Goal: Task Accomplishment & Management: Manage account settings

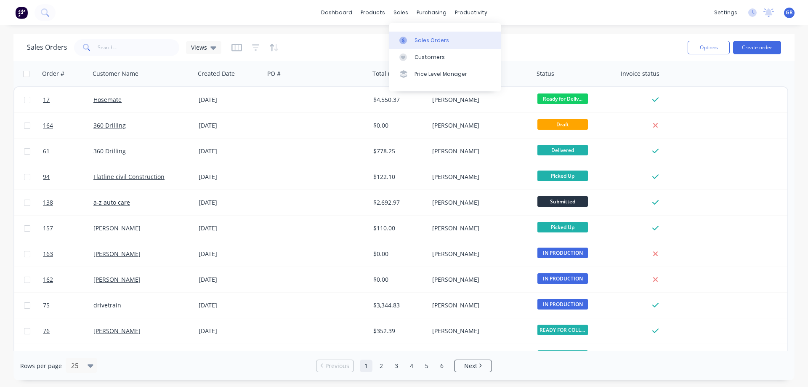
click at [425, 40] on div "Sales Orders" at bounding box center [431, 41] width 35 height 8
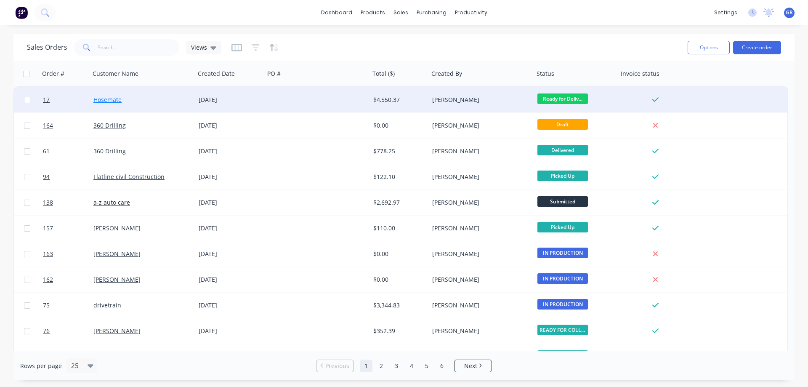
click at [120, 103] on link "Hosemate" at bounding box center [107, 100] width 28 height 8
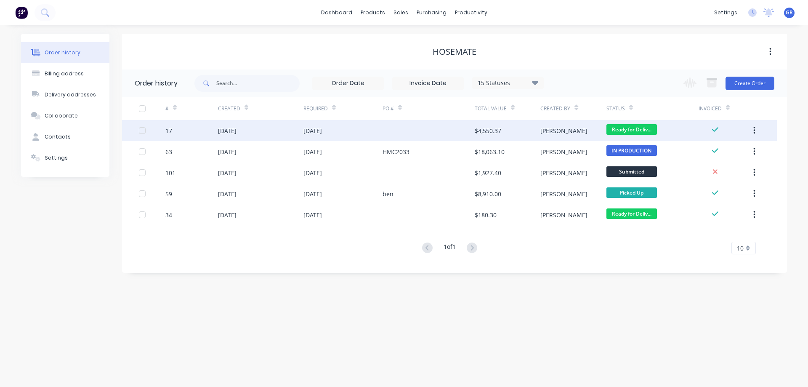
click at [236, 133] on div "[DATE]" at bounding box center [227, 130] width 19 height 9
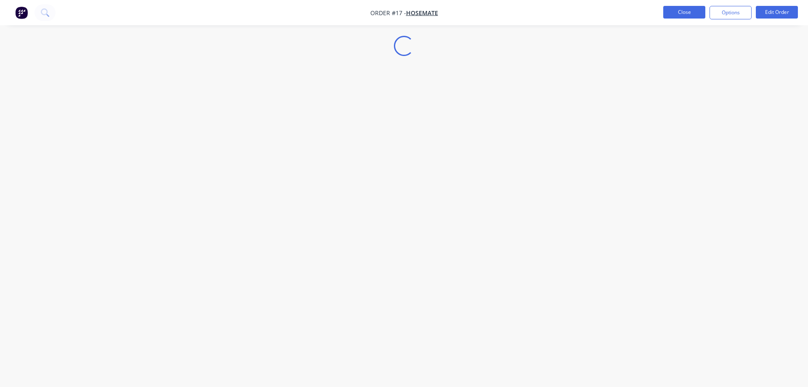
click at [674, 6] on button "Close" at bounding box center [684, 12] width 42 height 13
click at [675, 13] on div "dashboard products sales purchasing productivity dashboard products Product Cat…" at bounding box center [404, 12] width 808 height 25
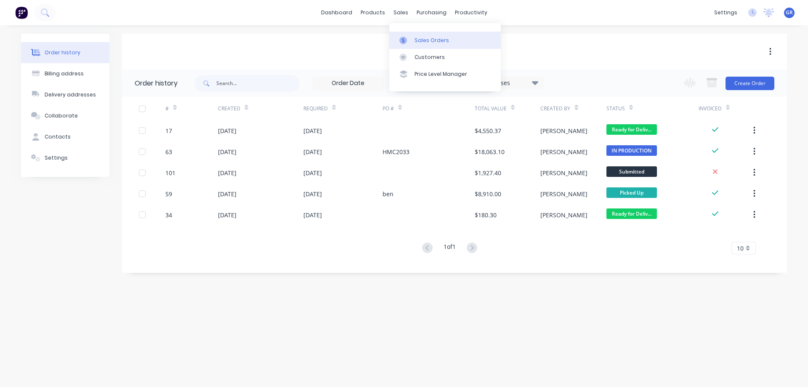
click at [456, 43] on link "Sales Orders" at bounding box center [444, 40] width 111 height 17
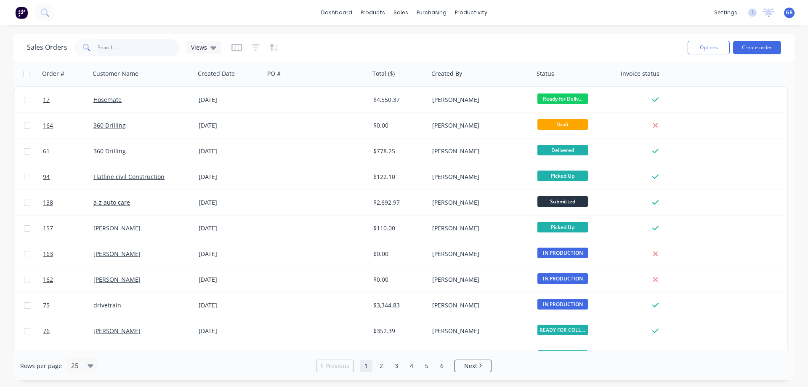
click at [121, 48] on input "text" at bounding box center [139, 47] width 82 height 17
type input "drivetrain"
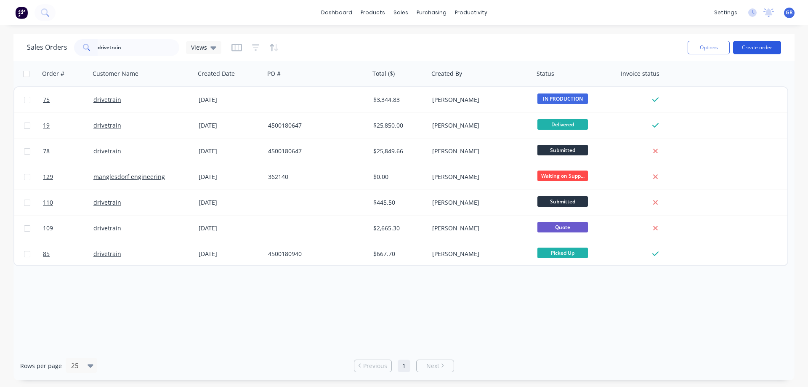
click at [759, 49] on button "Create order" at bounding box center [757, 47] width 48 height 13
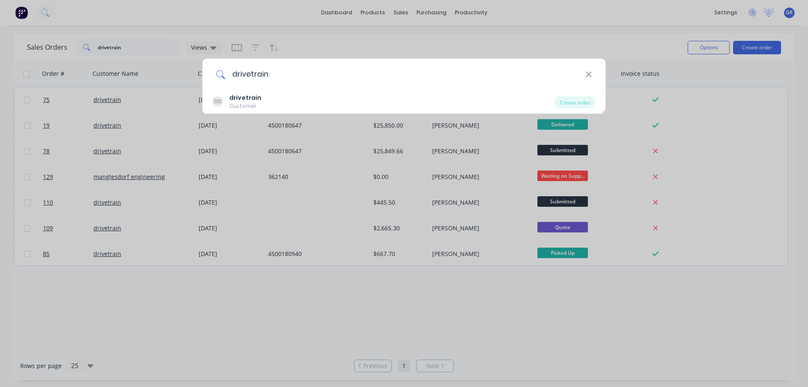
type input "drivetrain"
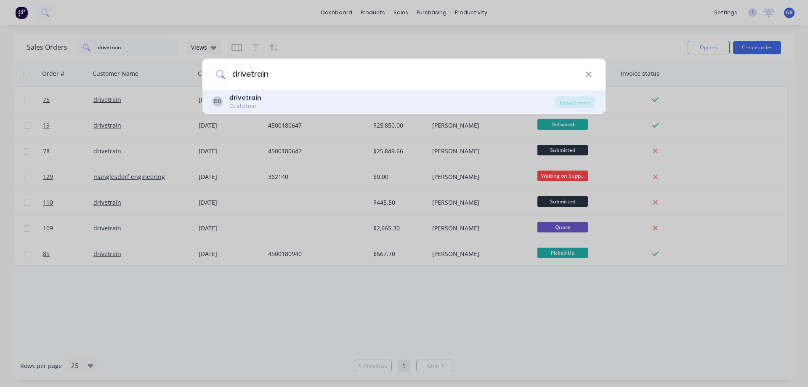
click at [234, 106] on div "Customer" at bounding box center [245, 106] width 32 height 8
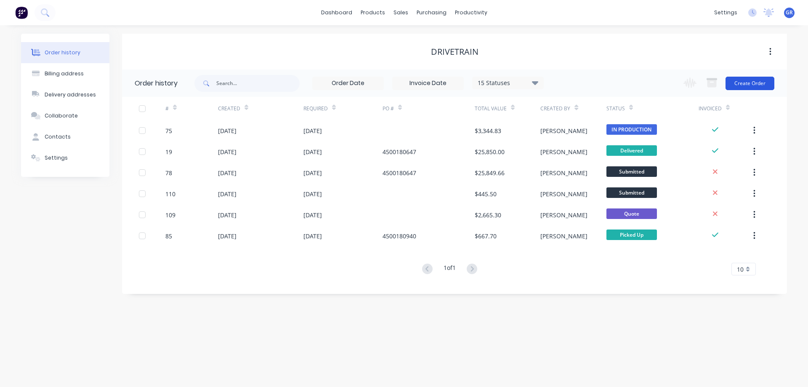
click at [743, 82] on button "Create Order" at bounding box center [749, 83] width 49 height 13
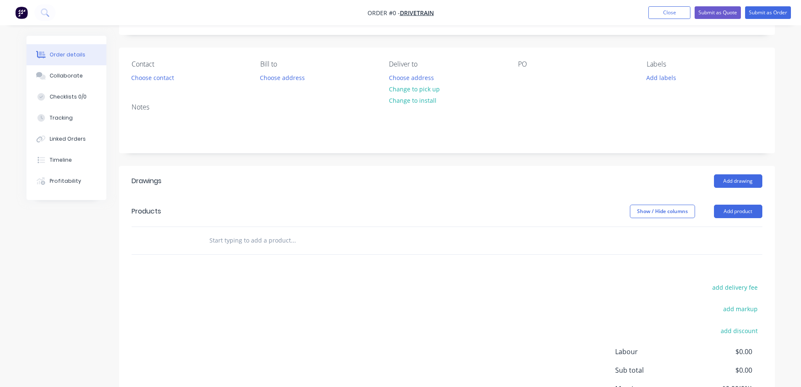
scroll to position [126, 0]
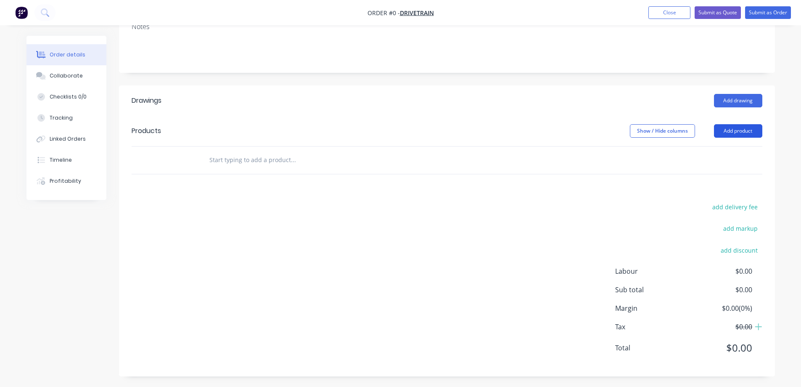
click at [741, 129] on button "Add product" at bounding box center [738, 130] width 48 height 13
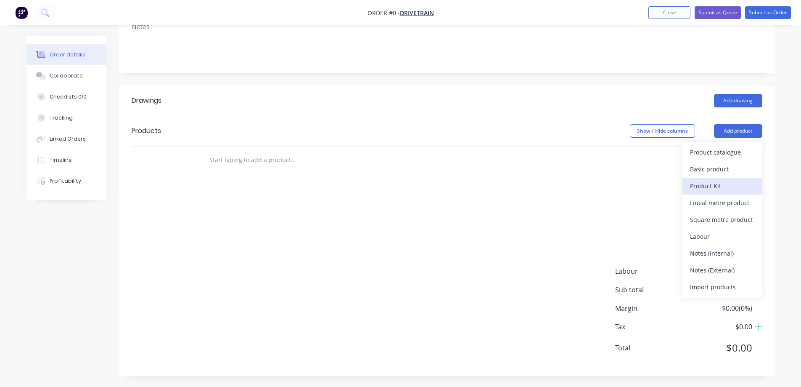
click at [715, 185] on div "Product Kit" at bounding box center [722, 186] width 65 height 12
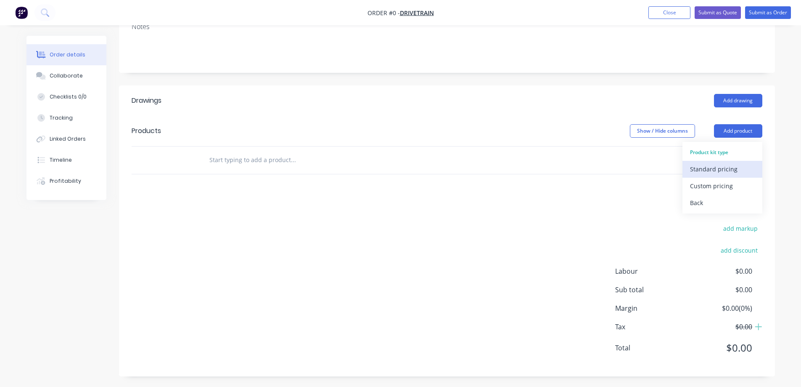
click at [708, 167] on div "Standard pricing" at bounding box center [722, 169] width 65 height 12
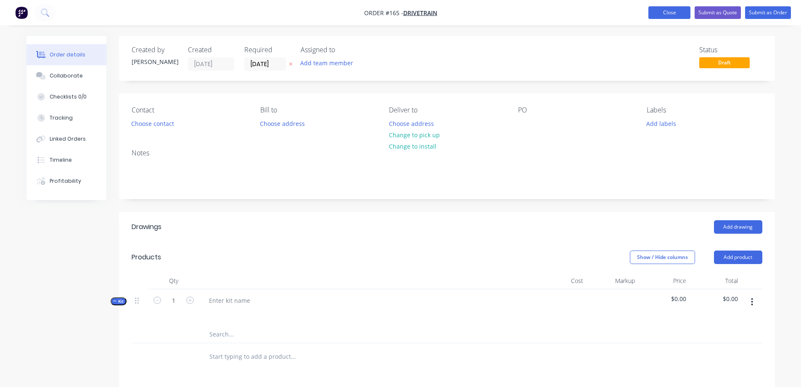
click at [674, 13] on button "Close" at bounding box center [670, 12] width 42 height 13
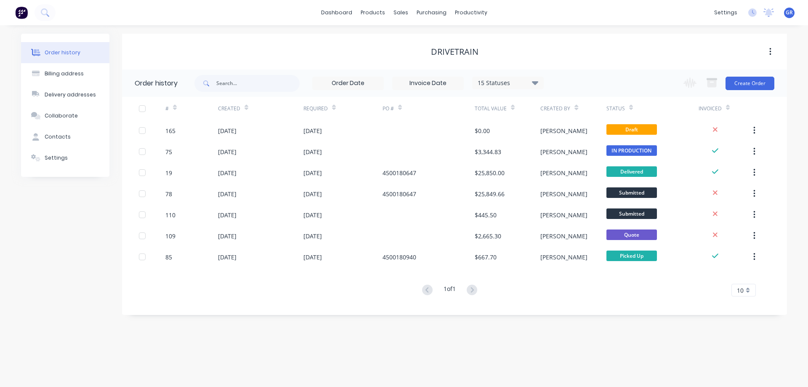
click at [563, 37] on div "drivetrain" at bounding box center [454, 52] width 665 height 36
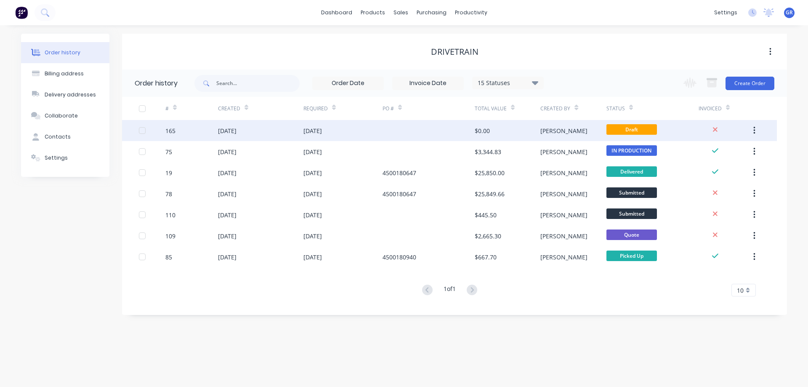
click at [383, 126] on div at bounding box center [428, 130] width 92 height 21
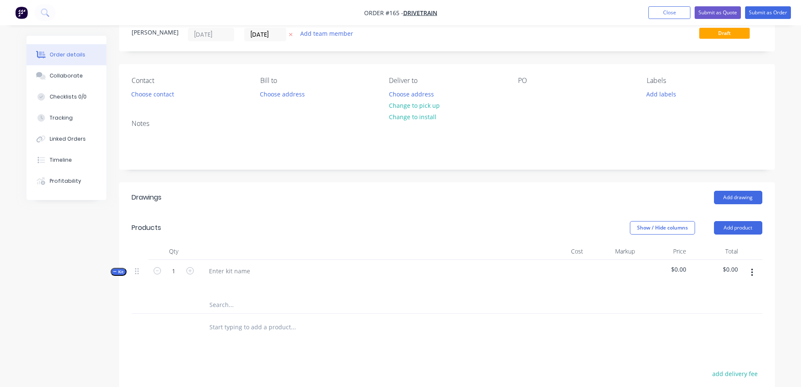
scroll to position [84, 0]
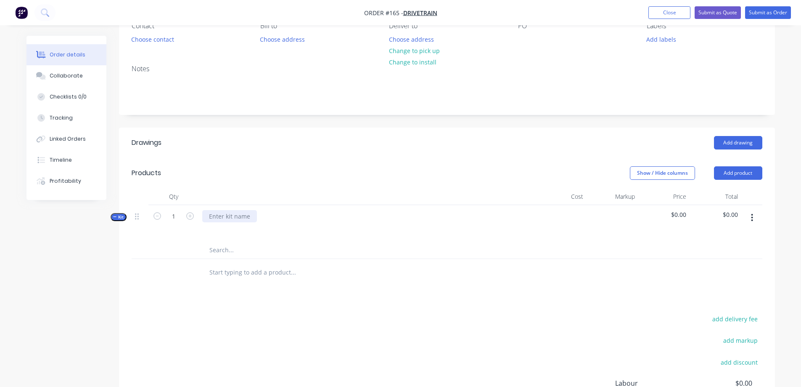
click at [219, 216] on div at bounding box center [229, 216] width 55 height 12
click at [750, 217] on button "button" at bounding box center [753, 217] width 20 height 15
click at [727, 256] on div "Add product to kit" at bounding box center [722, 256] width 65 height 12
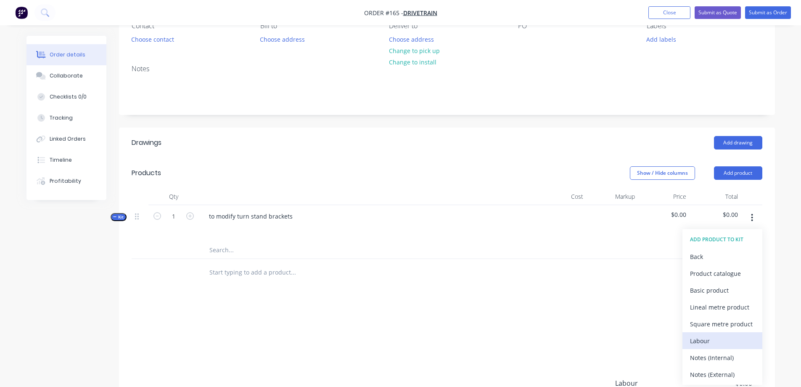
click at [712, 337] on div "Labour" at bounding box center [722, 340] width 65 height 12
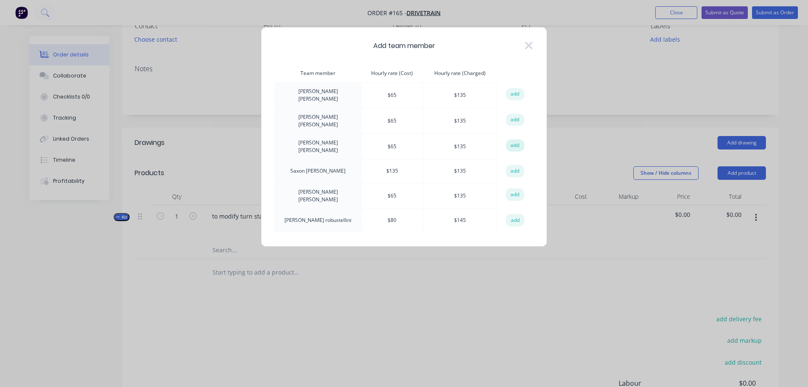
click at [512, 139] on button "add" at bounding box center [515, 145] width 19 height 13
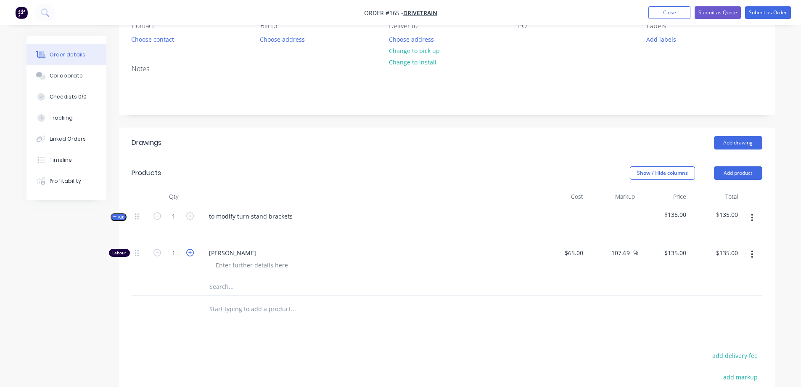
click at [191, 251] on icon "button" at bounding box center [190, 253] width 8 height 8
type input "2"
type input "$270.00"
click at [191, 251] on icon "button" at bounding box center [190, 253] width 8 height 8
type input "3"
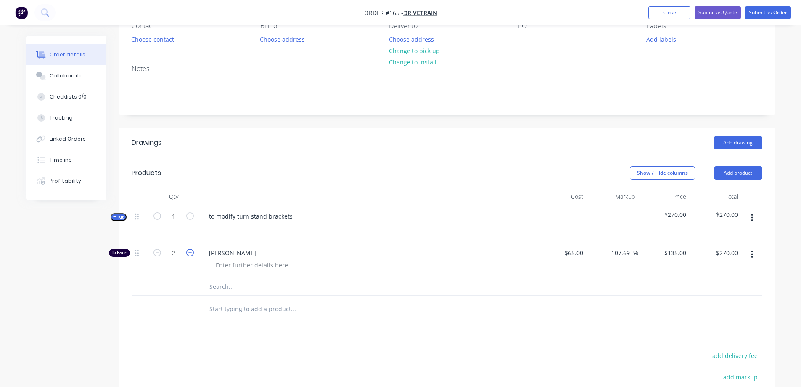
type input "$405.00"
click at [191, 251] on icon "button" at bounding box center [190, 253] width 8 height 8
type input "4"
type input "$540.00"
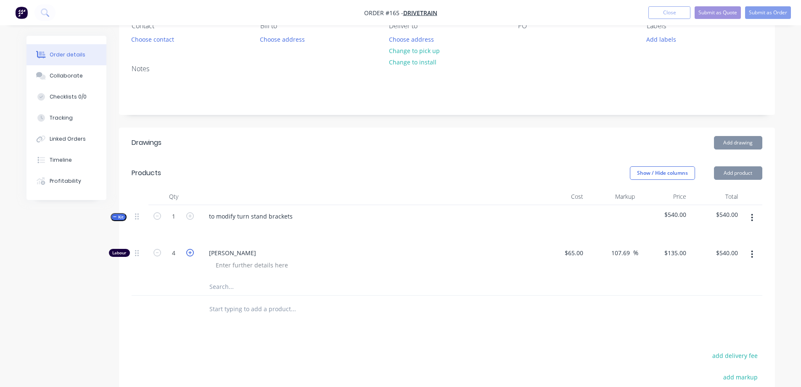
click at [190, 251] on icon "button" at bounding box center [190, 253] width 8 height 8
type input "5"
type input "$675.00"
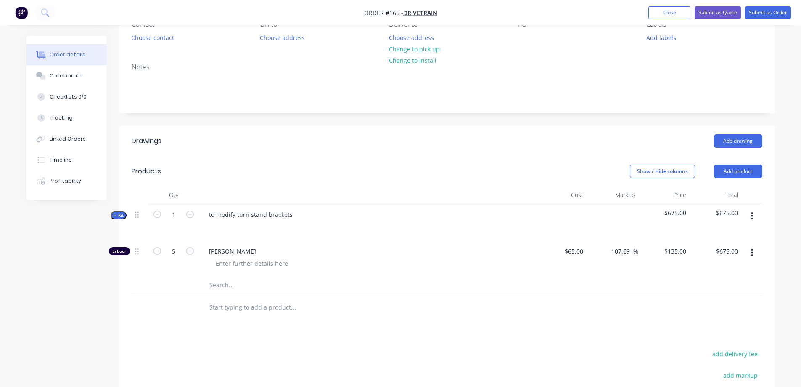
scroll to position [66, 0]
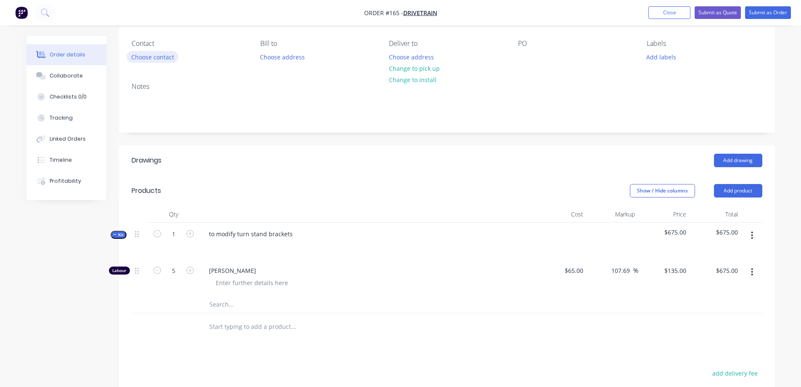
click at [150, 54] on button "Choose contact" at bounding box center [153, 56] width 52 height 11
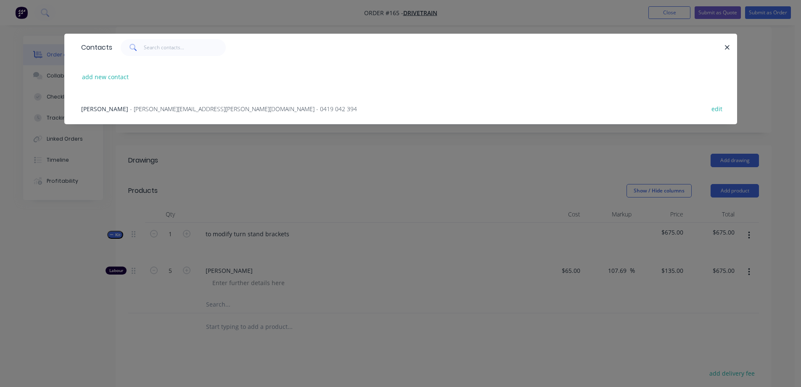
click at [104, 106] on span "[PERSON_NAME]" at bounding box center [104, 109] width 47 height 8
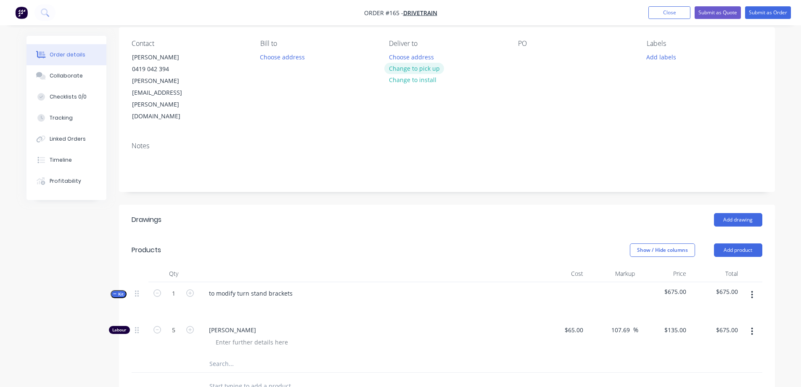
click at [416, 68] on button "Change to pick up" at bounding box center [415, 68] width 60 height 11
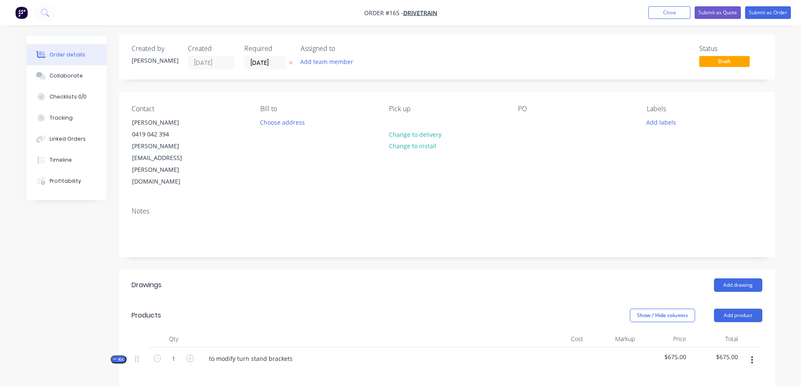
scroll to position [0, 0]
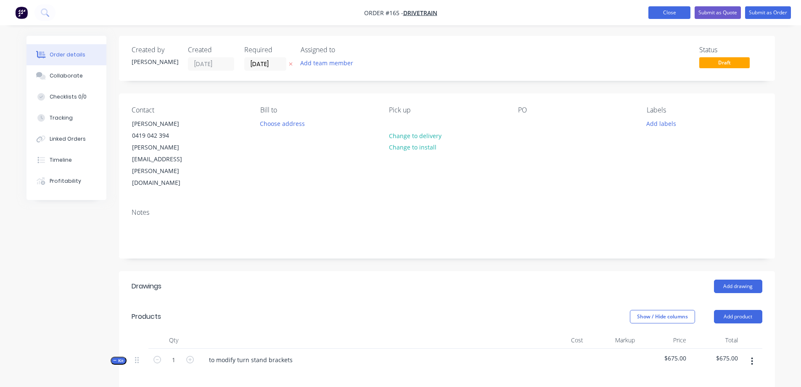
click at [665, 11] on button "Close" at bounding box center [670, 12] width 42 height 13
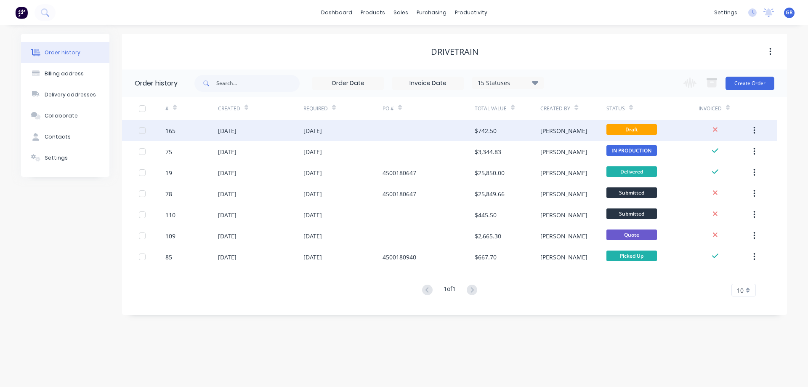
click at [359, 125] on div "[DATE]" at bounding box center [342, 130] width 79 height 21
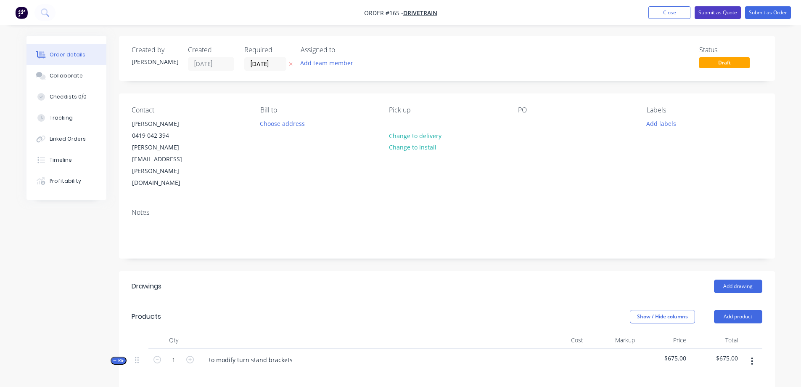
click at [711, 8] on button "Submit as Quote" at bounding box center [718, 12] width 46 height 13
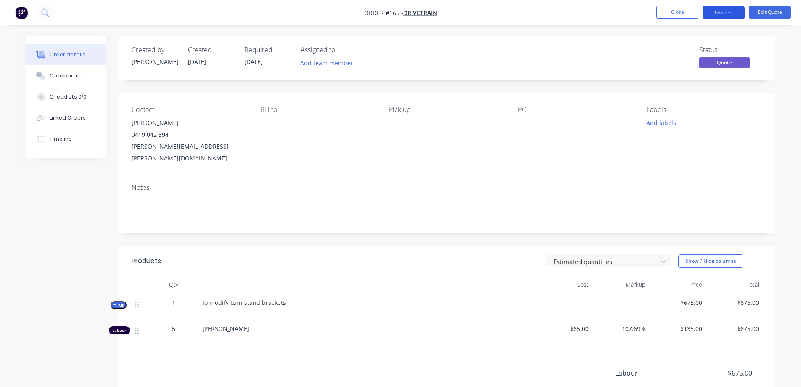
click at [721, 14] on button "Options" at bounding box center [724, 12] width 42 height 13
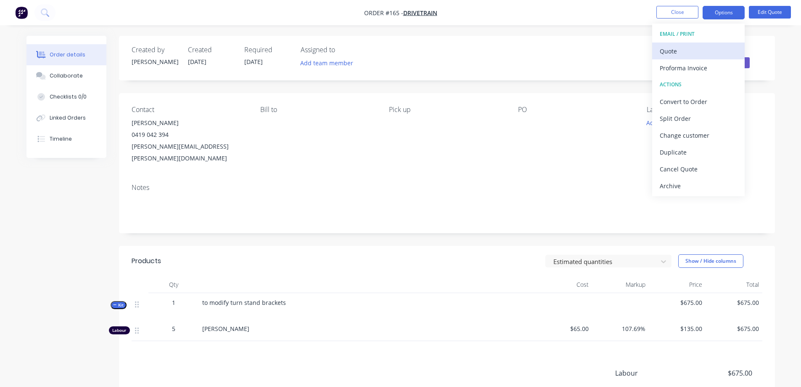
click at [688, 48] on div "Quote" at bounding box center [698, 51] width 77 height 12
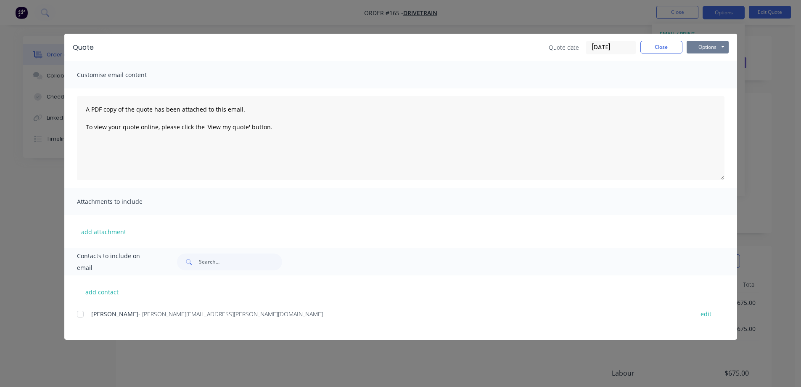
click at [700, 44] on button "Options" at bounding box center [708, 47] width 42 height 13
click at [709, 66] on button "Preview" at bounding box center [714, 62] width 54 height 14
click at [660, 50] on button "Close" at bounding box center [662, 47] width 42 height 13
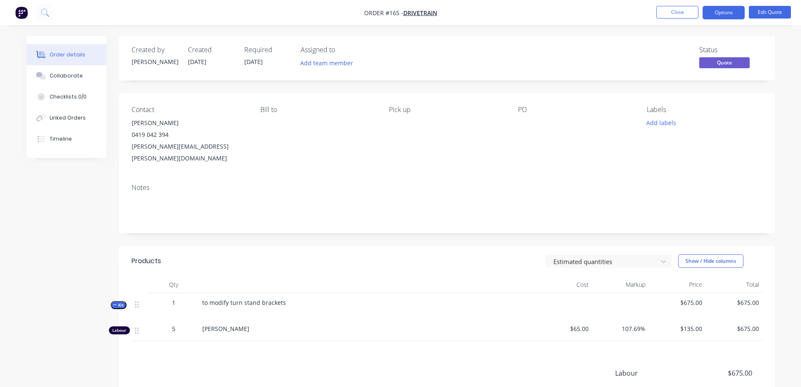
click at [444, 72] on div "Created by [PERSON_NAME] [DATE] Required [DATE] Assigned to Add team member Sta…" at bounding box center [447, 58] width 656 height 45
click at [678, 11] on button "Close" at bounding box center [678, 12] width 42 height 13
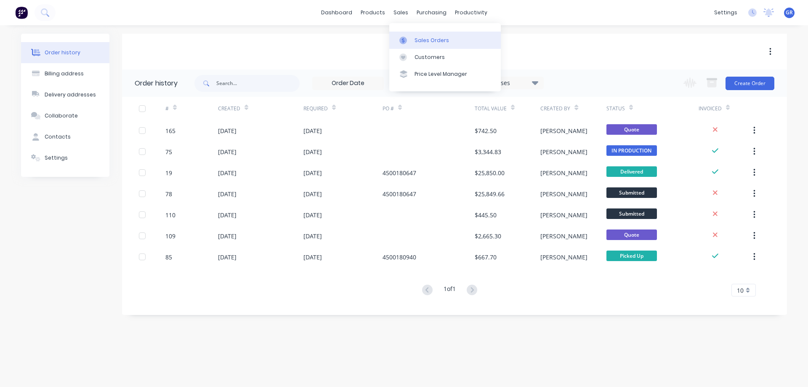
click at [424, 40] on div "Sales Orders" at bounding box center [431, 41] width 35 height 8
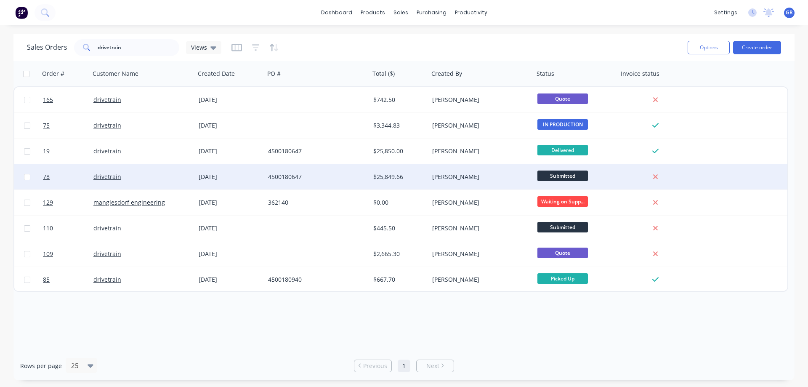
click at [331, 176] on div "4500180647" at bounding box center [314, 177] width 93 height 8
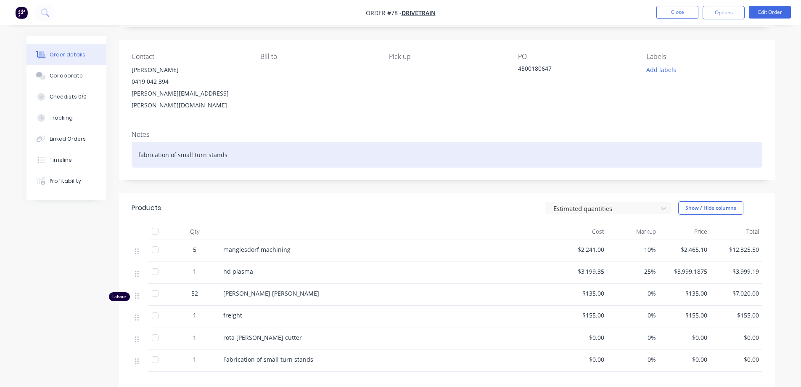
scroll to position [42, 0]
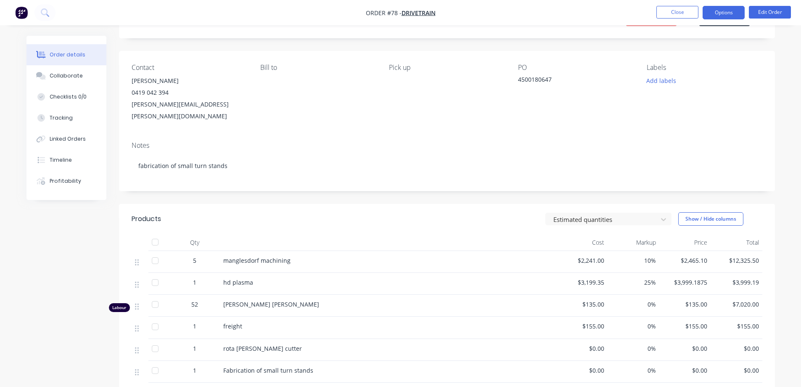
click at [724, 13] on button "Options" at bounding box center [724, 12] width 42 height 13
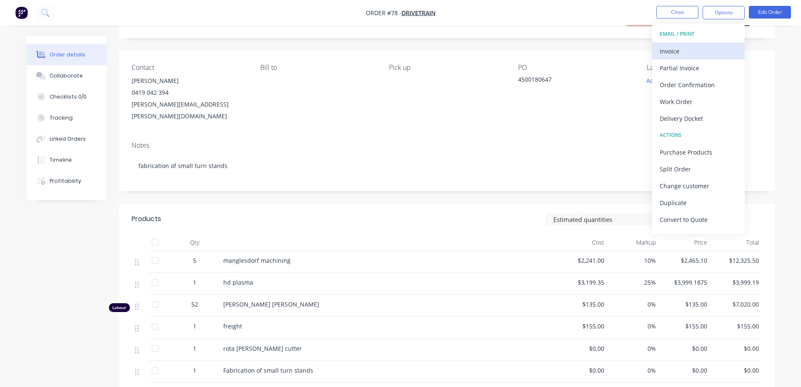
click at [709, 52] on div "Invoice" at bounding box center [698, 51] width 77 height 12
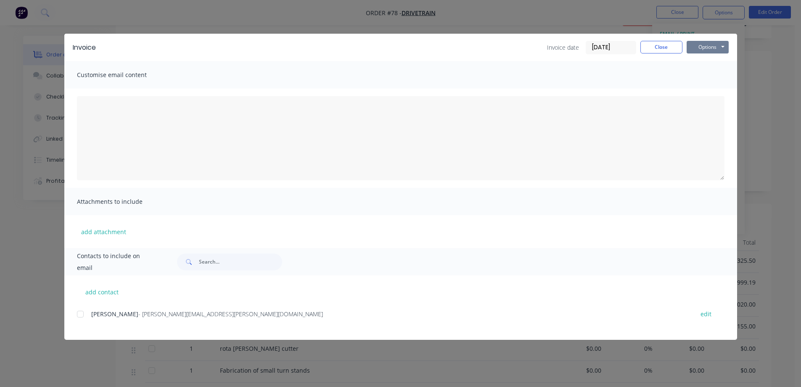
click at [696, 45] on button "Options" at bounding box center [708, 47] width 42 height 13
click at [518, 42] on div "Invoice date [DATE] Close Options Preview Print Email" at bounding box center [416, 47] width 625 height 13
click at [661, 46] on button "Close" at bounding box center [662, 47] width 42 height 13
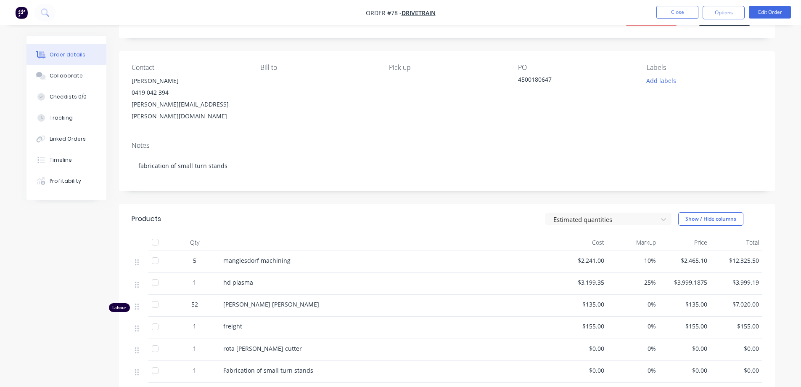
scroll to position [168, 0]
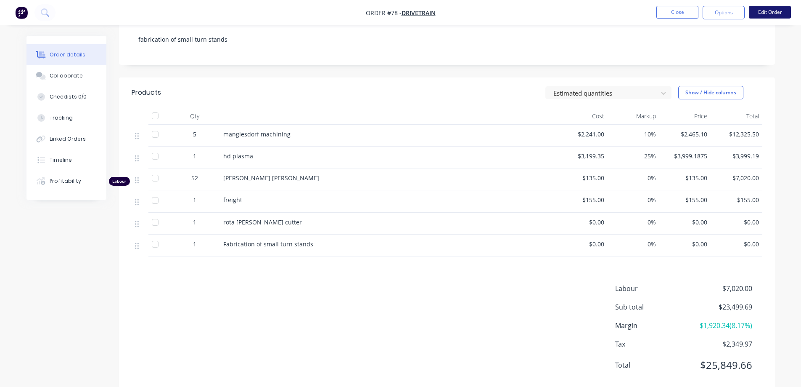
click at [759, 11] on button "Edit Order" at bounding box center [770, 12] width 42 height 13
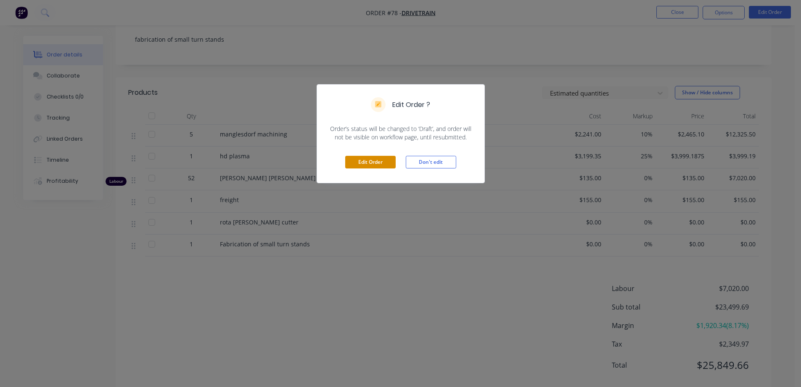
click at [390, 160] on button "Edit Order" at bounding box center [370, 162] width 50 height 13
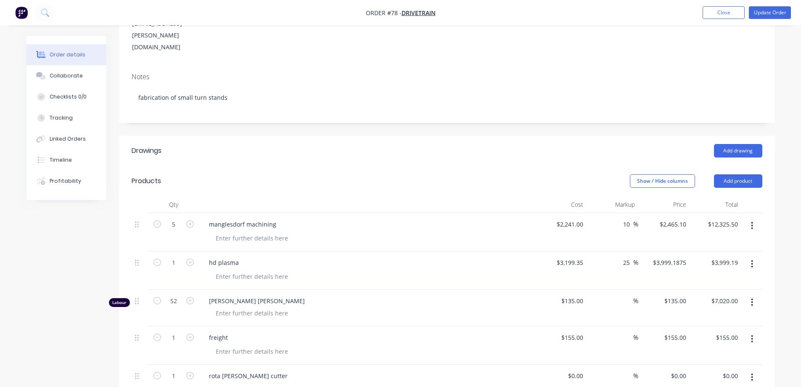
scroll to position [210, 0]
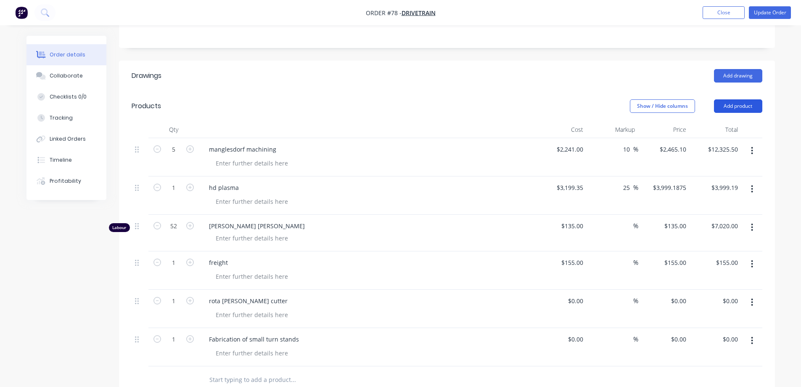
click at [748, 99] on button "Add product" at bounding box center [738, 105] width 48 height 13
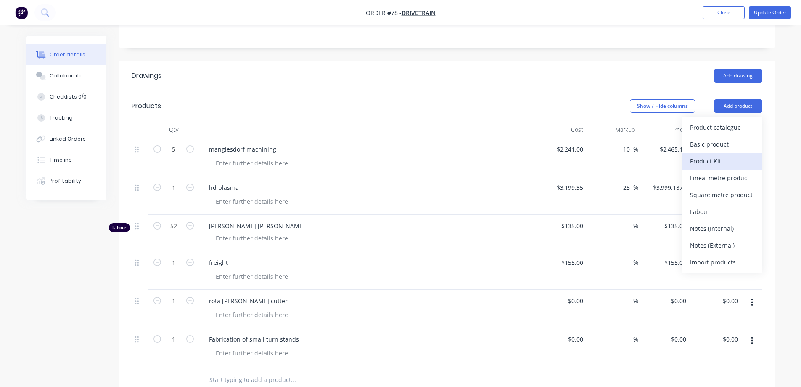
click at [728, 155] on div "Product Kit" at bounding box center [722, 161] width 65 height 12
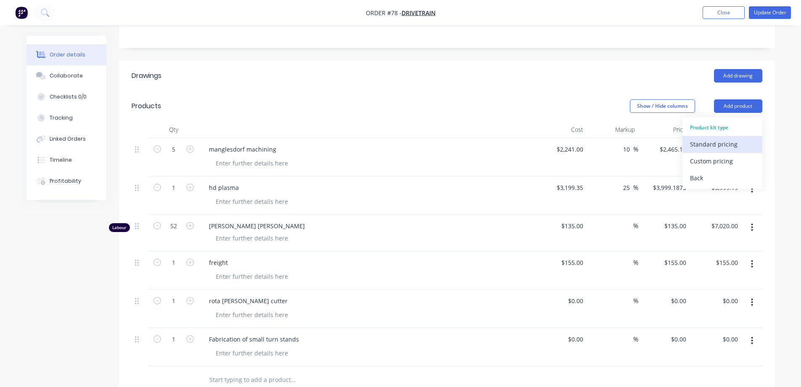
click at [713, 138] on div "Standard pricing" at bounding box center [722, 144] width 65 height 12
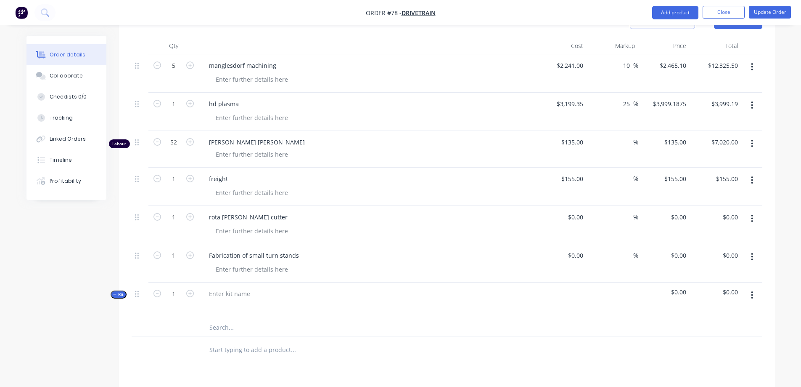
scroll to position [295, 0]
click at [244, 287] on div at bounding box center [229, 293] width 55 height 12
click at [326, 318] on input "text" at bounding box center [293, 326] width 168 height 17
click at [753, 290] on icon "button" at bounding box center [752, 294] width 2 height 9
click at [722, 327] on div "Add product to kit" at bounding box center [722, 333] width 65 height 12
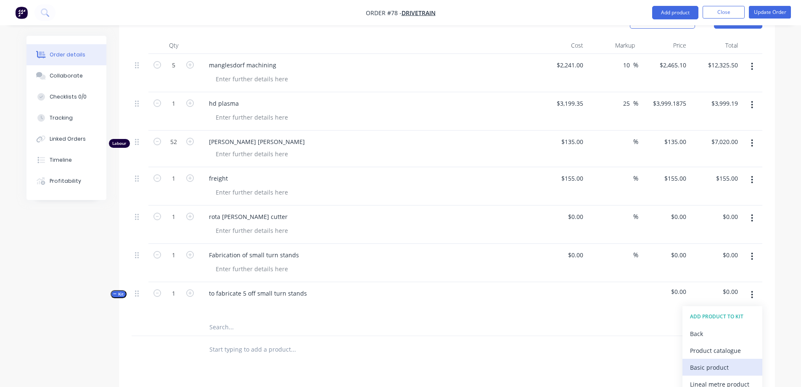
click at [708, 361] on div "Basic product" at bounding box center [722, 367] width 65 height 12
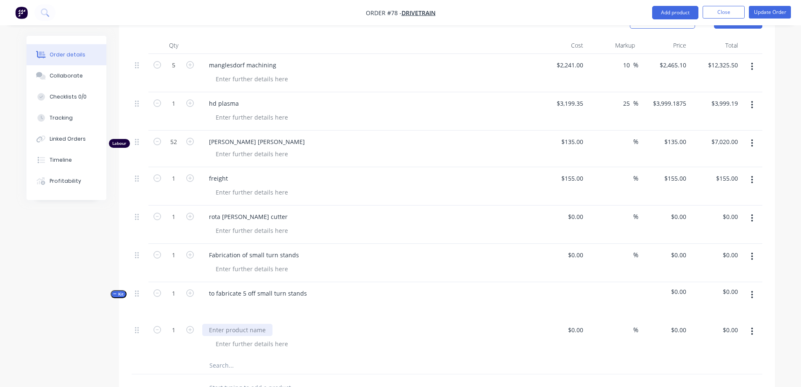
click at [234, 324] on div at bounding box center [237, 330] width 70 height 12
type input "$3,199.35"
click at [313, 324] on div "hd plasma laser cut components" at bounding box center [367, 330] width 330 height 12
click at [577, 324] on input at bounding box center [577, 330] width 19 height 12
type input "$3,199.35"
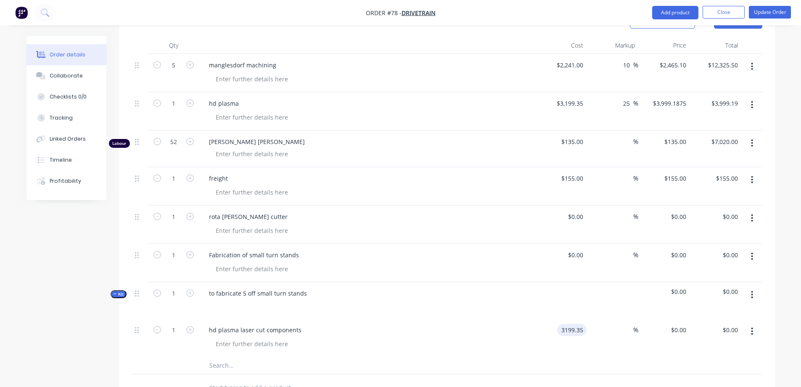
type input "$3,199.35"
click at [486, 282] on div "to fabricate 5 off small turn stands" at bounding box center [367, 300] width 337 height 37
click at [753, 101] on icon "button" at bounding box center [753, 105] width 2 height 8
click at [723, 171] on div "Delete" at bounding box center [722, 177] width 65 height 12
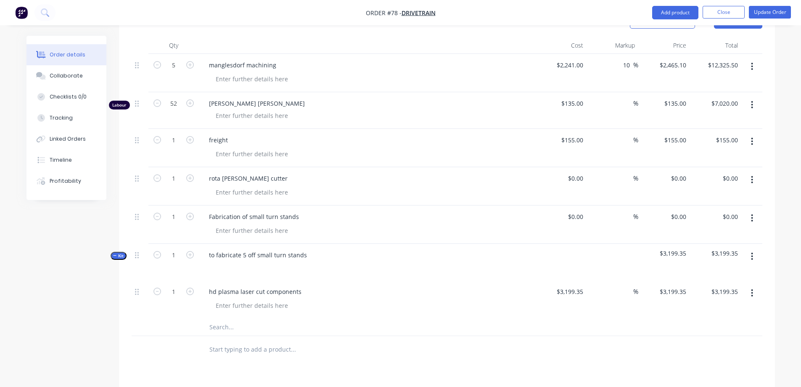
click at [257, 341] on input "text" at bounding box center [293, 349] width 168 height 17
click at [215, 318] on input "text" at bounding box center [293, 326] width 168 height 17
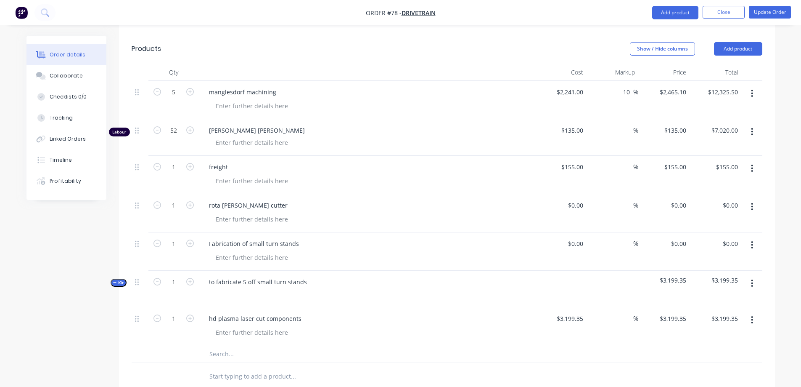
scroll to position [252, 0]
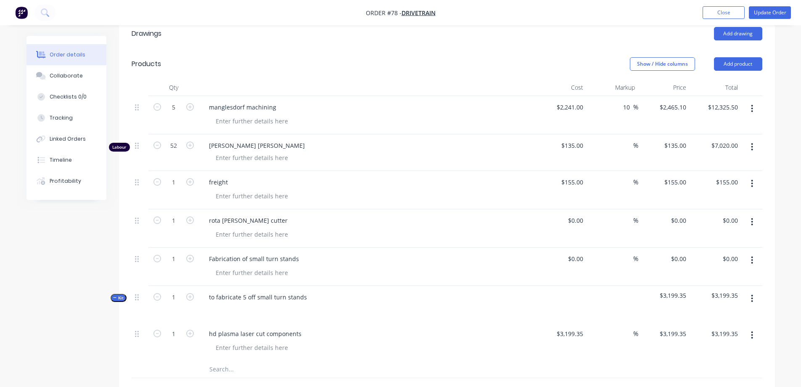
click at [758, 291] on button "button" at bounding box center [753, 298] width 20 height 15
click at [718, 331] on div "Add product to kit" at bounding box center [722, 337] width 65 height 12
click at [710, 365] on div "Basic product" at bounding box center [722, 371] width 65 height 12
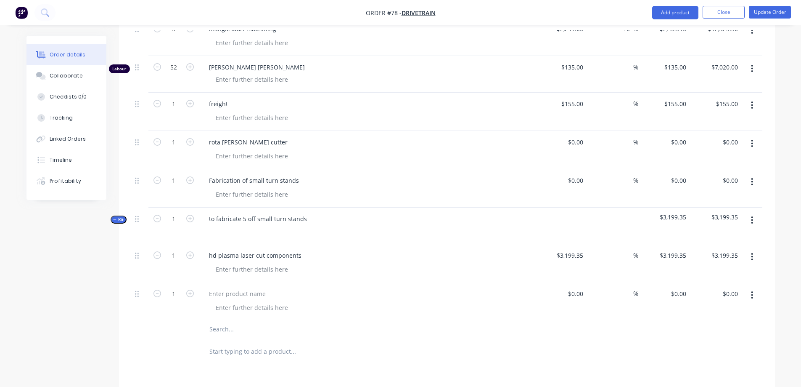
scroll to position [337, 0]
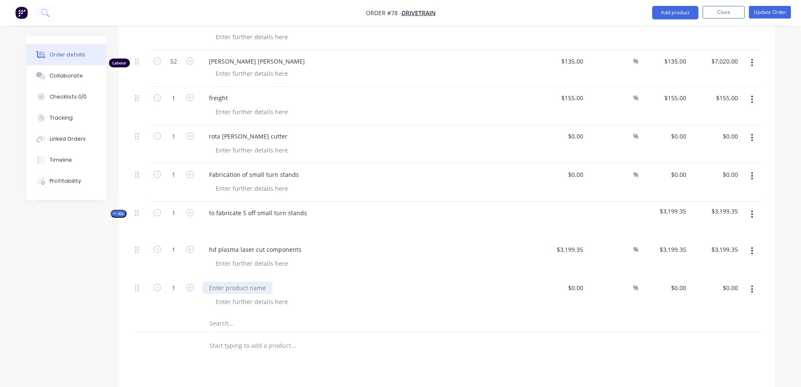
click at [246, 281] on div at bounding box center [237, 287] width 70 height 12
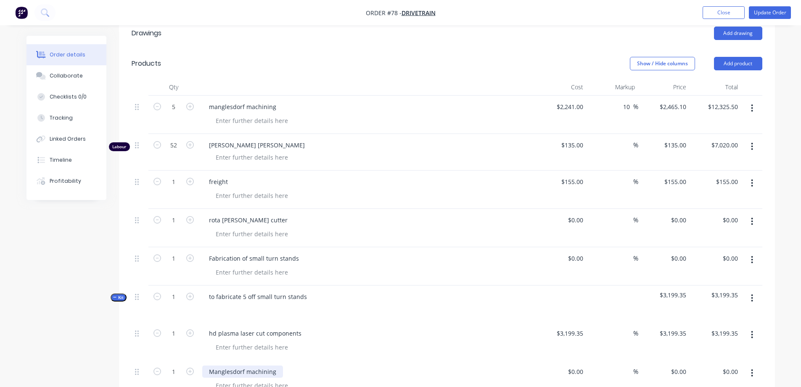
scroll to position [252, 0]
click at [567, 361] on div "$0.00" at bounding box center [562, 380] width 52 height 38
type input "$2,241.00"
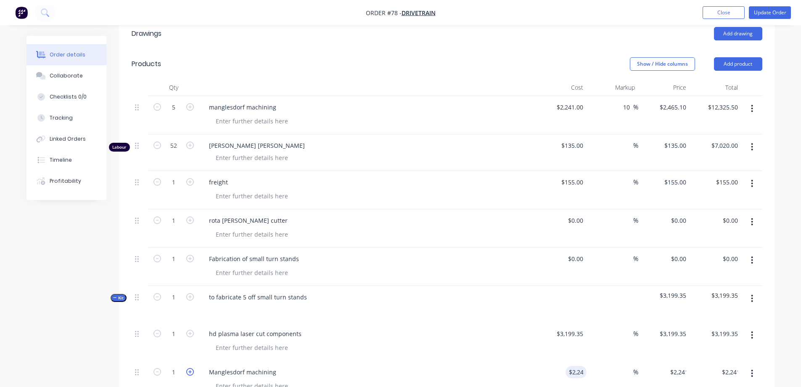
click at [191, 368] on icon "button" at bounding box center [190, 372] width 8 height 8
type input "2"
type input "$4,482.00"
click at [191, 368] on icon "button" at bounding box center [190, 372] width 8 height 8
type input "3"
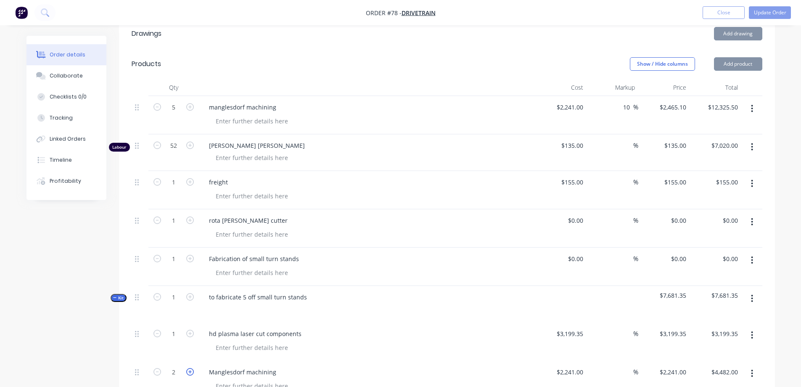
type input "$6,723.00"
click at [191, 368] on icon "button" at bounding box center [190, 372] width 8 height 8
type input "4"
type input "$8,964.00"
click at [191, 368] on icon "button" at bounding box center [190, 372] width 8 height 8
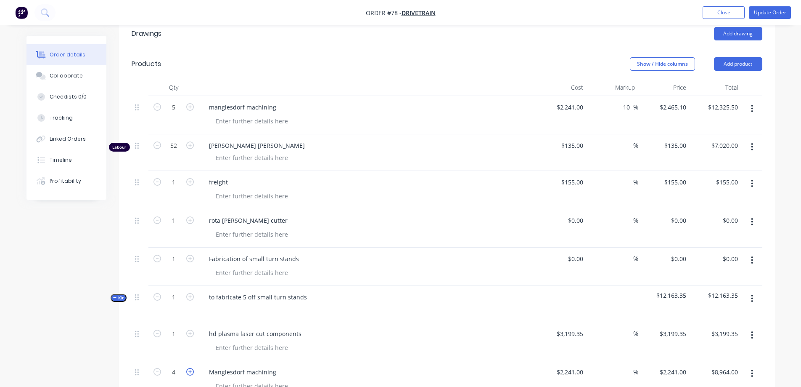
type input "5"
type input "$11,205.00"
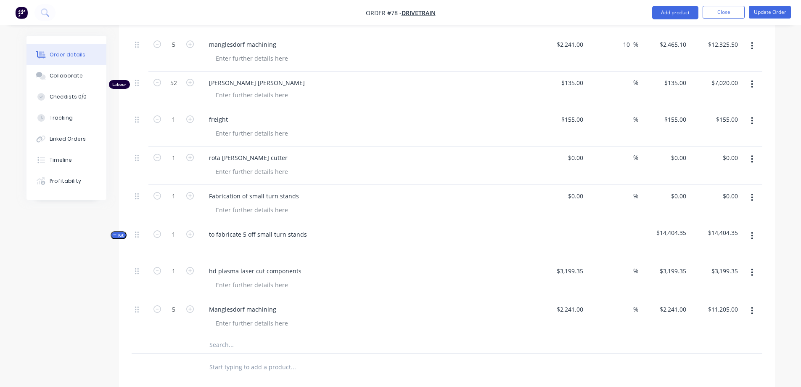
scroll to position [337, 0]
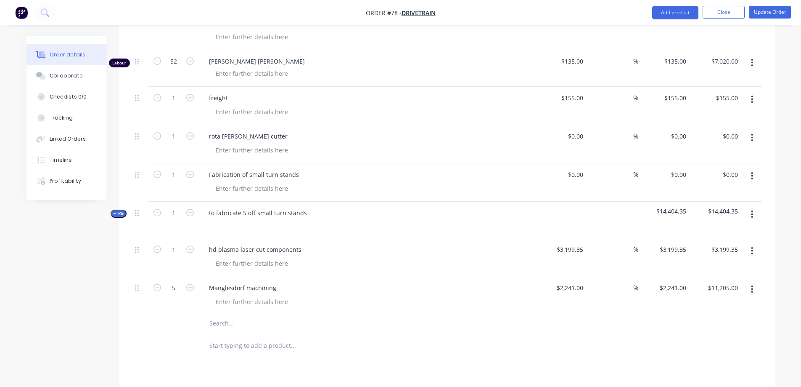
click at [753, 210] on icon "button" at bounding box center [752, 214] width 2 height 9
click at [730, 247] on div "Add product to kit" at bounding box center [722, 253] width 65 height 12
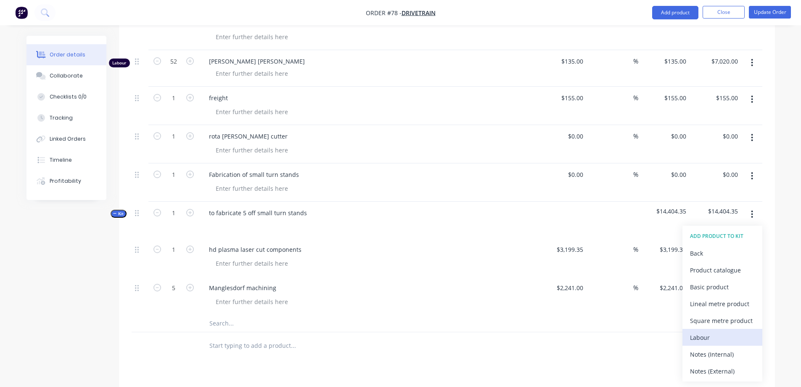
click at [717, 331] on div "Labour" at bounding box center [722, 337] width 65 height 12
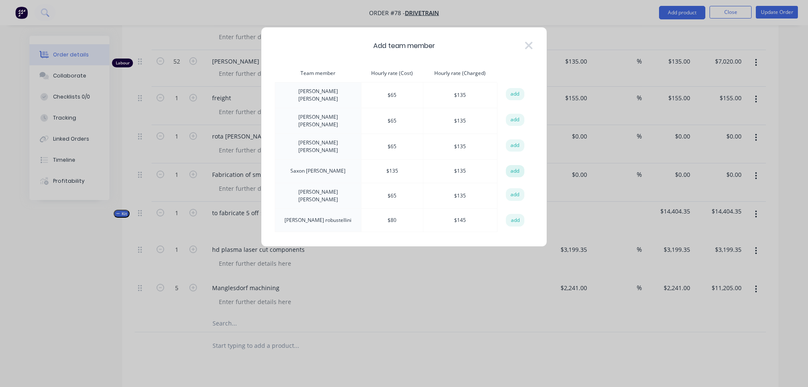
click at [517, 165] on button "add" at bounding box center [515, 171] width 19 height 13
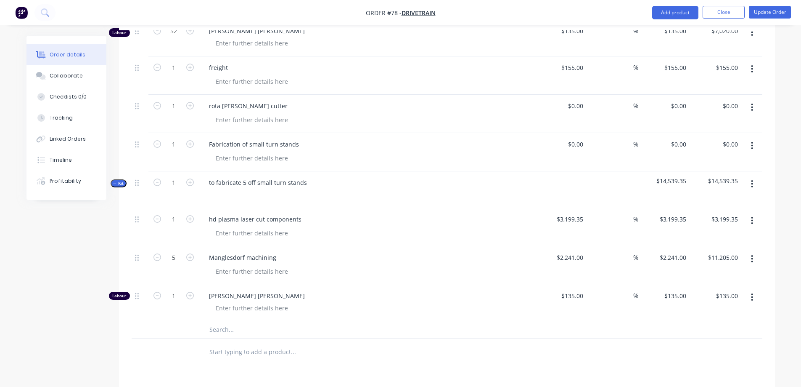
scroll to position [379, 0]
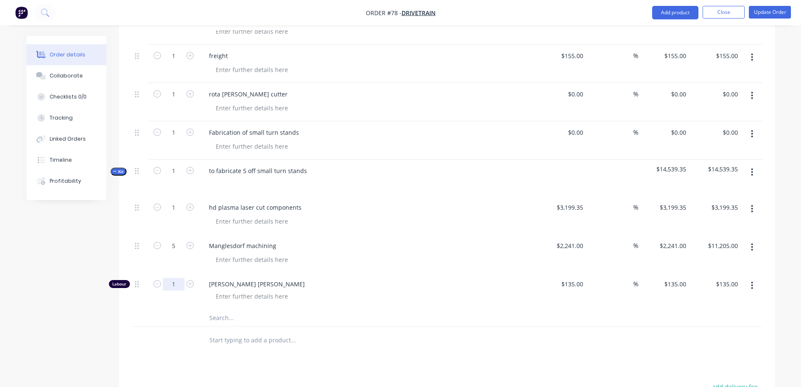
click at [178, 278] on input "1" at bounding box center [174, 284] width 22 height 13
type input "52"
type input "$7,020.00"
click at [332, 273] on div "[PERSON_NAME] [PERSON_NAME]" at bounding box center [367, 291] width 337 height 37
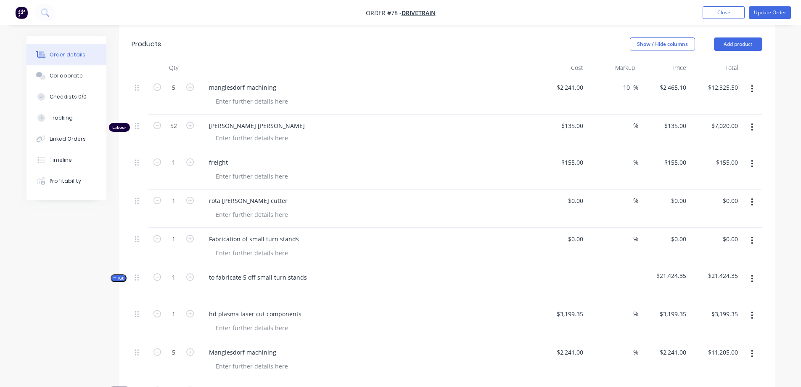
scroll to position [252, 0]
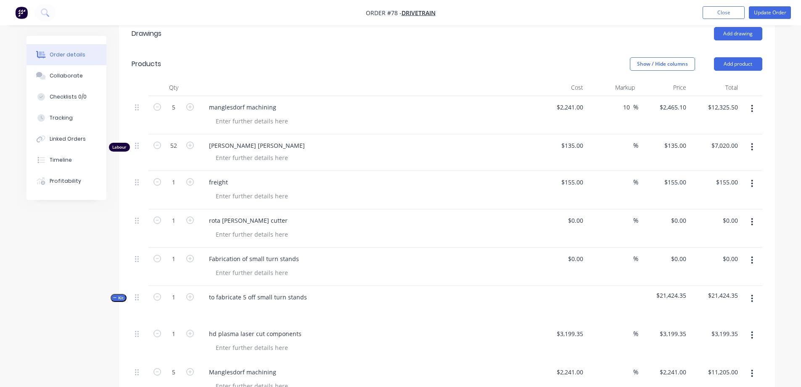
click at [753, 104] on icon "button" at bounding box center [752, 108] width 2 height 9
click at [732, 175] on div "Delete" at bounding box center [722, 181] width 65 height 12
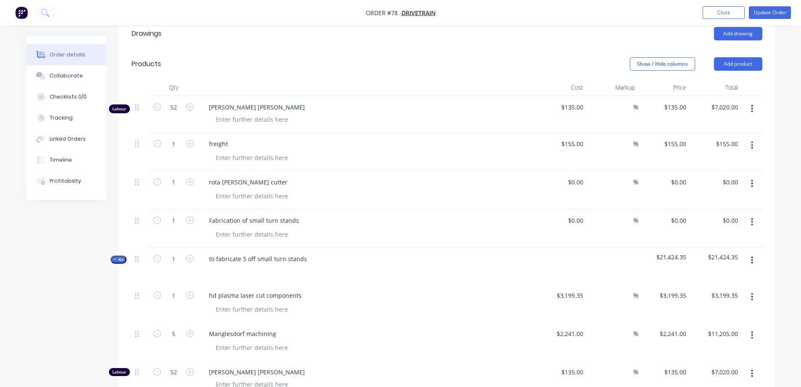
click at [752, 104] on icon "button" at bounding box center [752, 108] width 2 height 9
click at [735, 175] on div "Delete" at bounding box center [722, 181] width 65 height 12
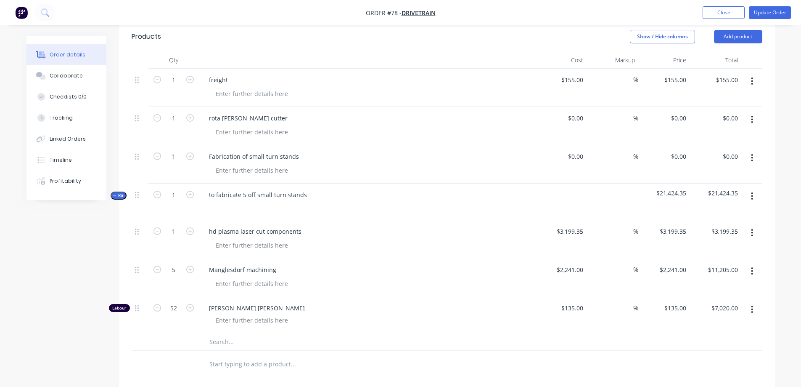
scroll to position [295, 0]
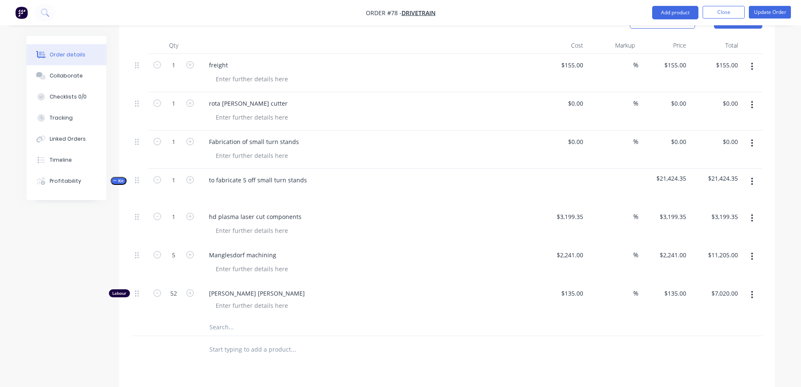
click at [751, 177] on icon "button" at bounding box center [752, 181] width 2 height 9
click at [703, 214] on div "Add product to kit" at bounding box center [722, 220] width 65 height 12
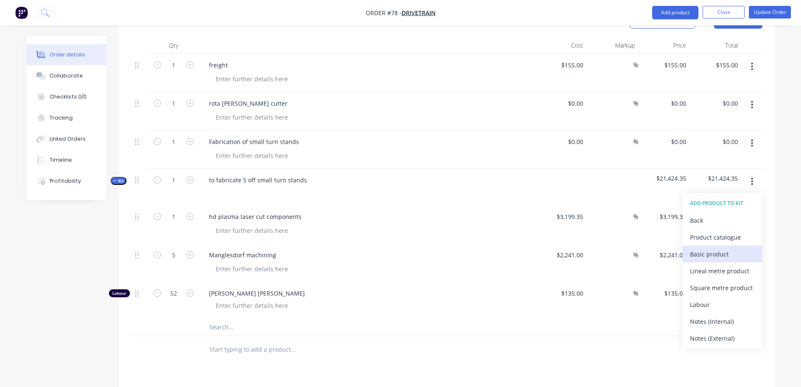
click at [714, 248] on div "Basic product" at bounding box center [722, 254] width 65 height 12
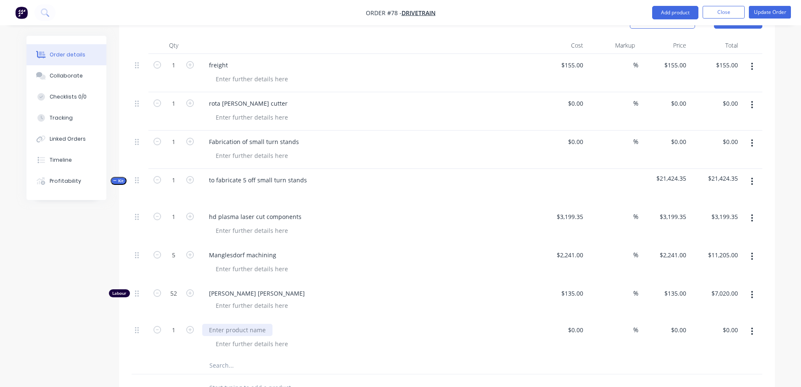
click at [240, 324] on div at bounding box center [237, 330] width 70 height 12
click at [581, 324] on input at bounding box center [577, 330] width 19 height 12
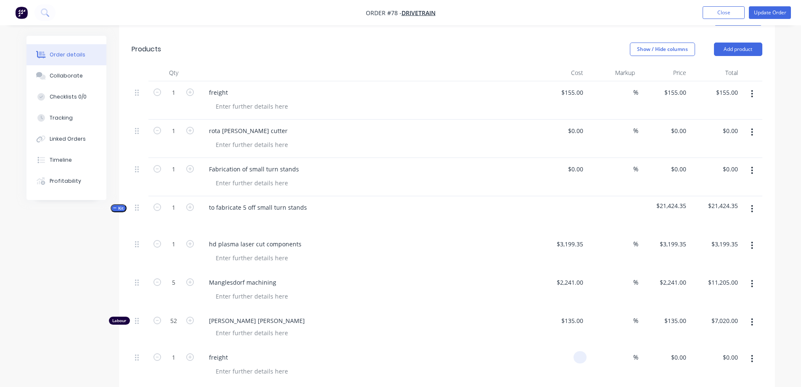
scroll to position [252, 0]
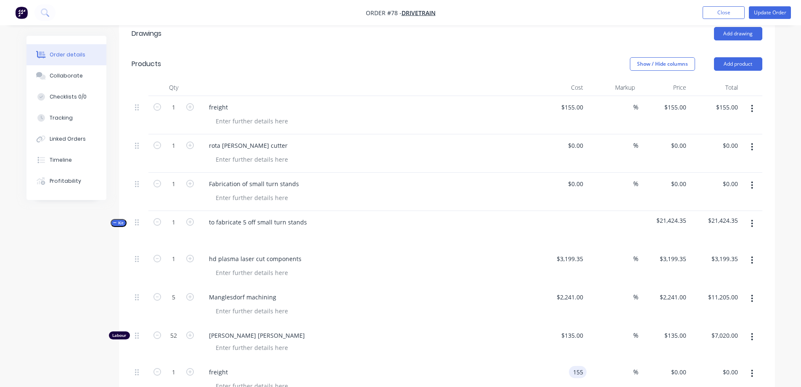
type input "$155.00"
click at [531, 361] on div "freight" at bounding box center [367, 380] width 337 height 38
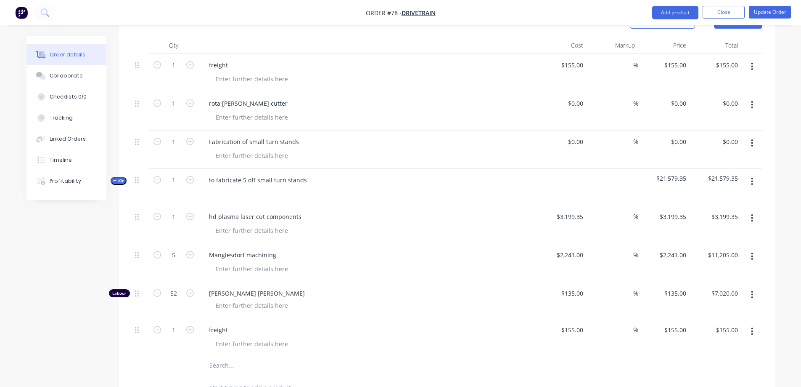
click at [754, 135] on button "button" at bounding box center [753, 142] width 20 height 15
click at [727, 210] on div "Delete" at bounding box center [722, 216] width 65 height 12
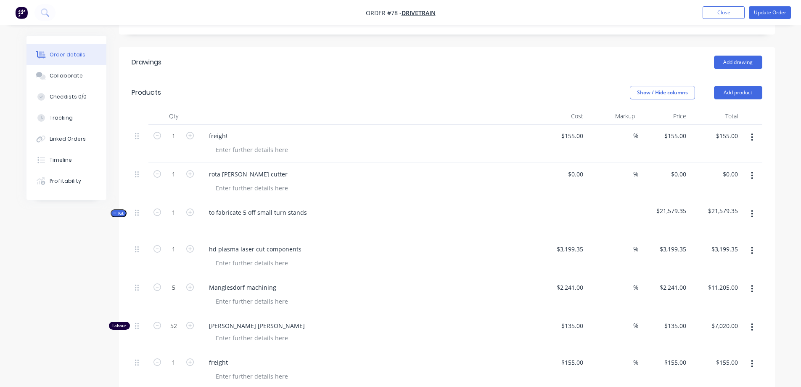
scroll to position [210, 0]
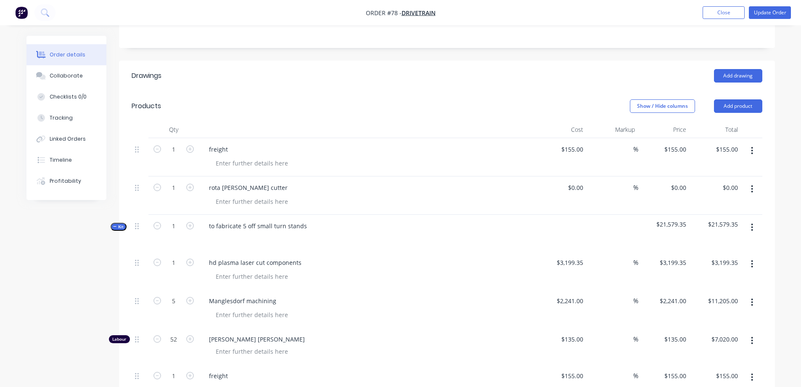
click at [755, 143] on button "button" at bounding box center [753, 150] width 20 height 15
click at [740, 215] on button "Delete" at bounding box center [723, 223] width 80 height 17
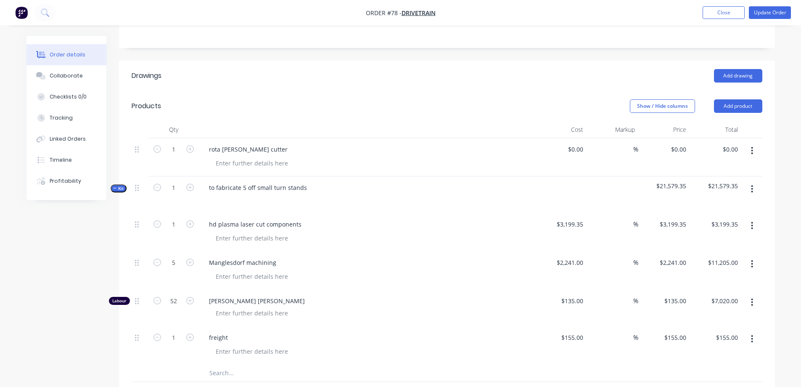
click at [751, 143] on button "button" at bounding box center [753, 150] width 20 height 15
click at [729, 217] on div "Delete" at bounding box center [722, 223] width 65 height 12
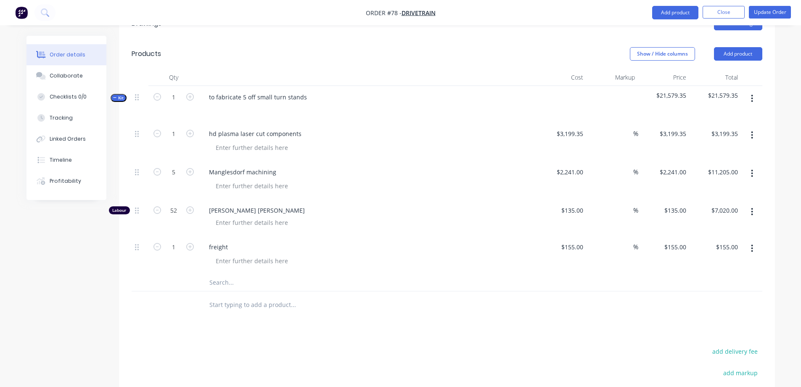
scroll to position [247, 0]
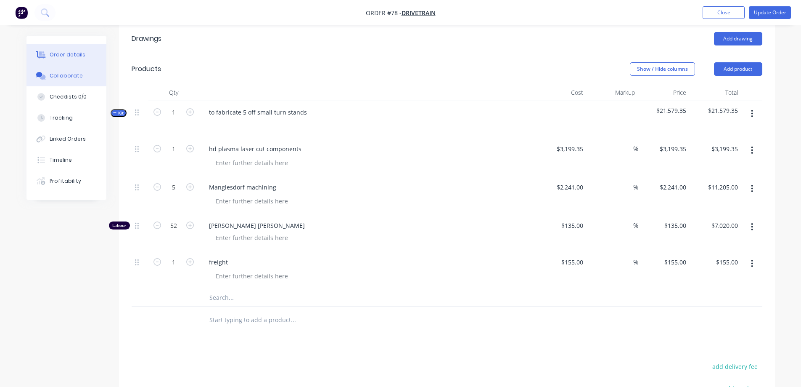
click at [77, 80] on button "Collaborate" at bounding box center [67, 75] width 80 height 21
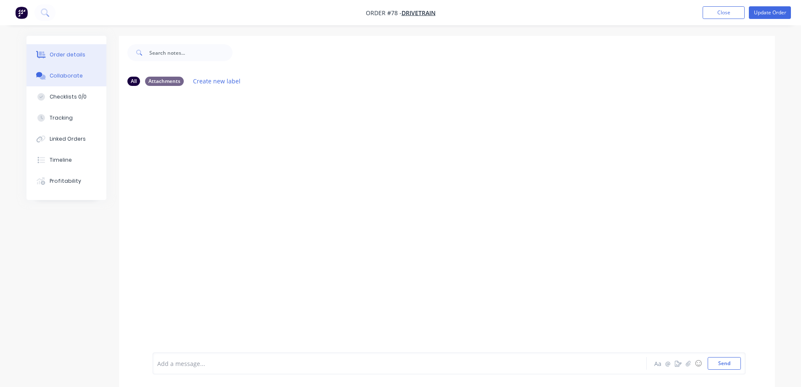
click at [82, 50] on button "Order details" at bounding box center [67, 54] width 80 height 21
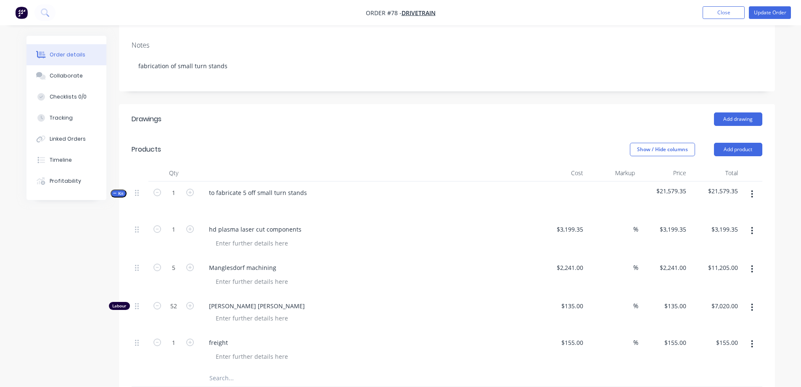
scroll to position [163, 0]
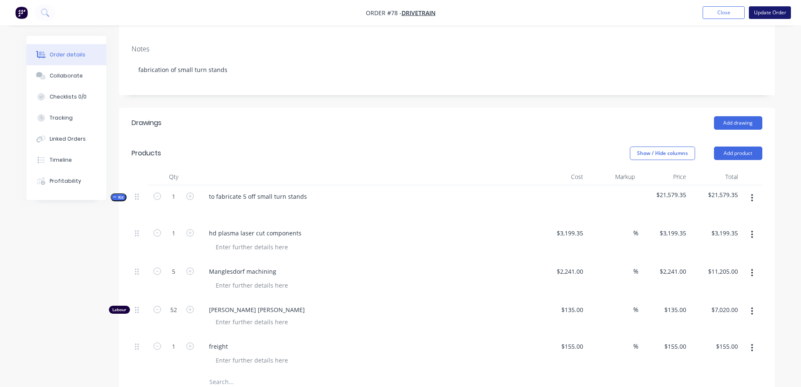
click at [760, 11] on button "Update Order" at bounding box center [770, 12] width 42 height 13
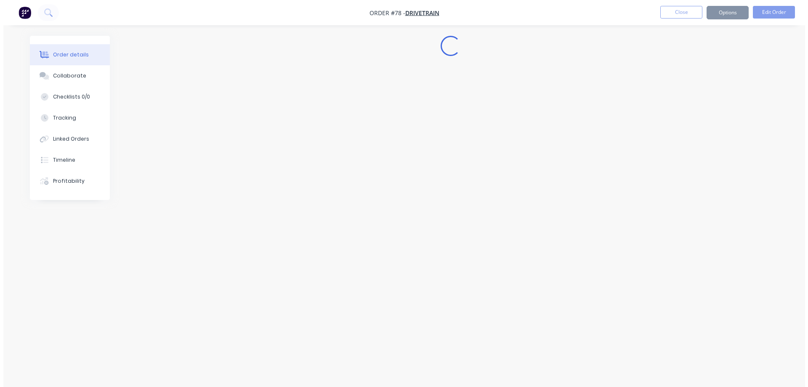
scroll to position [0, 0]
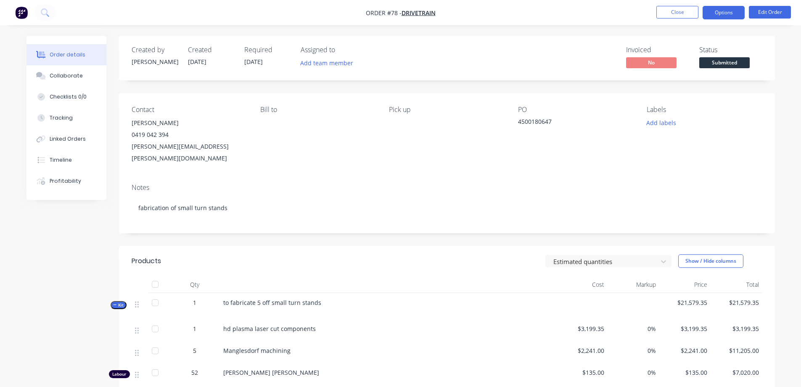
click at [714, 12] on button "Options" at bounding box center [724, 12] width 42 height 13
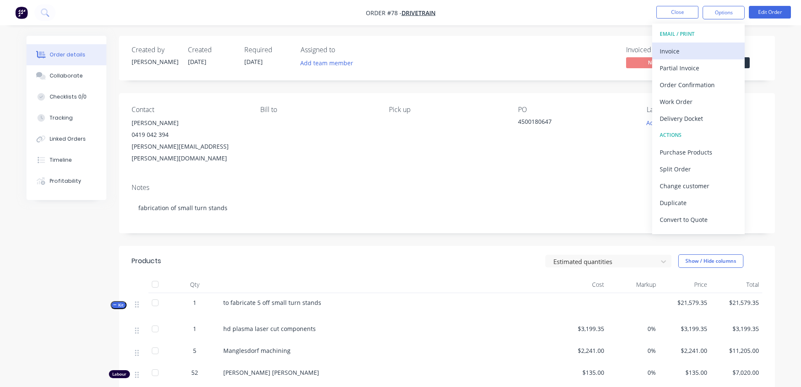
click at [705, 48] on div "Invoice" at bounding box center [698, 51] width 77 height 12
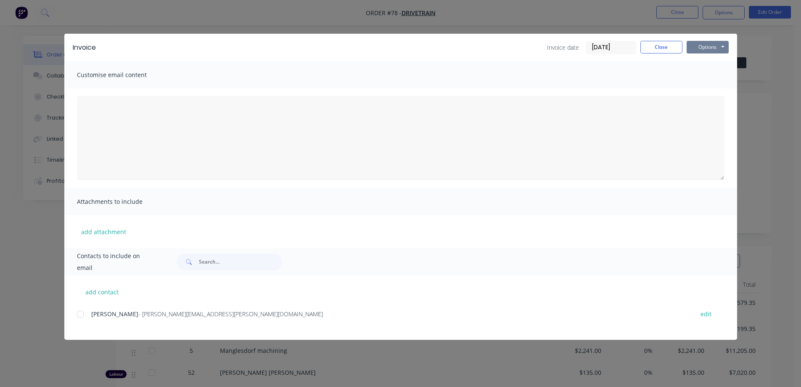
click at [693, 45] on button "Options" at bounding box center [708, 47] width 42 height 13
click at [708, 57] on button "Preview" at bounding box center [714, 62] width 54 height 14
click at [669, 46] on button "Close" at bounding box center [662, 47] width 42 height 13
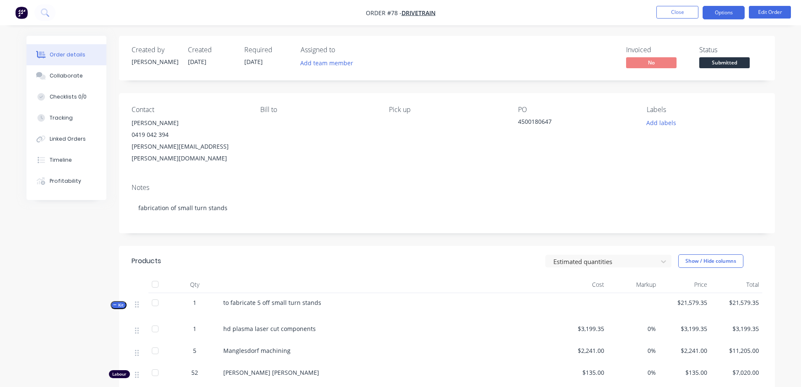
click at [718, 12] on button "Options" at bounding box center [724, 12] width 42 height 13
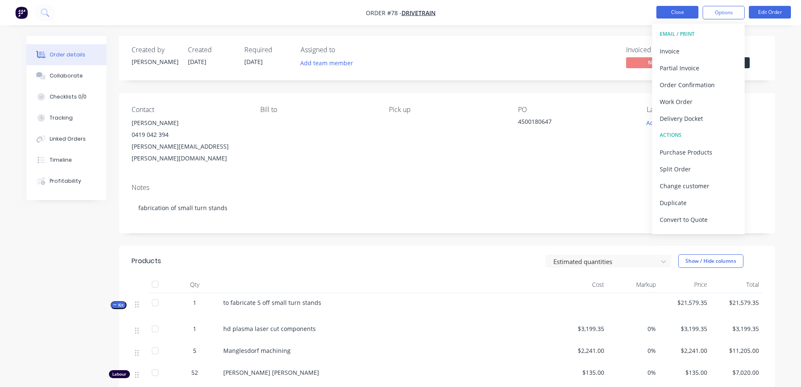
click at [682, 10] on button "Close" at bounding box center [678, 12] width 42 height 13
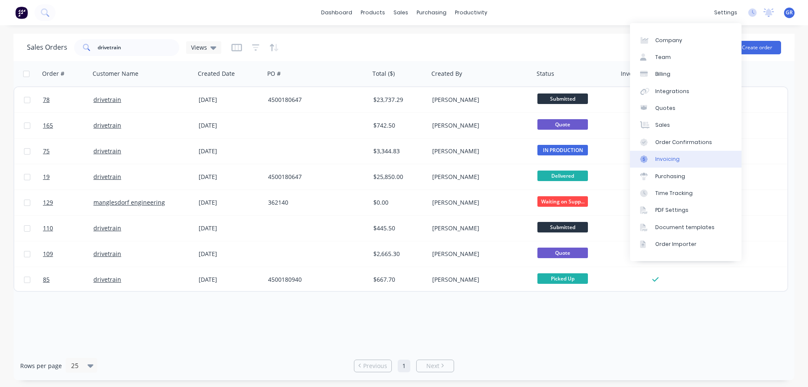
click at [686, 156] on link "Invoicing" at bounding box center [685, 159] width 111 height 17
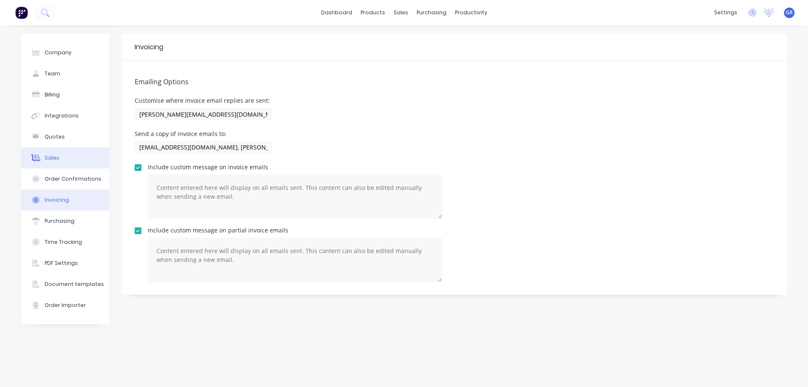
click at [68, 159] on button "Sales" at bounding box center [65, 157] width 88 height 21
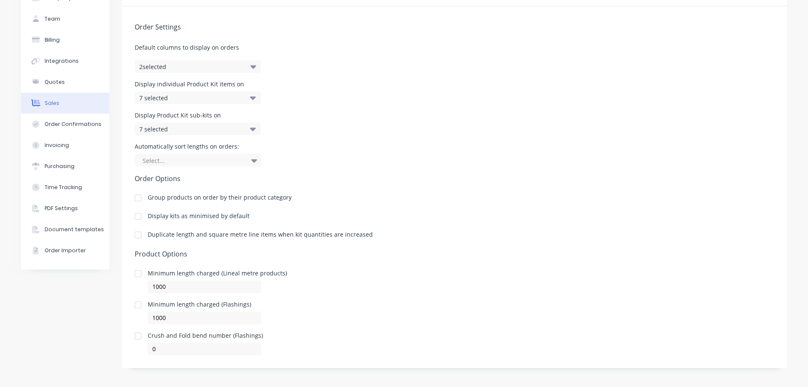
scroll to position [57, 0]
click at [74, 142] on button "Invoicing" at bounding box center [65, 143] width 88 height 21
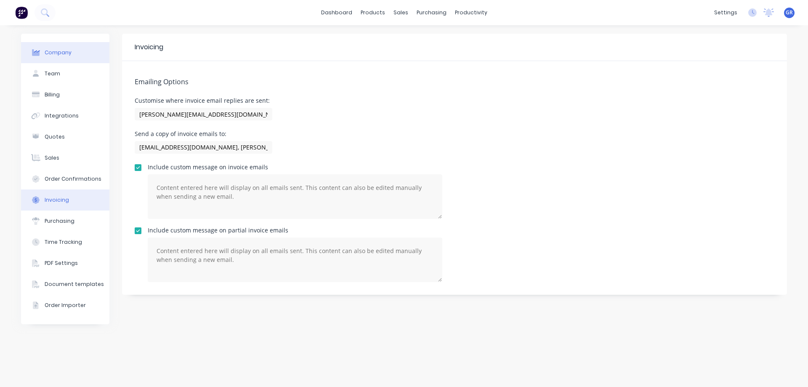
click at [69, 49] on div "Company" at bounding box center [58, 53] width 27 height 8
select select "AU"
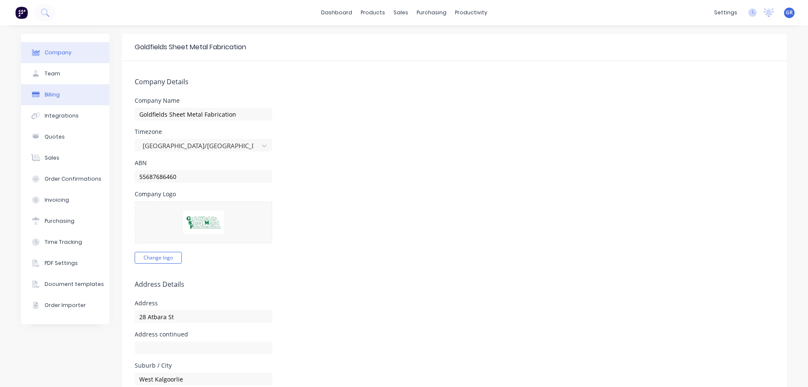
click at [69, 93] on button "Billing" at bounding box center [65, 94] width 88 height 21
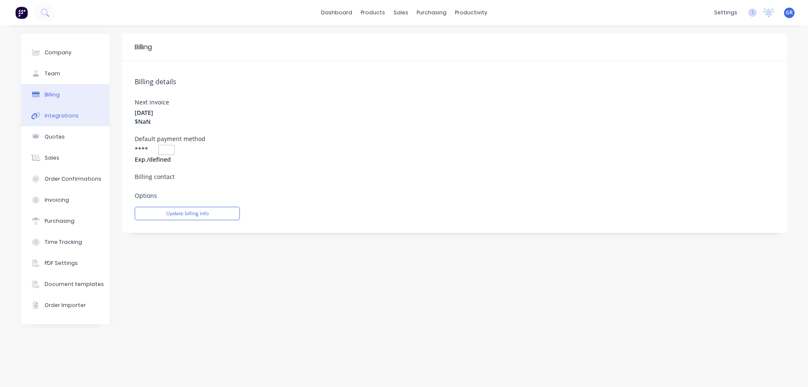
click at [78, 118] on button "Integrations" at bounding box center [65, 115] width 88 height 21
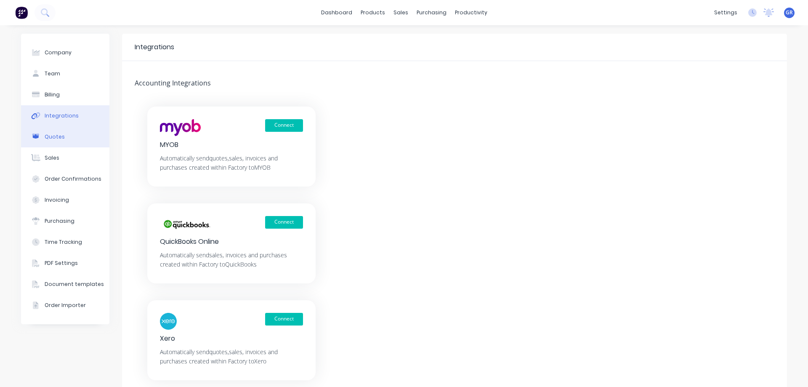
click at [67, 138] on button "Quotes" at bounding box center [65, 136] width 88 height 21
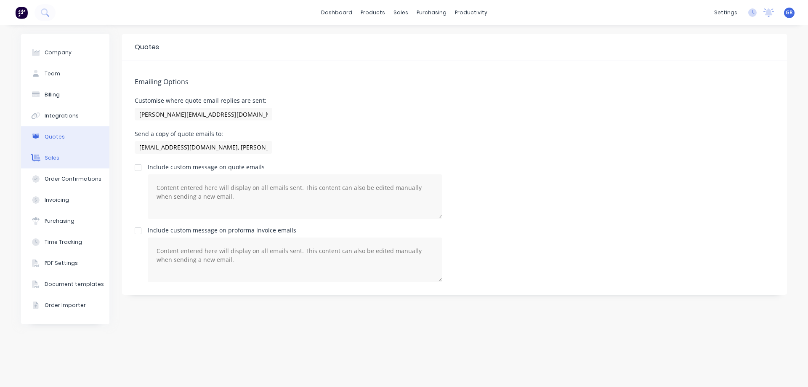
click at [71, 159] on button "Sales" at bounding box center [65, 157] width 88 height 21
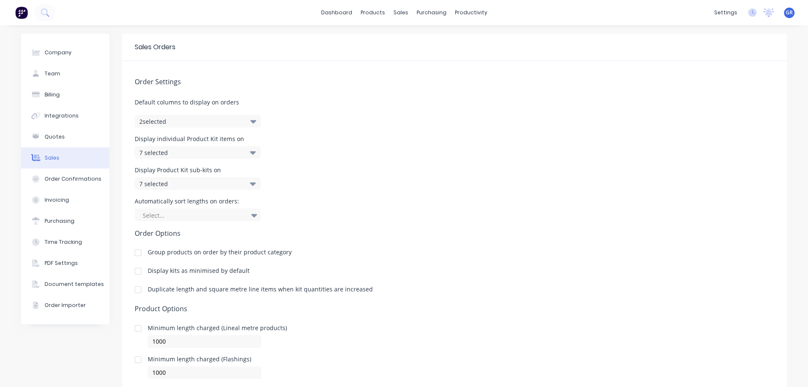
click at [252, 152] on icon at bounding box center [253, 152] width 6 height 3
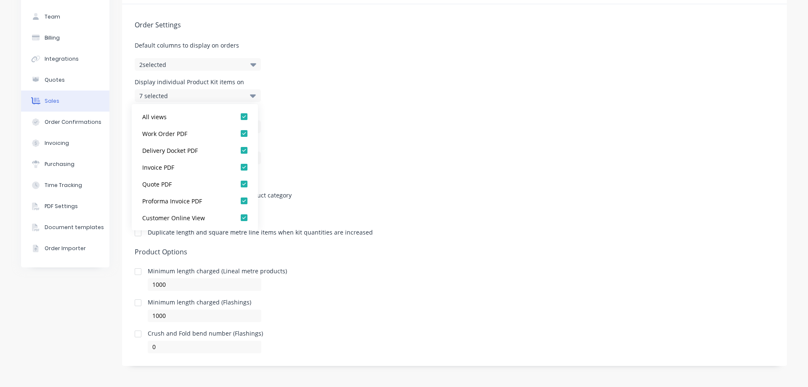
click at [277, 83] on div "Display individual Product Kit items on 7 selected" at bounding box center [455, 90] width 640 height 23
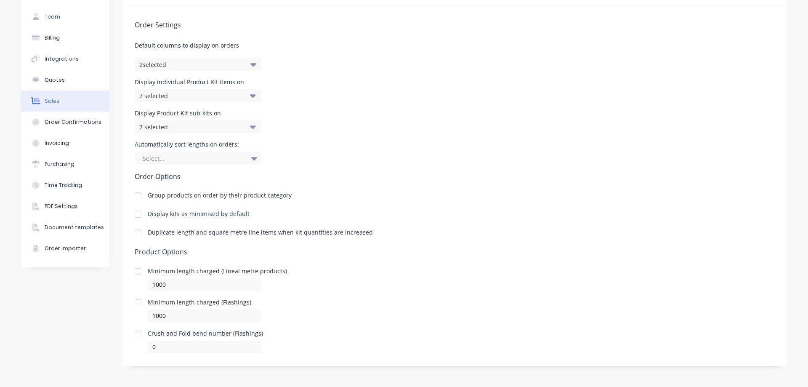
click at [250, 62] on icon "button" at bounding box center [253, 64] width 6 height 9
click at [279, 69] on div "Order Settings Default columns to display on orders 2 selected Display individu…" at bounding box center [454, 178] width 665 height 349
click at [75, 123] on div "Order Confirmations" at bounding box center [73, 122] width 57 height 8
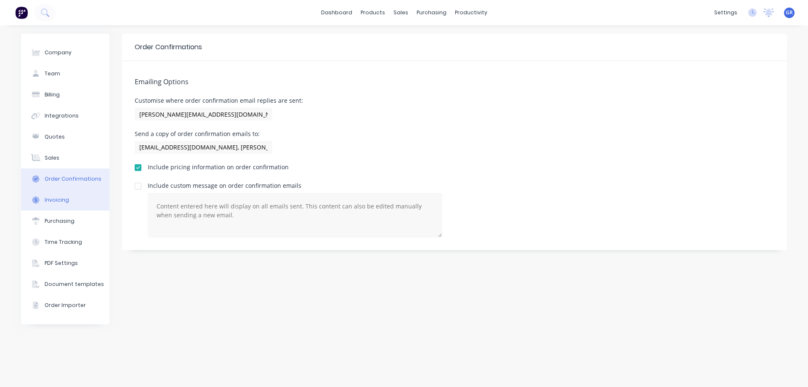
click at [65, 199] on div "Invoicing" at bounding box center [57, 200] width 24 height 8
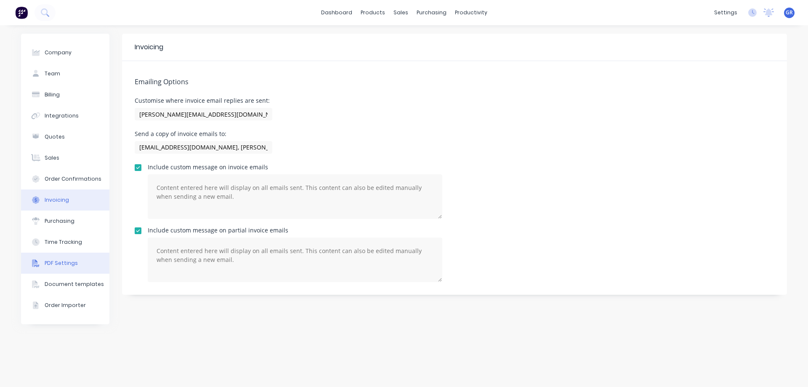
click at [71, 258] on button "PDF Settings" at bounding box center [65, 262] width 88 height 21
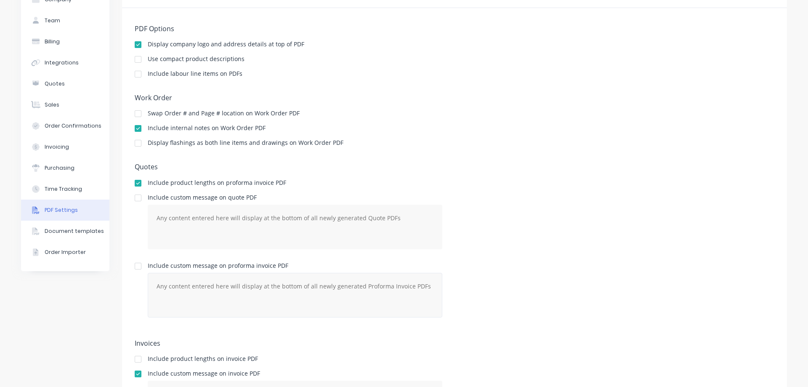
scroll to position [42, 0]
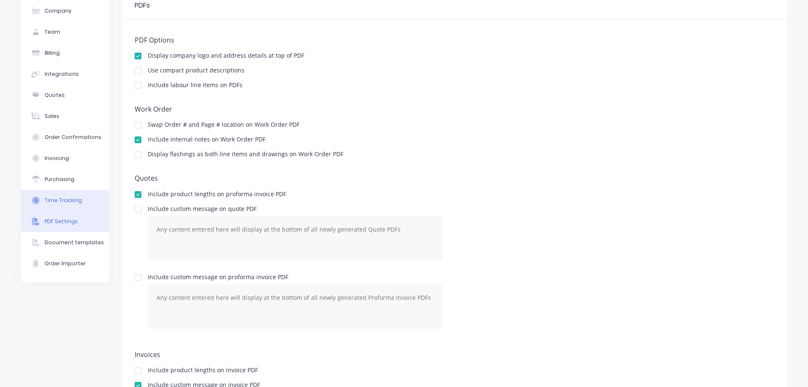
click at [66, 201] on div "Time Tracking" at bounding box center [63, 200] width 37 height 8
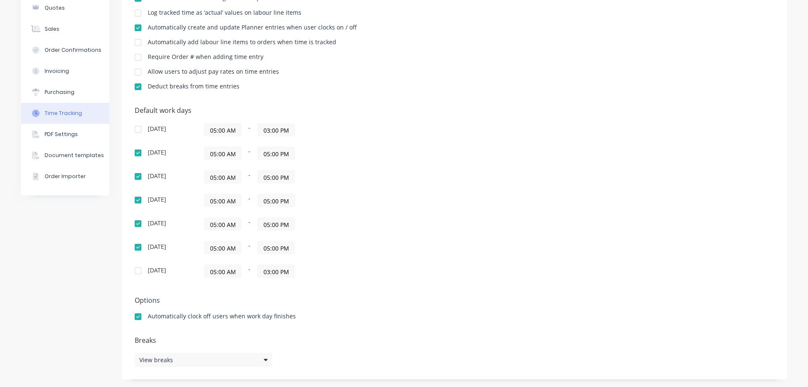
scroll to position [130, 0]
click at [178, 357] on div "View breaks" at bounding box center [204, 359] width 138 height 14
click at [87, 326] on div "Company Team Billing Integrations Quotes Sales Order Confirmations Invoicing Pu…" at bounding box center [65, 141] width 88 height 474
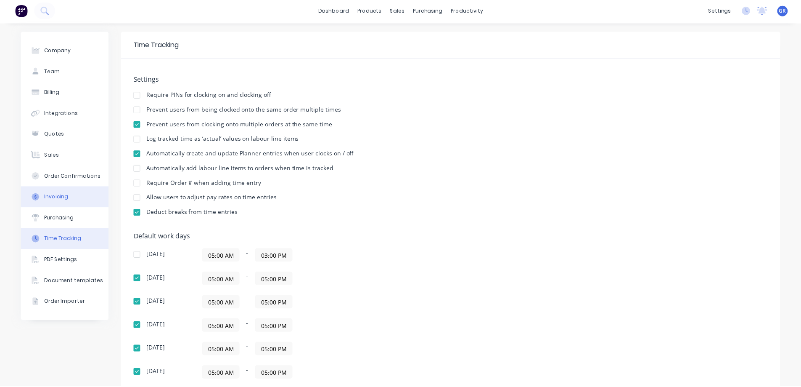
scroll to position [0, 0]
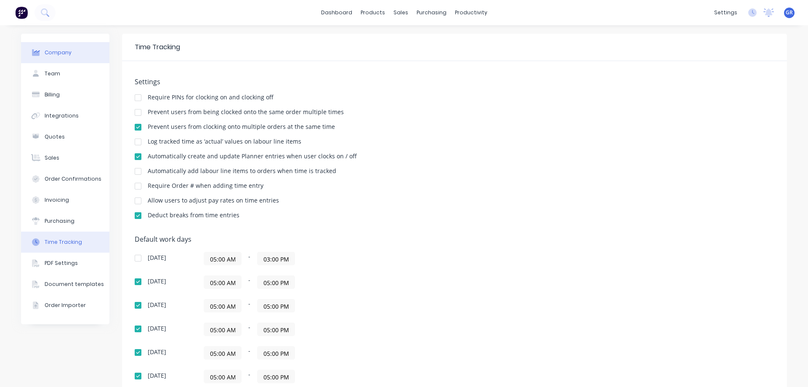
click at [61, 53] on div "Company" at bounding box center [58, 53] width 27 height 8
select select "AU"
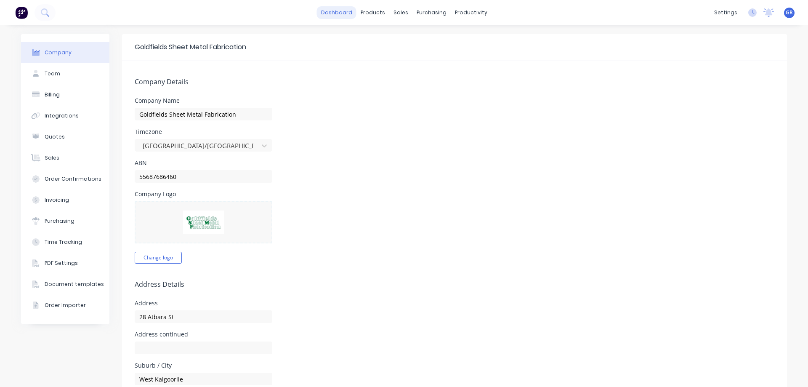
click at [328, 12] on link "dashboard" at bounding box center [337, 12] width 40 height 13
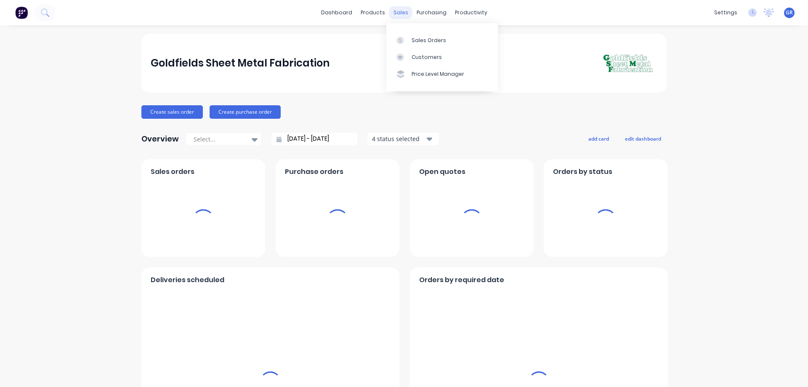
click at [395, 11] on div "sales" at bounding box center [400, 12] width 23 height 13
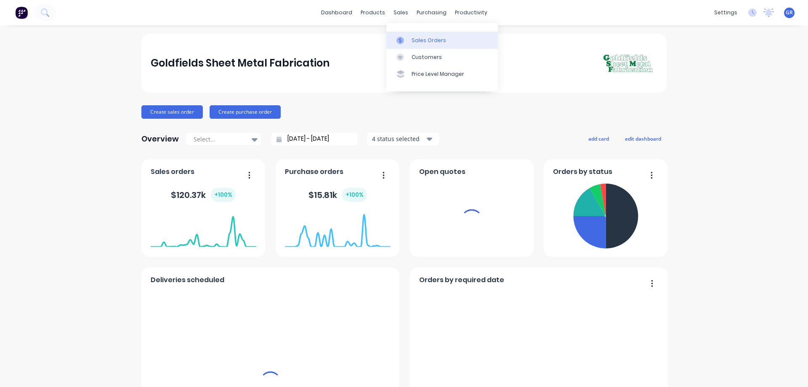
click at [412, 39] on div "Sales Orders" at bounding box center [428, 41] width 35 height 8
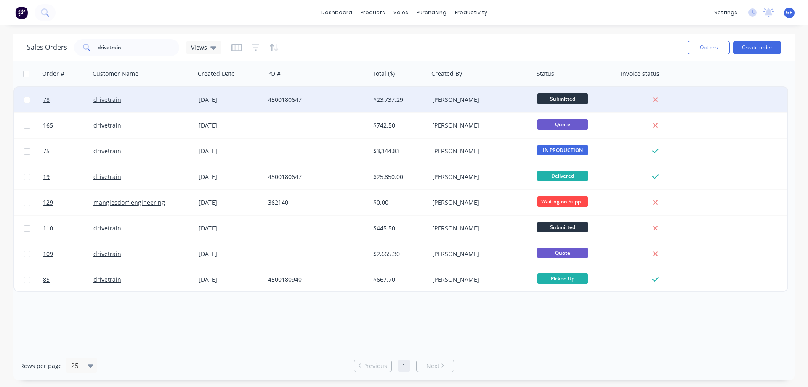
click at [340, 98] on div "4500180647" at bounding box center [314, 100] width 93 height 8
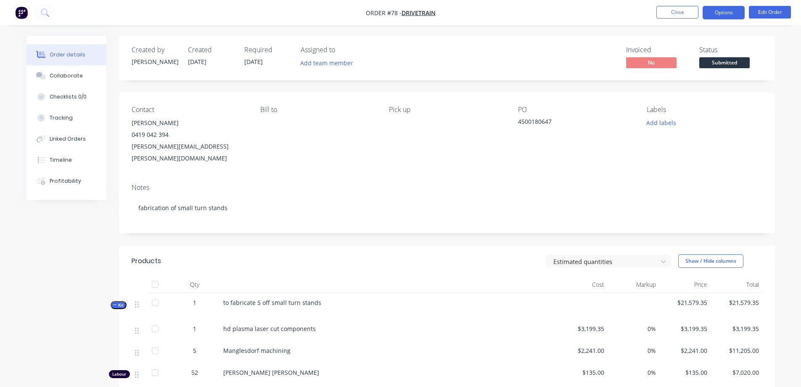
click at [725, 11] on button "Options" at bounding box center [724, 12] width 42 height 13
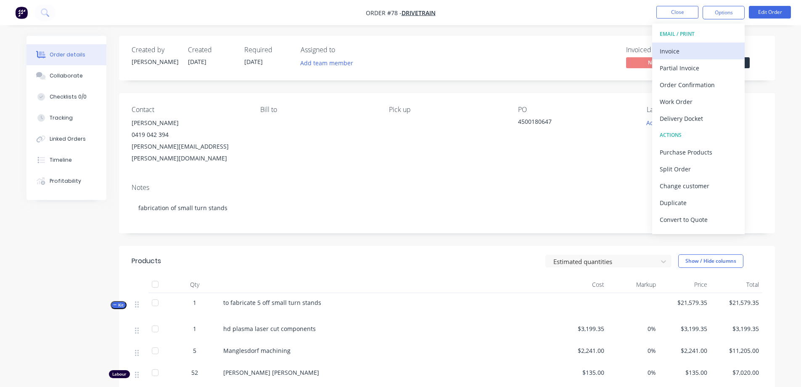
click at [685, 50] on div "Invoice" at bounding box center [698, 51] width 77 height 12
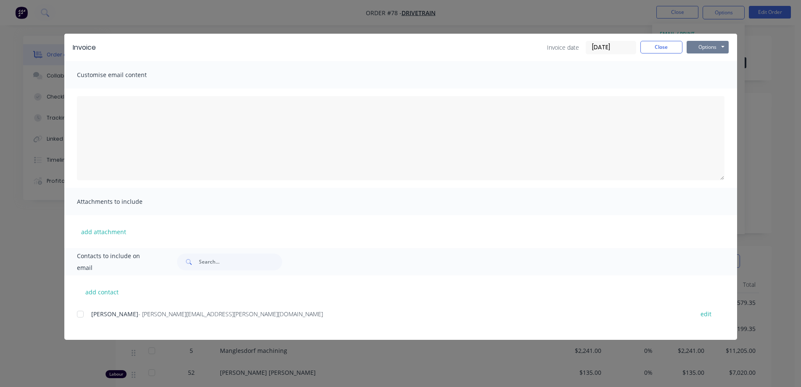
click at [700, 47] on button "Options" at bounding box center [708, 47] width 42 height 13
click at [703, 78] on button "Print" at bounding box center [714, 76] width 54 height 14
click at [666, 48] on button "Close" at bounding box center [662, 47] width 42 height 13
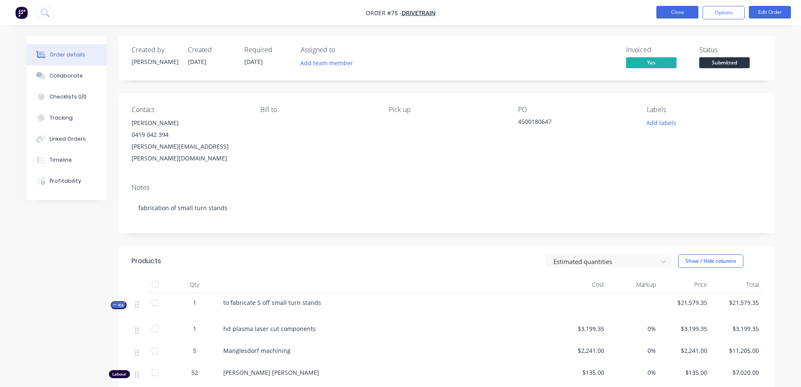
click at [676, 13] on button "Close" at bounding box center [678, 12] width 42 height 13
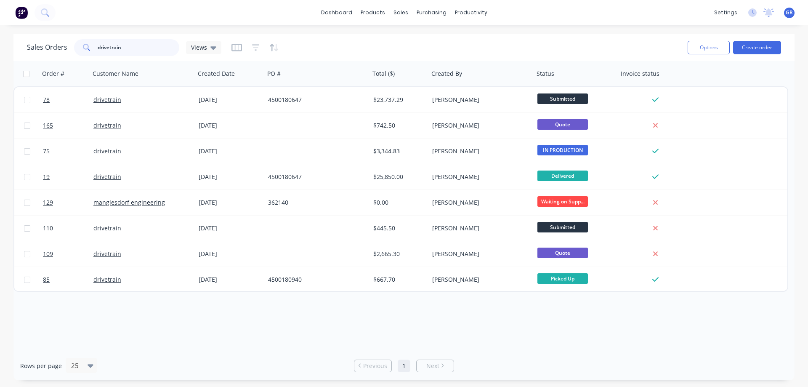
drag, startPoint x: 116, startPoint y: 52, endPoint x: 143, endPoint y: 50, distance: 27.8
click at [69, 43] on div "Sales Orders drivetrain Views" at bounding box center [124, 47] width 194 height 17
drag, startPoint x: 122, startPoint y: 48, endPoint x: 20, endPoint y: 52, distance: 102.7
click at [26, 52] on div "Sales Orders drivetrain Views Options Create order" at bounding box center [403, 47] width 781 height 27
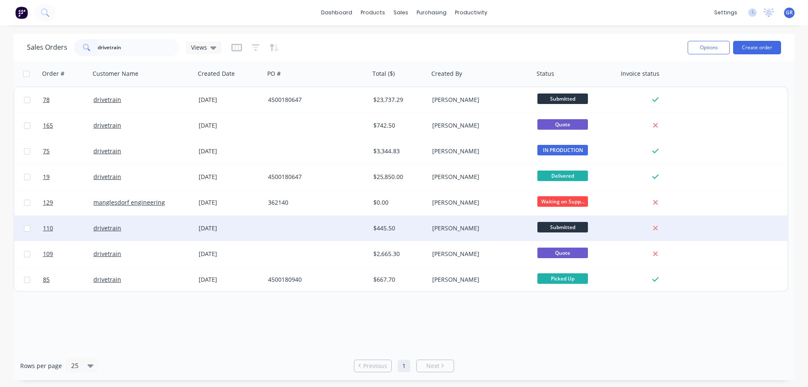
click at [263, 226] on div "[DATE]" at bounding box center [229, 227] width 69 height 25
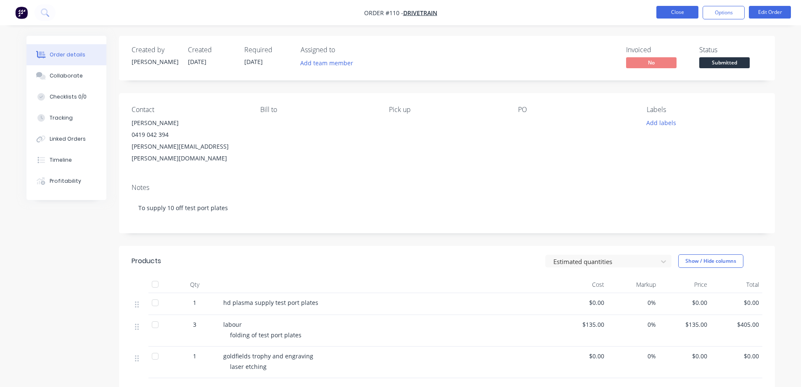
click at [686, 15] on button "Close" at bounding box center [678, 12] width 42 height 13
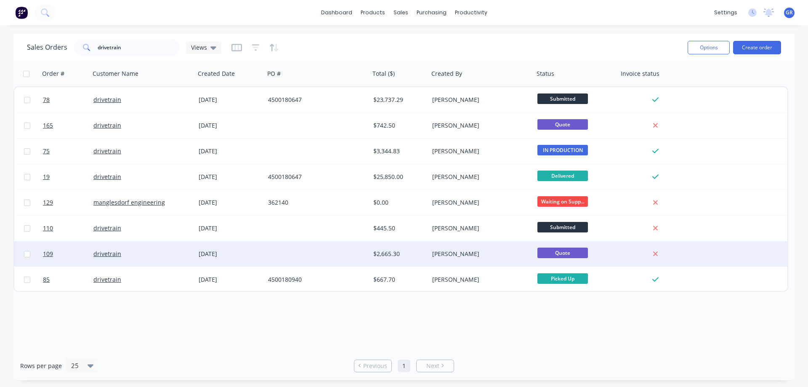
click at [301, 258] on div at bounding box center [317, 253] width 105 height 25
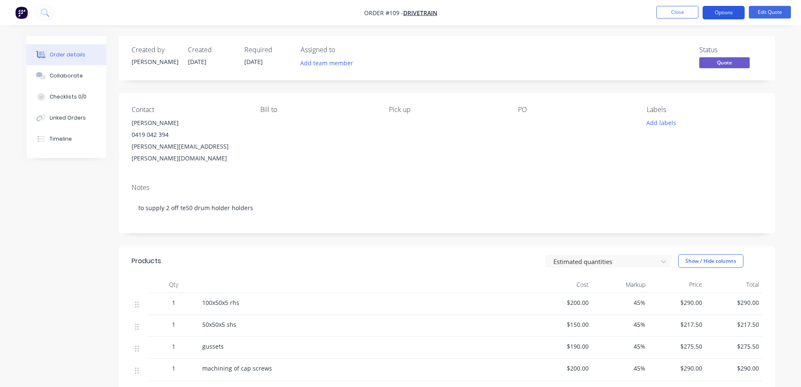
click at [728, 16] on button "Options" at bounding box center [724, 12] width 42 height 13
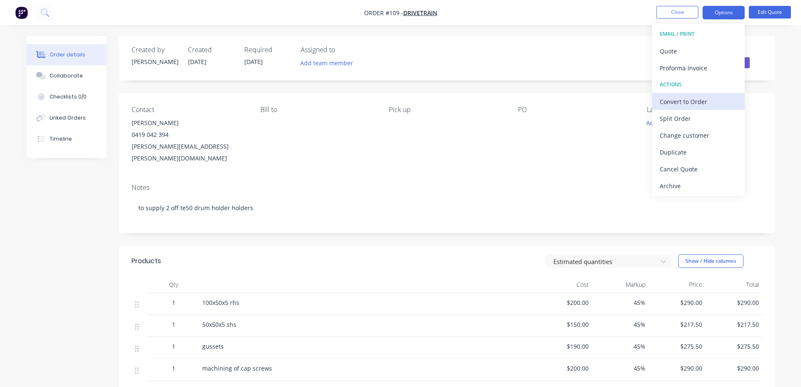
click at [696, 103] on div "Convert to Order" at bounding box center [698, 102] width 77 height 12
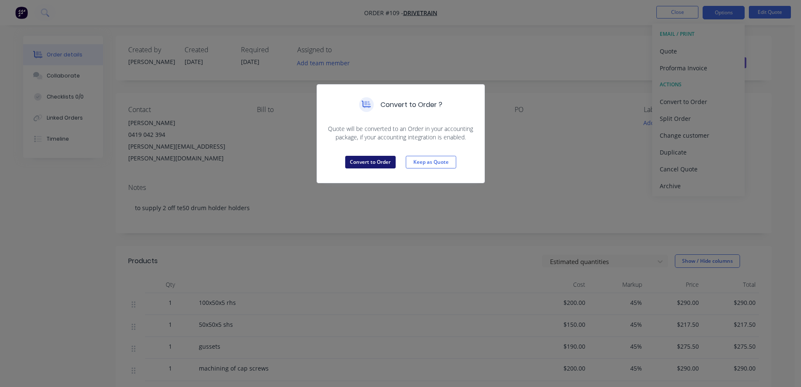
click at [363, 162] on button "Convert to Order" at bounding box center [370, 162] width 50 height 13
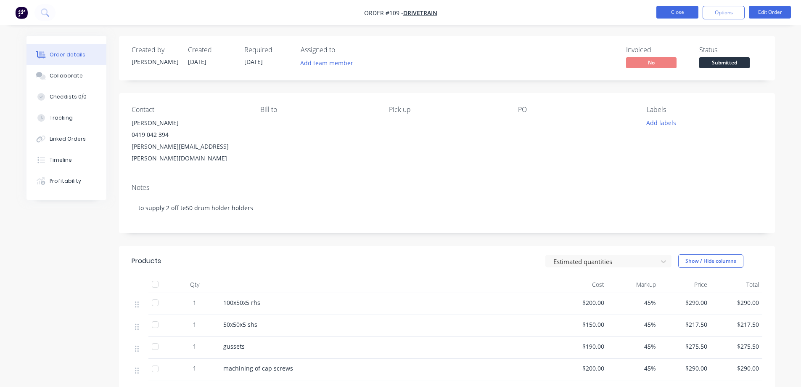
click at [679, 13] on button "Close" at bounding box center [678, 12] width 42 height 13
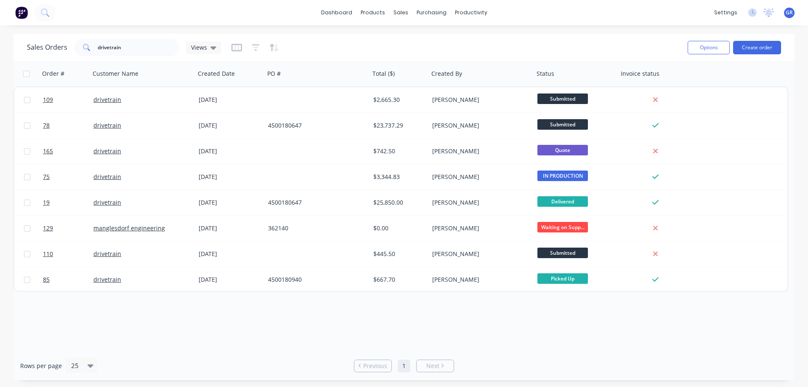
click at [341, 49] on div "Sales Orders drivetrain Views" at bounding box center [354, 47] width 654 height 21
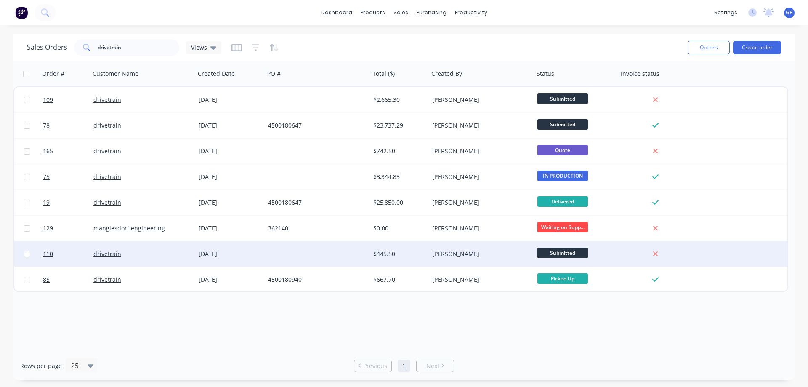
click at [269, 253] on div at bounding box center [317, 253] width 105 height 25
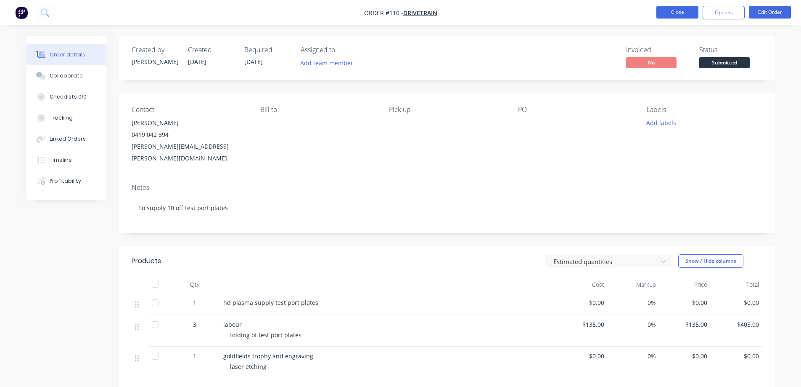
click at [671, 9] on button "Close" at bounding box center [678, 12] width 42 height 13
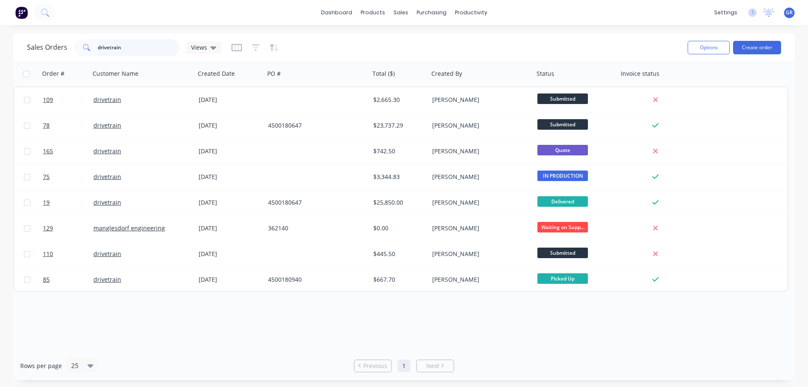
drag, startPoint x: 127, startPoint y: 46, endPoint x: 39, endPoint y: 42, distance: 87.6
click at [41, 42] on div "Sales Orders drivetrain Views" at bounding box center [124, 47] width 194 height 17
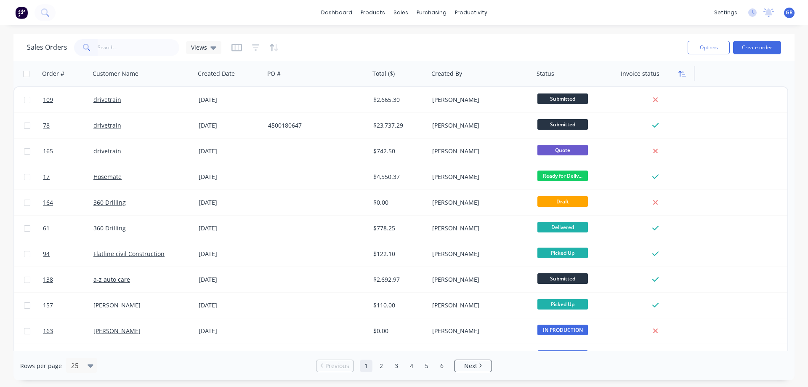
click at [683, 75] on icon "button" at bounding box center [682, 73] width 8 height 7
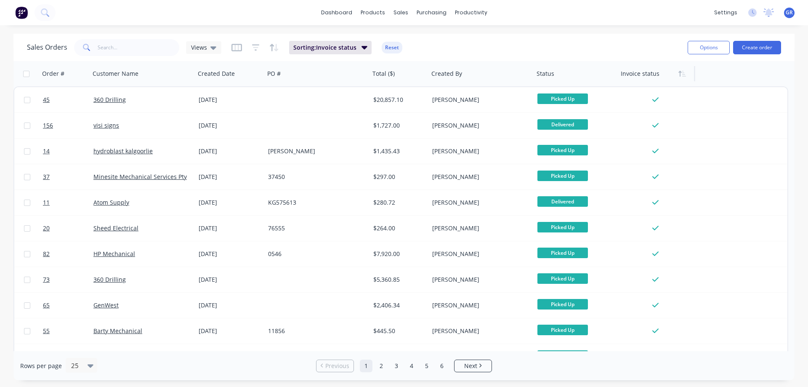
click at [683, 75] on icon "button" at bounding box center [682, 73] width 8 height 7
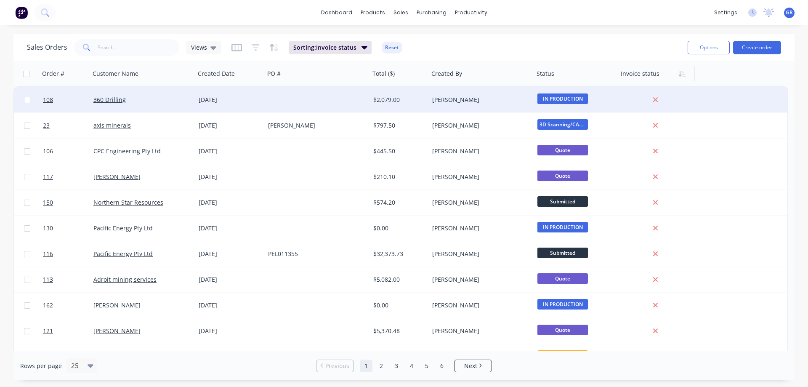
click at [268, 97] on div at bounding box center [317, 99] width 105 height 25
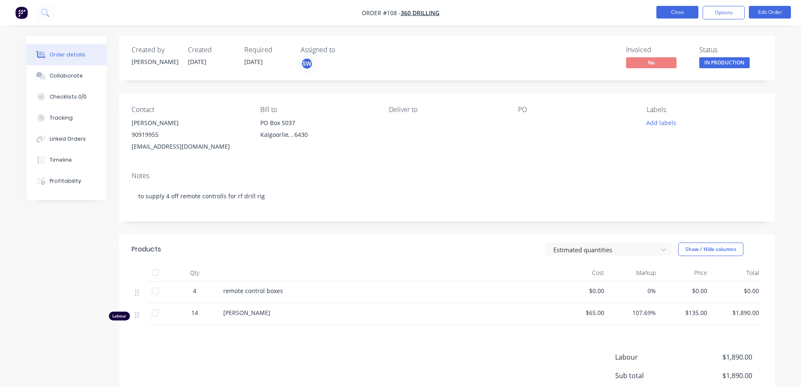
click at [673, 12] on button "Close" at bounding box center [678, 12] width 42 height 13
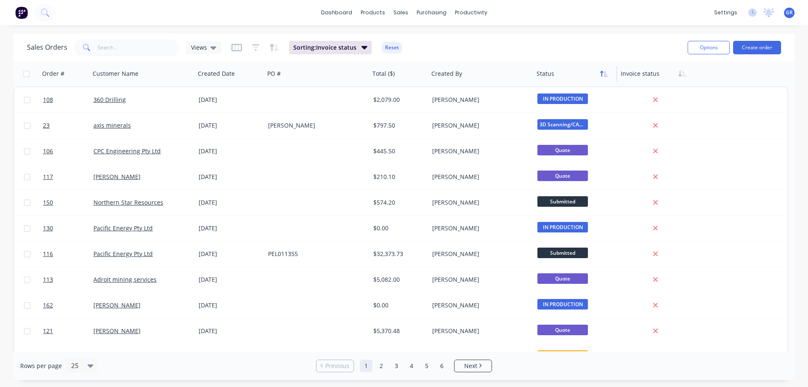
click at [605, 76] on icon "button" at bounding box center [606, 74] width 4 height 6
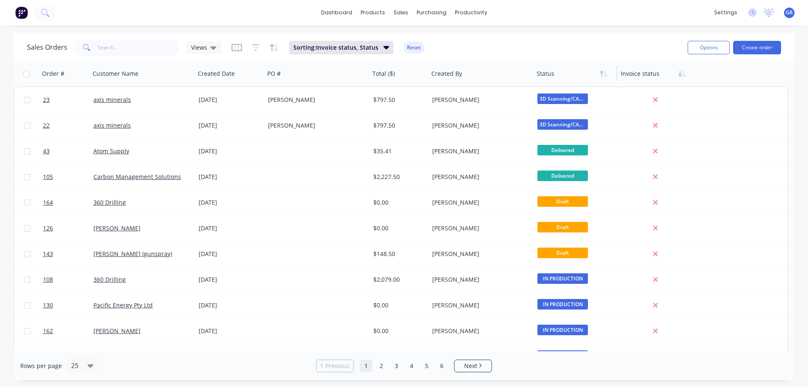
click at [605, 76] on icon "button" at bounding box center [606, 74] width 4 height 6
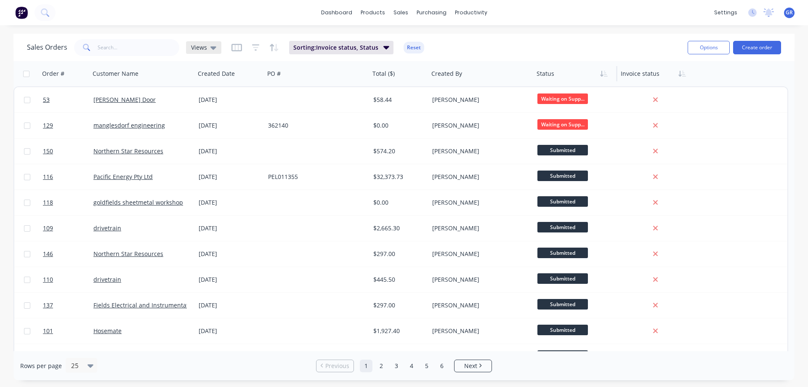
click at [214, 45] on icon at bounding box center [213, 47] width 6 height 9
click at [214, 136] on button "not invoice" at bounding box center [236, 136] width 96 height 10
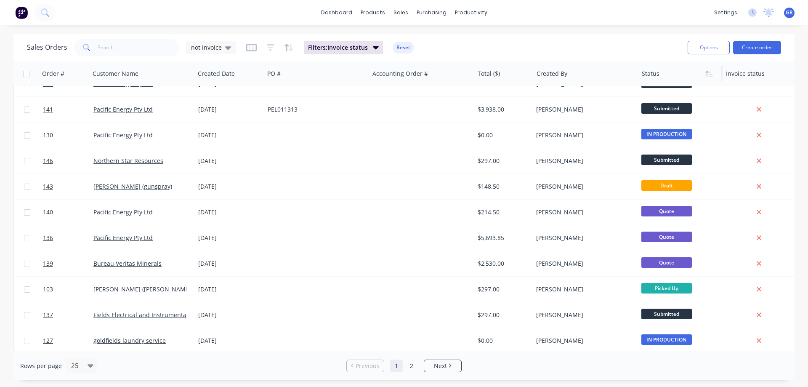
scroll to position [381, 0]
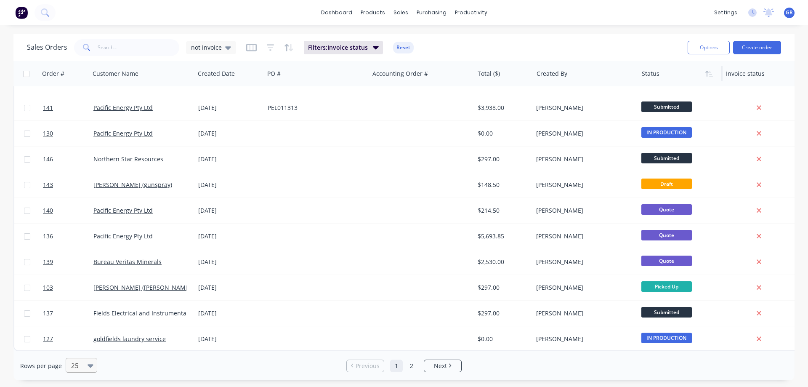
click at [89, 364] on icon at bounding box center [91, 365] width 6 height 3
click at [69, 345] on div "100" at bounding box center [80, 345] width 32 height 16
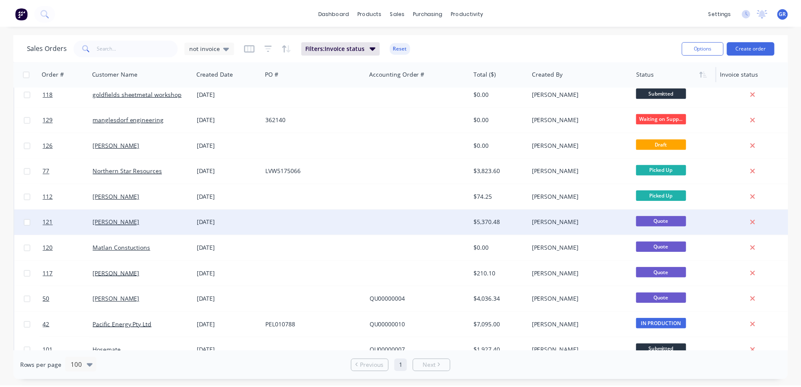
scroll to position [631, 0]
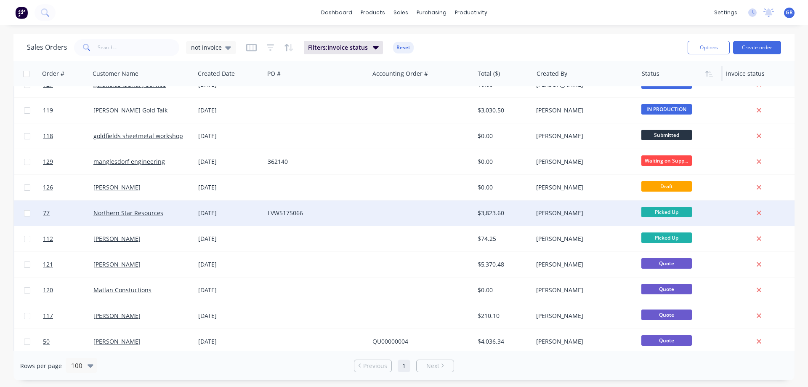
click at [344, 211] on div "LVW5175066" at bounding box center [314, 213] width 93 height 8
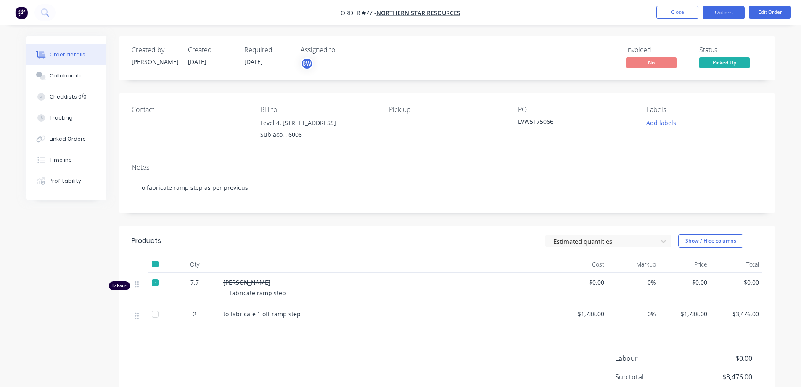
click at [731, 15] on button "Options" at bounding box center [724, 12] width 42 height 13
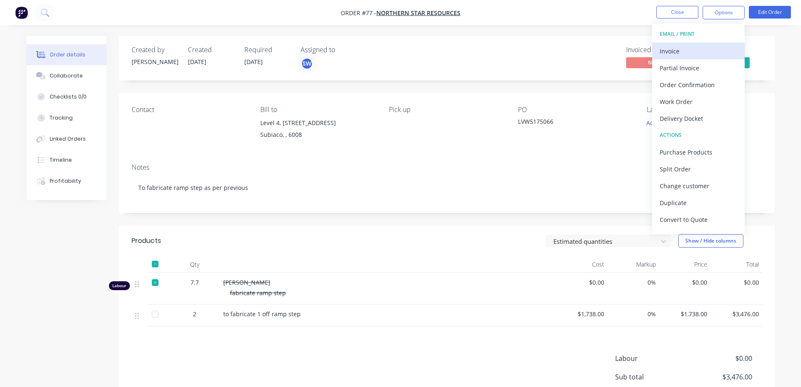
click at [674, 49] on div "Invoice" at bounding box center [698, 51] width 77 height 12
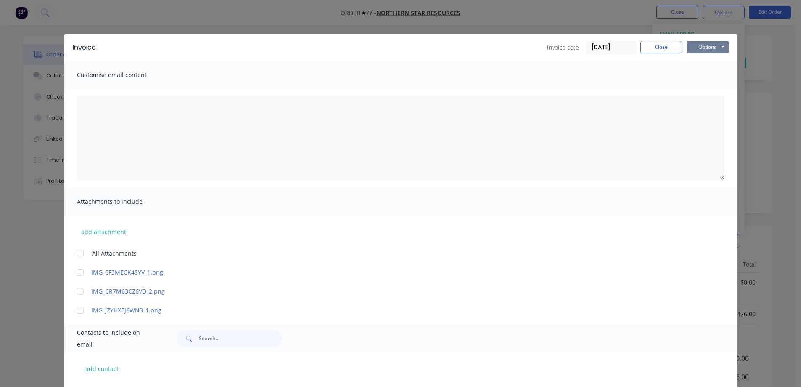
click at [698, 45] on button "Options" at bounding box center [708, 47] width 42 height 13
click at [703, 73] on button "Print" at bounding box center [714, 76] width 54 height 14
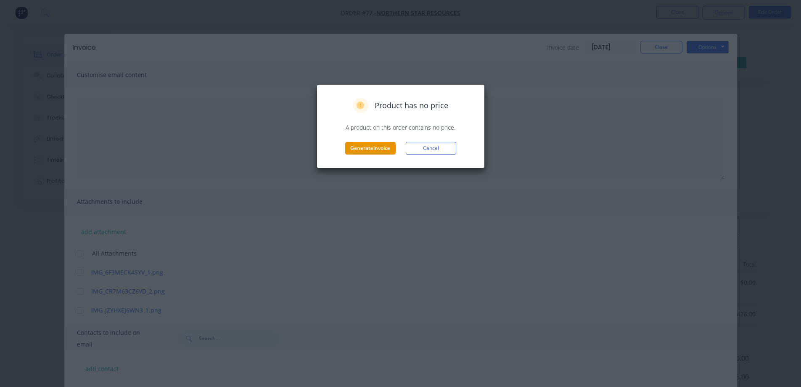
click at [378, 145] on button "Generate invoice" at bounding box center [370, 148] width 50 height 13
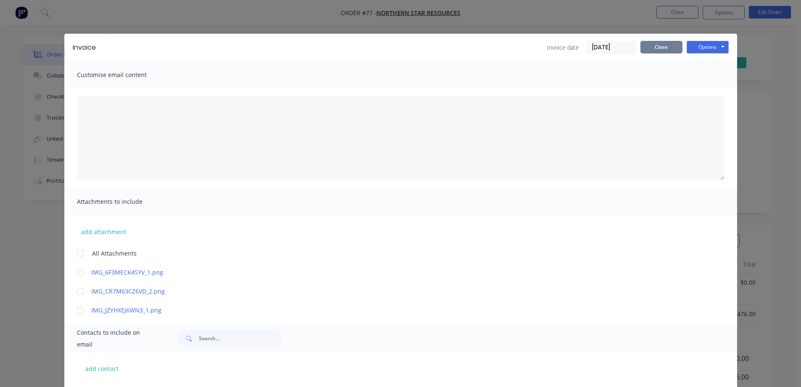
click at [658, 46] on button "Close" at bounding box center [662, 47] width 42 height 13
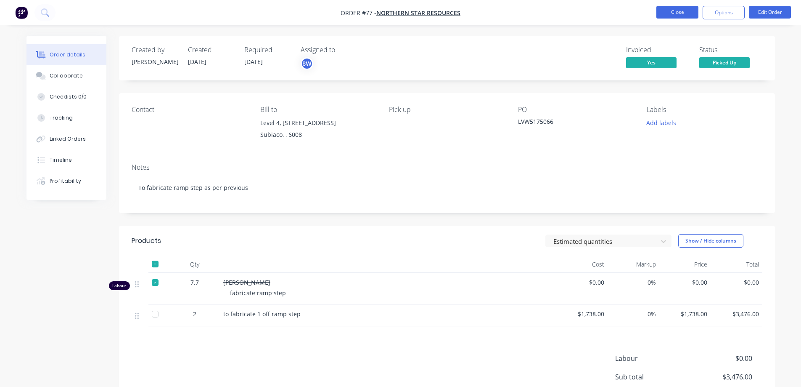
click at [687, 12] on button "Close" at bounding box center [678, 12] width 42 height 13
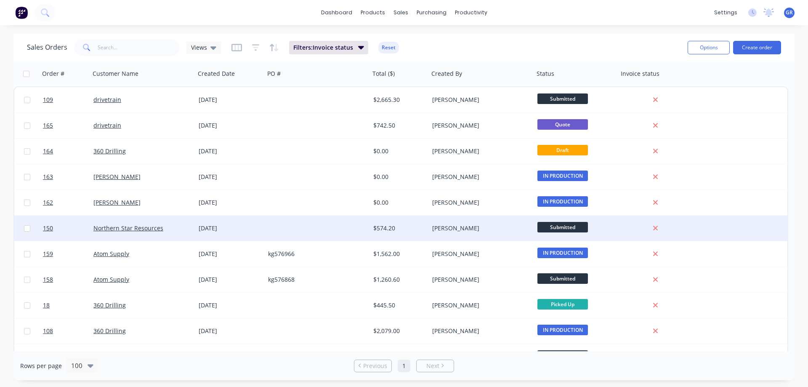
click at [305, 225] on div at bounding box center [317, 227] width 105 height 25
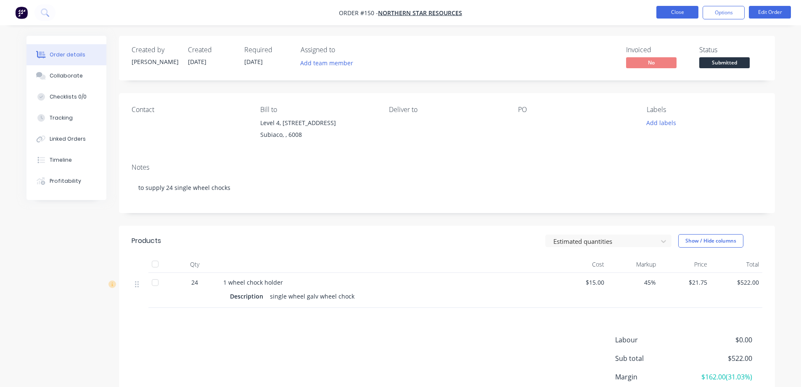
click at [681, 14] on button "Close" at bounding box center [678, 12] width 42 height 13
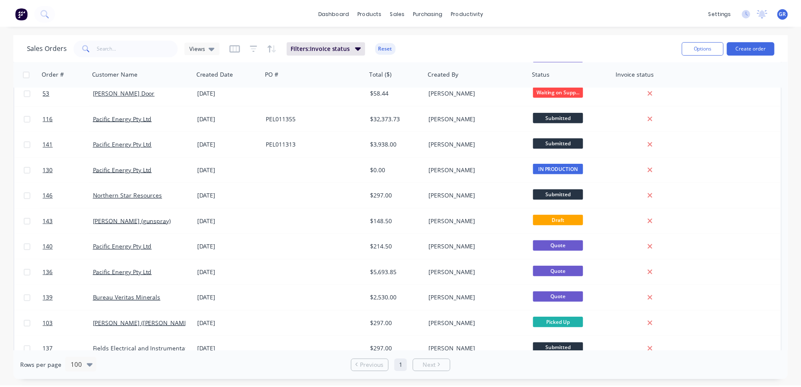
scroll to position [379, 0]
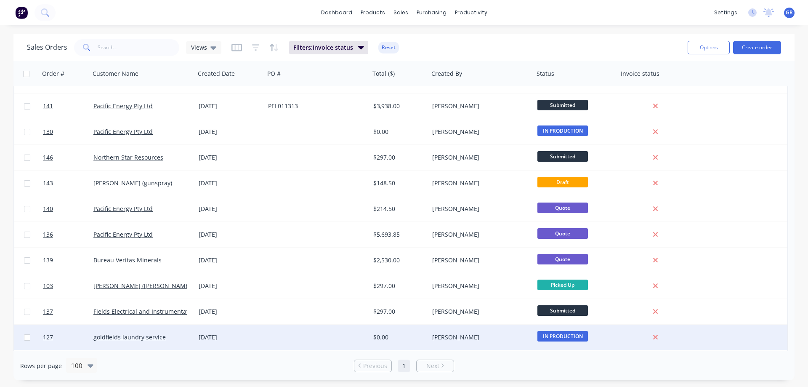
click at [290, 332] on div at bounding box center [317, 336] width 105 height 25
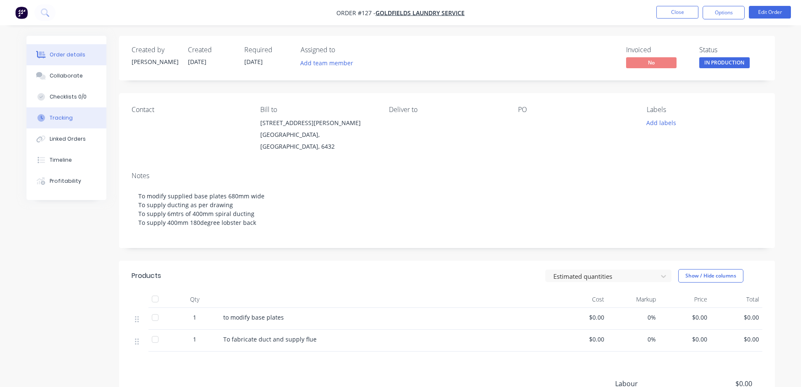
click at [50, 114] on button "Tracking" at bounding box center [67, 117] width 80 height 21
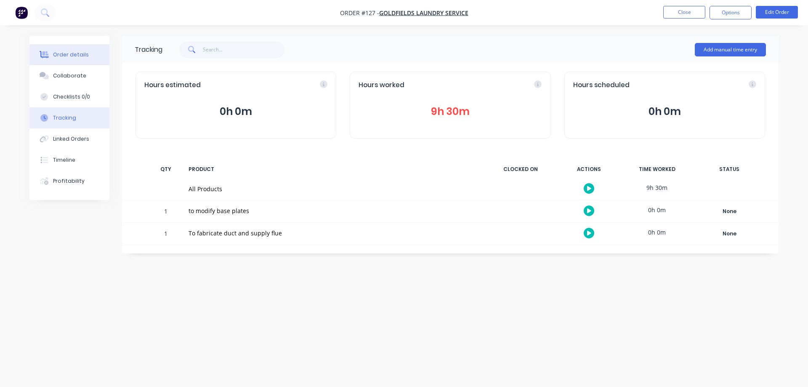
click at [72, 51] on div "Order details" at bounding box center [71, 55] width 36 height 8
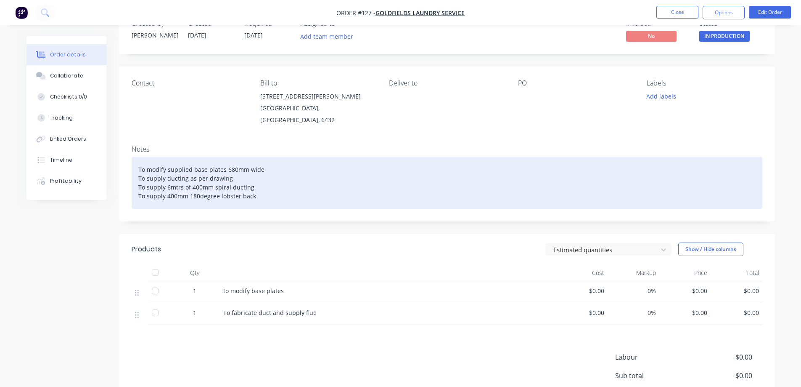
scroll to position [106, 0]
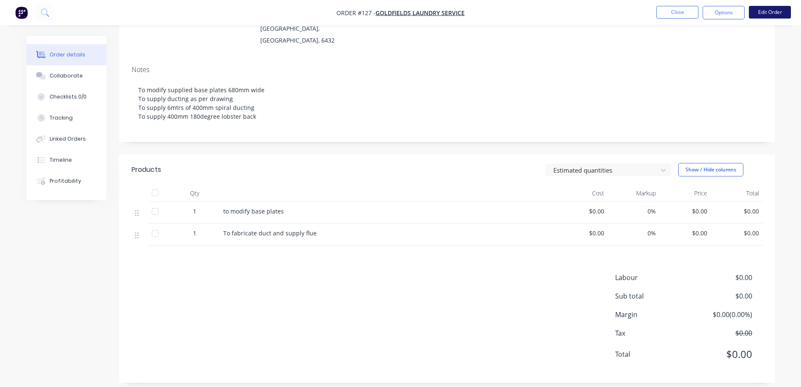
click at [764, 12] on button "Edit Order" at bounding box center [770, 12] width 42 height 13
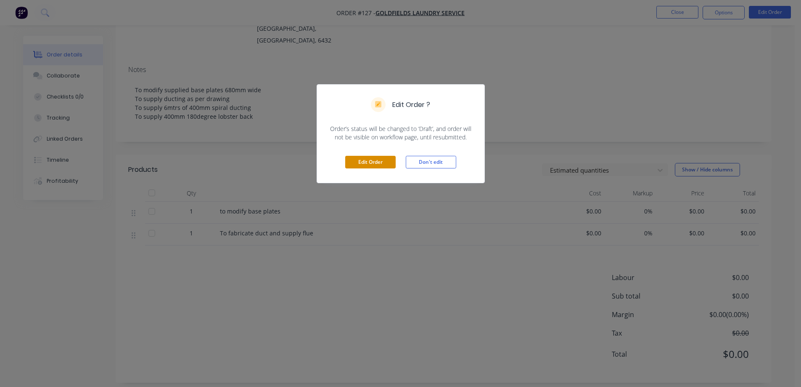
click at [366, 159] on button "Edit Order" at bounding box center [370, 162] width 50 height 13
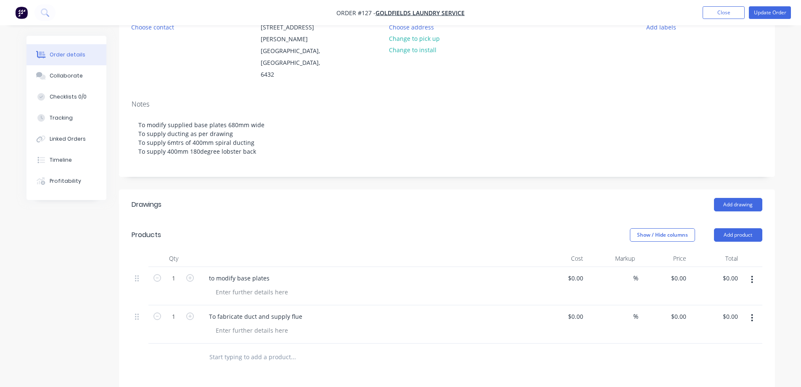
scroll to position [126, 0]
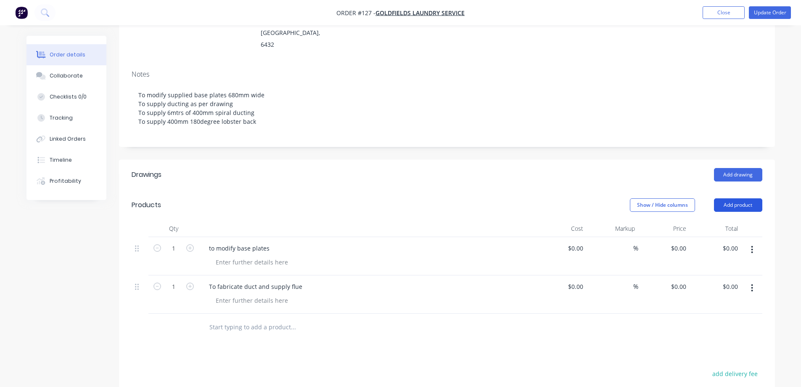
click at [744, 198] on button "Add product" at bounding box center [738, 204] width 48 height 13
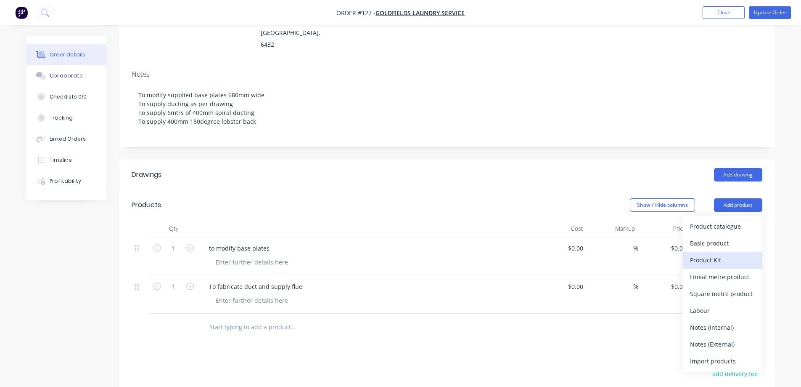
click at [717, 254] on div "Product Kit" at bounding box center [722, 260] width 65 height 12
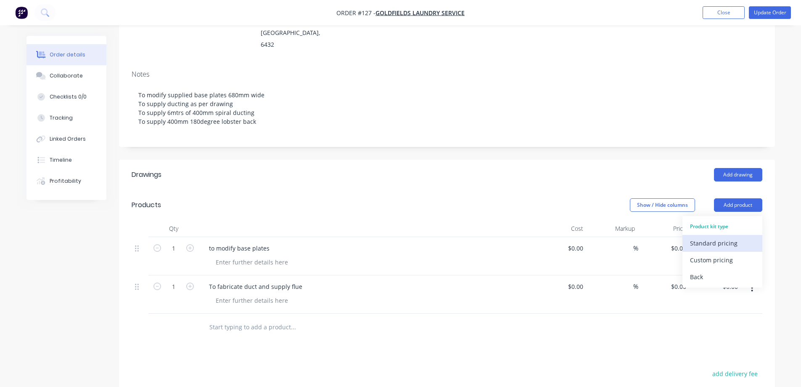
click at [722, 237] on div "Standard pricing" at bounding box center [722, 243] width 65 height 12
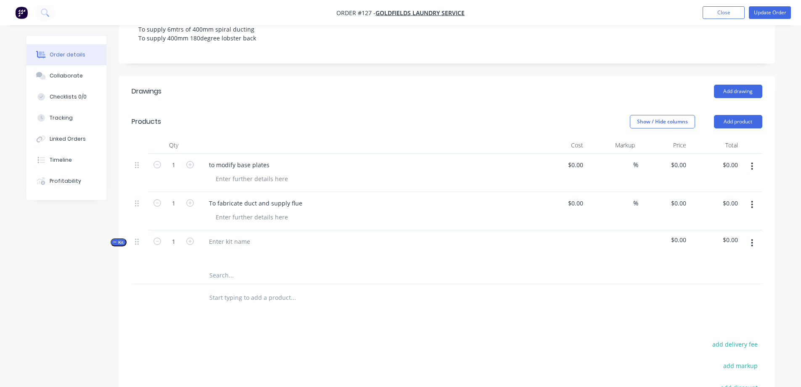
scroll to position [210, 0]
click at [241, 234] on div at bounding box center [229, 240] width 55 height 12
click at [236, 266] on input "text" at bounding box center [293, 274] width 168 height 17
click at [329, 247] on div at bounding box center [367, 253] width 330 height 12
click at [753, 238] on icon "button" at bounding box center [753, 242] width 2 height 8
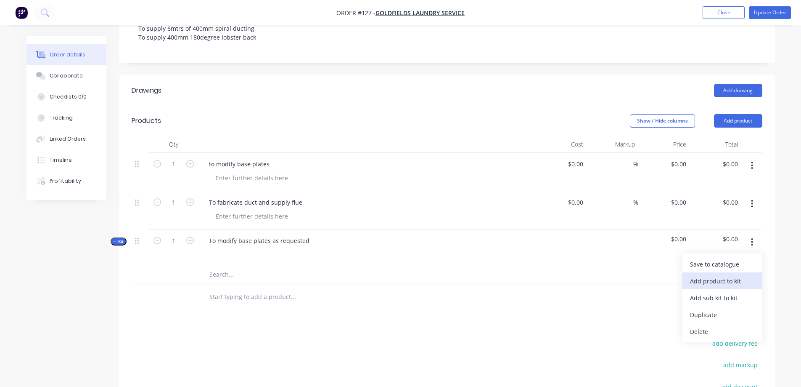
click at [724, 275] on div "Add product to kit" at bounding box center [722, 281] width 65 height 12
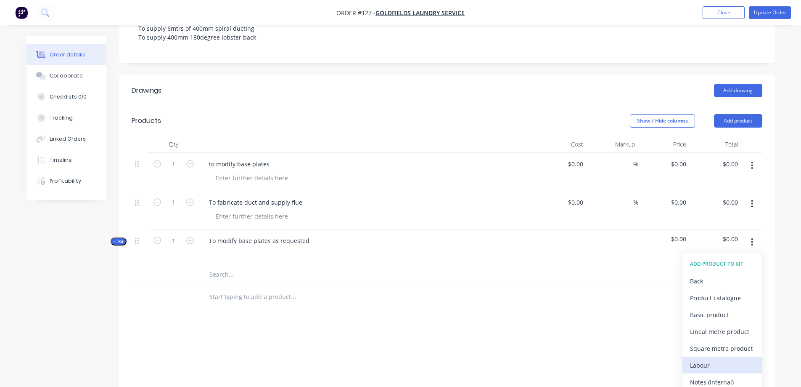
click at [704, 359] on div "Labour" at bounding box center [722, 365] width 65 height 12
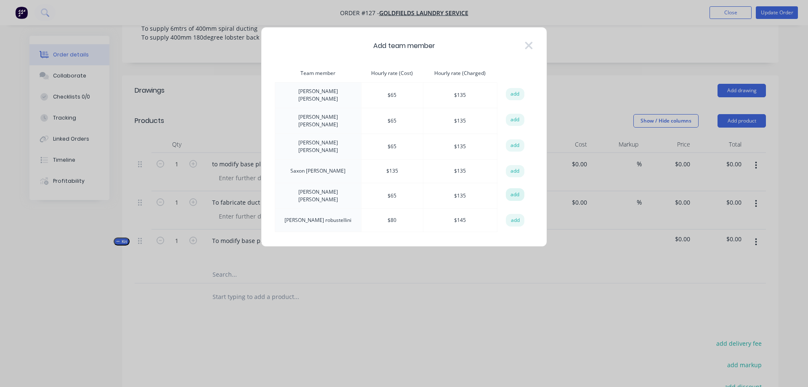
click at [512, 188] on button "add" at bounding box center [515, 194] width 19 height 13
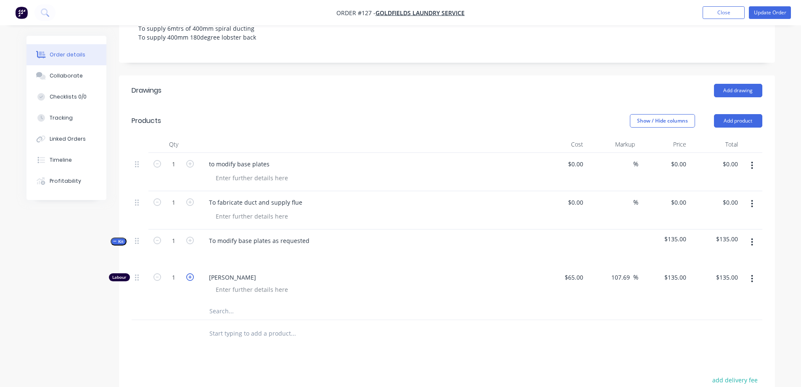
click at [189, 273] on icon "button" at bounding box center [190, 277] width 8 height 8
type input "2"
type input "$270.00"
click at [189, 273] on icon "button" at bounding box center [190, 277] width 8 height 8
type input "3"
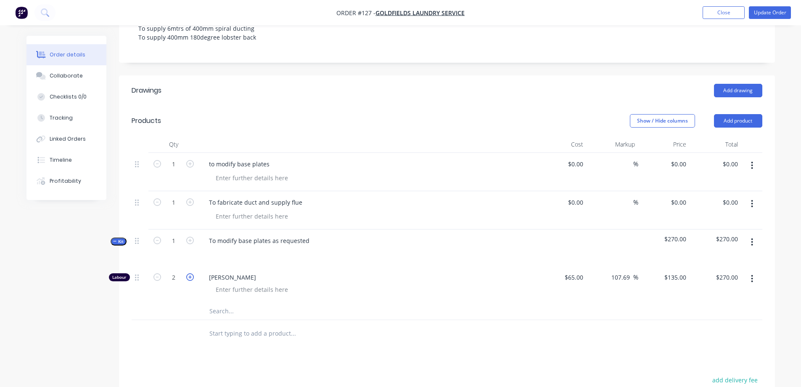
type input "$405.00"
click at [189, 273] on icon "button" at bounding box center [190, 277] width 8 height 8
type input "4"
type input "$540.00"
click at [189, 273] on icon "button" at bounding box center [190, 277] width 8 height 8
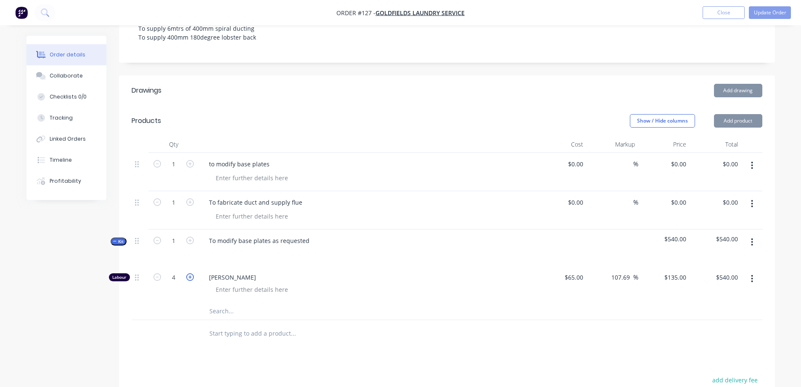
type input "5"
type input "$675.00"
click at [387, 278] on div "[PERSON_NAME]" at bounding box center [367, 284] width 337 height 37
click at [750, 158] on button "button" at bounding box center [753, 165] width 20 height 15
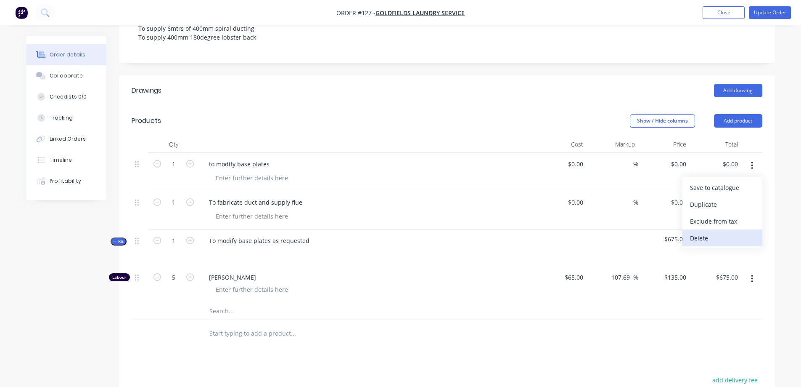
click at [713, 232] on div "Delete" at bounding box center [722, 238] width 65 height 12
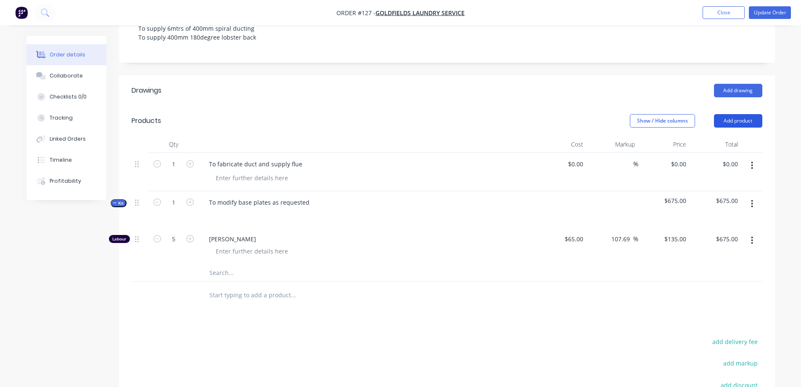
click at [730, 114] on button "Add product" at bounding box center [738, 120] width 48 height 13
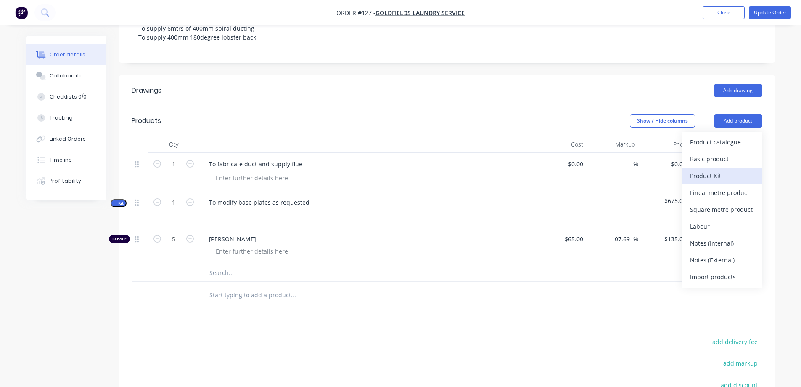
click at [714, 170] on div "Product Kit" at bounding box center [722, 176] width 65 height 12
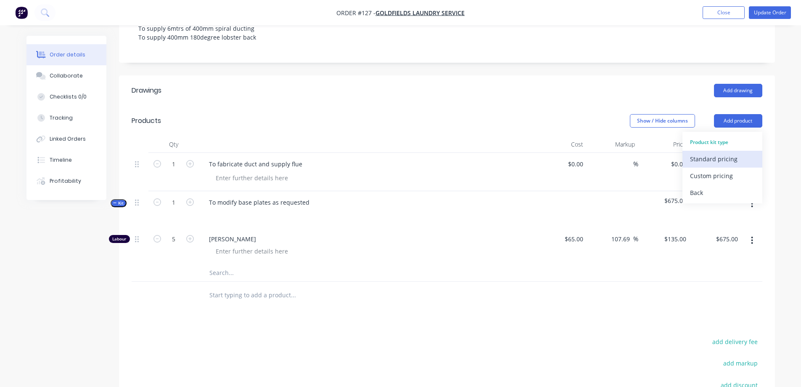
click at [709, 153] on div "Standard pricing" at bounding box center [722, 159] width 65 height 12
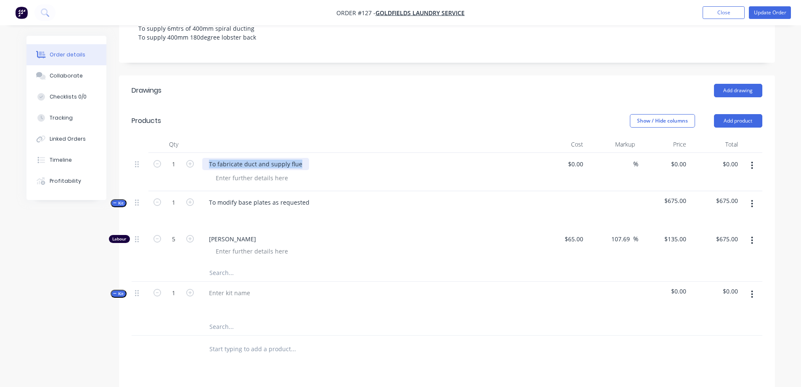
drag, startPoint x: 305, startPoint y: 137, endPoint x: 205, endPoint y: 138, distance: 100.6
click at [205, 158] on div "To fabricate duct and supply flue" at bounding box center [367, 164] width 330 height 12
click at [226, 287] on div at bounding box center [229, 293] width 55 height 12
paste div
click at [752, 162] on icon "button" at bounding box center [753, 166] width 2 height 8
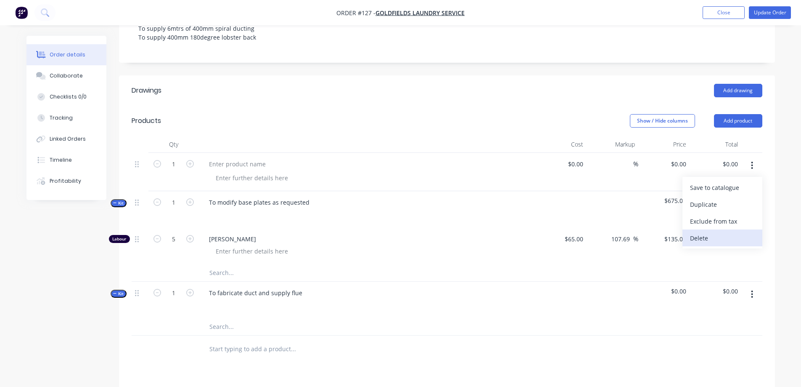
click at [712, 232] on div "Delete" at bounding box center [722, 238] width 65 height 12
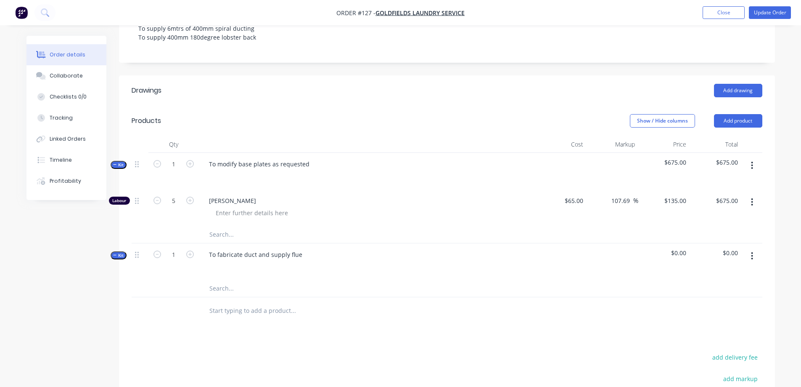
click at [749, 248] on button "button" at bounding box center [753, 255] width 20 height 15
click at [717, 289] on div "Add product to kit" at bounding box center [722, 295] width 65 height 12
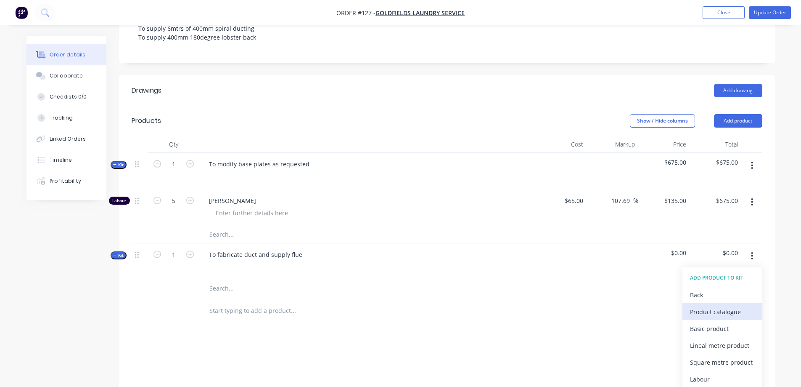
click at [723, 305] on div "Product catalogue" at bounding box center [722, 311] width 65 height 12
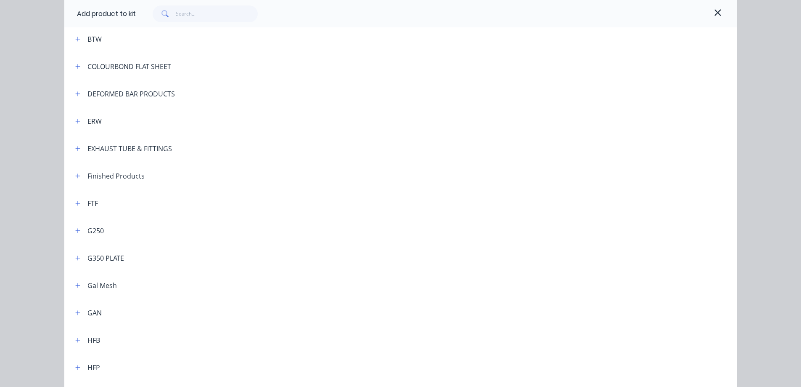
scroll to position [168, 0]
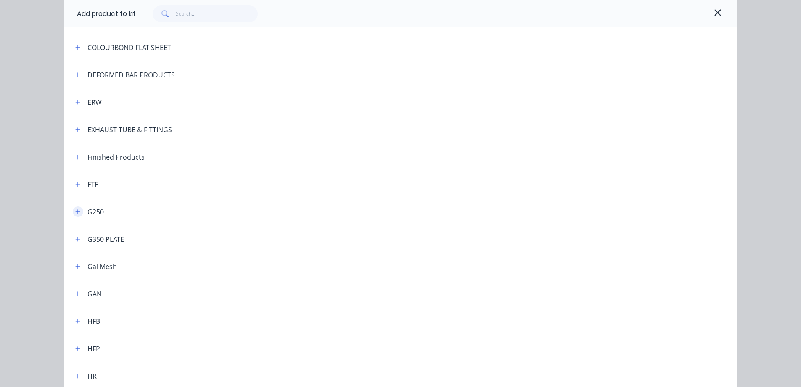
click at [75, 212] on icon "button" at bounding box center [77, 211] width 5 height 5
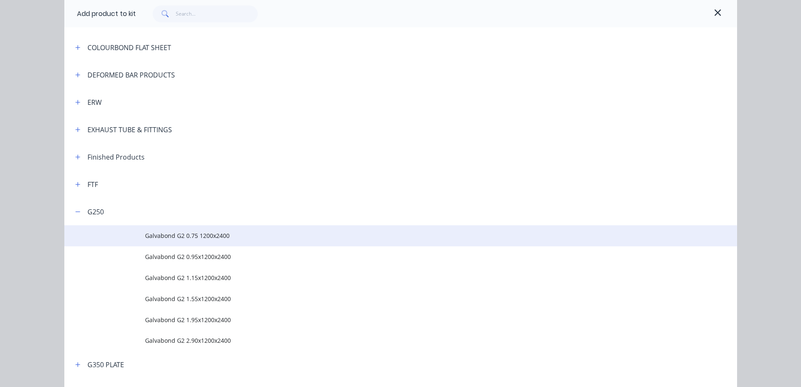
click at [191, 236] on span "Galvabond G2 0.75 1200x2400" at bounding box center [382, 235] width 474 height 9
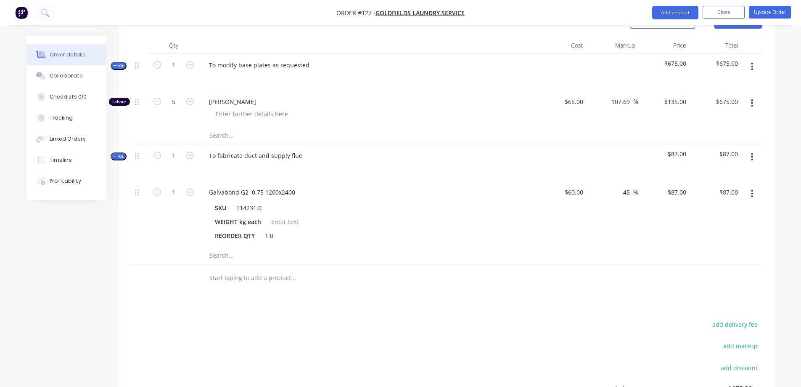
scroll to position [295, 0]
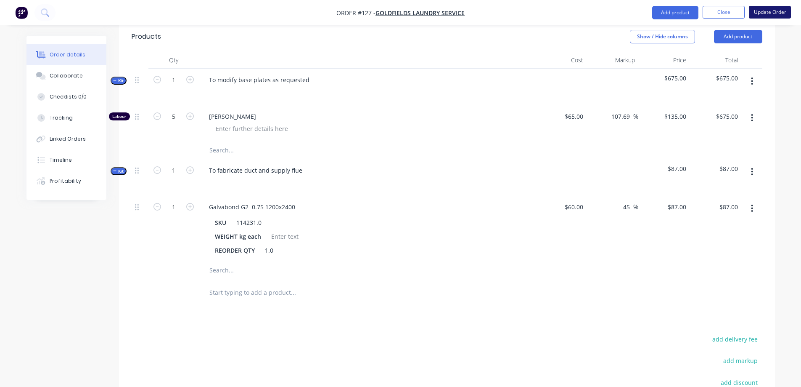
click at [771, 13] on button "Update Order" at bounding box center [770, 12] width 42 height 13
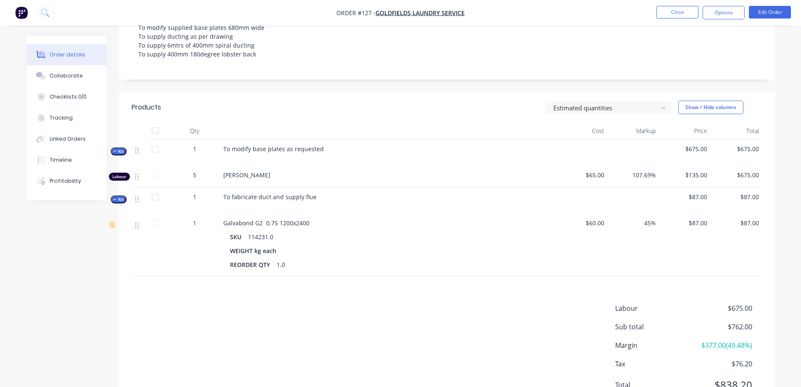
scroll to position [199, 0]
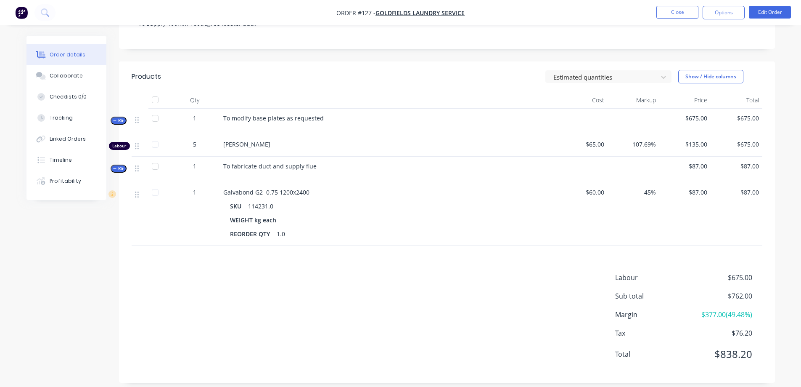
click at [337, 350] on div "Labour $675.00 Sub total $762.00 Margin $377.00 ( 49.48 %) Tax $76.20 Total $83…" at bounding box center [447, 321] width 631 height 98
click at [690, 11] on button "Close" at bounding box center [678, 12] width 42 height 13
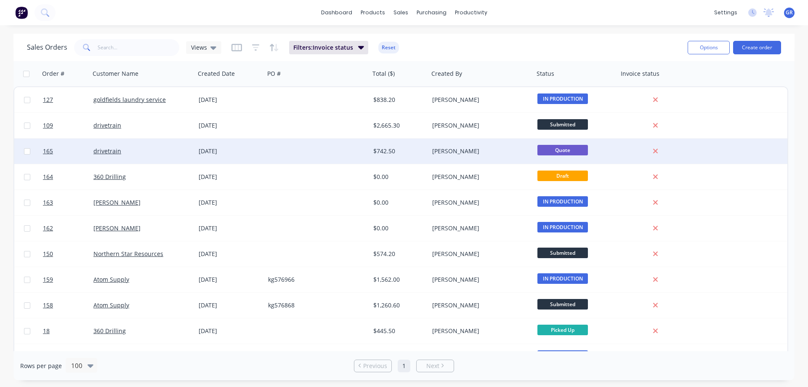
scroll to position [42, 0]
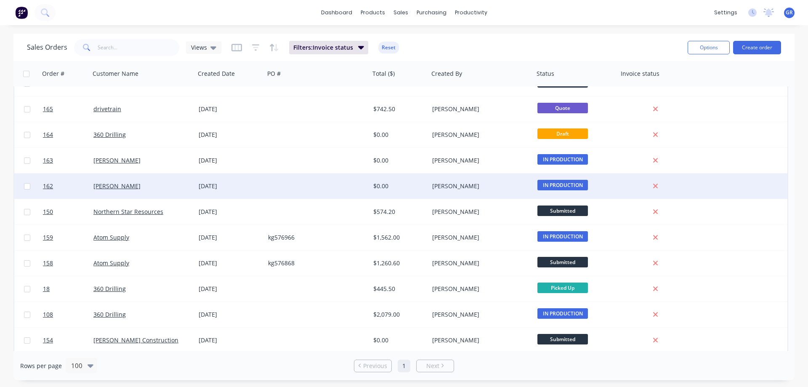
click at [275, 184] on div at bounding box center [317, 185] width 105 height 25
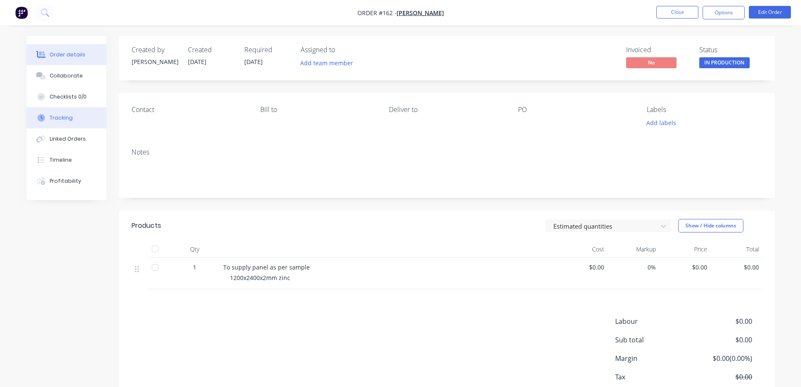
click at [69, 117] on div "Tracking" at bounding box center [61, 118] width 23 height 8
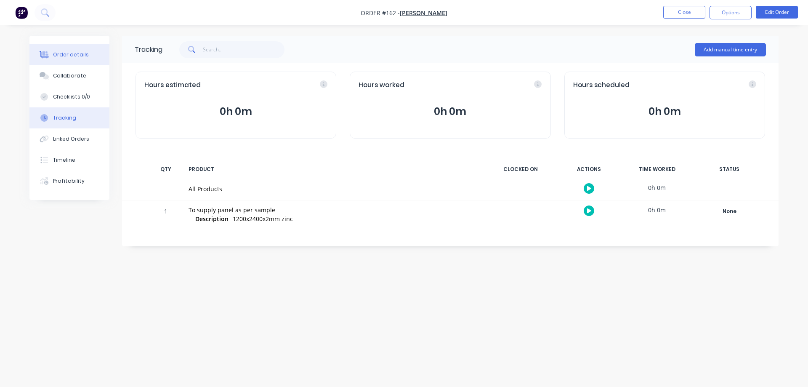
click at [75, 52] on div "Order details" at bounding box center [71, 55] width 36 height 8
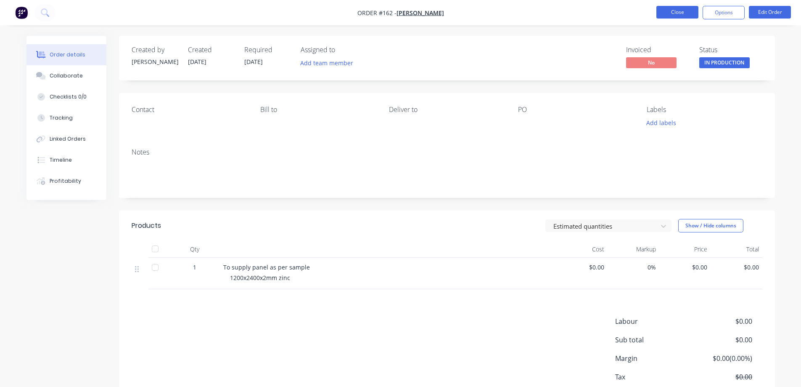
click at [674, 13] on button "Close" at bounding box center [678, 12] width 42 height 13
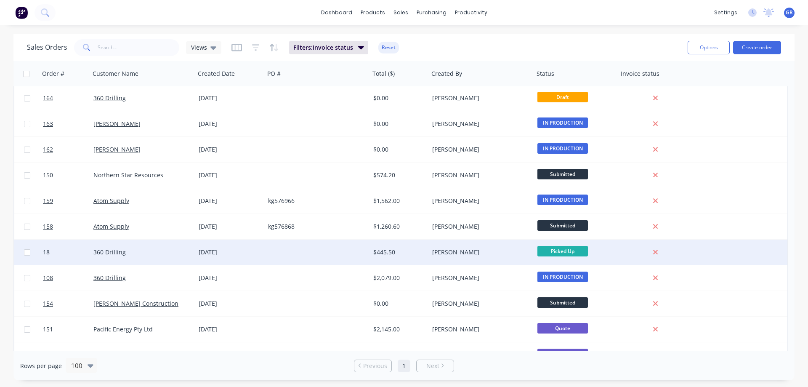
scroll to position [126, 0]
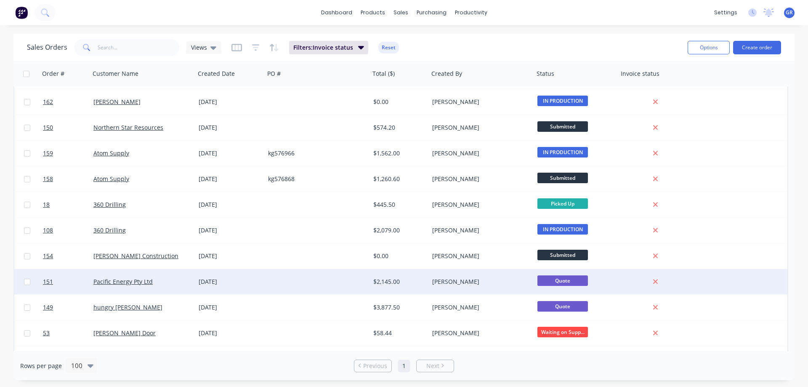
click at [297, 281] on div at bounding box center [317, 281] width 105 height 25
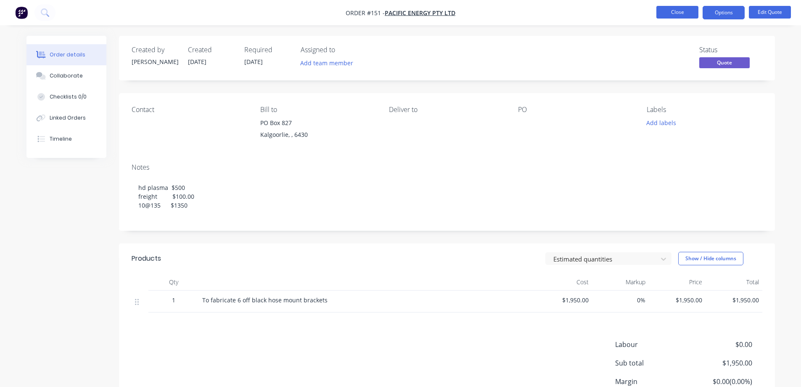
click at [679, 10] on button "Close" at bounding box center [678, 12] width 42 height 13
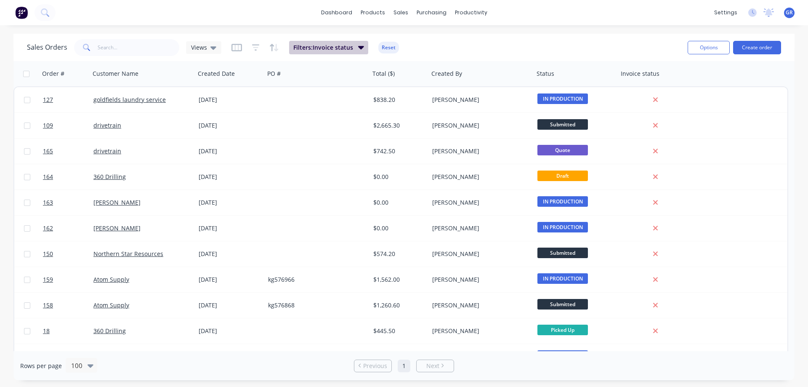
click at [363, 47] on icon "button" at bounding box center [361, 47] width 6 height 3
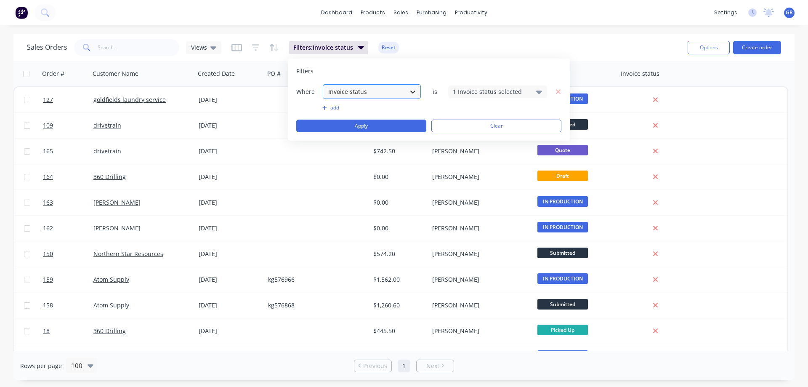
click at [417, 92] on div at bounding box center [412, 91] width 15 height 15
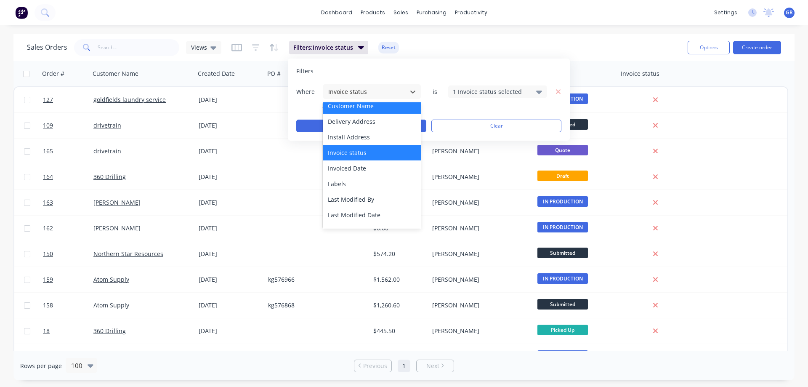
scroll to position [84, 0]
click at [500, 106] on div "add" at bounding box center [428, 107] width 265 height 7
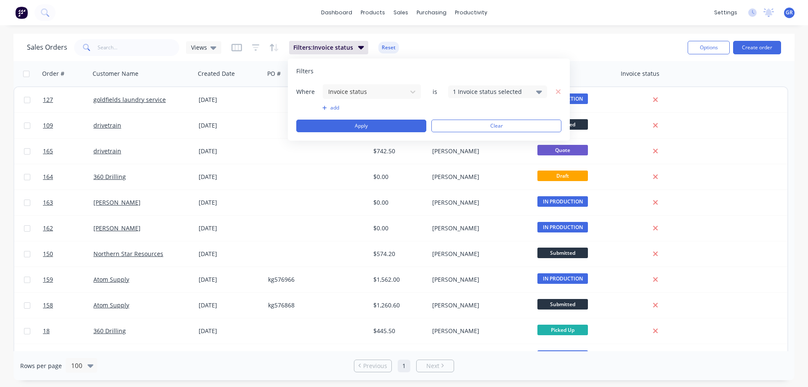
click at [541, 91] on icon at bounding box center [539, 91] width 6 height 3
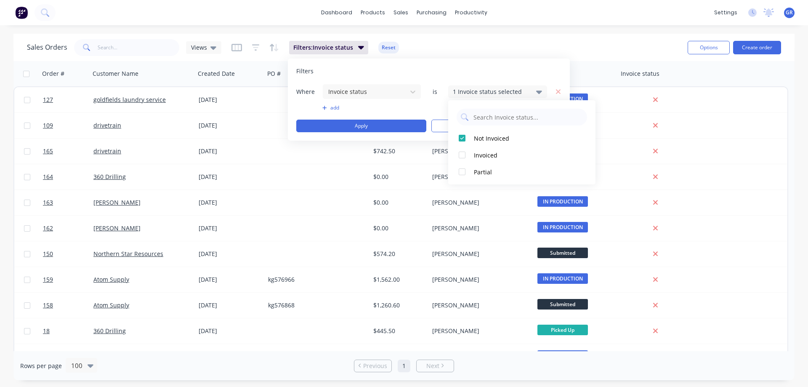
click at [525, 68] on div "Filters" at bounding box center [428, 71] width 265 height 8
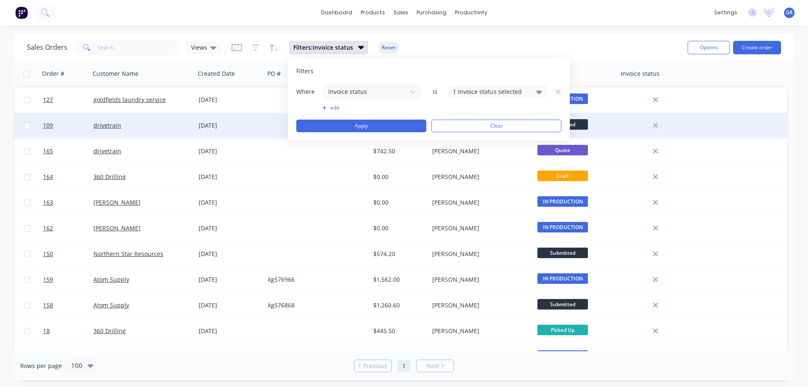
click at [455, 125] on button "Clear" at bounding box center [496, 125] width 130 height 13
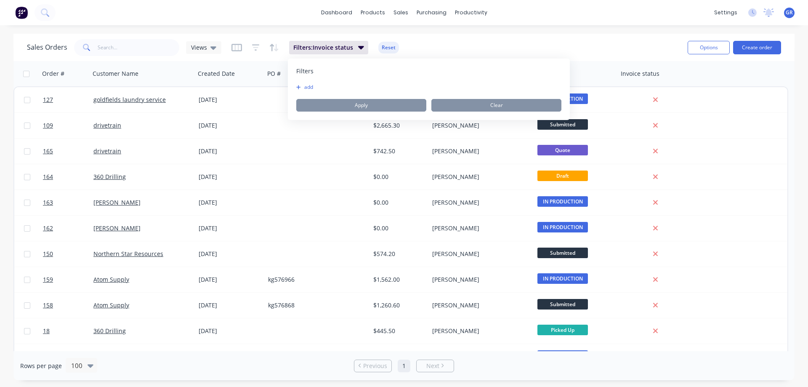
click at [424, 44] on div "Sales Orders Views Filters: Invoice status Reset" at bounding box center [354, 47] width 654 height 21
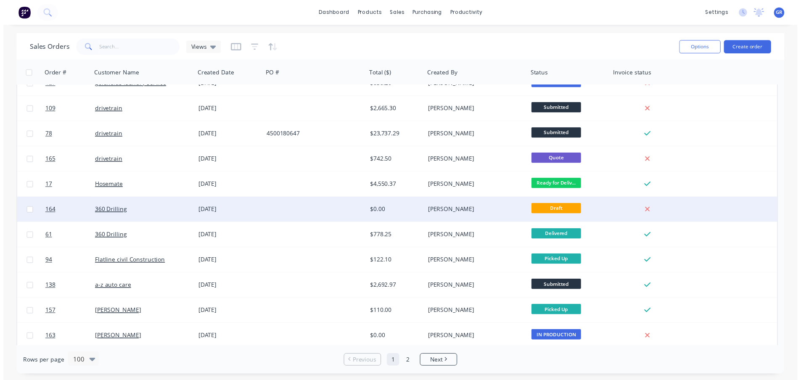
scroll to position [0, 0]
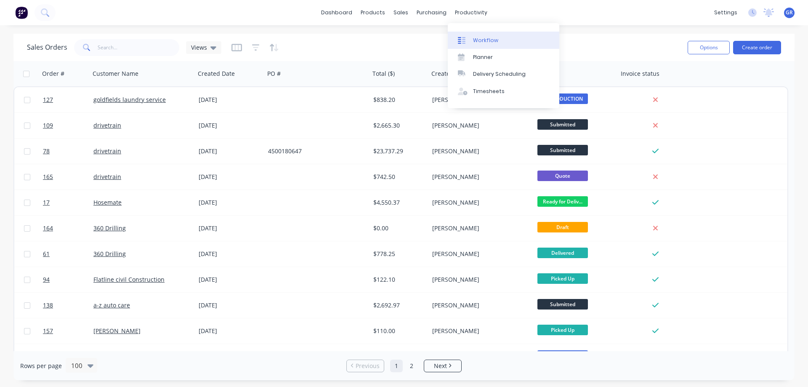
click at [484, 40] on div "Workflow" at bounding box center [485, 41] width 25 height 8
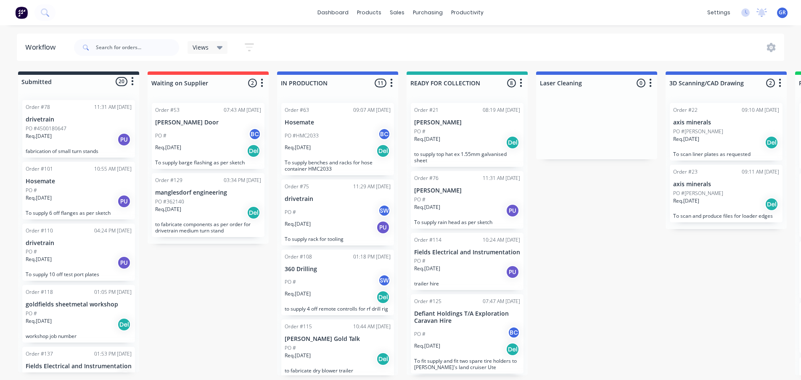
click at [84, 133] on div "Req. [DATE] PU" at bounding box center [79, 140] width 106 height 14
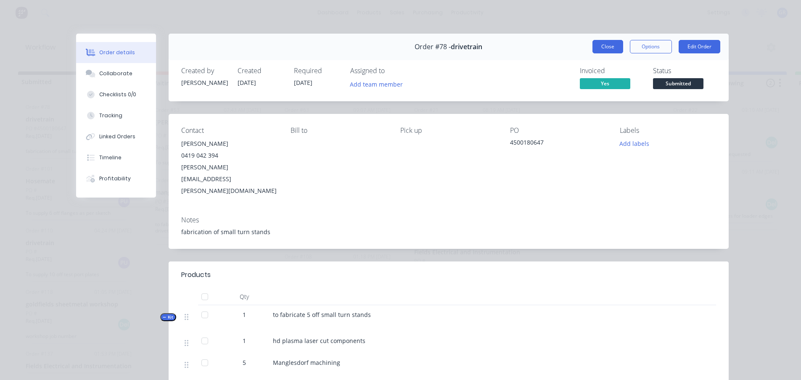
click at [602, 48] on button "Close" at bounding box center [608, 46] width 31 height 13
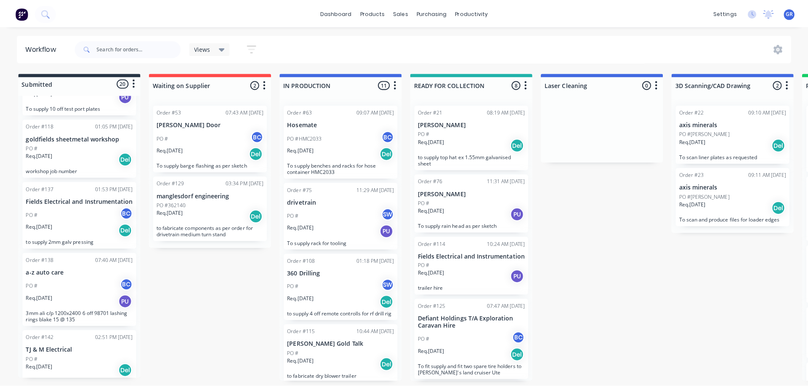
scroll to position [210, 0]
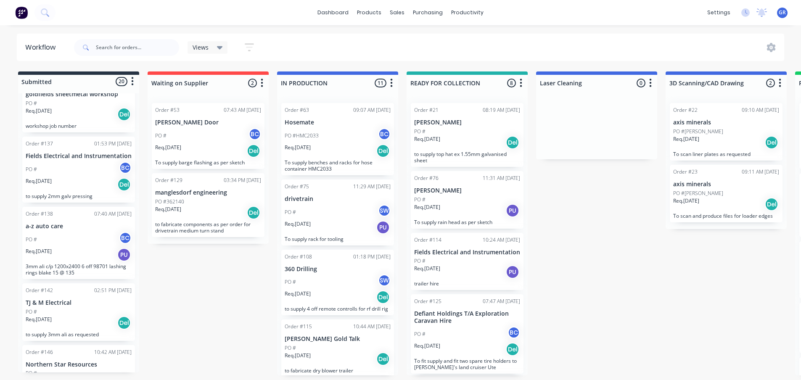
click at [80, 178] on div "PO # BC" at bounding box center [79, 170] width 106 height 16
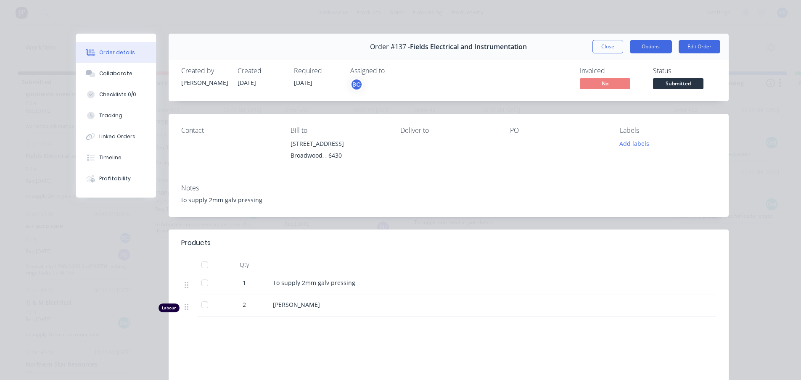
click at [642, 48] on button "Options" at bounding box center [651, 46] width 42 height 13
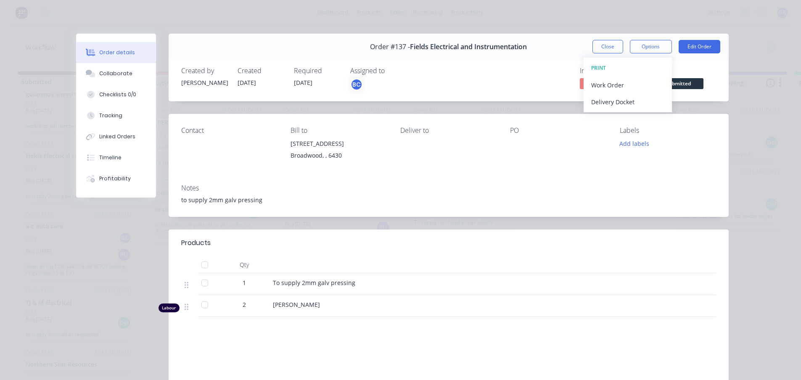
click at [558, 44] on div "Order #137 - Fields Electrical and Instrumentation Close Options PRINT Work Ord…" at bounding box center [449, 47] width 560 height 27
click at [611, 51] on button "Close" at bounding box center [608, 46] width 31 height 13
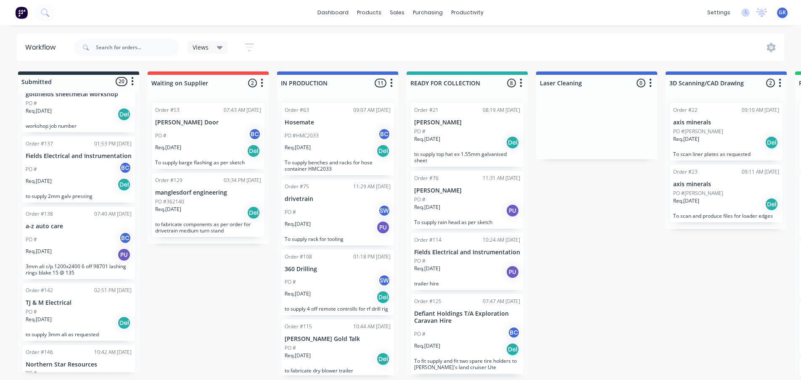
click at [90, 172] on div "PO # BC" at bounding box center [79, 170] width 106 height 16
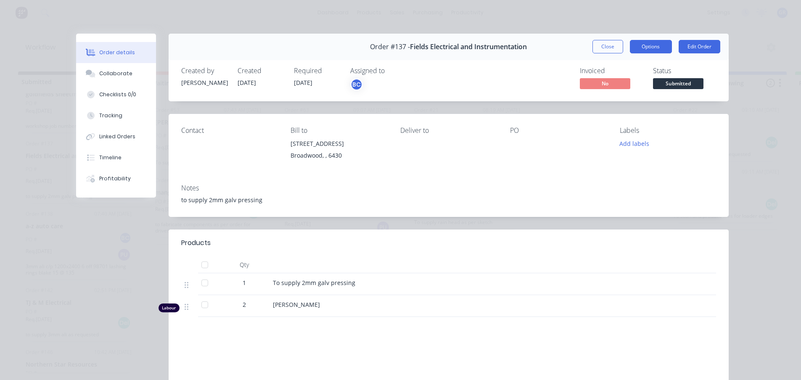
click at [660, 47] on button "Options" at bounding box center [651, 46] width 42 height 13
click at [741, 82] on div "Order details Collaborate Checklists 0/0 Tracking Linked Orders Timeline Profit…" at bounding box center [400, 190] width 801 height 380
click at [593, 46] on button "Close" at bounding box center [608, 46] width 31 height 13
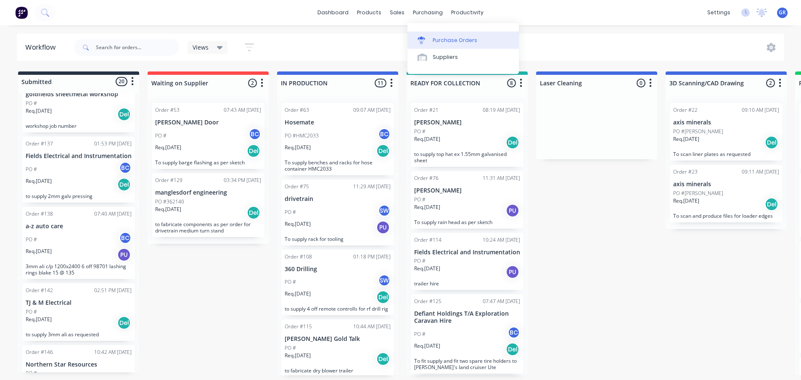
click at [433, 37] on div "Purchase Orders" at bounding box center [455, 41] width 45 height 8
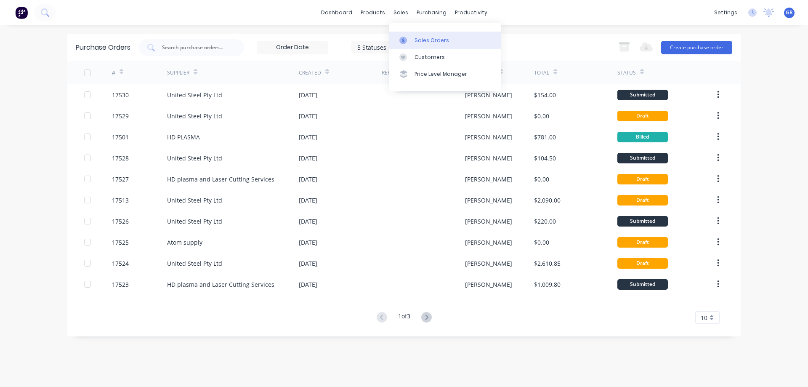
click at [416, 41] on div "Sales Orders" at bounding box center [431, 41] width 35 height 8
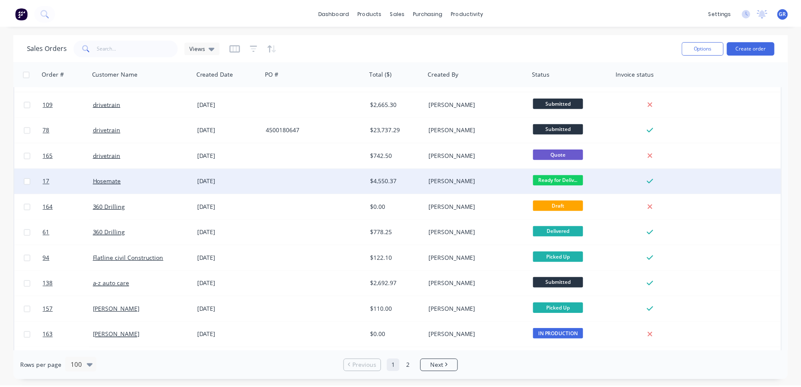
scroll to position [42, 0]
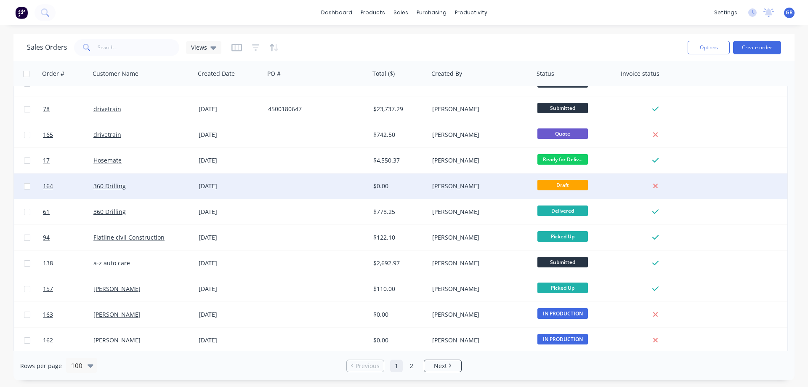
click at [279, 184] on div at bounding box center [317, 185] width 105 height 25
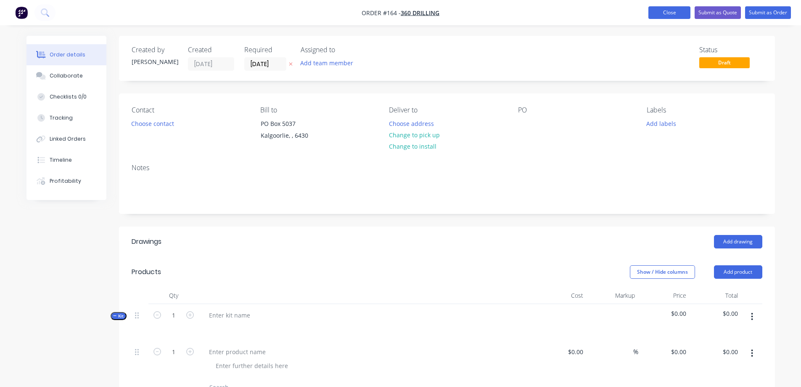
click at [670, 14] on button "Close" at bounding box center [670, 12] width 42 height 13
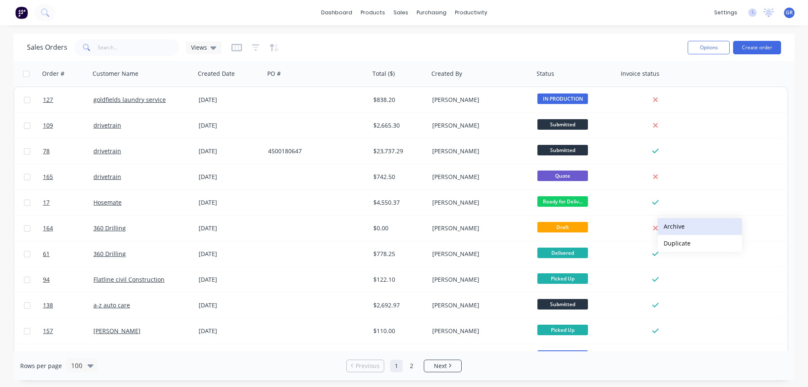
click at [690, 228] on button "Archive" at bounding box center [700, 226] width 84 height 17
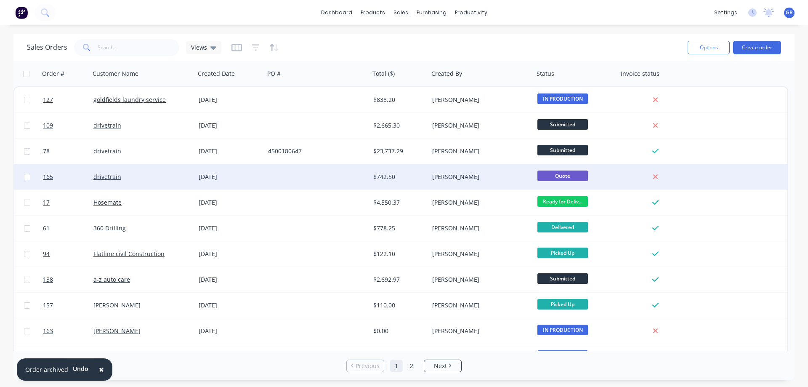
click at [283, 174] on div at bounding box center [317, 176] width 105 height 25
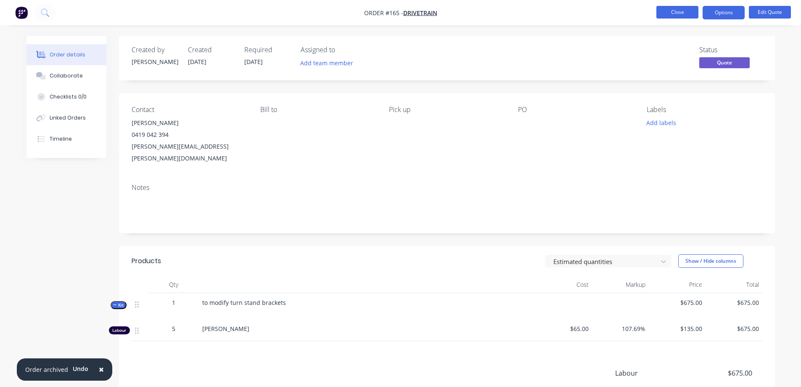
click at [681, 15] on button "Close" at bounding box center [678, 12] width 42 height 13
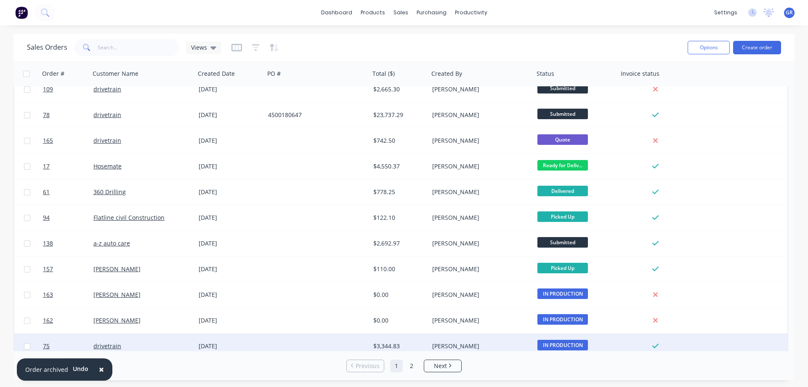
scroll to position [168, 0]
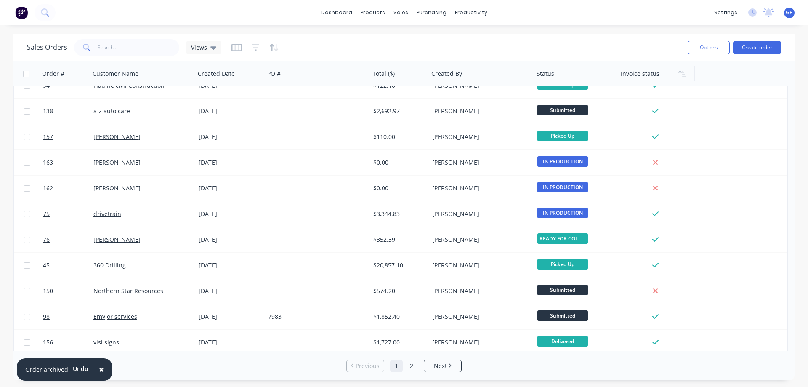
click at [642, 72] on div at bounding box center [655, 73] width 68 height 17
click at [684, 75] on icon "button" at bounding box center [682, 73] width 8 height 7
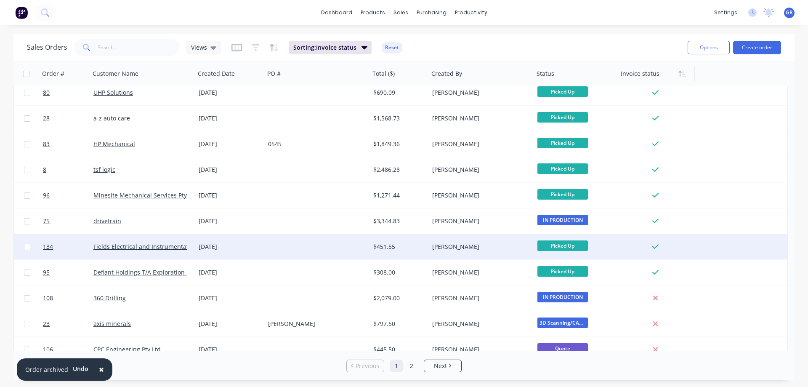
scroll to position [2302, 0]
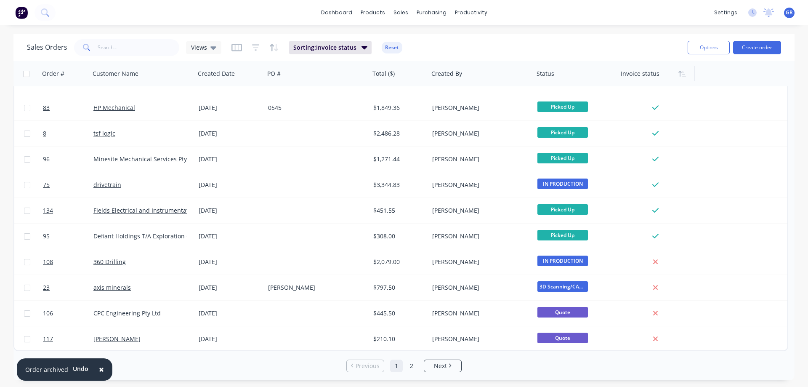
click at [101, 368] on span "×" at bounding box center [101, 369] width 5 height 12
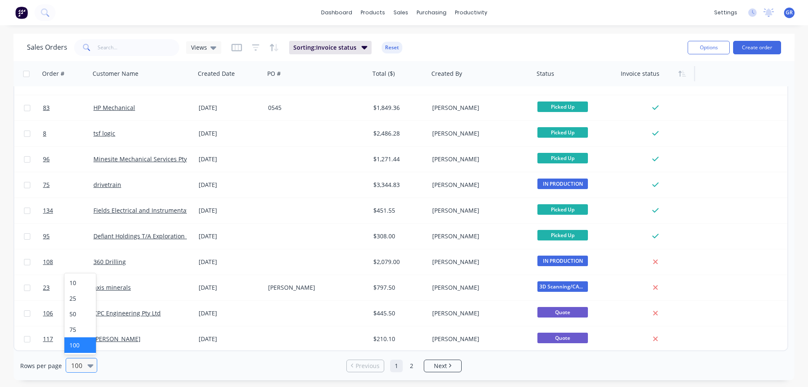
click at [85, 362] on div "100" at bounding box center [78, 365] width 20 height 14
click at [88, 364] on icon at bounding box center [91, 365] width 6 height 9
click at [89, 364] on icon at bounding box center [91, 365] width 6 height 9
click at [329, 362] on div "Rows per page 100 Previous 1 2 Next" at bounding box center [403, 365] width 781 height 29
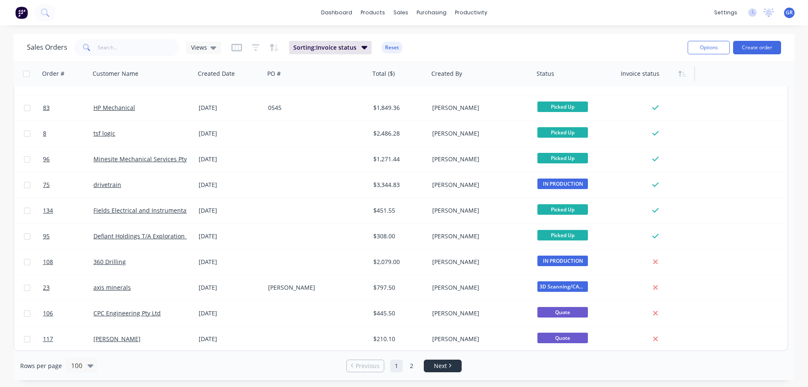
click at [449, 360] on li "Next" at bounding box center [443, 365] width 38 height 13
click at [446, 365] on span "Next" at bounding box center [440, 365] width 13 height 8
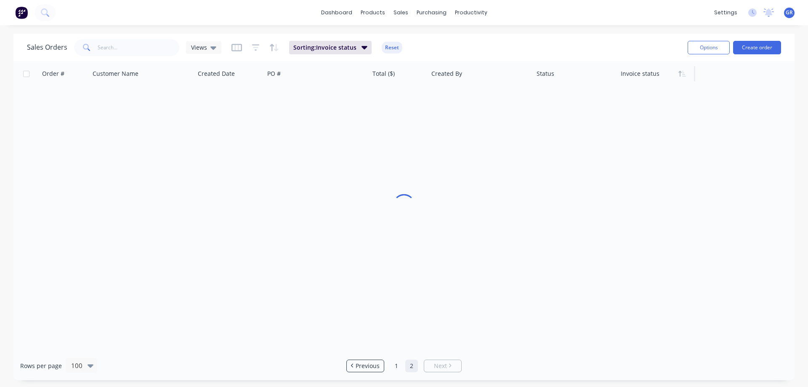
scroll to position [0, 0]
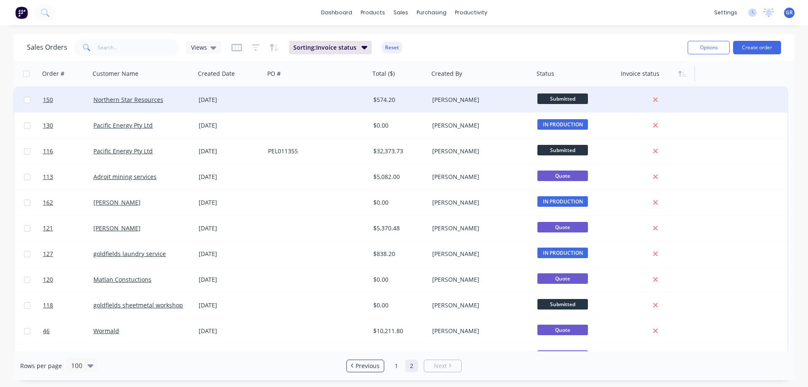
click at [309, 102] on div at bounding box center [317, 99] width 105 height 25
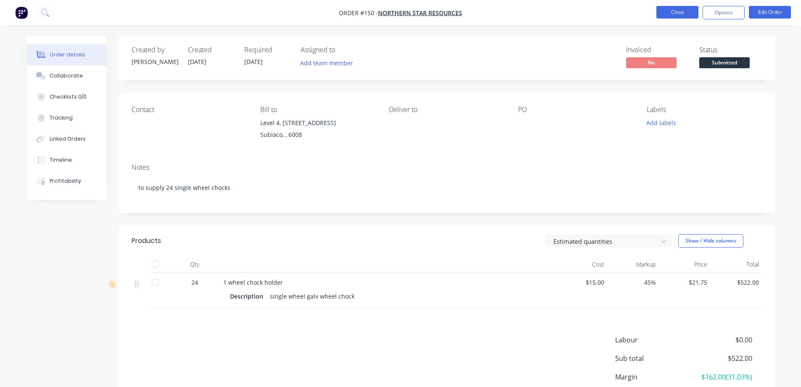
click at [687, 8] on button "Close" at bounding box center [678, 12] width 42 height 13
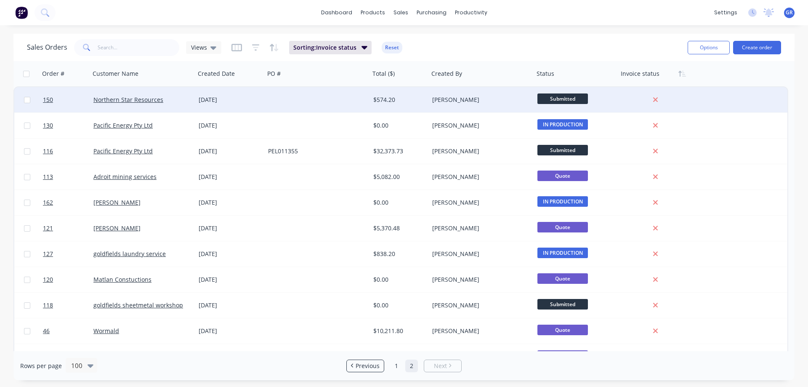
click at [27, 100] on input "checkbox" at bounding box center [27, 100] width 6 height 6
checkbox input "true"
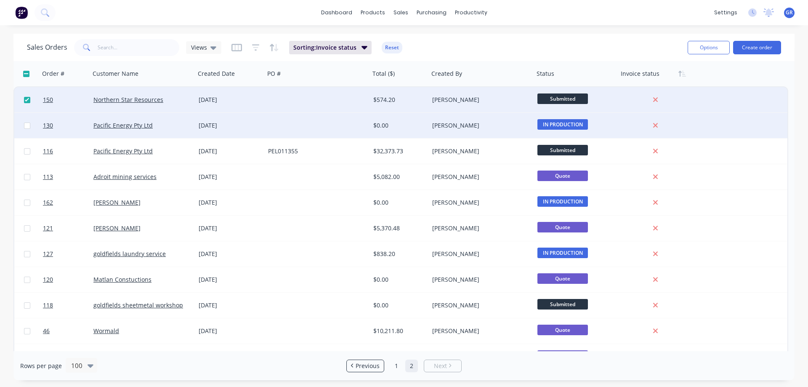
click at [270, 125] on div at bounding box center [317, 125] width 105 height 25
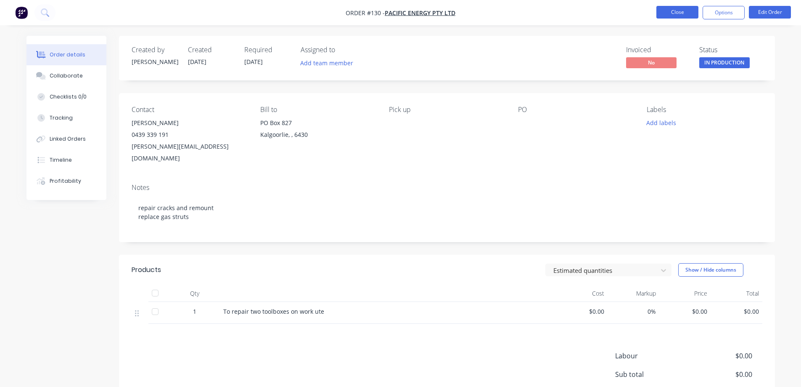
click at [664, 15] on button "Close" at bounding box center [678, 12] width 42 height 13
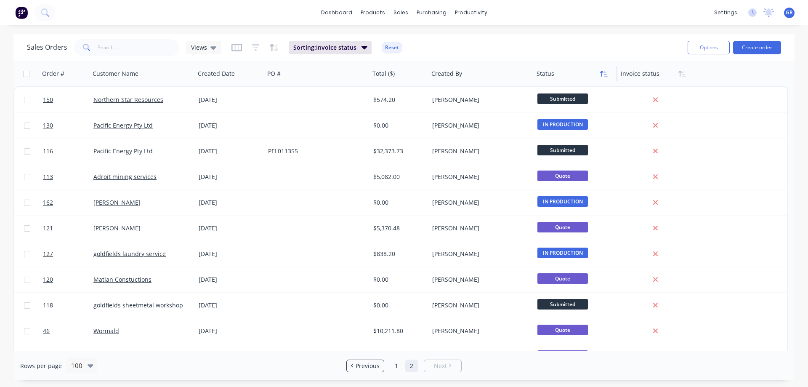
click at [606, 76] on icon "button" at bounding box center [606, 74] width 4 height 6
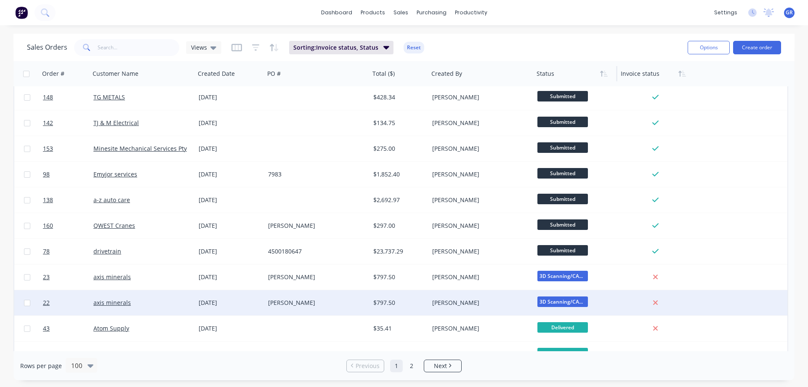
scroll to position [2302, 0]
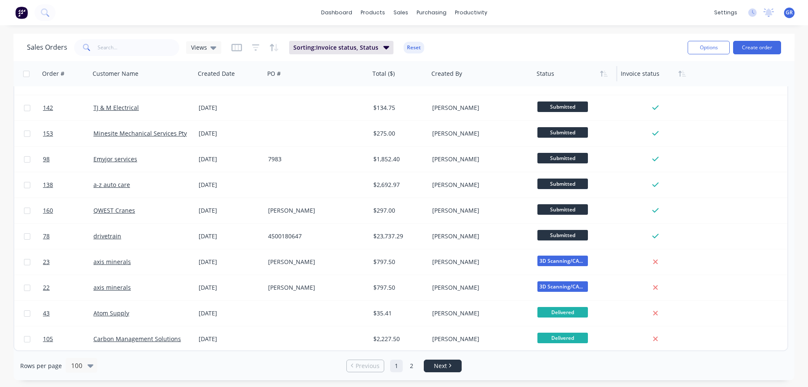
click at [438, 362] on span "Next" at bounding box center [440, 365] width 13 height 8
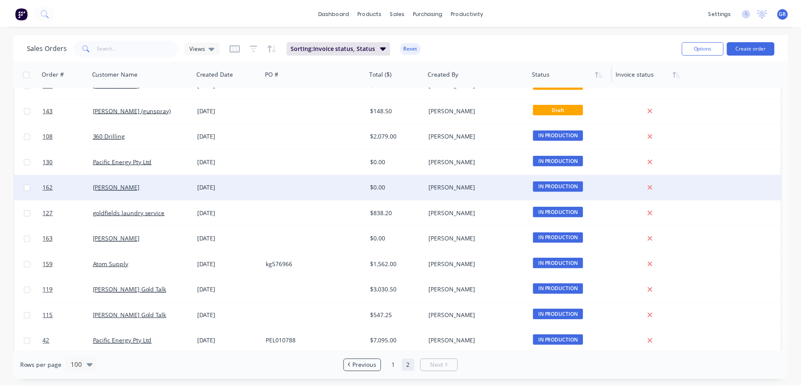
scroll to position [0, 0]
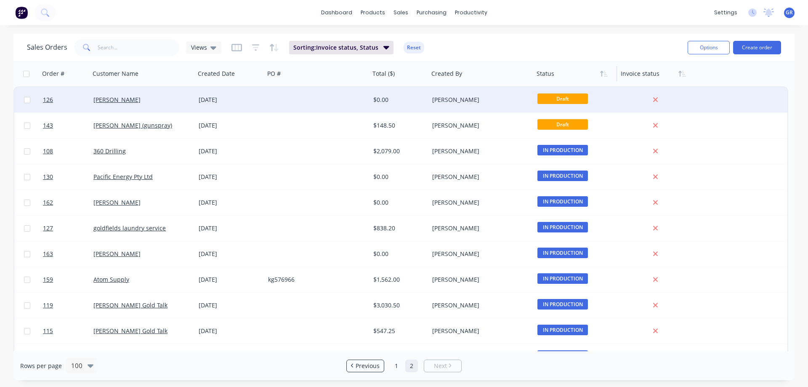
click at [281, 99] on div at bounding box center [317, 99] width 105 height 25
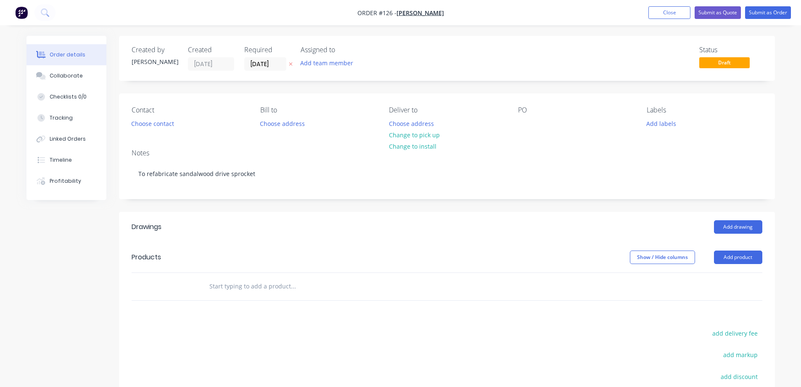
click at [279, 287] on input "text" at bounding box center [293, 286] width 168 height 17
click at [738, 256] on button "Add product" at bounding box center [738, 256] width 48 height 13
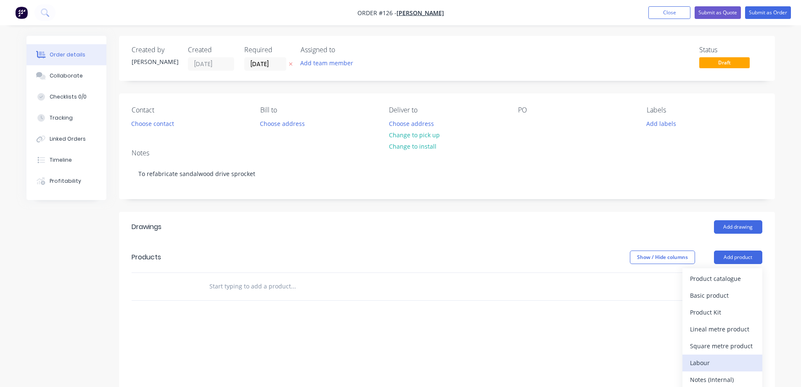
click at [705, 361] on div "Labour" at bounding box center [722, 362] width 65 height 12
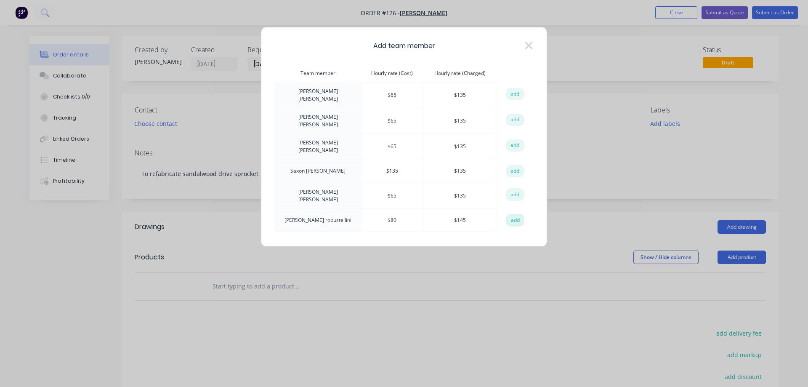
click at [512, 214] on button "add" at bounding box center [515, 220] width 19 height 13
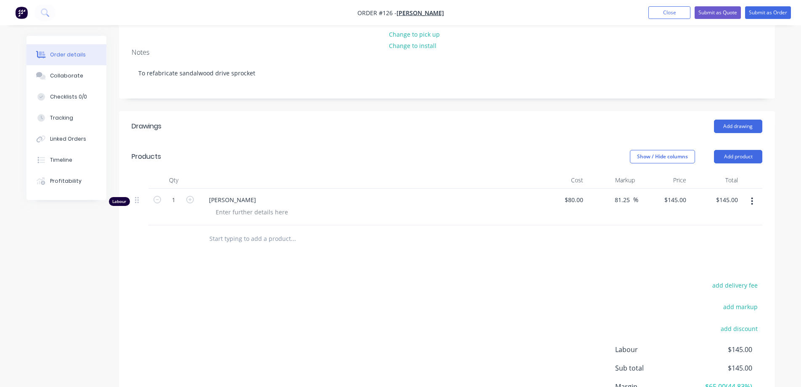
scroll to position [168, 0]
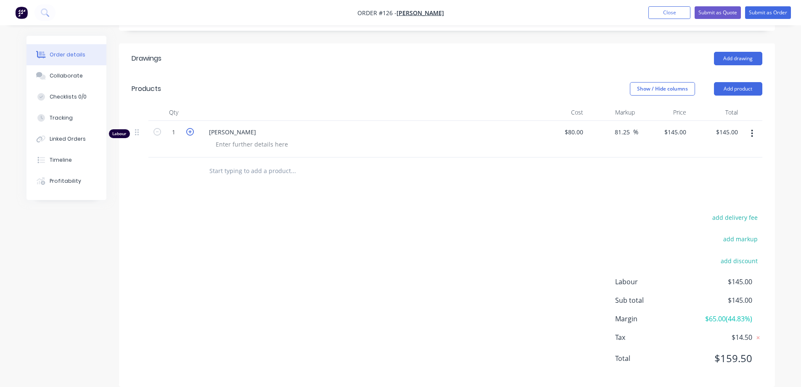
click at [193, 132] on icon "button" at bounding box center [190, 132] width 8 height 8
type input "2"
type input "$290.00"
click at [193, 132] on icon "button" at bounding box center [190, 132] width 8 height 8
type input "3"
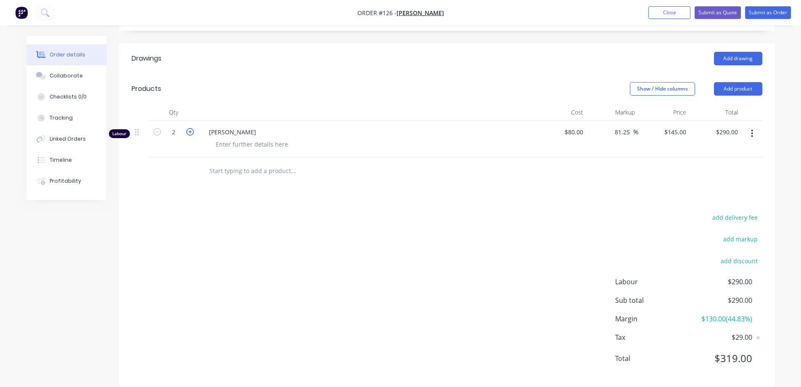
type input "$435.00"
click at [157, 130] on icon "button" at bounding box center [158, 132] width 8 height 8
type input "2"
type input "$290.00"
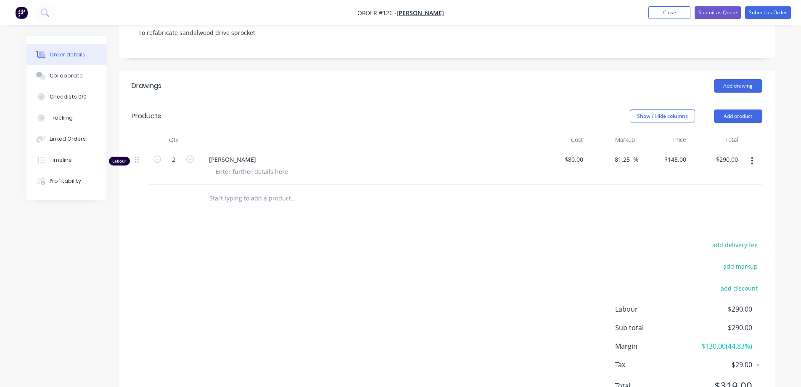
scroll to position [126, 0]
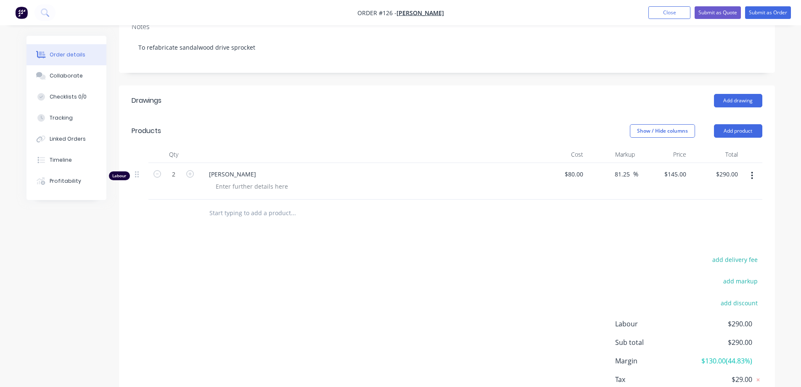
click at [162, 174] on button "button" at bounding box center [157, 173] width 11 height 9
type input "1"
type input "$145.00"
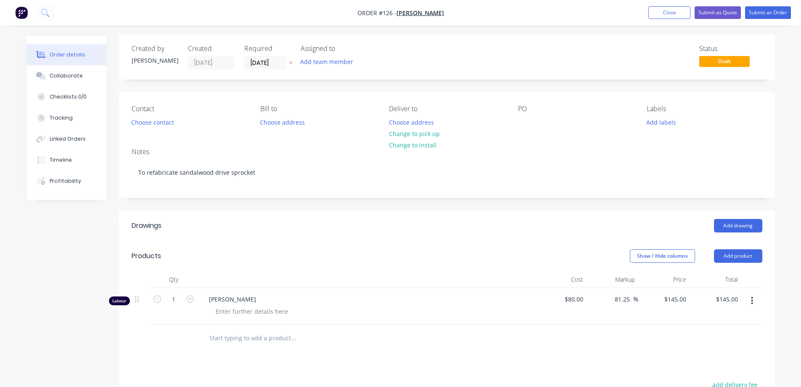
scroll to position [0, 0]
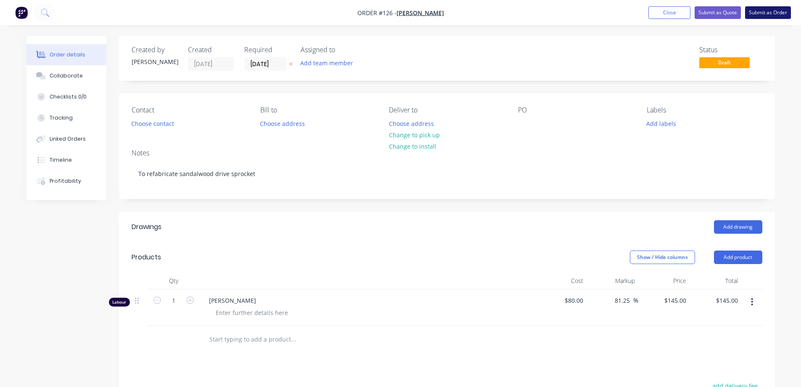
click at [767, 13] on button "Submit as Order" at bounding box center [769, 12] width 46 height 13
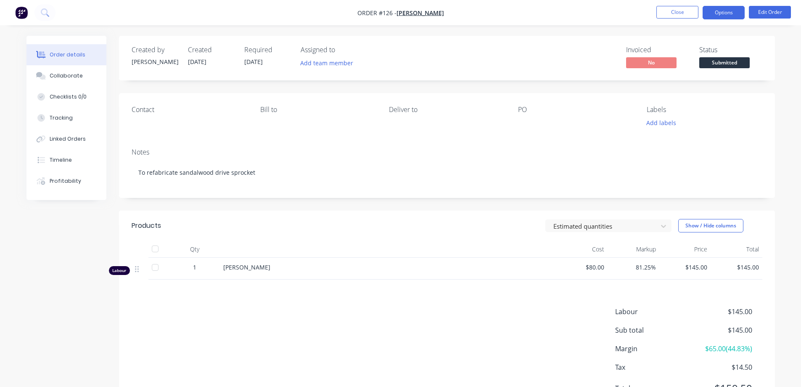
click at [729, 11] on button "Options" at bounding box center [724, 12] width 42 height 13
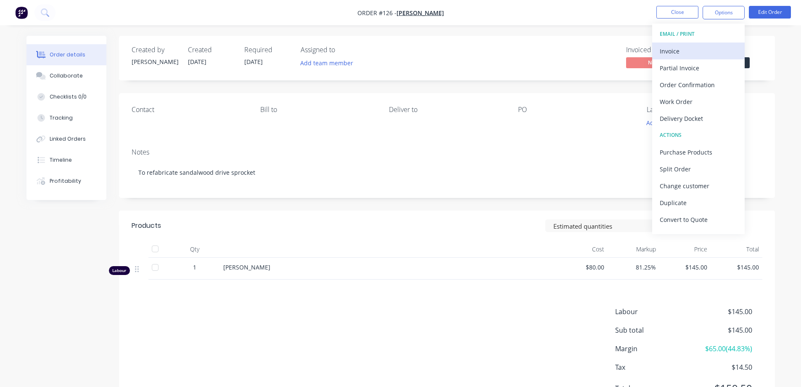
click at [685, 50] on div "Invoice" at bounding box center [698, 51] width 77 height 12
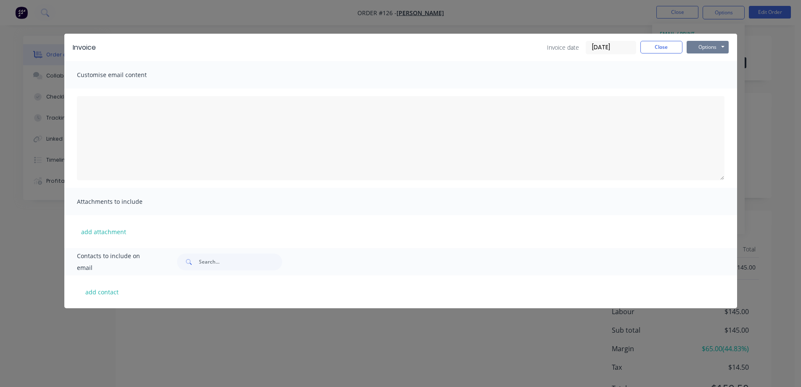
click at [704, 45] on button "Options" at bounding box center [708, 47] width 42 height 13
drag, startPoint x: 704, startPoint y: 75, endPoint x: 630, endPoint y: 93, distance: 76.3
click at [604, 93] on div "Invoice Invoice date [DATE] Close Options Preview Print Email Customise email c…" at bounding box center [400, 171] width 673 height 274
click at [643, 44] on button "Close" at bounding box center [662, 47] width 42 height 13
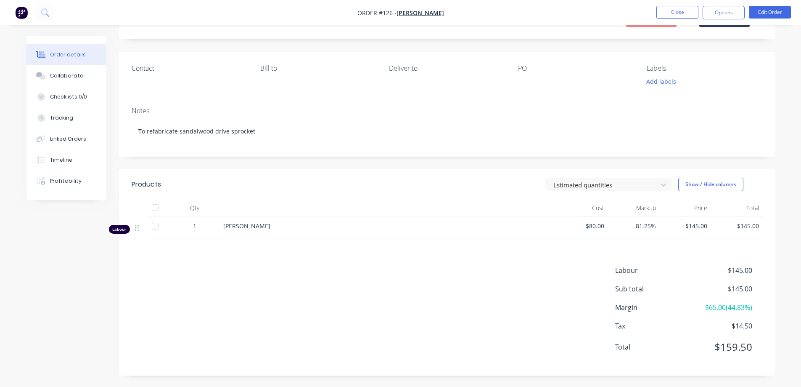
scroll to position [42, 0]
click at [768, 11] on button "Edit Order" at bounding box center [770, 12] width 42 height 13
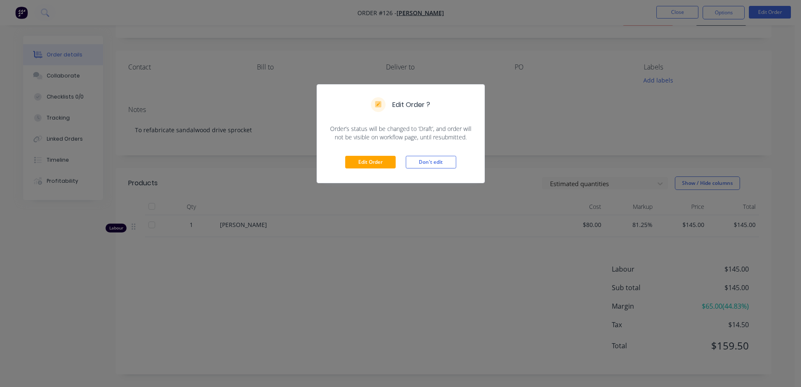
click at [361, 153] on div "Edit Order Don't edit" at bounding box center [400, 161] width 167 height 41
click at [362, 158] on button "Edit Order" at bounding box center [370, 162] width 50 height 13
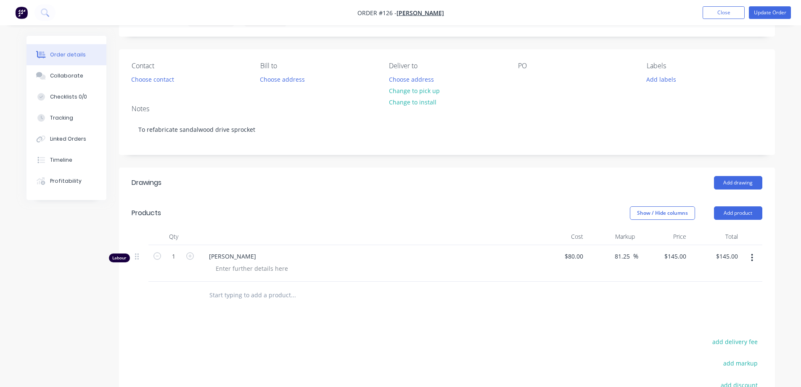
scroll to position [181, 0]
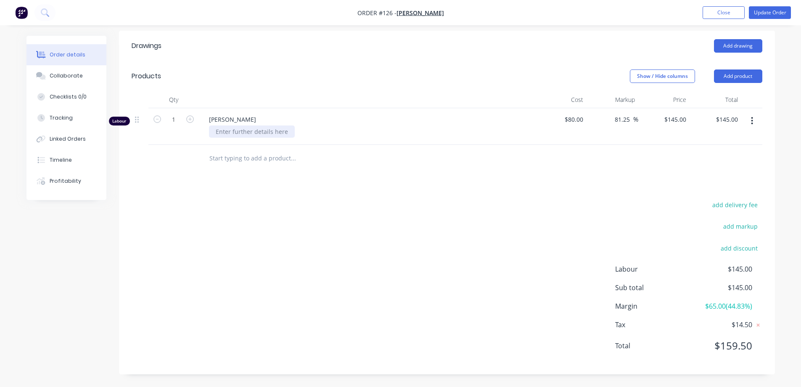
click at [269, 131] on div at bounding box center [252, 131] width 86 height 12
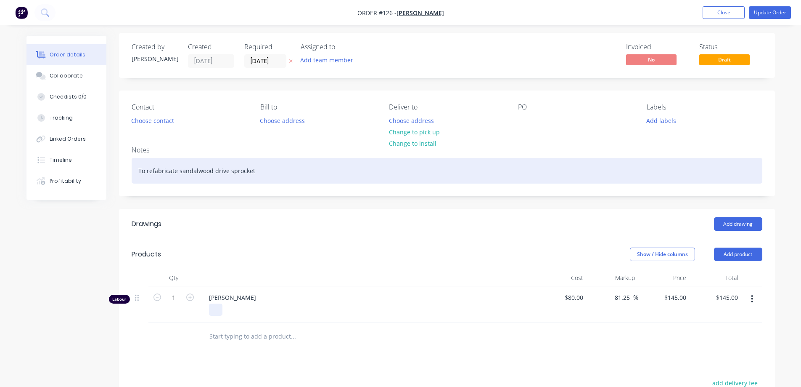
scroll to position [0, 0]
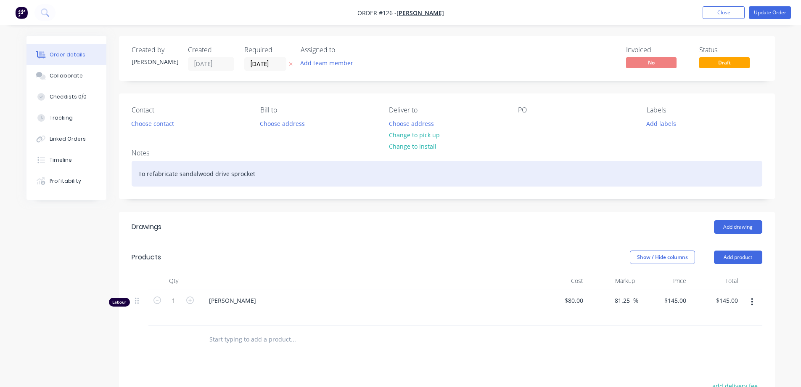
click at [276, 175] on div "To refabricate sandalwood drive sprocket" at bounding box center [447, 174] width 631 height 26
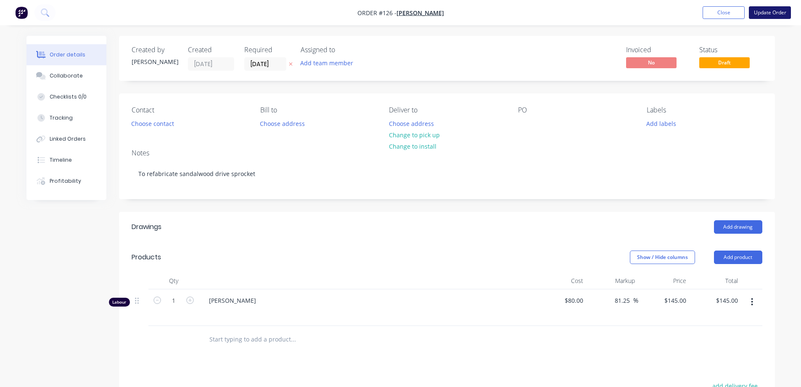
click at [763, 13] on button "Update Order" at bounding box center [770, 12] width 42 height 13
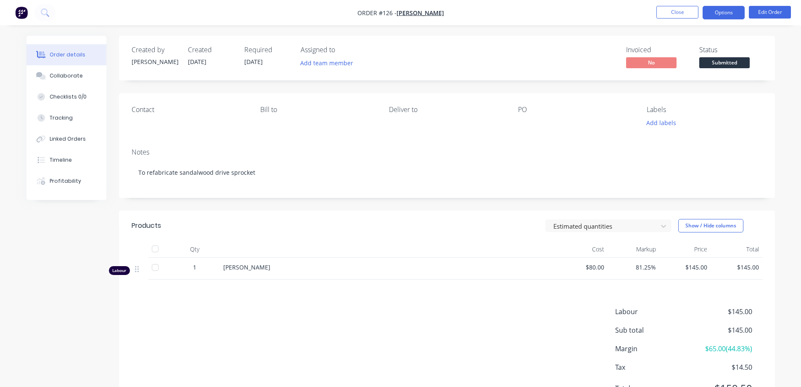
click at [720, 10] on button "Options" at bounding box center [724, 12] width 42 height 13
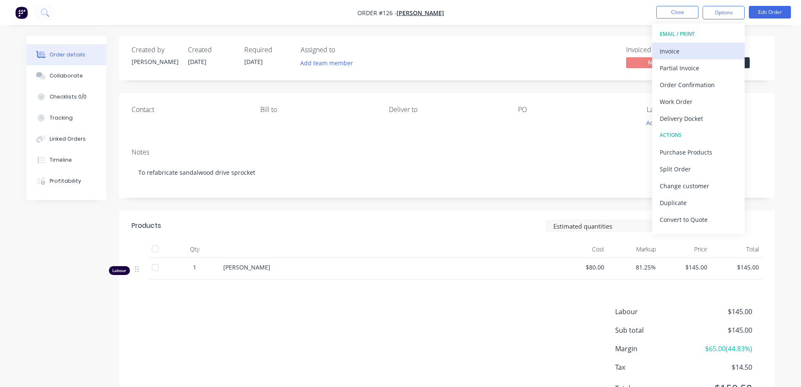
click at [701, 48] on div "Invoice" at bounding box center [698, 51] width 77 height 12
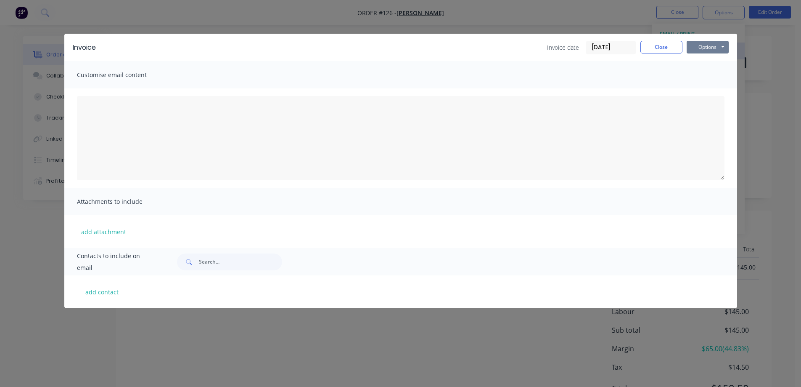
click at [701, 48] on button "Options" at bounding box center [708, 47] width 42 height 13
click at [701, 73] on button "Print" at bounding box center [714, 76] width 54 height 14
click at [651, 47] on button "Close" at bounding box center [662, 47] width 42 height 13
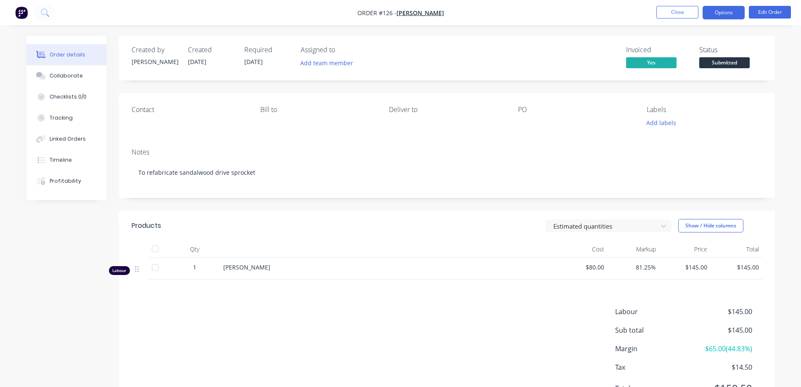
click at [717, 12] on button "Options" at bounding box center [724, 12] width 42 height 13
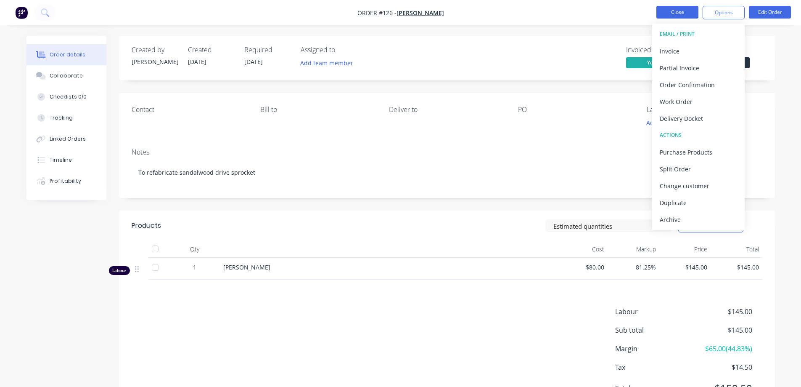
click at [676, 11] on button "Close" at bounding box center [678, 12] width 42 height 13
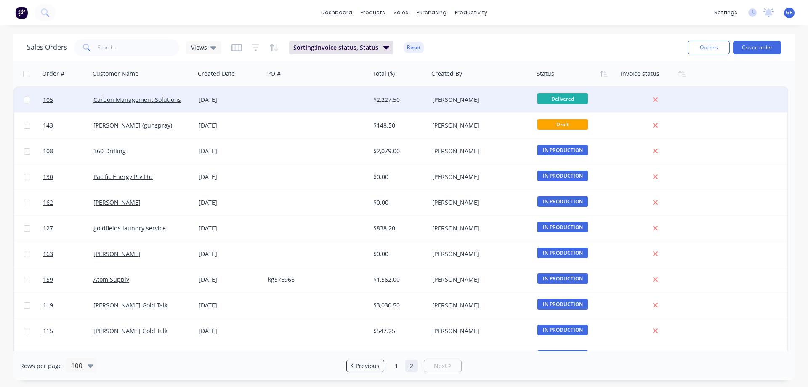
click at [310, 101] on div at bounding box center [317, 99] width 105 height 25
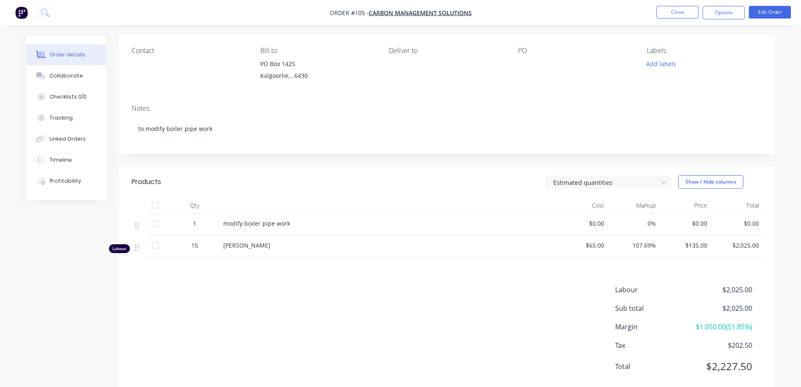
scroll to position [80, 0]
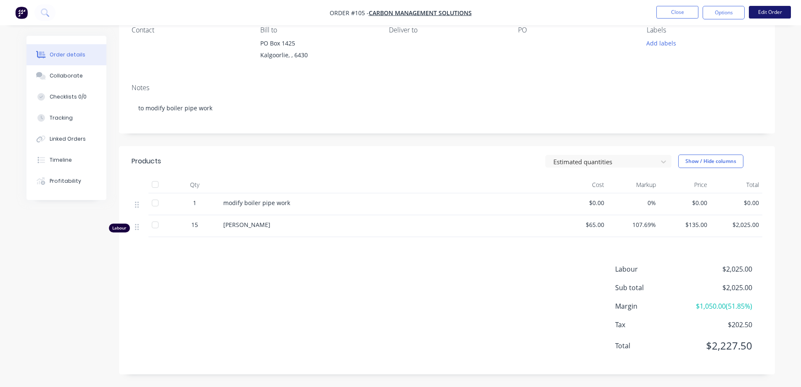
click at [774, 10] on button "Edit Order" at bounding box center [770, 12] width 42 height 13
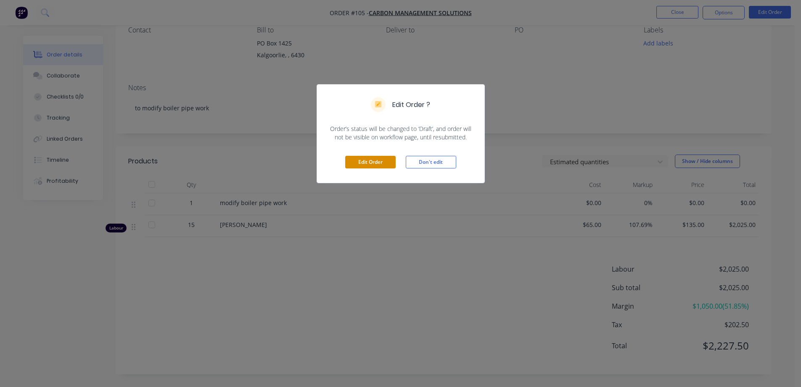
click at [369, 164] on button "Edit Order" at bounding box center [370, 162] width 50 height 13
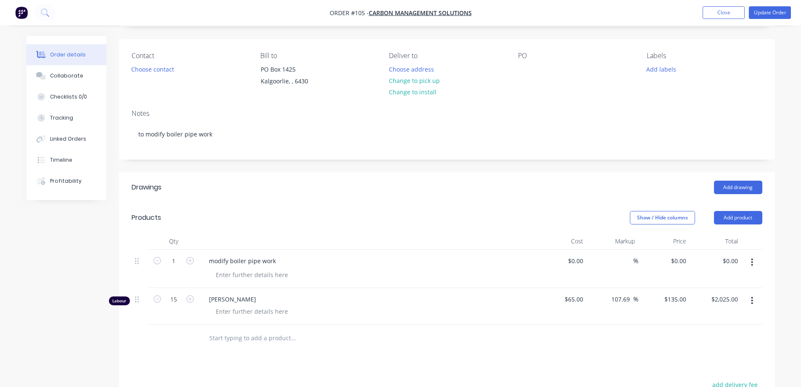
scroll to position [210, 0]
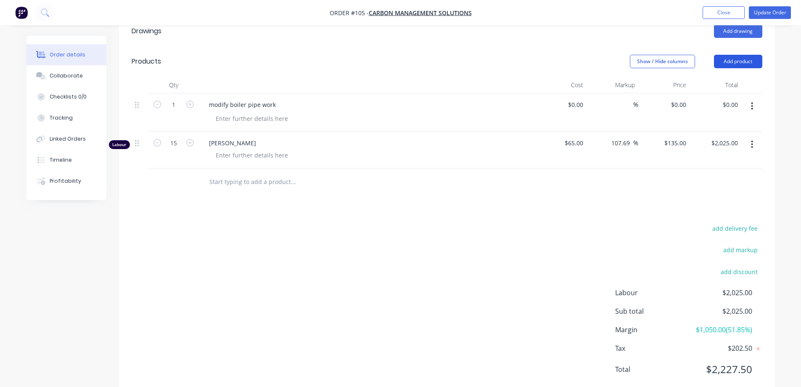
click at [740, 60] on button "Add product" at bounding box center [738, 61] width 48 height 13
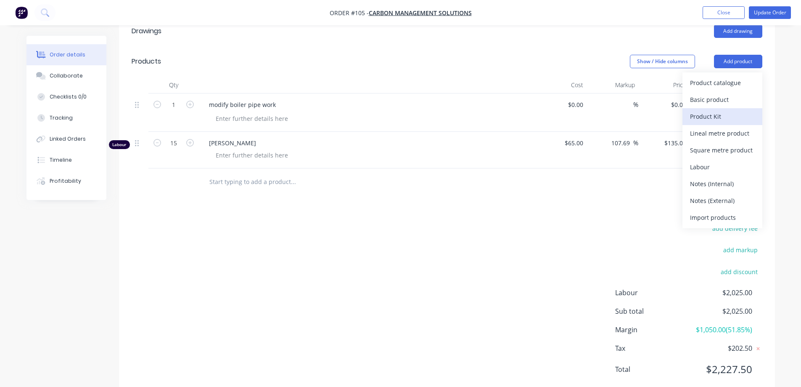
click at [718, 118] on div "Product Kit" at bounding box center [722, 116] width 65 height 12
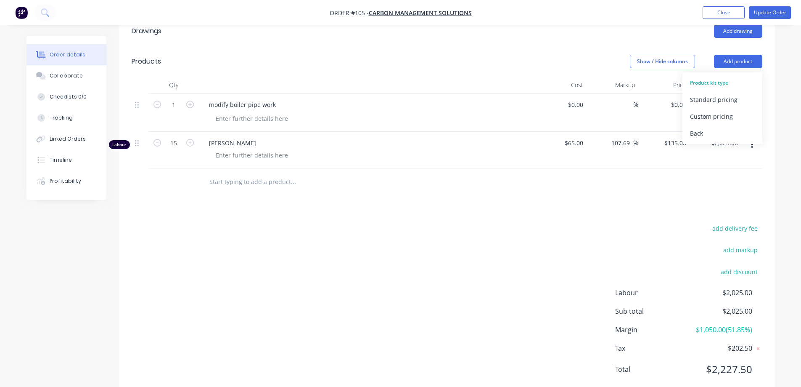
click at [700, 100] on div "Standard pricing" at bounding box center [722, 99] width 65 height 12
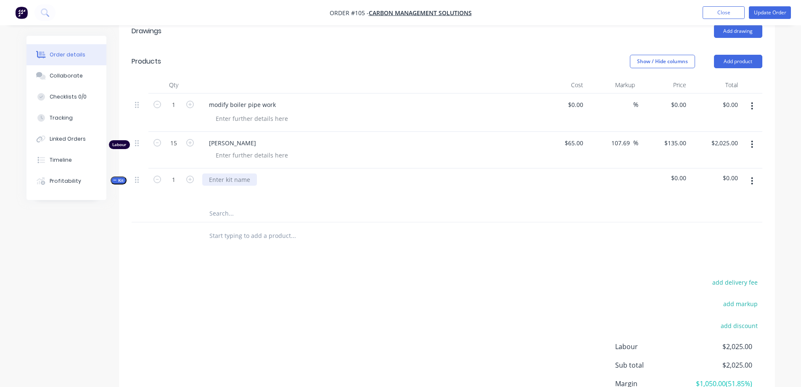
click at [214, 178] on div at bounding box center [229, 179] width 55 height 12
click at [263, 194] on div at bounding box center [367, 192] width 330 height 12
click at [755, 182] on button "button" at bounding box center [753, 180] width 20 height 15
click at [731, 221] on div "Add product to kit" at bounding box center [722, 220] width 65 height 12
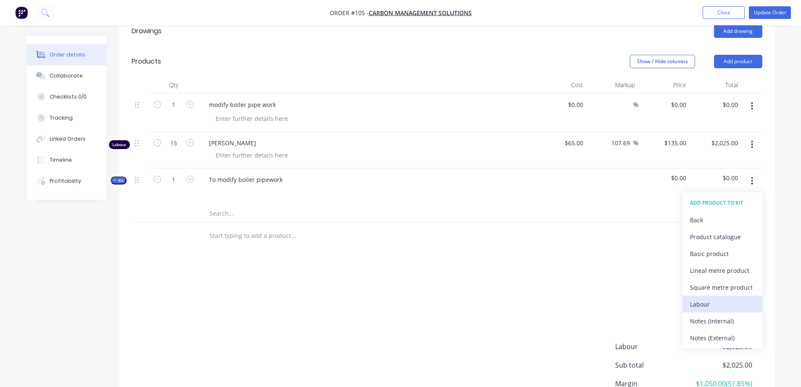
click at [709, 299] on div "Labour" at bounding box center [722, 304] width 65 height 12
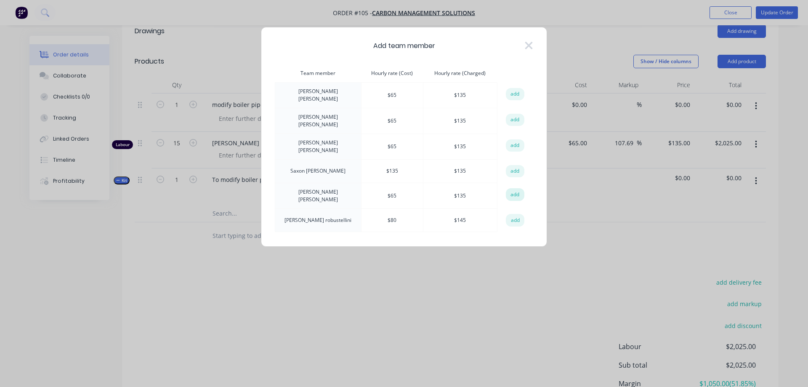
click at [511, 188] on button "add" at bounding box center [515, 194] width 19 height 13
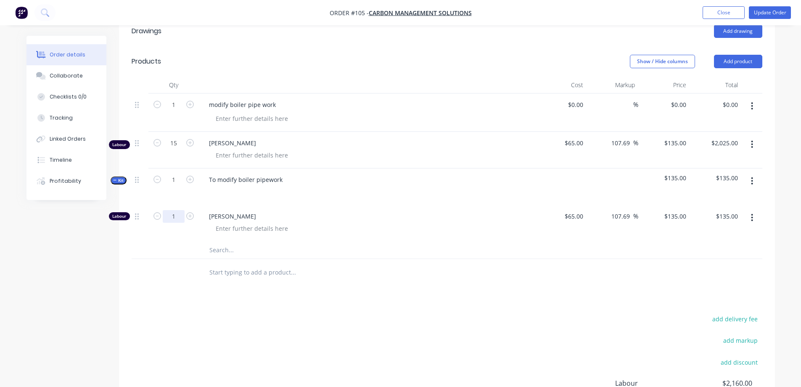
click at [175, 219] on input "1" at bounding box center [174, 216] width 22 height 13
type input "20"
type input "$2,700.00"
click at [299, 247] on input "text" at bounding box center [293, 250] width 168 height 17
click at [753, 143] on icon "button" at bounding box center [752, 144] width 2 height 9
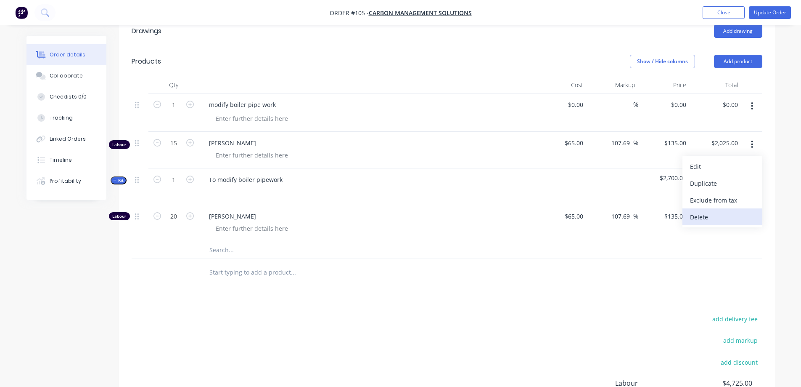
click at [700, 220] on div "Delete" at bounding box center [722, 217] width 65 height 12
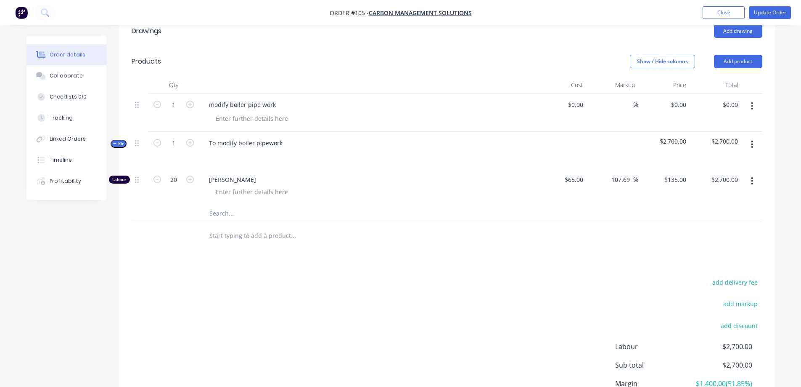
click at [409, 267] on div "Drawings Add drawing Products Show / Hide columns Add product Qty Cost Markup P…" at bounding box center [447, 233] width 656 height 435
click at [51, 119] on div "Tracking" at bounding box center [61, 118] width 23 height 8
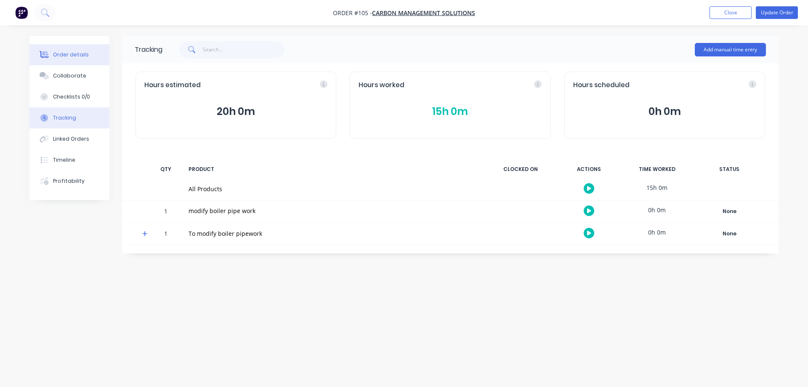
click at [68, 58] on div "Order details" at bounding box center [71, 55] width 36 height 8
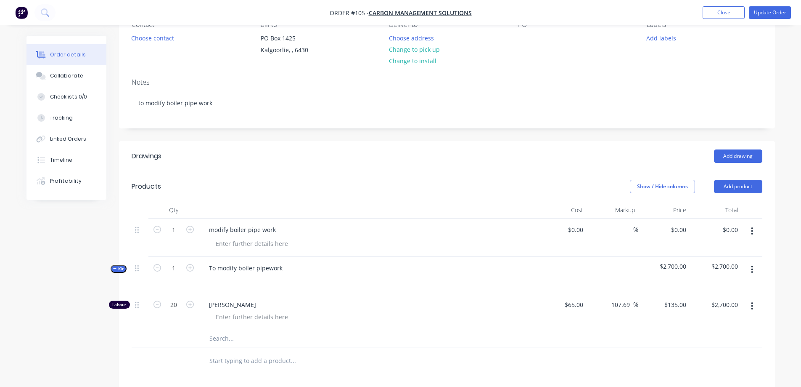
scroll to position [126, 0]
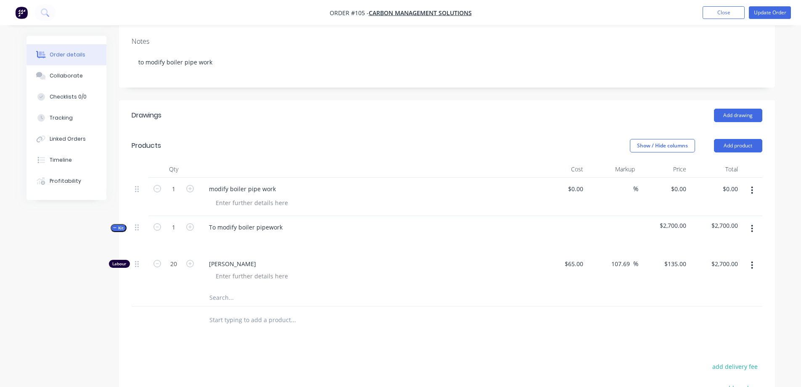
click at [754, 188] on button "button" at bounding box center [753, 190] width 20 height 15
click at [710, 263] on div "Delete" at bounding box center [722, 263] width 65 height 12
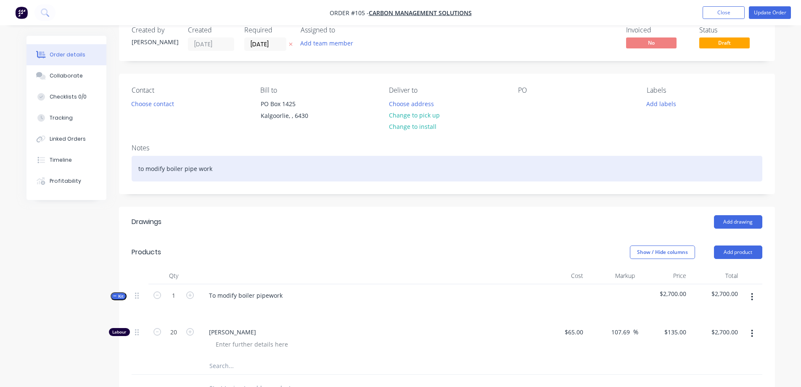
scroll to position [0, 0]
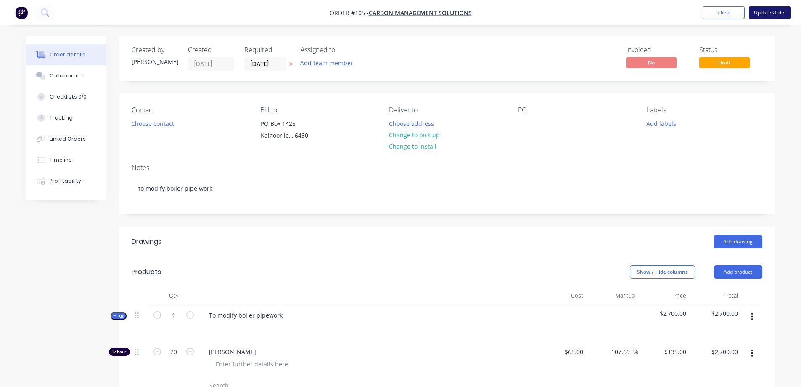
click at [767, 13] on button "Update Order" at bounding box center [770, 12] width 42 height 13
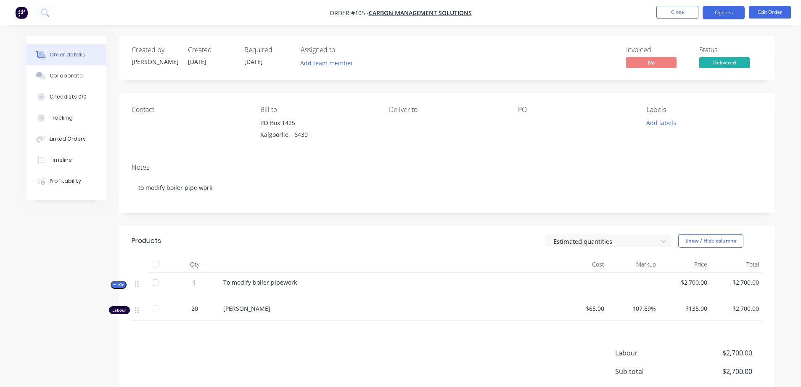
click at [714, 12] on button "Options" at bounding box center [724, 12] width 42 height 13
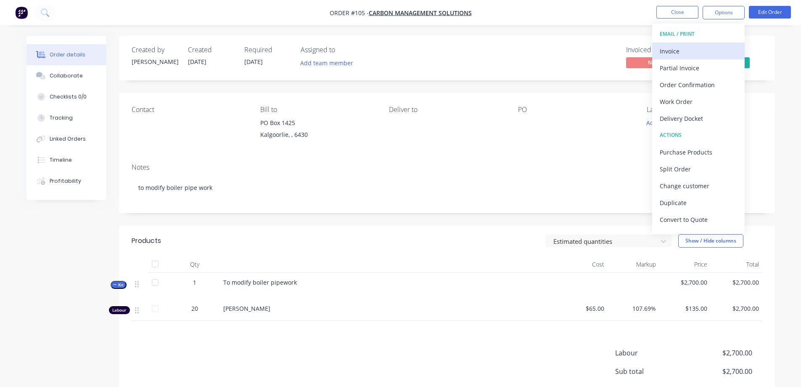
click at [701, 51] on div "Invoice" at bounding box center [698, 51] width 77 height 12
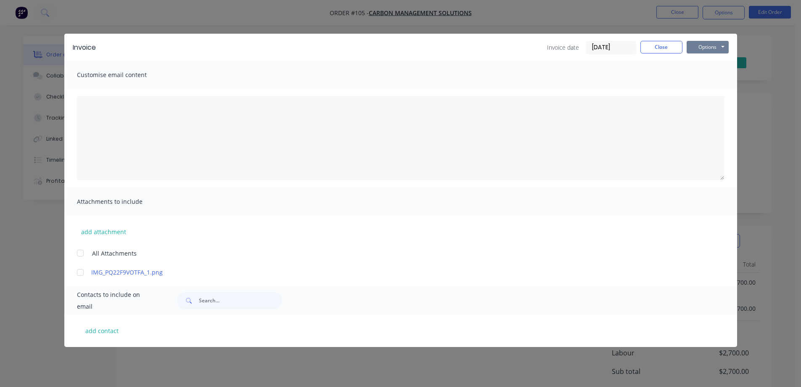
click at [701, 49] on button "Options" at bounding box center [708, 47] width 42 height 13
click at [700, 76] on button "Print" at bounding box center [714, 76] width 54 height 14
click at [658, 50] on button "Close" at bounding box center [662, 47] width 42 height 13
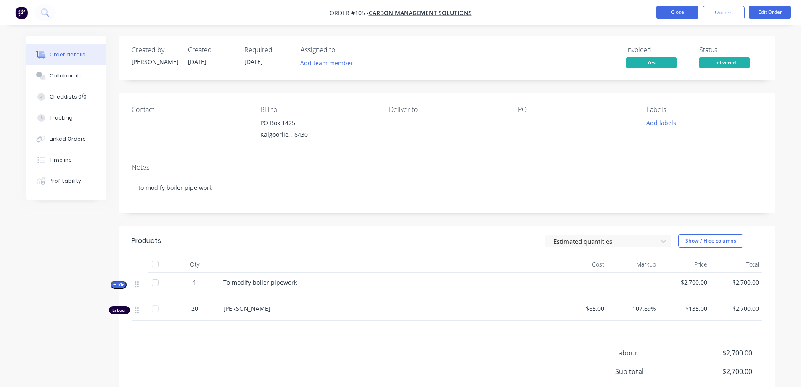
click at [687, 11] on button "Close" at bounding box center [678, 12] width 42 height 13
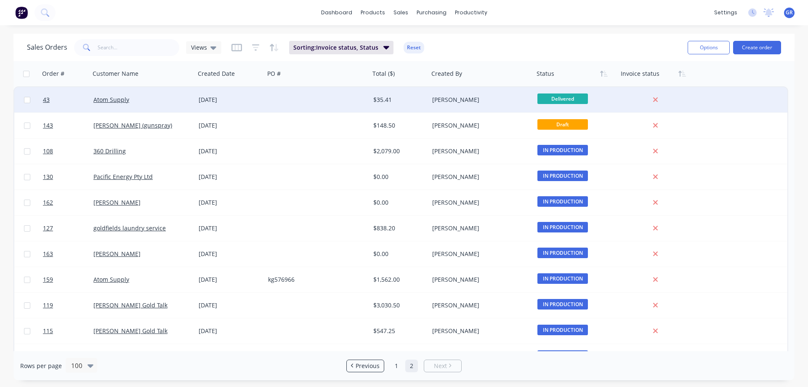
click at [314, 101] on div at bounding box center [317, 99] width 105 height 25
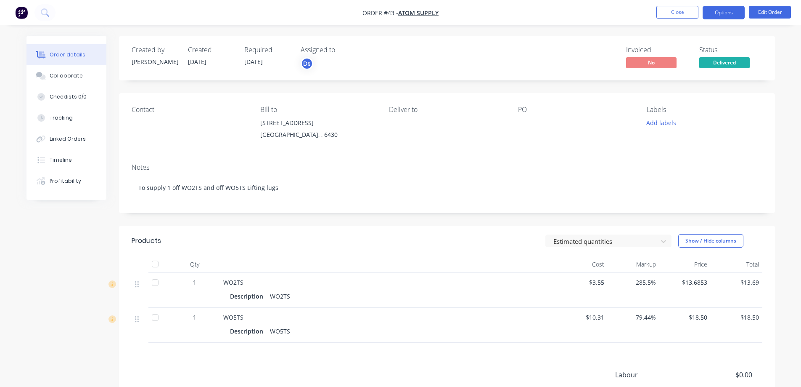
click at [710, 14] on button "Options" at bounding box center [724, 12] width 42 height 13
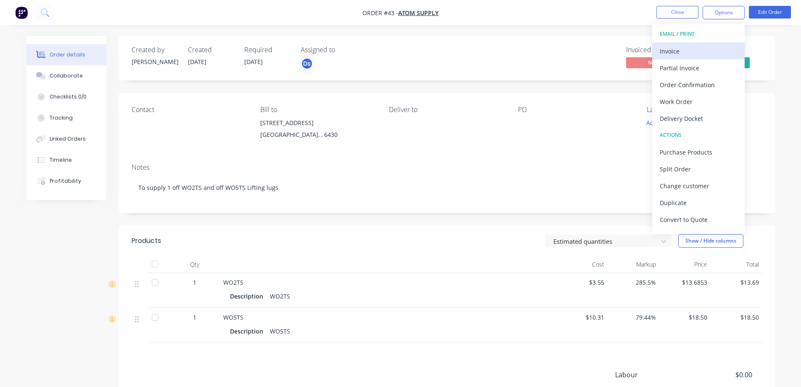
click at [694, 53] on div "Invoice" at bounding box center [698, 51] width 77 height 12
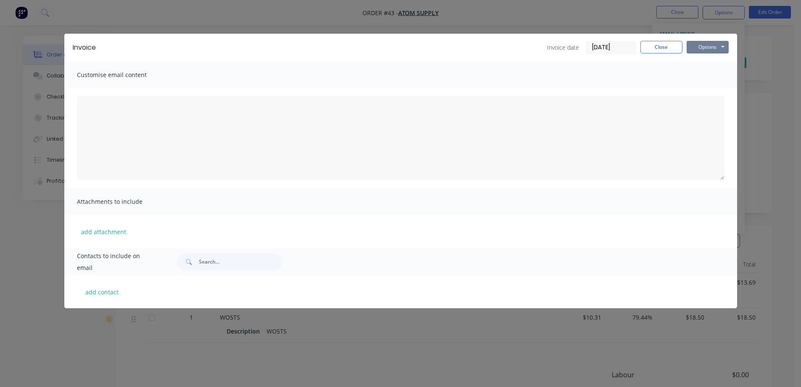
click at [696, 47] on button "Options" at bounding box center [708, 47] width 42 height 13
click at [706, 74] on button "Print" at bounding box center [714, 76] width 54 height 14
click at [653, 49] on button "Close" at bounding box center [662, 47] width 42 height 13
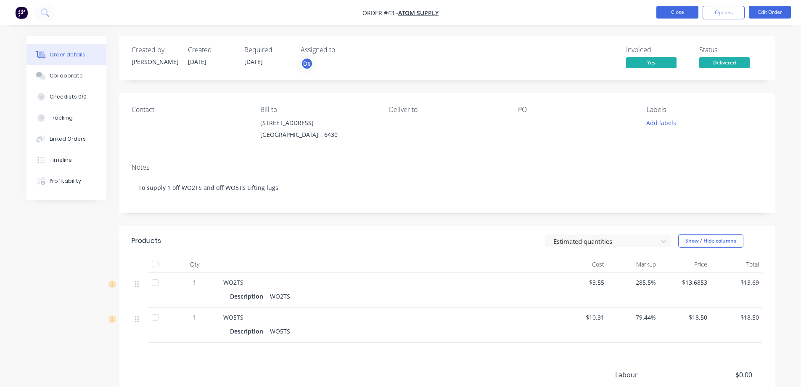
click at [684, 9] on button "Close" at bounding box center [678, 12] width 42 height 13
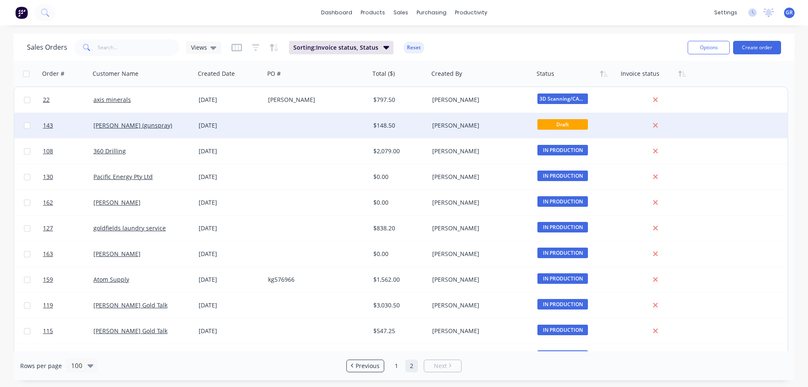
click at [264, 125] on div "[DATE]" at bounding box center [229, 125] width 69 height 25
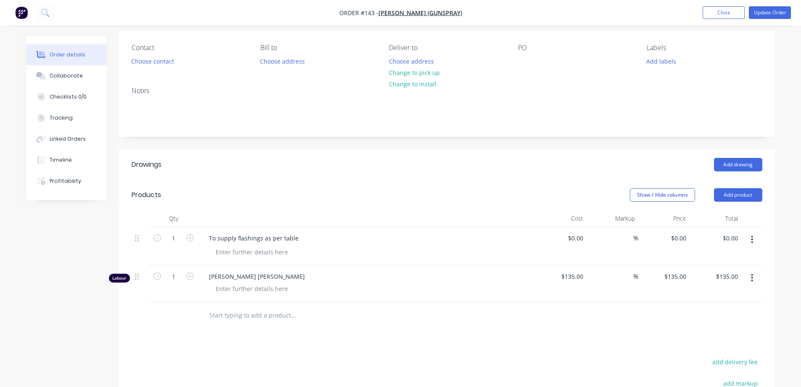
scroll to position [84, 0]
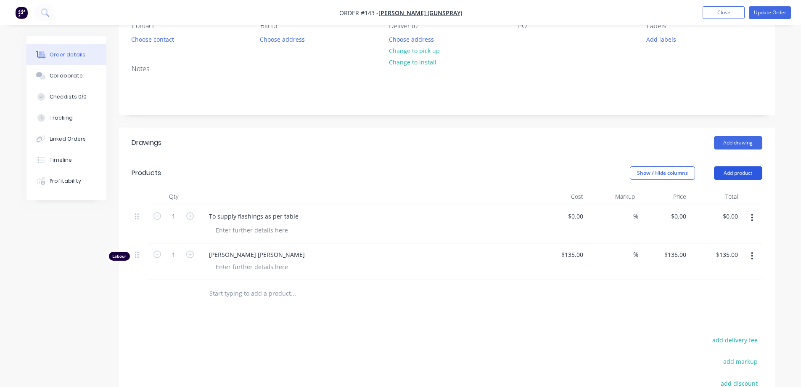
click at [738, 171] on button "Add product" at bounding box center [738, 172] width 48 height 13
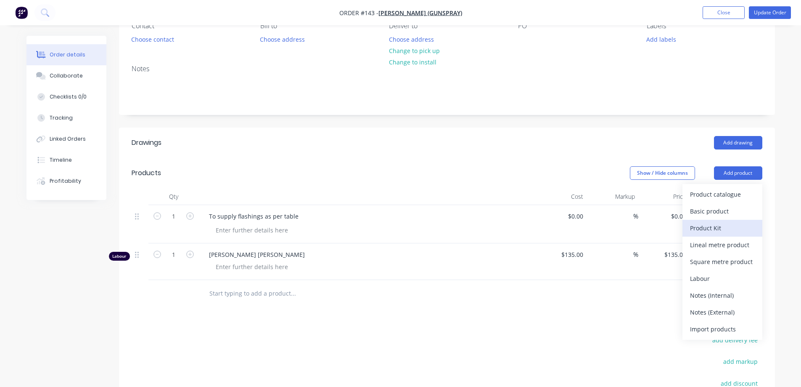
click at [719, 228] on div "Product Kit" at bounding box center [722, 228] width 65 height 12
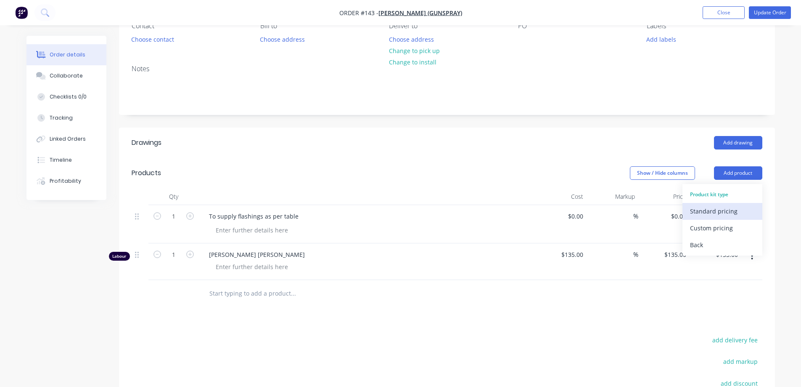
click at [727, 211] on div "Standard pricing" at bounding box center [722, 211] width 65 height 12
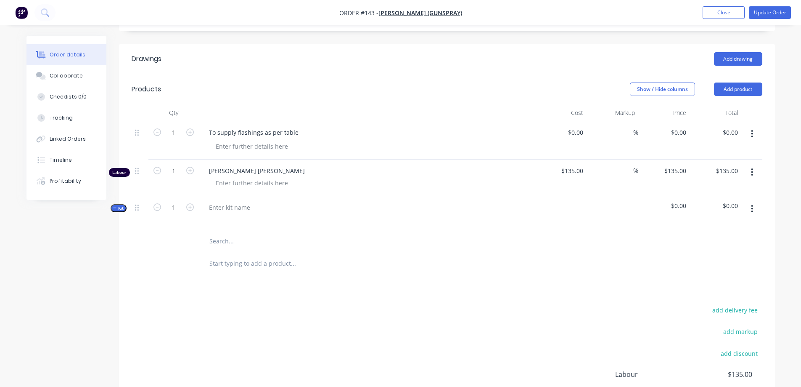
scroll to position [168, 0]
click at [232, 210] on div at bounding box center [229, 207] width 55 height 12
click at [259, 221] on div at bounding box center [367, 219] width 330 height 12
click at [752, 133] on icon "button" at bounding box center [753, 134] width 2 height 8
click at [727, 207] on div "Delete" at bounding box center [722, 206] width 65 height 12
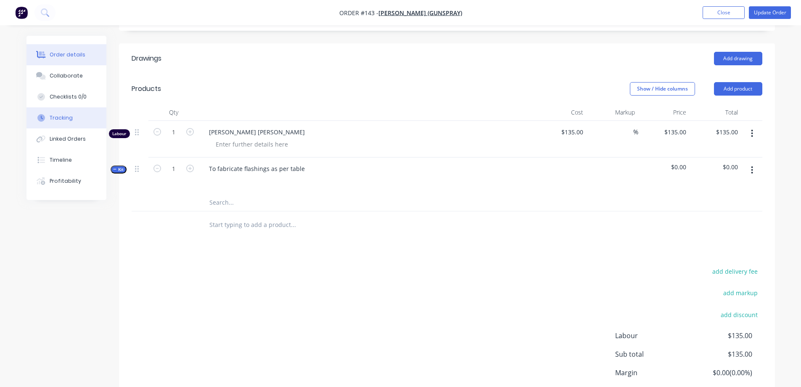
click at [62, 115] on div "Tracking" at bounding box center [61, 118] width 23 height 8
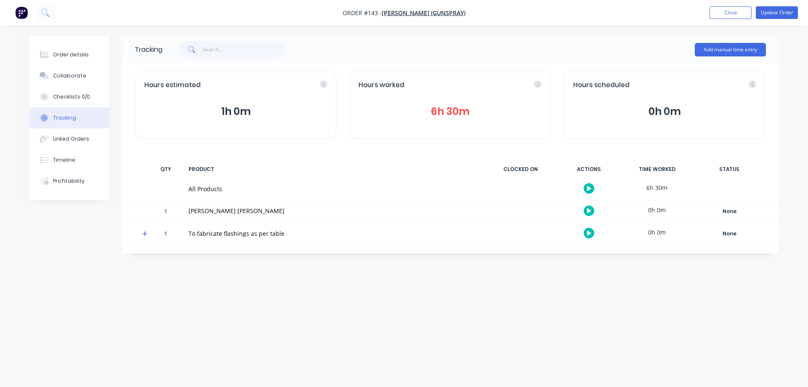
click at [140, 285] on div "Tracking Add manual time entry Hours estimated 1h 0m Hours worked 6h 30m Hours …" at bounding box center [403, 177] width 749 height 283
click at [64, 55] on div "Order details" at bounding box center [71, 55] width 36 height 8
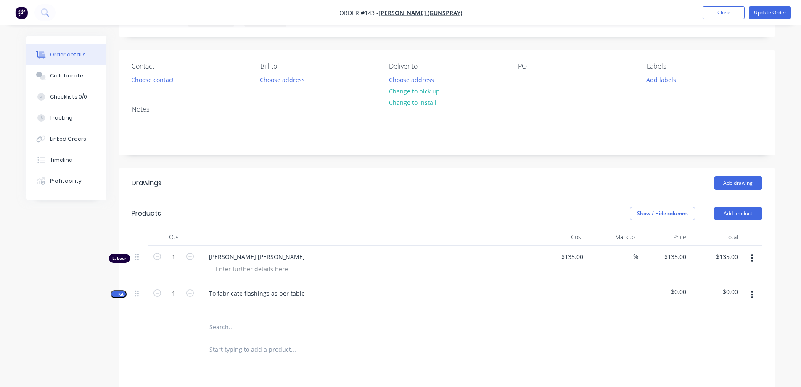
scroll to position [84, 0]
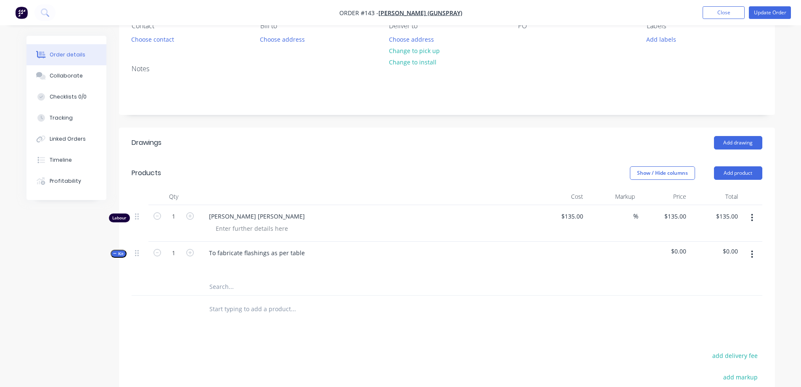
click at [752, 217] on icon "button" at bounding box center [753, 218] width 2 height 8
click at [716, 288] on div "Delete" at bounding box center [722, 290] width 65 height 12
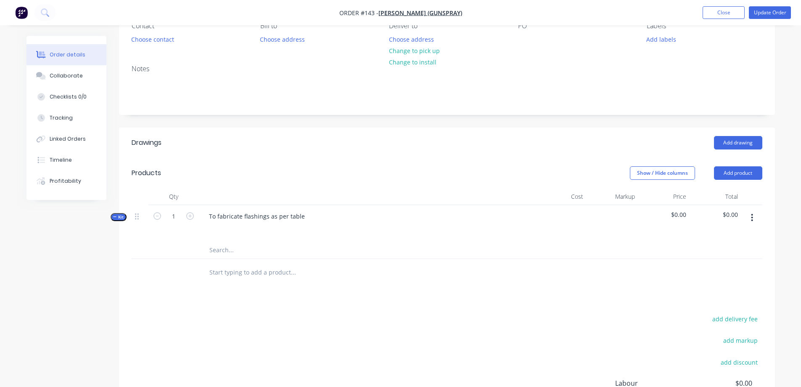
click at [754, 217] on icon "button" at bounding box center [752, 217] width 2 height 9
click at [722, 257] on div "Add product to kit" at bounding box center [722, 256] width 65 height 12
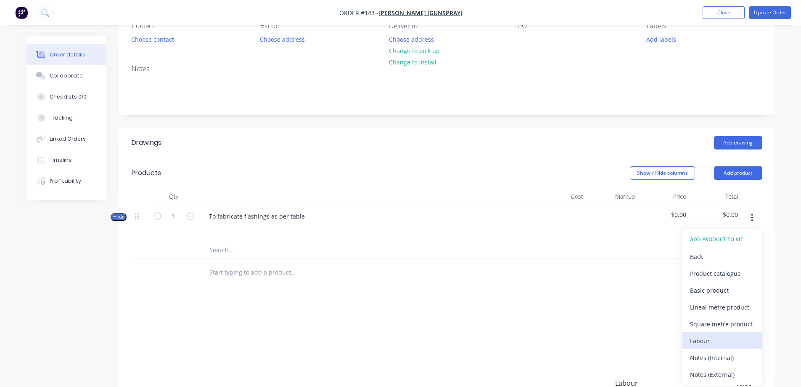
click at [692, 340] on div "Labour" at bounding box center [722, 340] width 65 height 12
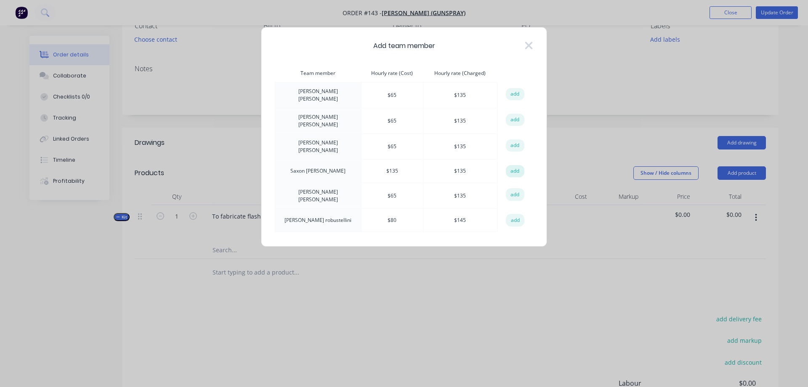
click at [506, 165] on button "add" at bounding box center [515, 171] width 19 height 13
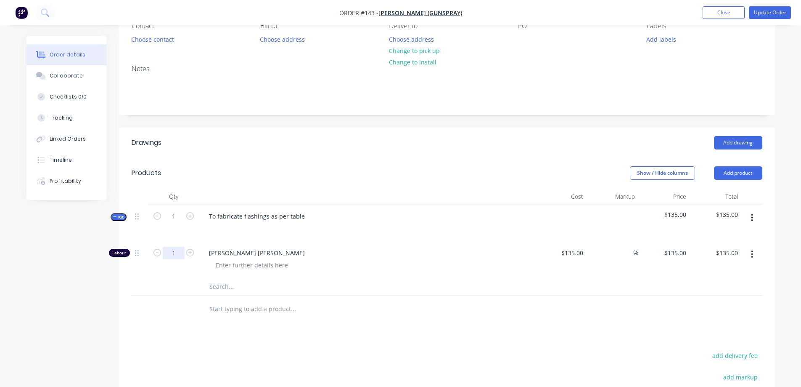
click at [183, 252] on input "1" at bounding box center [174, 253] width 22 height 13
type input "6.5"
type input "$877.50"
click at [382, 299] on div at bounding box center [350, 308] width 303 height 27
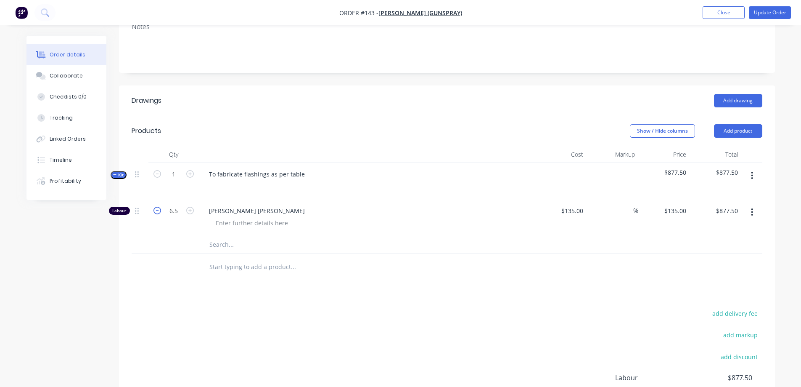
click at [158, 212] on icon "button" at bounding box center [158, 211] width 8 height 8
type input "5.5"
type input "$742.50"
click at [158, 212] on icon "button" at bounding box center [158, 211] width 8 height 8
type input "4.5"
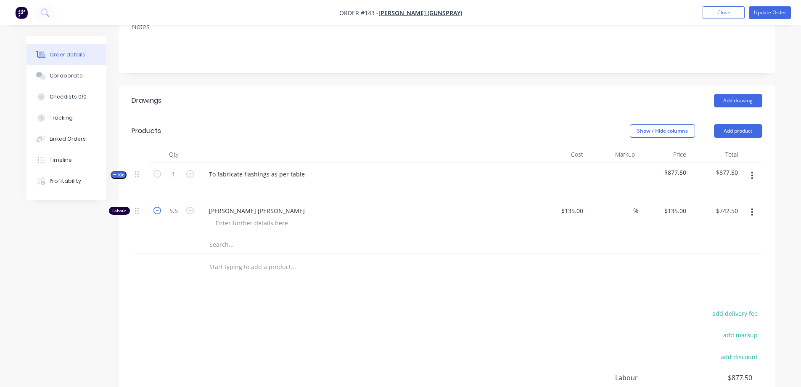
type input "$607.50"
click at [158, 212] on icon "button" at bounding box center [158, 211] width 8 height 8
type input "3.5"
type input "$472.50"
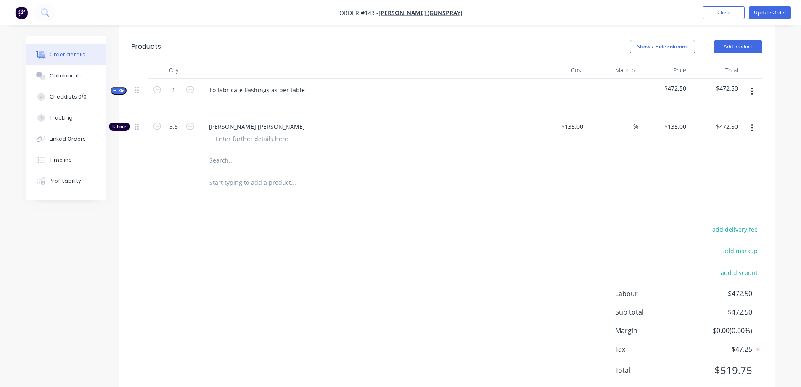
scroll to position [168, 0]
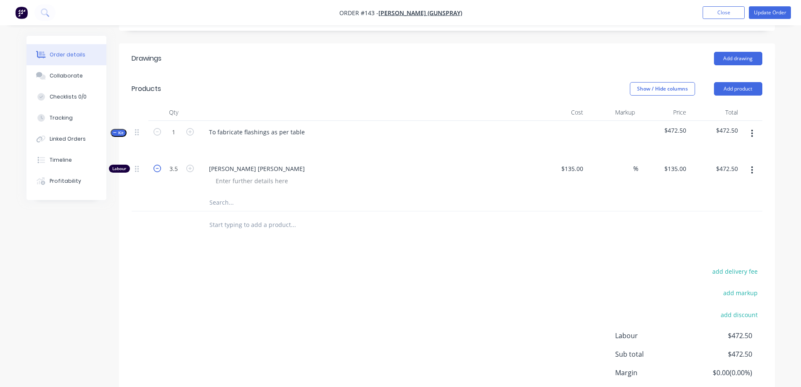
click at [157, 170] on icon "button" at bounding box center [158, 169] width 8 height 8
type input "2.5"
type input "$337.50"
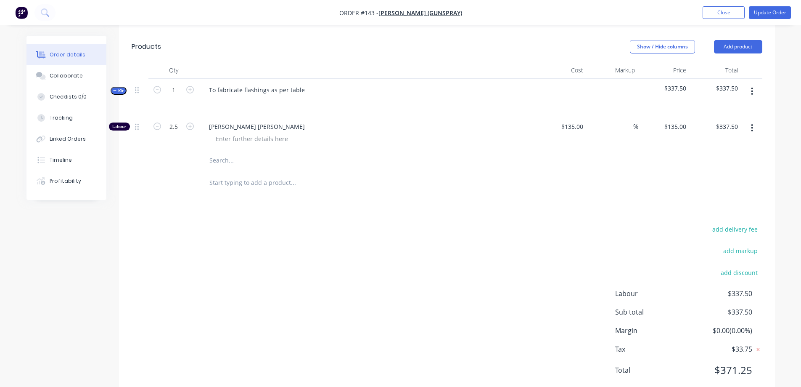
scroll to position [235, 0]
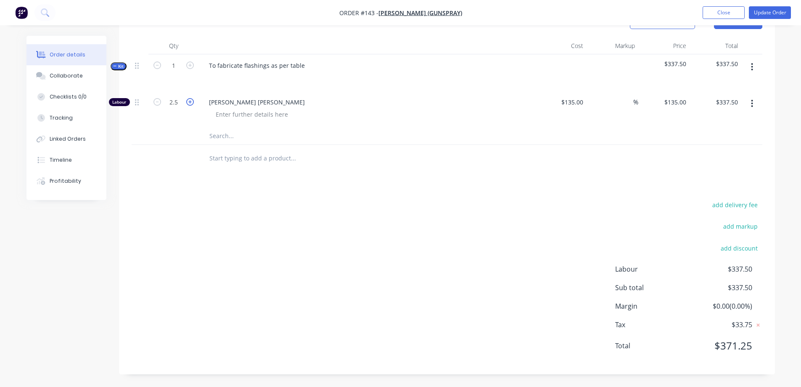
click at [191, 103] on icon "button" at bounding box center [190, 102] width 8 height 8
type input "3.5"
type input "$472.50"
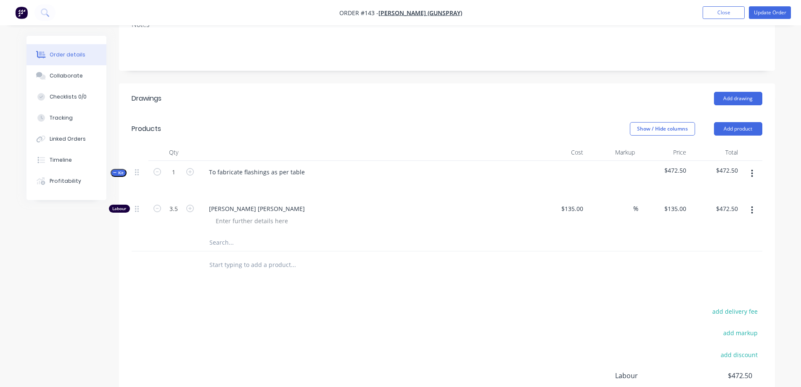
scroll to position [109, 0]
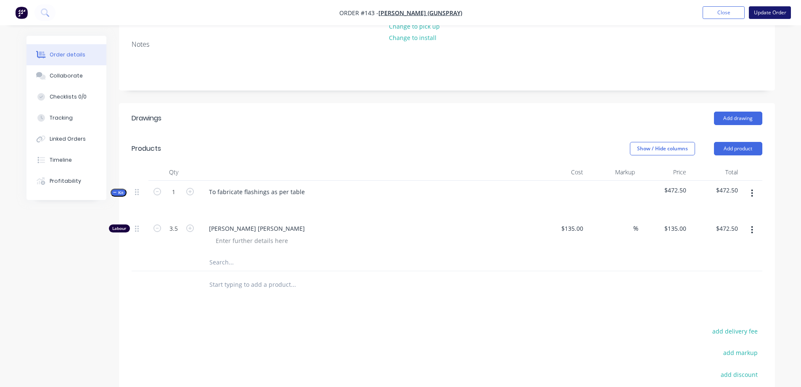
click at [762, 12] on button "Update Order" at bounding box center [770, 12] width 42 height 13
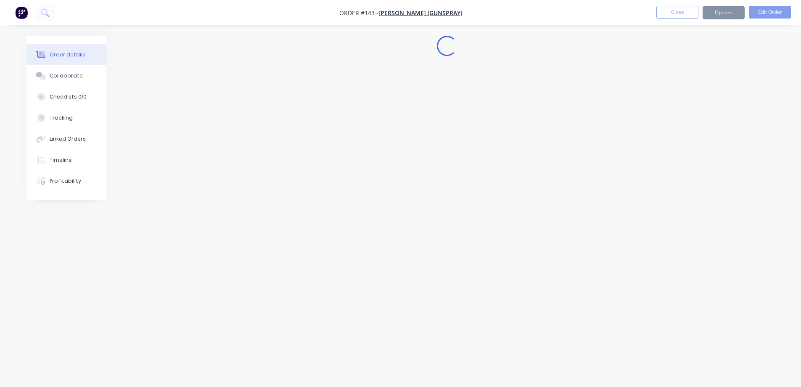
scroll to position [0, 0]
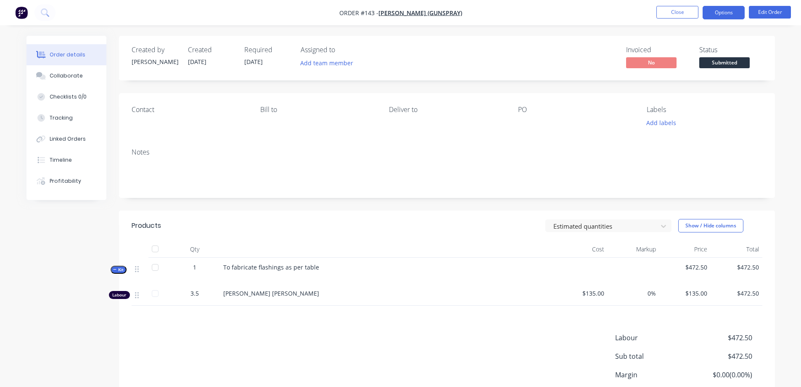
click at [716, 14] on button "Options" at bounding box center [724, 12] width 42 height 13
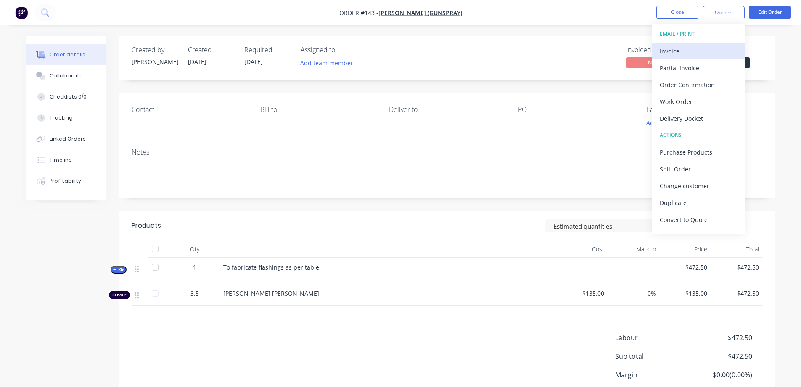
click at [697, 56] on div "Invoice" at bounding box center [698, 51] width 77 height 12
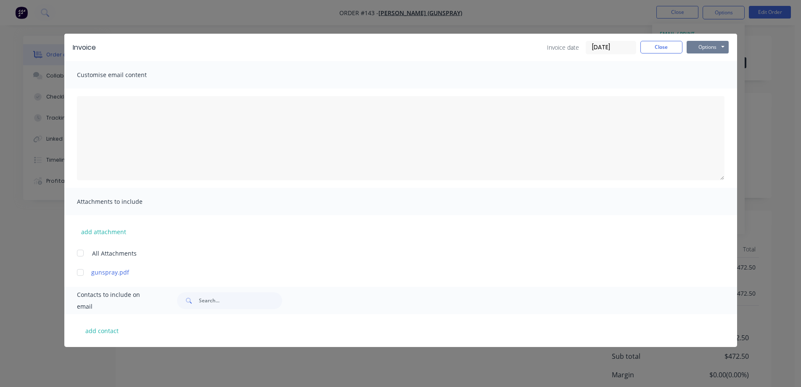
click at [700, 43] on button "Options" at bounding box center [708, 47] width 42 height 13
click at [702, 75] on button "Print" at bounding box center [714, 76] width 54 height 14
click at [659, 41] on button "Close" at bounding box center [662, 47] width 42 height 13
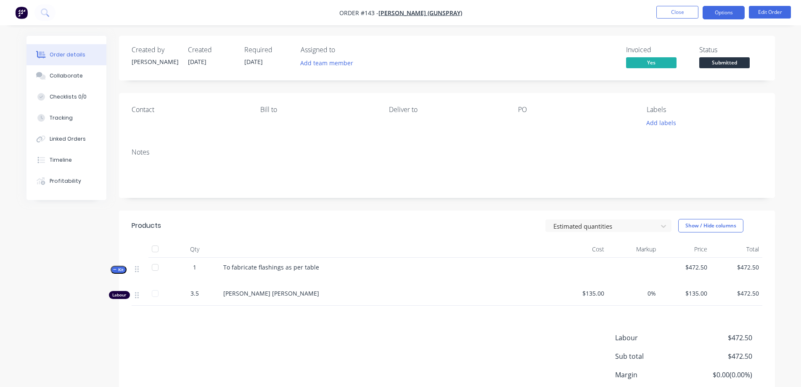
click at [716, 15] on button "Options" at bounding box center [724, 12] width 42 height 13
click at [682, 13] on button "Close" at bounding box center [678, 12] width 42 height 13
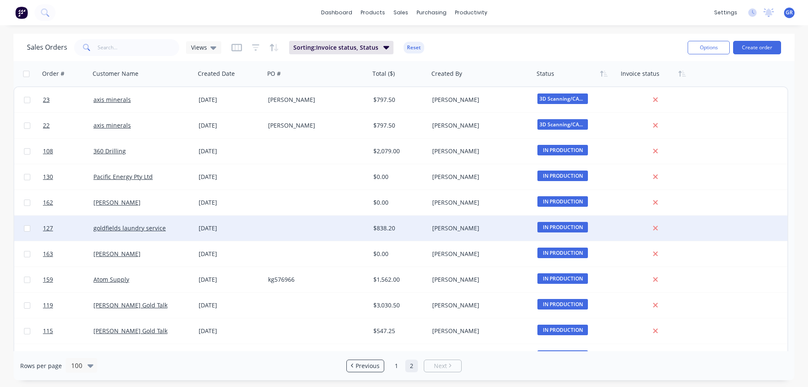
click at [308, 226] on div at bounding box center [317, 227] width 105 height 25
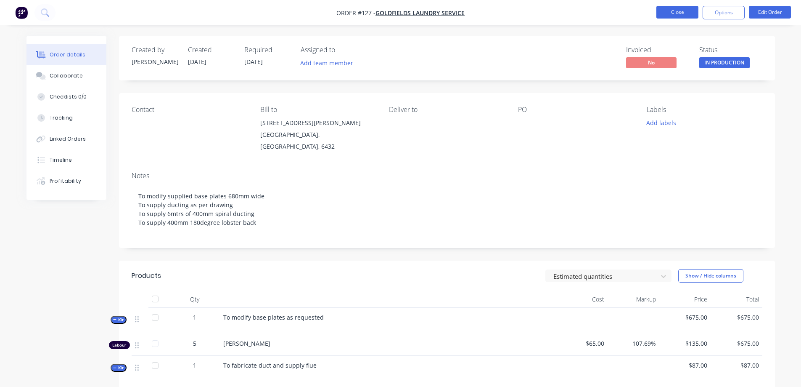
click at [692, 12] on button "Close" at bounding box center [678, 12] width 42 height 13
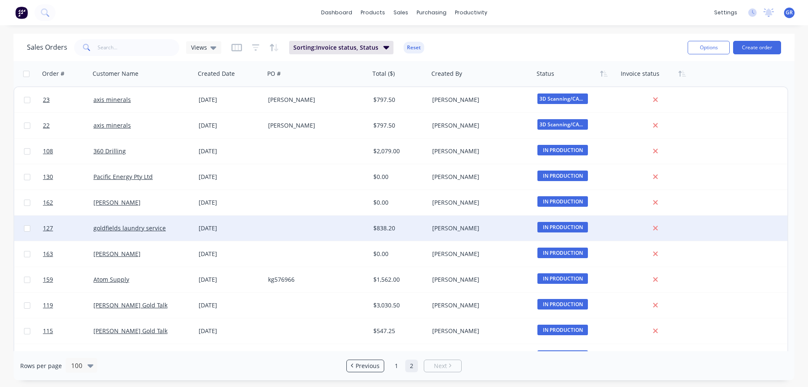
click at [562, 227] on span "IN PRODUCTION" at bounding box center [562, 227] width 50 height 11
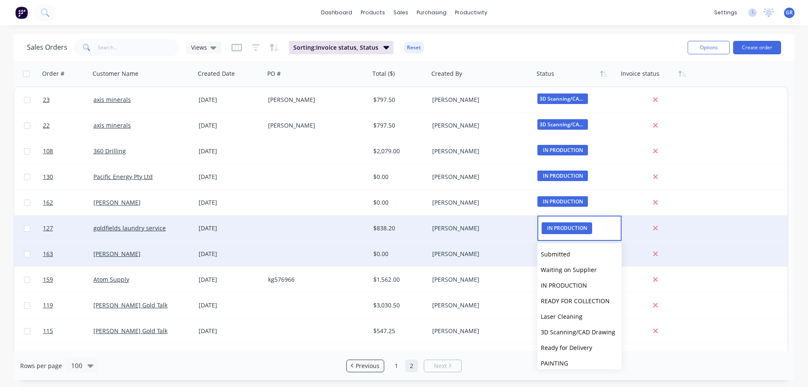
click at [566, 266] on span "Waiting on Supplier" at bounding box center [569, 269] width 56 height 8
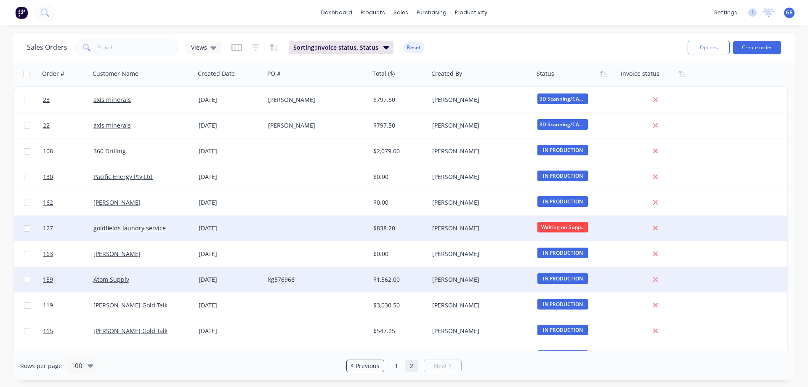
click at [568, 278] on span "IN PRODUCTION" at bounding box center [562, 278] width 50 height 11
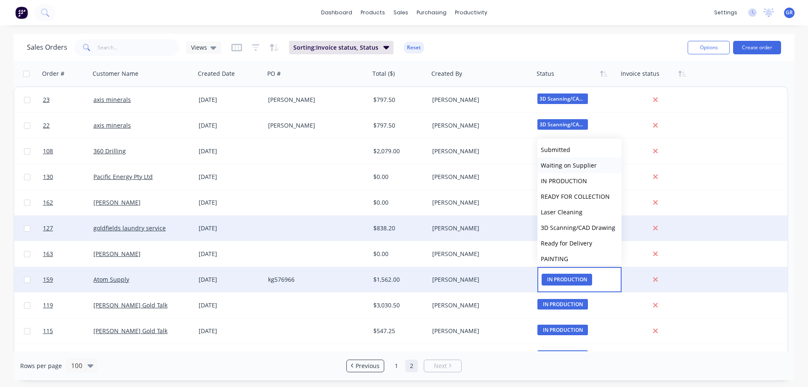
click at [560, 167] on span "Waiting on Supplier" at bounding box center [569, 165] width 56 height 8
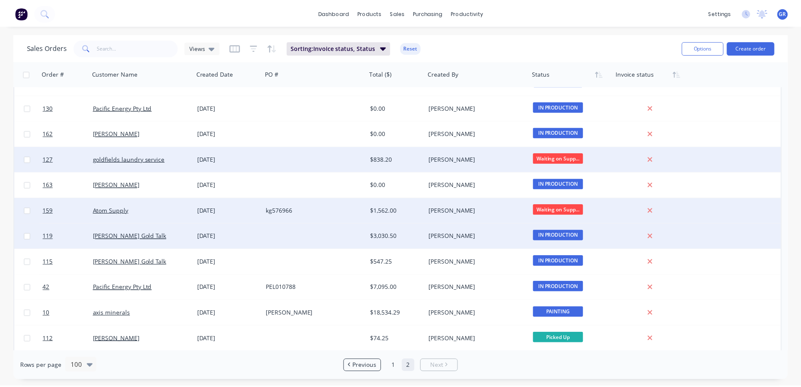
scroll to position [84, 0]
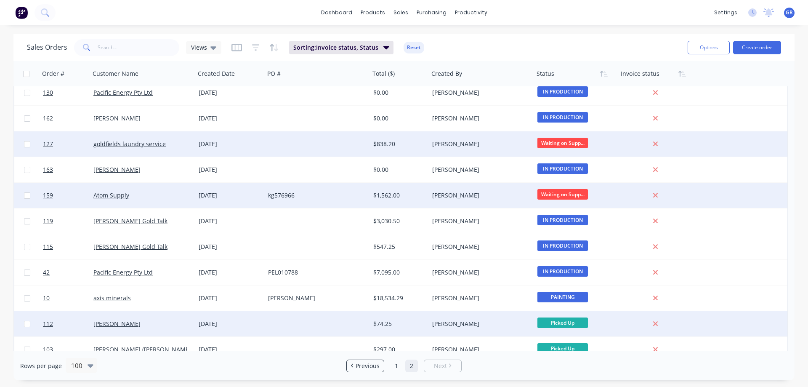
click at [326, 325] on div at bounding box center [317, 323] width 105 height 25
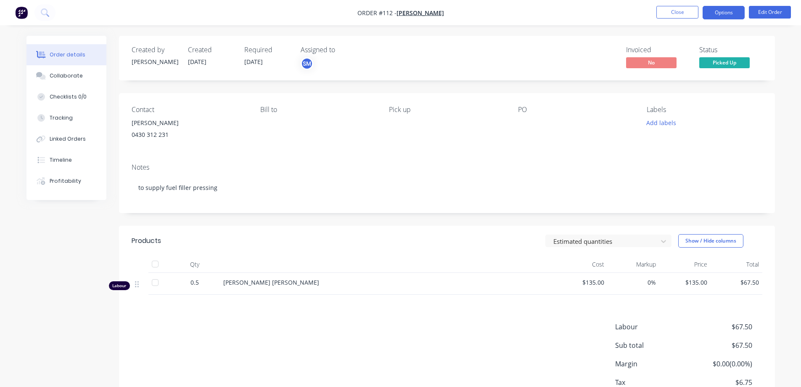
click at [734, 9] on button "Options" at bounding box center [724, 12] width 42 height 13
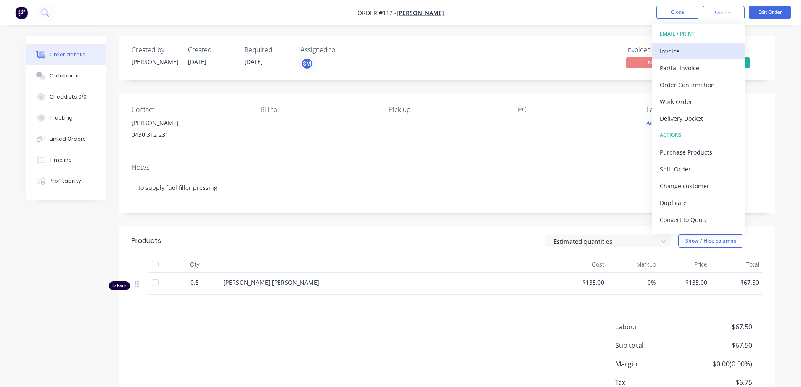
click at [696, 53] on div "Invoice" at bounding box center [698, 51] width 77 height 12
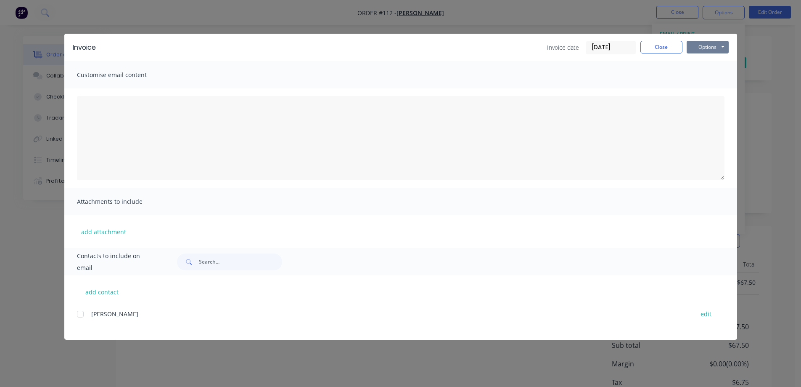
click at [702, 47] on button "Options" at bounding box center [708, 47] width 42 height 13
click at [704, 77] on button "Print" at bounding box center [714, 76] width 54 height 14
click at [666, 52] on button "Close" at bounding box center [662, 47] width 42 height 13
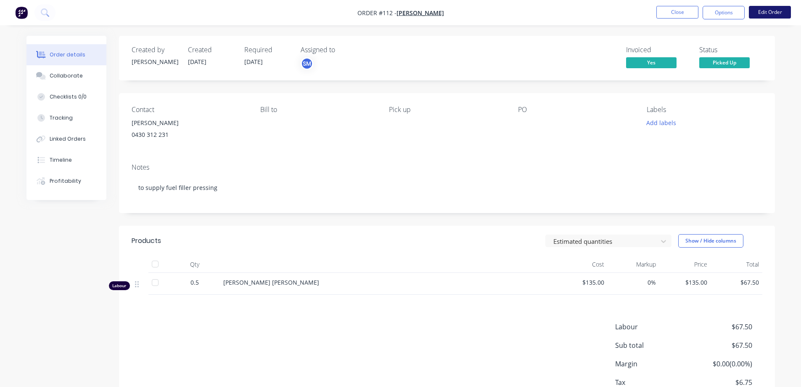
click at [777, 11] on button "Edit Order" at bounding box center [770, 12] width 42 height 13
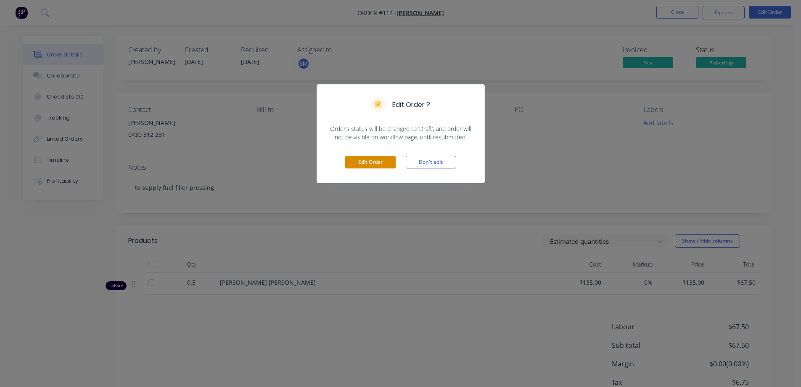
click at [368, 160] on button "Edit Order" at bounding box center [370, 162] width 50 height 13
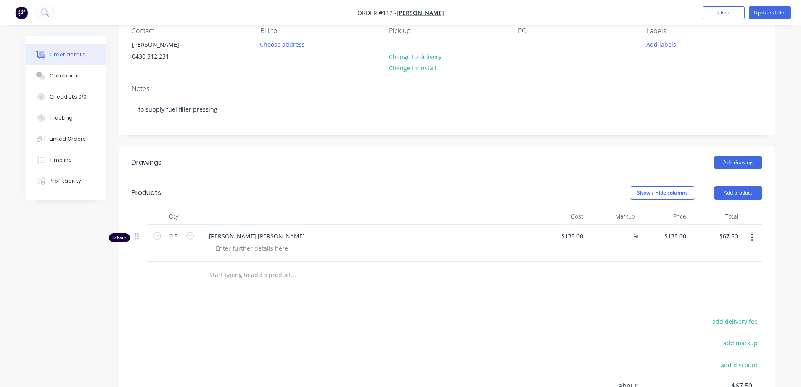
scroll to position [126, 0]
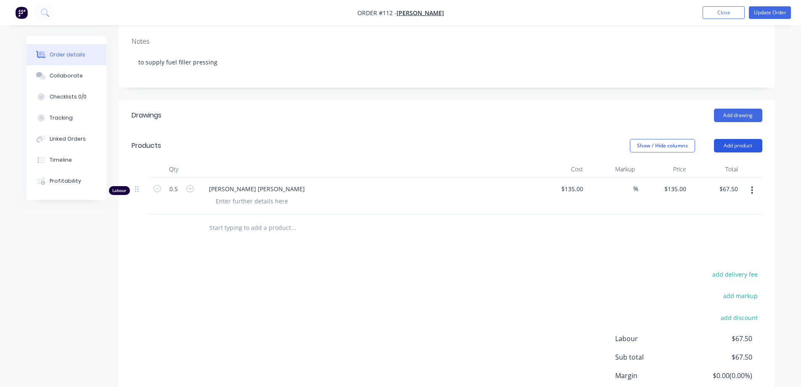
click at [750, 146] on button "Add product" at bounding box center [738, 145] width 48 height 13
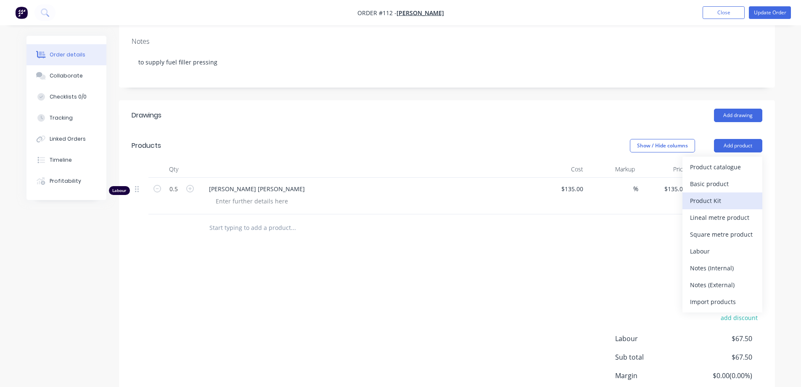
click at [734, 194] on div "Product Kit" at bounding box center [722, 200] width 65 height 12
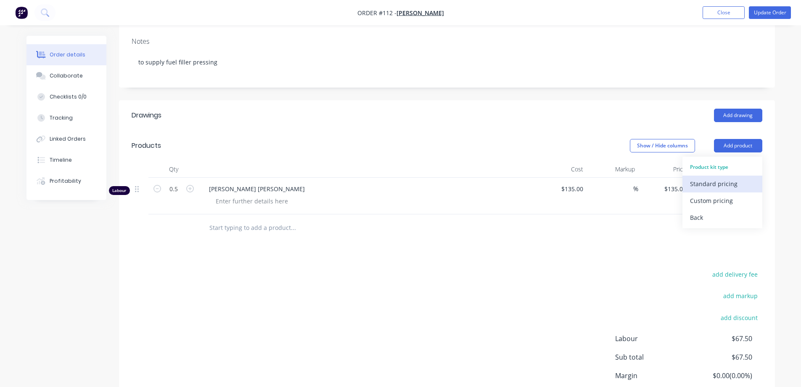
click at [735, 182] on div "Standard pricing" at bounding box center [722, 184] width 65 height 12
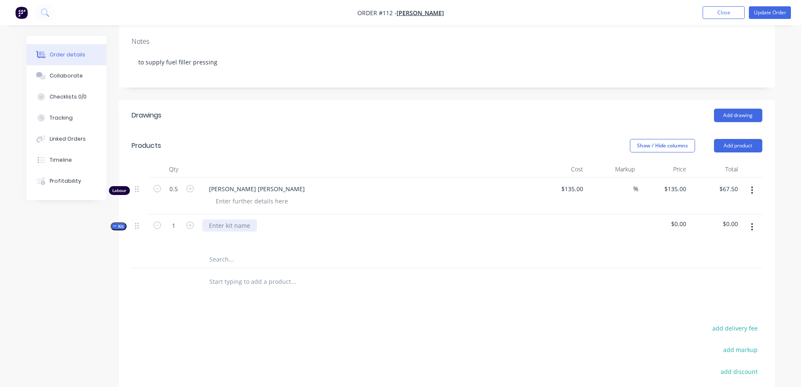
click at [251, 226] on div at bounding box center [229, 225] width 55 height 12
click at [315, 239] on div at bounding box center [367, 237] width 330 height 12
click at [755, 225] on button "button" at bounding box center [753, 226] width 20 height 15
click at [736, 263] on div "Add product to kit" at bounding box center [722, 266] width 65 height 12
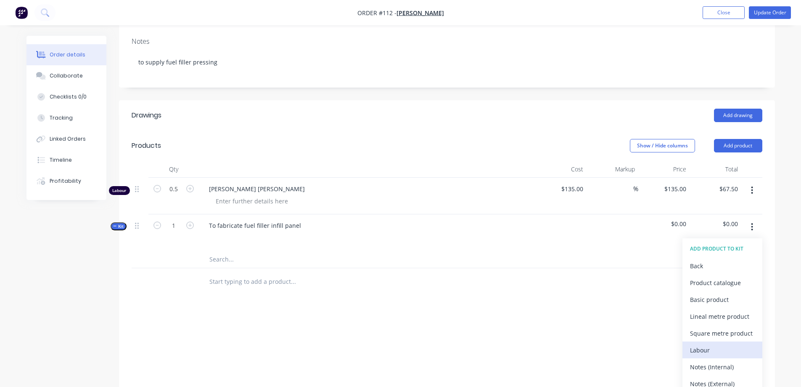
click at [715, 352] on div "Labour" at bounding box center [722, 350] width 65 height 12
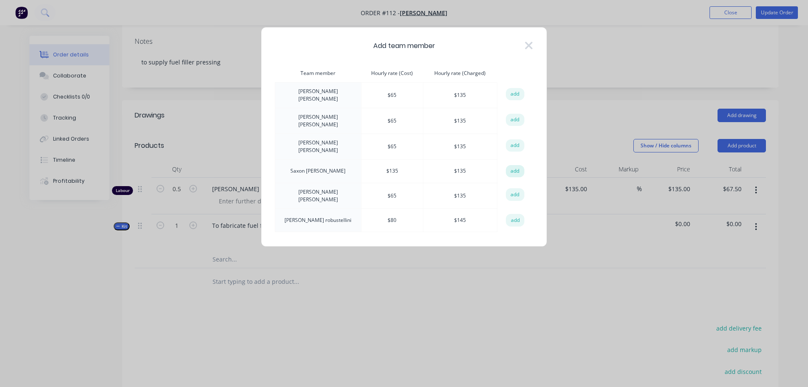
click at [513, 165] on button "add" at bounding box center [515, 171] width 19 height 13
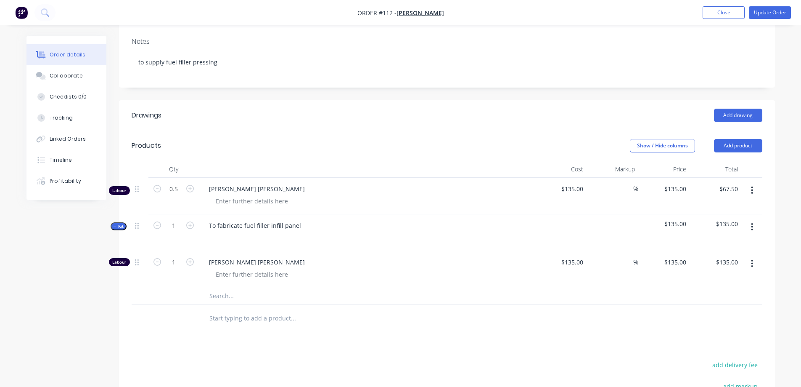
click at [752, 187] on icon "button" at bounding box center [753, 190] width 2 height 8
click at [710, 257] on div "Delete" at bounding box center [722, 263] width 65 height 12
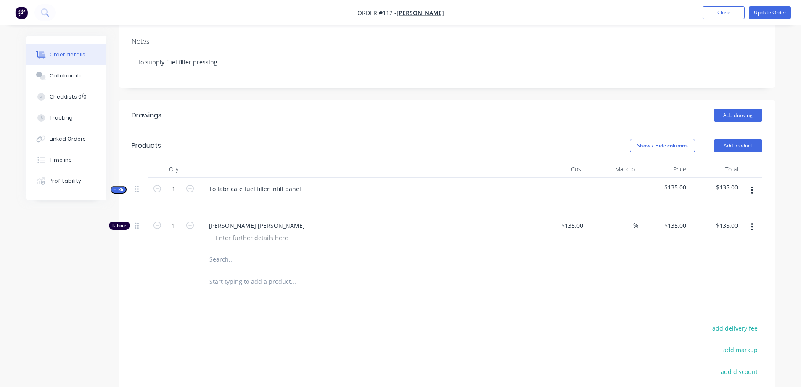
click at [373, 104] on header "Drawings Add drawing" at bounding box center [447, 115] width 656 height 30
click at [760, 13] on button "Update Order" at bounding box center [770, 12] width 42 height 13
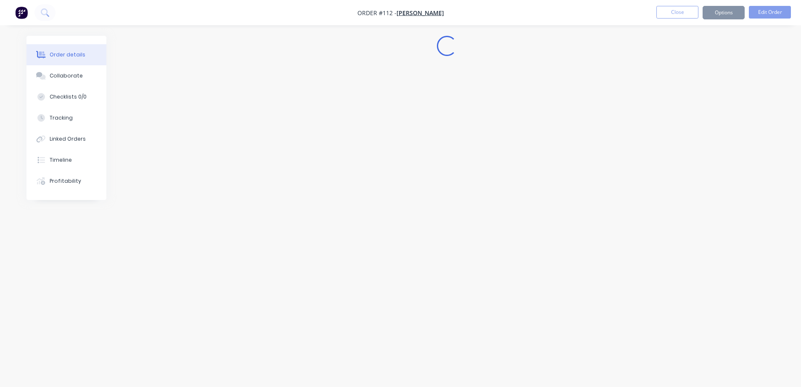
scroll to position [0, 0]
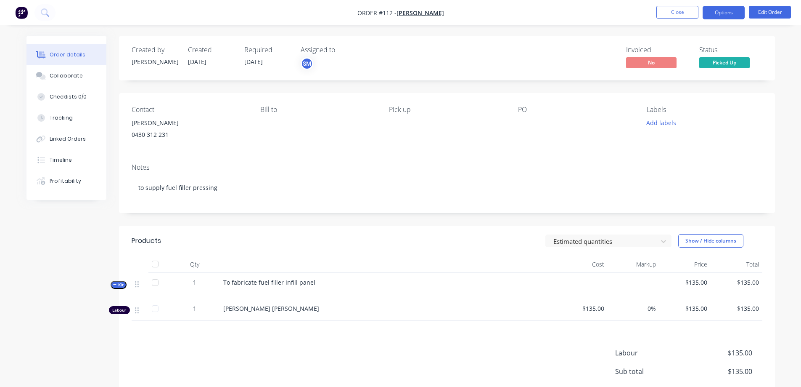
click at [731, 13] on button "Options" at bounding box center [724, 12] width 42 height 13
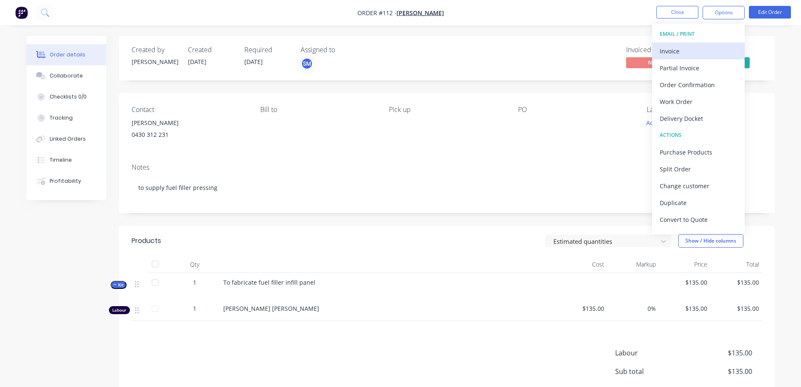
click at [687, 56] on div "Invoice" at bounding box center [698, 51] width 77 height 12
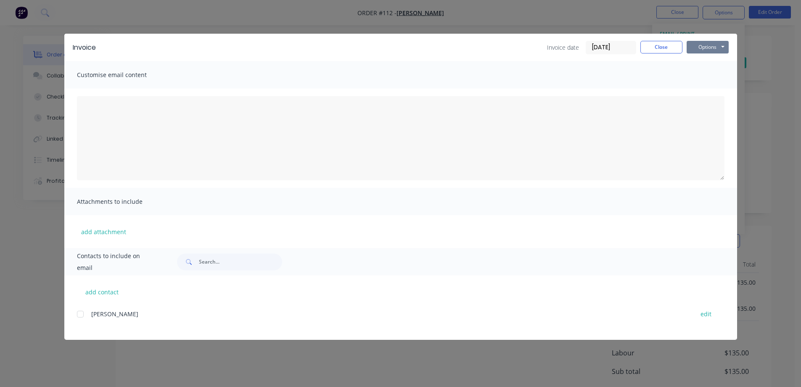
click at [711, 45] on button "Options" at bounding box center [708, 47] width 42 height 13
click at [717, 76] on button "Print" at bounding box center [714, 76] width 54 height 14
click at [668, 51] on button "Close" at bounding box center [662, 47] width 42 height 13
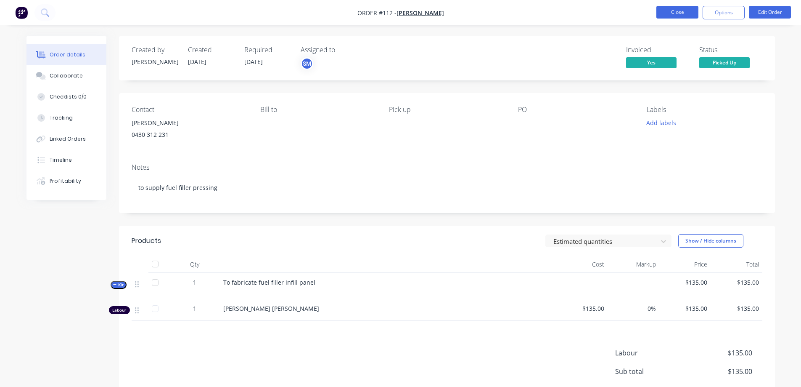
click at [676, 9] on button "Close" at bounding box center [678, 12] width 42 height 13
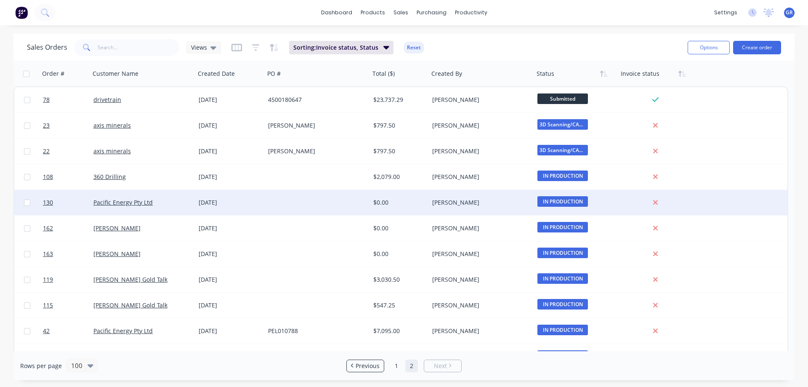
click at [301, 203] on div at bounding box center [317, 202] width 105 height 25
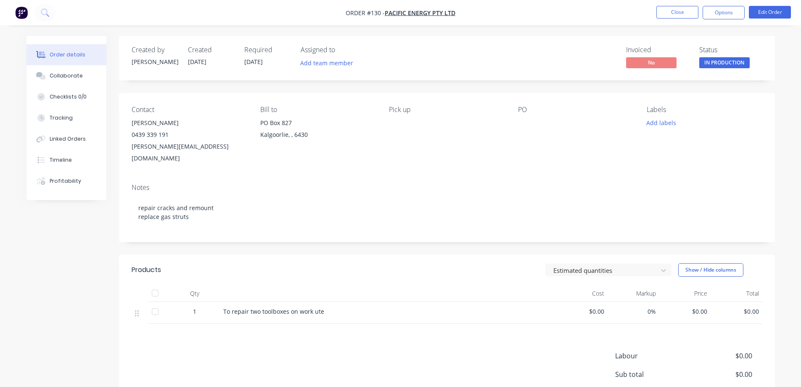
scroll to position [42, 0]
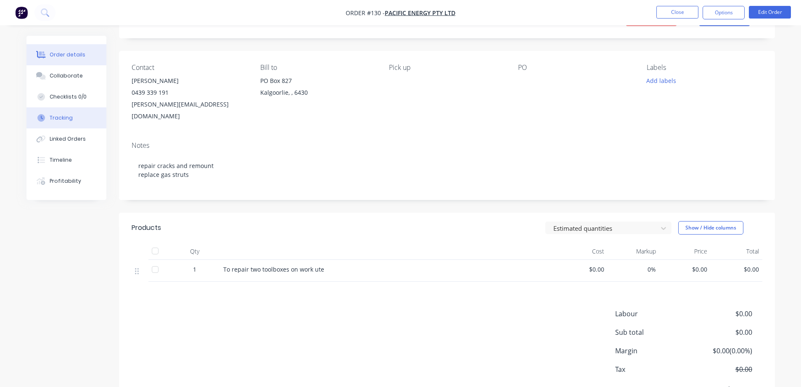
click at [62, 116] on div "Tracking" at bounding box center [61, 118] width 23 height 8
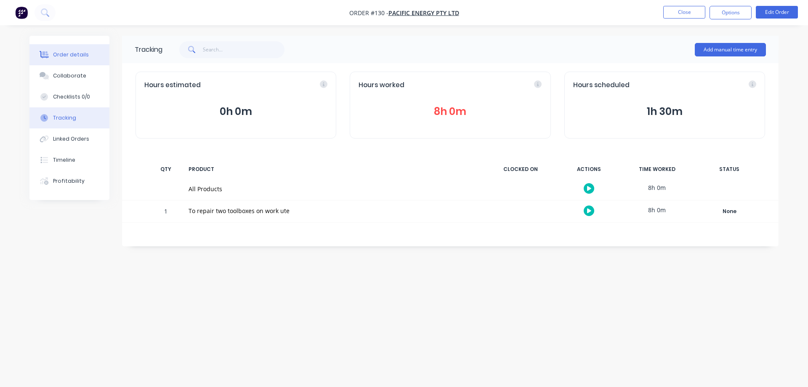
click at [58, 61] on button "Order details" at bounding box center [69, 54] width 80 height 21
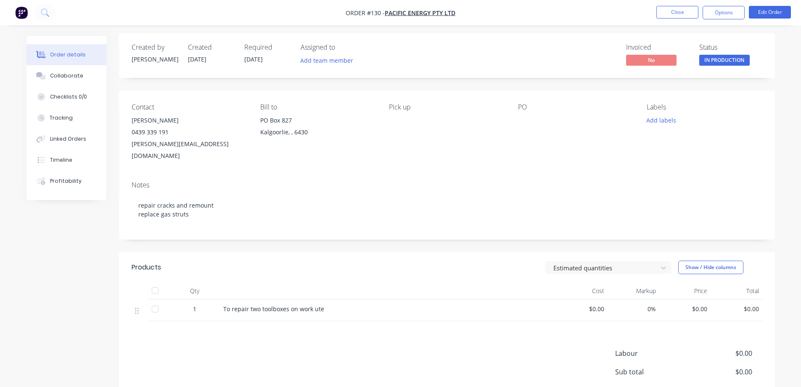
scroll to position [42, 0]
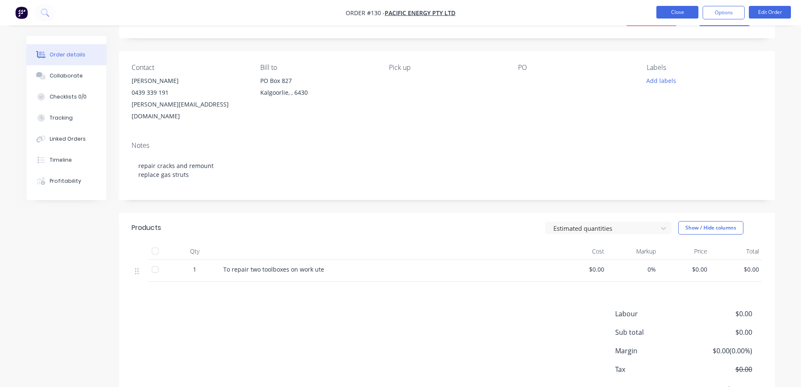
click at [679, 14] on button "Close" at bounding box center [678, 12] width 42 height 13
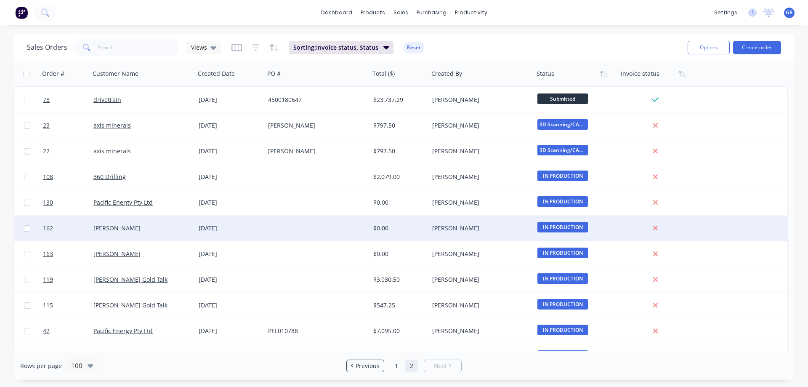
click at [295, 228] on div at bounding box center [317, 227] width 105 height 25
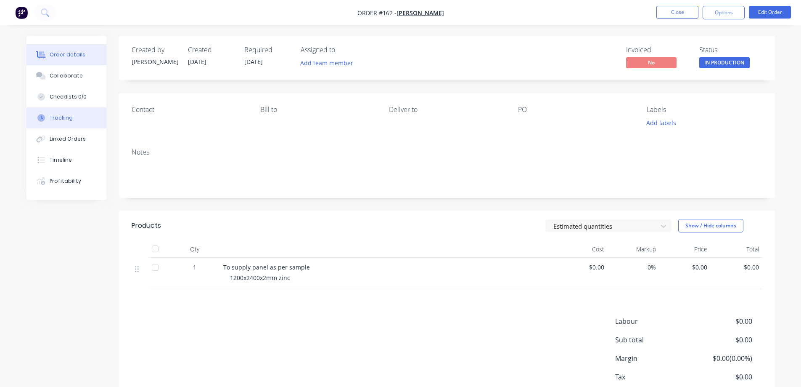
click at [61, 116] on div "Tracking" at bounding box center [61, 118] width 23 height 8
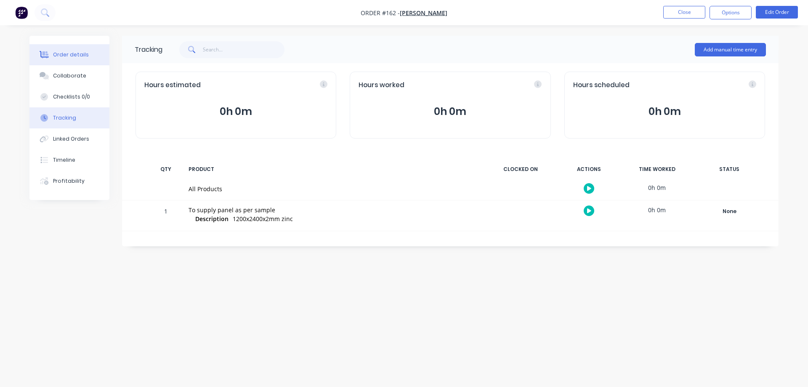
click at [66, 54] on div "Order details" at bounding box center [71, 55] width 36 height 8
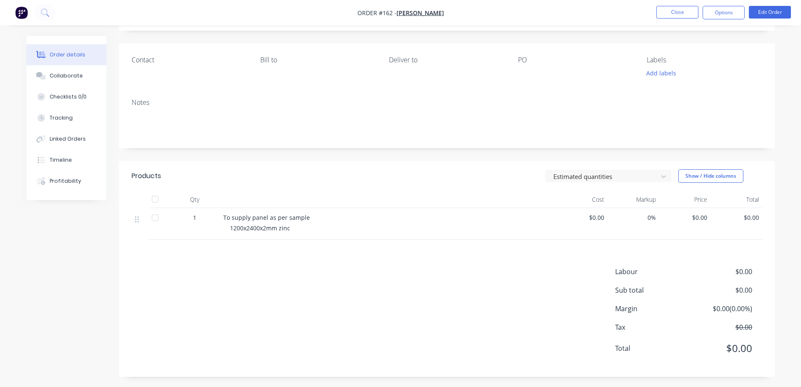
scroll to position [52, 0]
click at [762, 13] on button "Edit Order" at bounding box center [770, 12] width 42 height 13
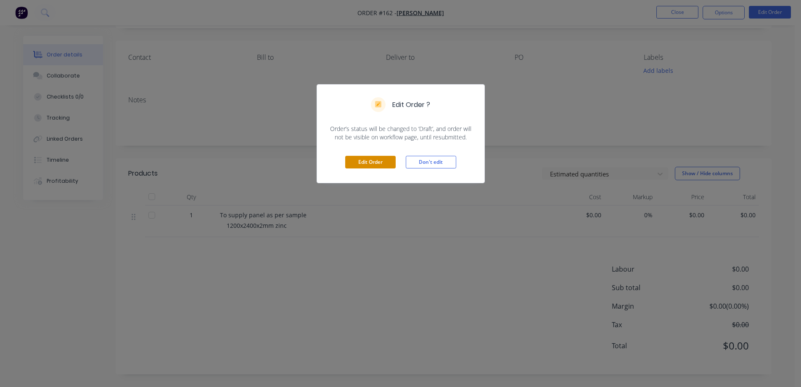
click at [376, 159] on button "Edit Order" at bounding box center [370, 162] width 50 height 13
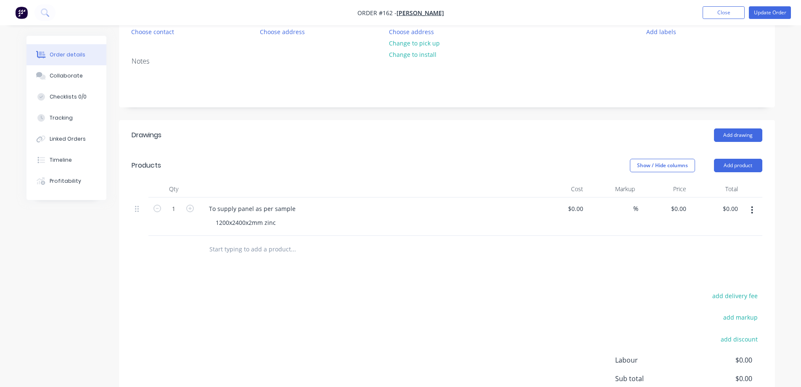
scroll to position [126, 0]
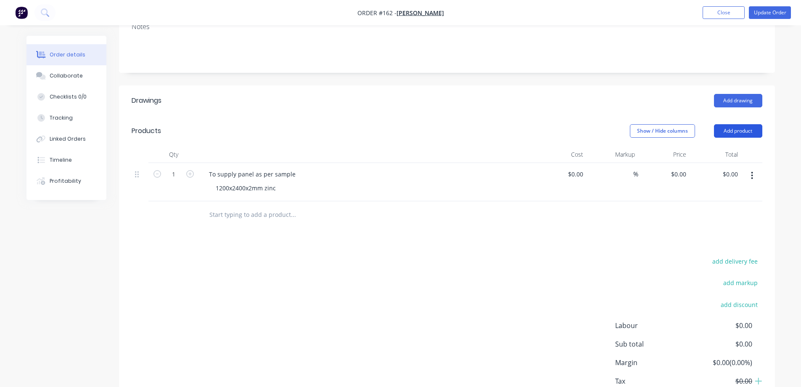
click at [738, 131] on button "Add product" at bounding box center [738, 130] width 48 height 13
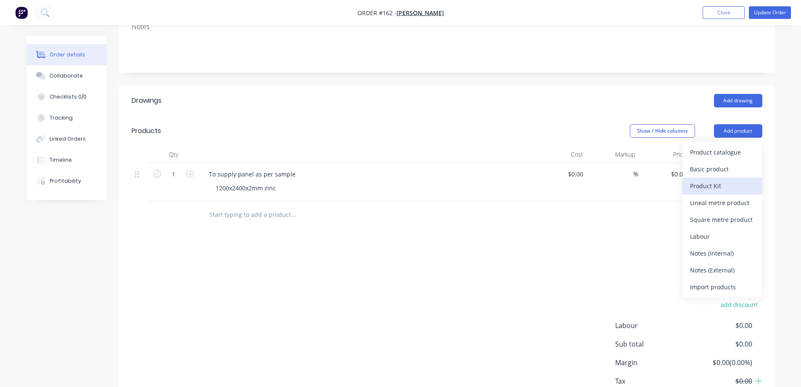
click at [719, 186] on div "Product Kit" at bounding box center [722, 186] width 65 height 12
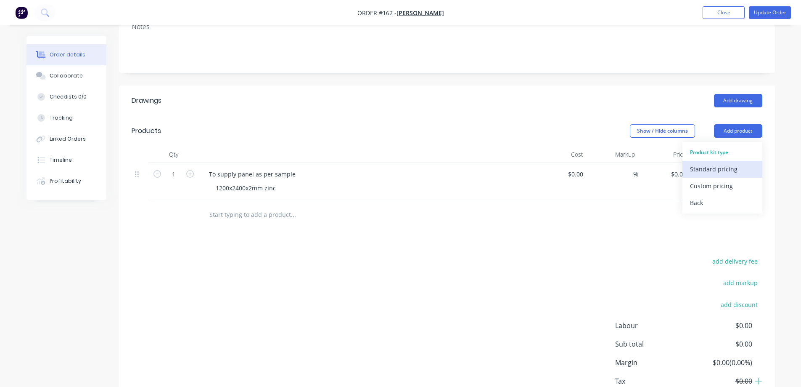
click at [723, 166] on div "Standard pricing" at bounding box center [722, 169] width 65 height 12
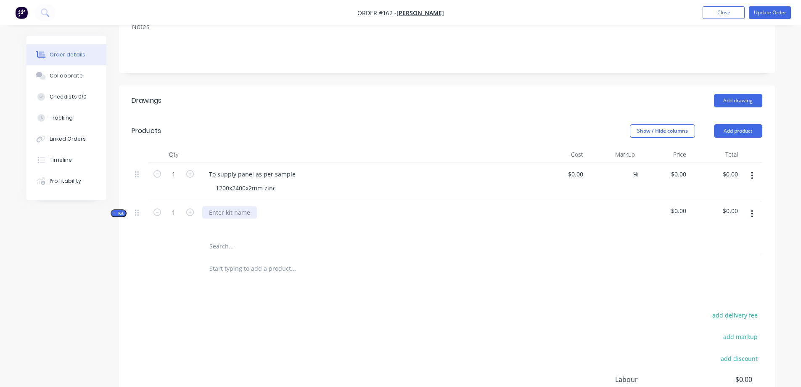
click at [217, 212] on div at bounding box center [229, 212] width 55 height 12
click at [753, 214] on icon "button" at bounding box center [753, 214] width 2 height 8
click at [739, 255] on div "Add product to kit" at bounding box center [722, 253] width 65 height 12
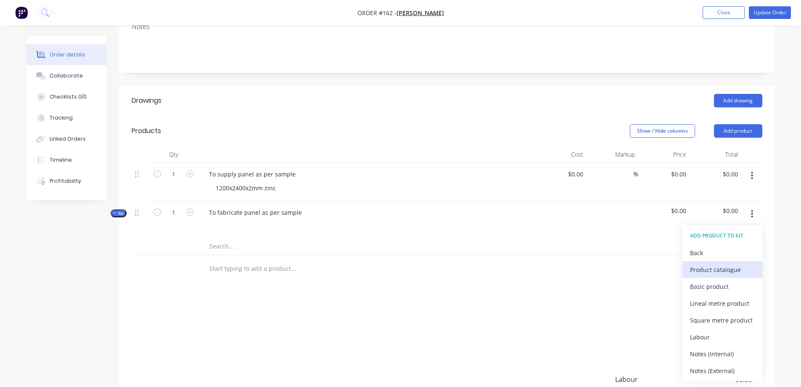
click at [709, 271] on div "Product catalogue" at bounding box center [722, 269] width 65 height 12
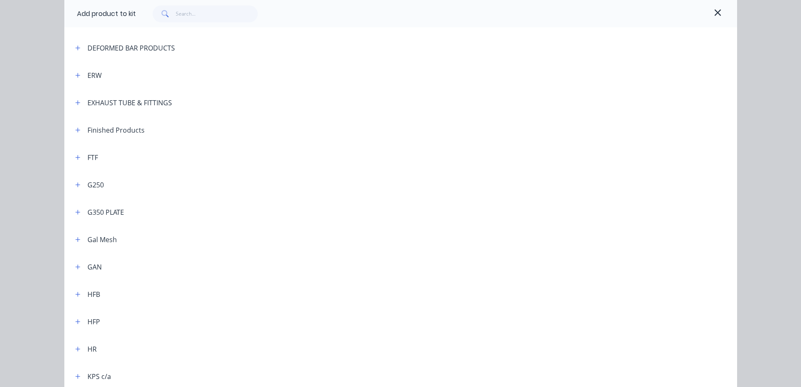
scroll to position [210, 0]
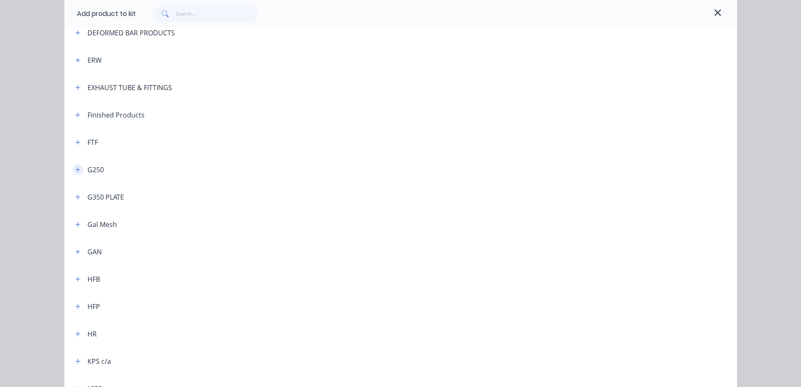
click at [75, 168] on icon "button" at bounding box center [77, 170] width 5 height 6
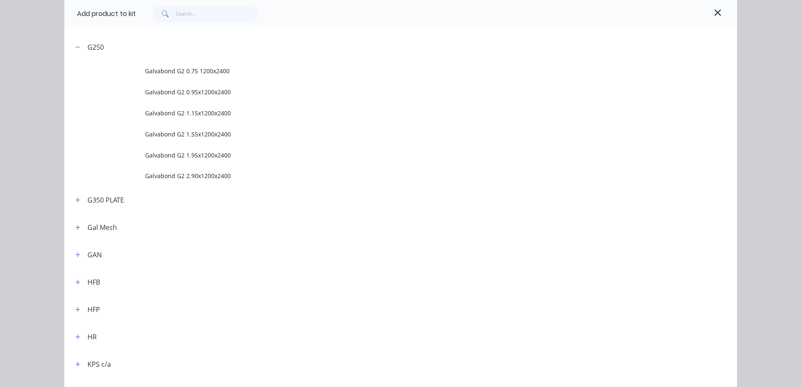
scroll to position [337, 0]
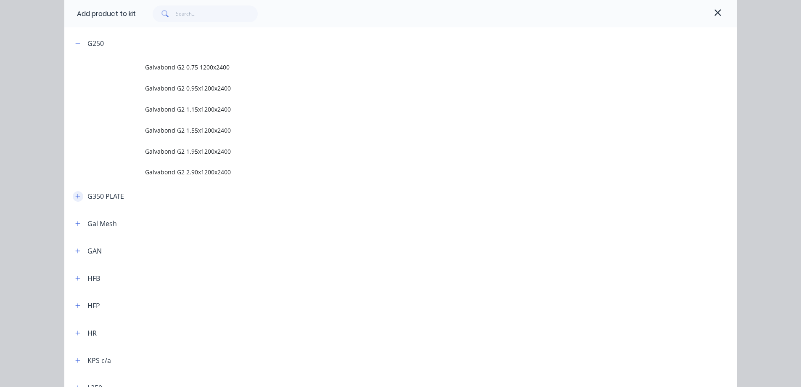
click at [75, 197] on icon "button" at bounding box center [77, 196] width 5 height 5
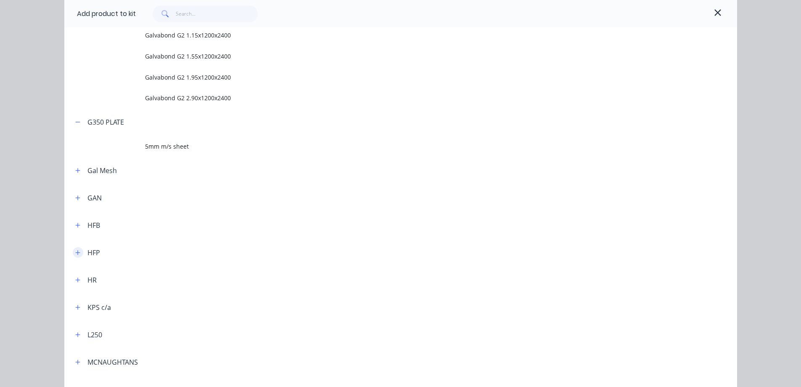
scroll to position [421, 0]
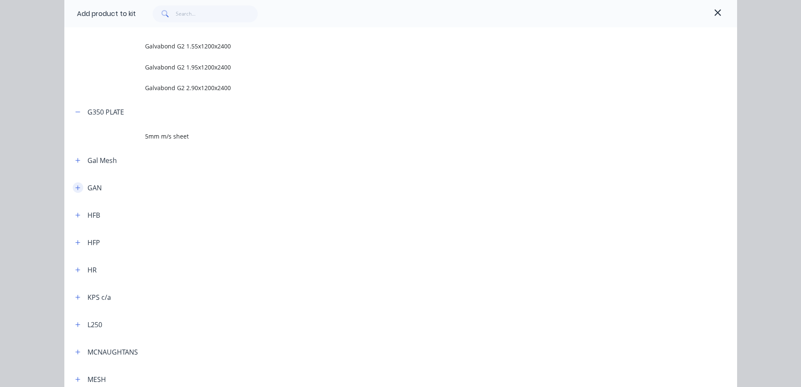
click at [75, 188] on icon "button" at bounding box center [77, 187] width 5 height 5
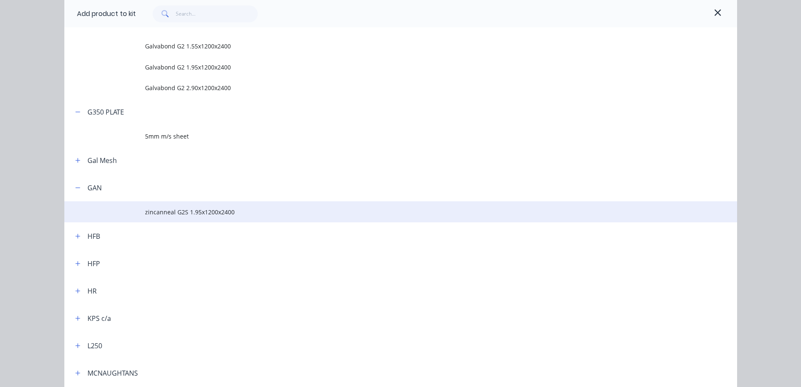
click at [186, 210] on span "zincanneal G2S 1.95x1200x2400" at bounding box center [382, 211] width 474 height 9
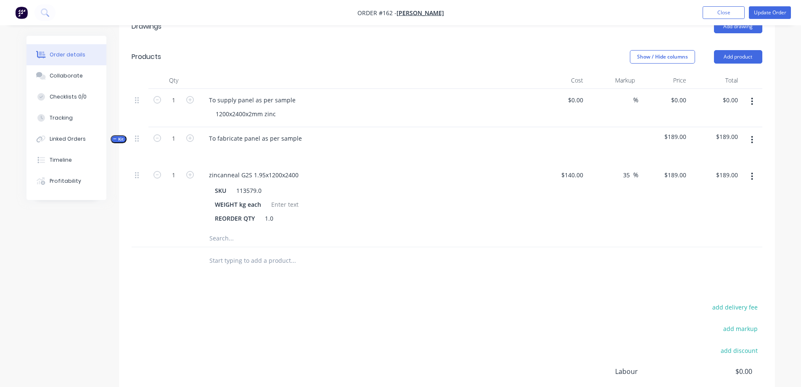
scroll to position [210, 0]
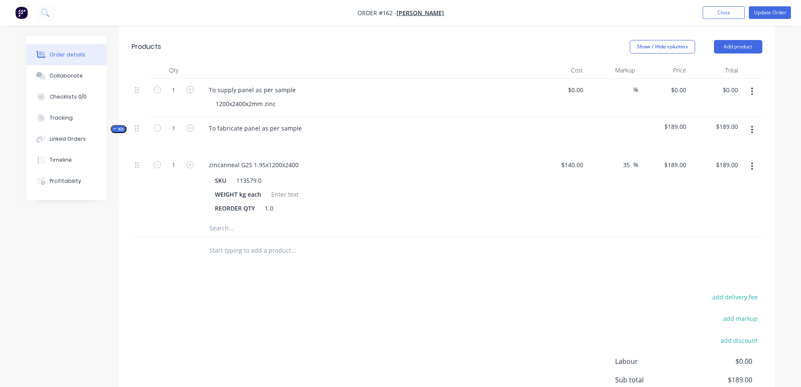
click at [756, 93] on button "button" at bounding box center [753, 91] width 20 height 15
click at [732, 162] on div "Delete" at bounding box center [722, 164] width 65 height 12
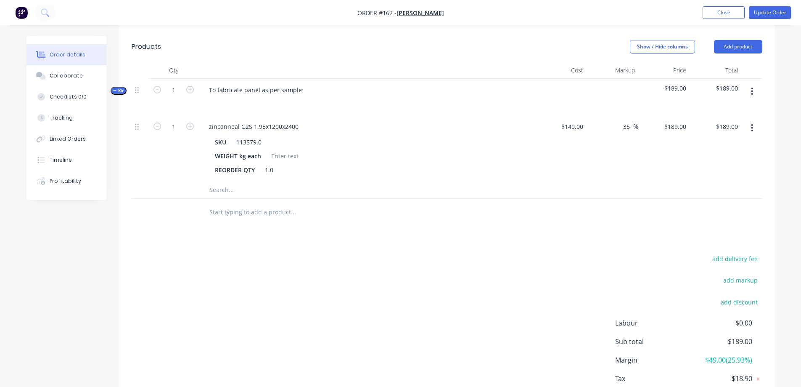
click at [755, 89] on button "button" at bounding box center [753, 91] width 20 height 15
click at [730, 131] on div "Add product to kit" at bounding box center [722, 130] width 65 height 12
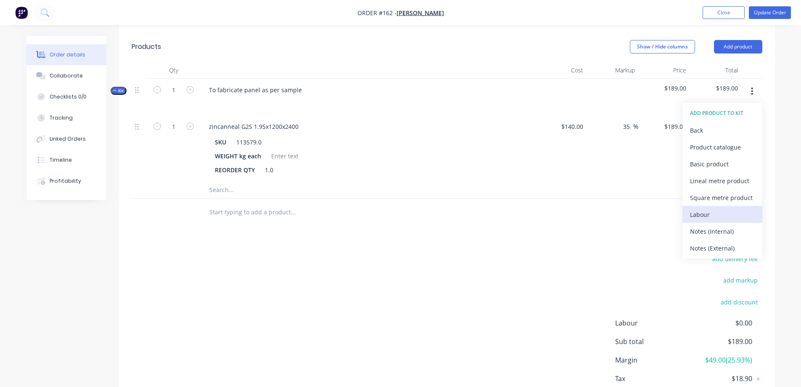
click at [709, 212] on div "Labour" at bounding box center [722, 214] width 65 height 12
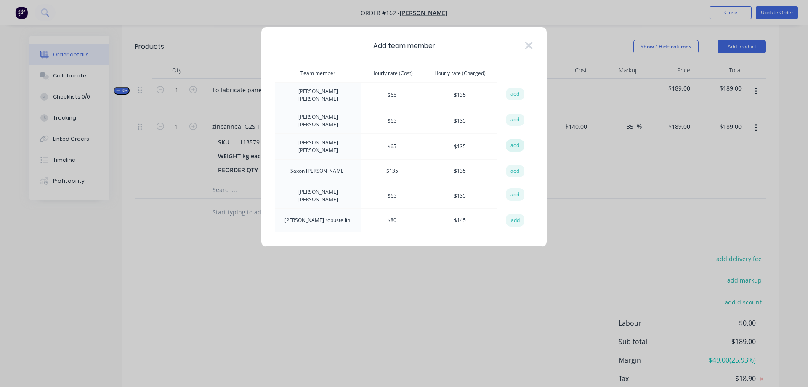
click at [513, 142] on button "add" at bounding box center [515, 145] width 19 height 13
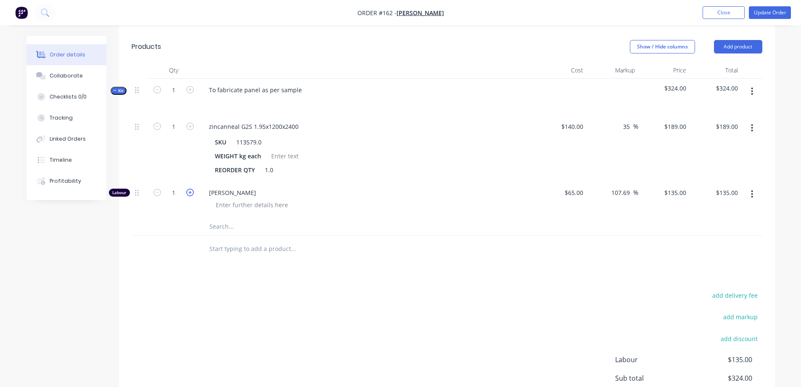
click at [191, 191] on icon "button" at bounding box center [190, 192] width 8 height 8
type input "2"
type input "$270.00"
click at [406, 270] on div "Drawings Add drawing Products Show / Hide columns Add product Qty Cost Markup P…" at bounding box center [447, 232] width 656 height 463
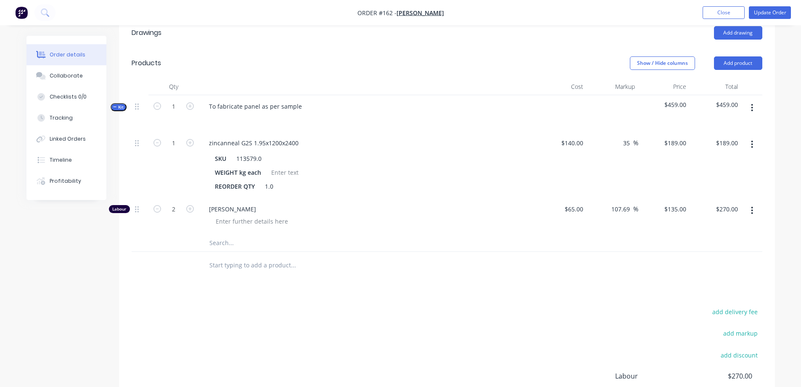
scroll to position [175, 0]
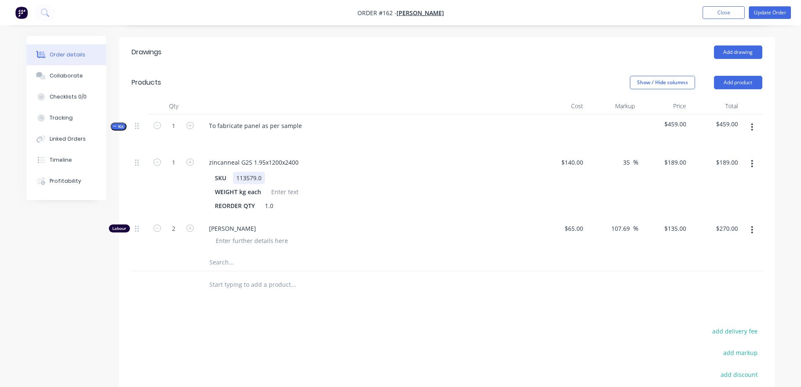
click at [511, 178] on div "SKU 113579.0" at bounding box center [366, 178] width 308 height 12
click at [576, 163] on input "140" at bounding box center [574, 162] width 26 height 12
type input "$70.00"
type input "$94.50"
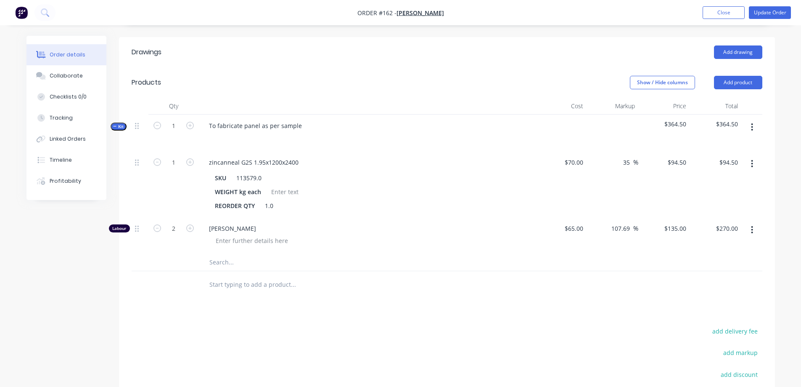
click at [536, 213] on div "$70.00 $70.00" at bounding box center [562, 184] width 52 height 66
click at [477, 286] on div at bounding box center [350, 284] width 296 height 17
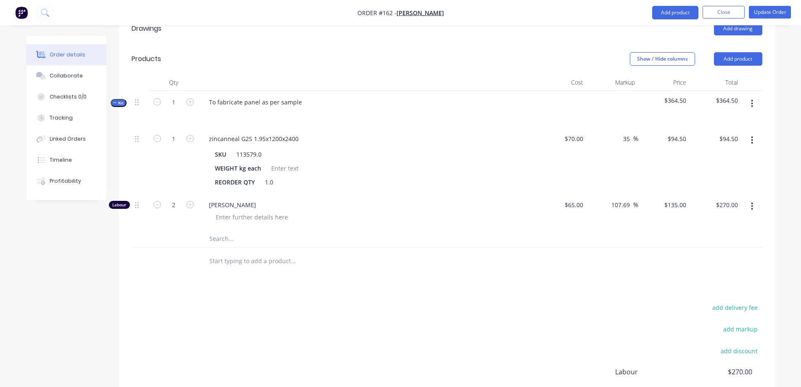
scroll to position [48, 0]
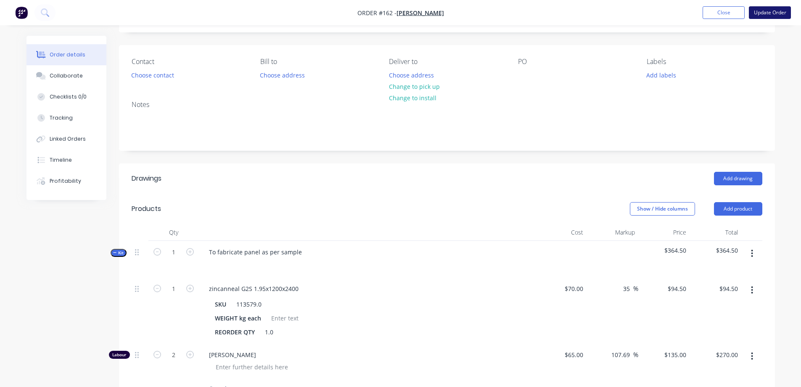
click at [767, 13] on button "Update Order" at bounding box center [770, 12] width 42 height 13
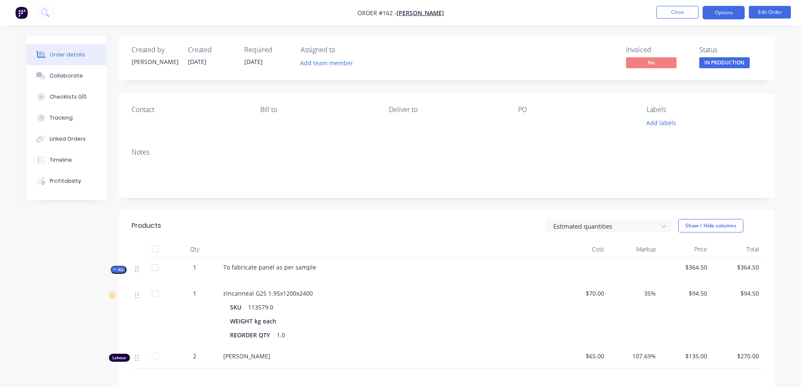
click at [724, 11] on button "Options" at bounding box center [724, 12] width 42 height 13
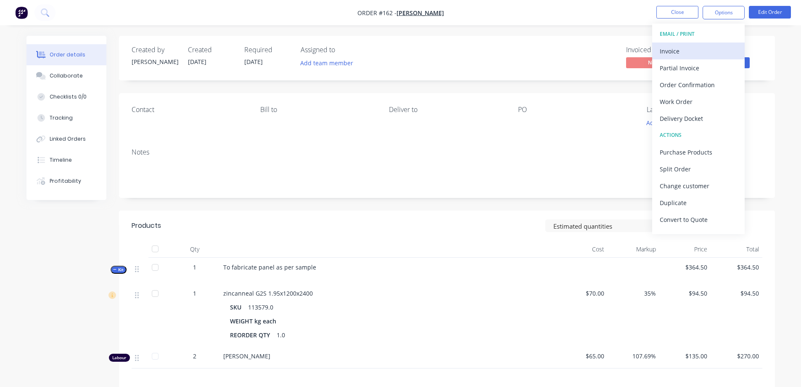
click at [694, 52] on div "Invoice" at bounding box center [698, 51] width 77 height 12
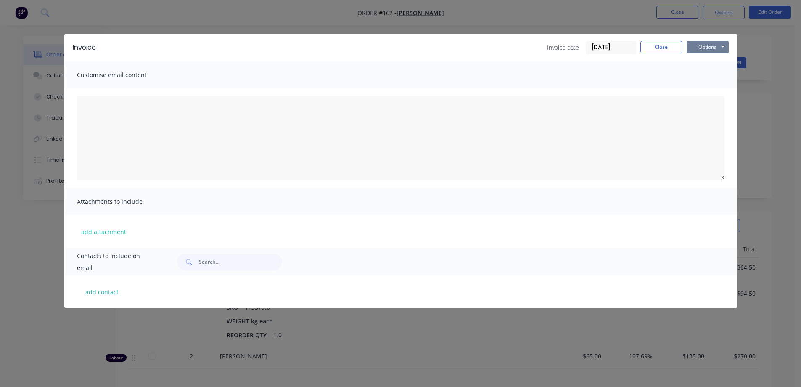
click at [698, 44] on button "Options" at bounding box center [708, 47] width 42 height 13
click at [702, 75] on button "Print" at bounding box center [714, 76] width 54 height 14
click at [656, 50] on button "Close" at bounding box center [662, 47] width 42 height 13
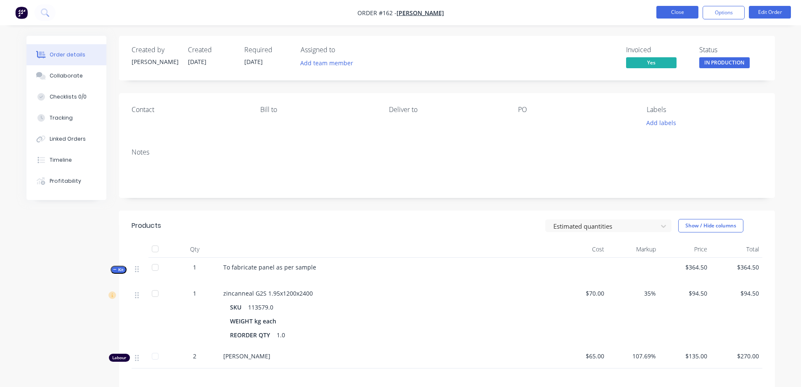
click at [668, 11] on button "Close" at bounding box center [678, 12] width 42 height 13
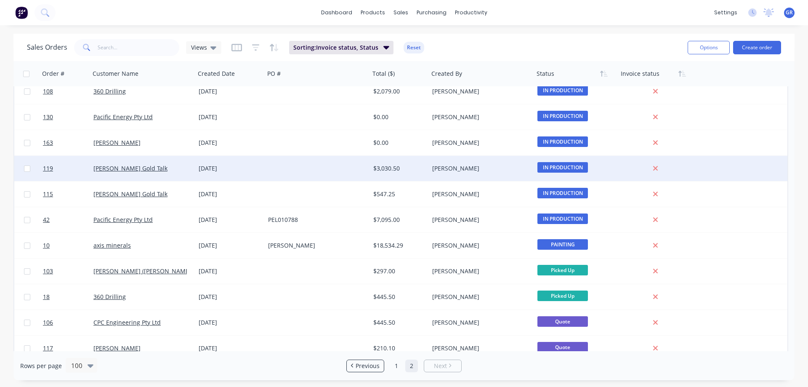
scroll to position [126, 0]
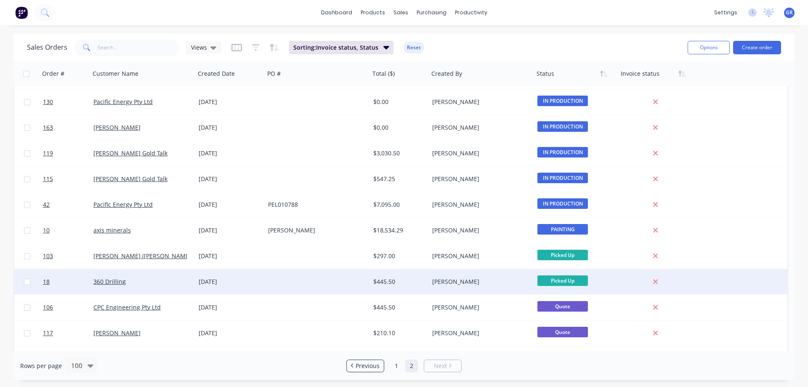
click at [308, 280] on div at bounding box center [317, 281] width 105 height 25
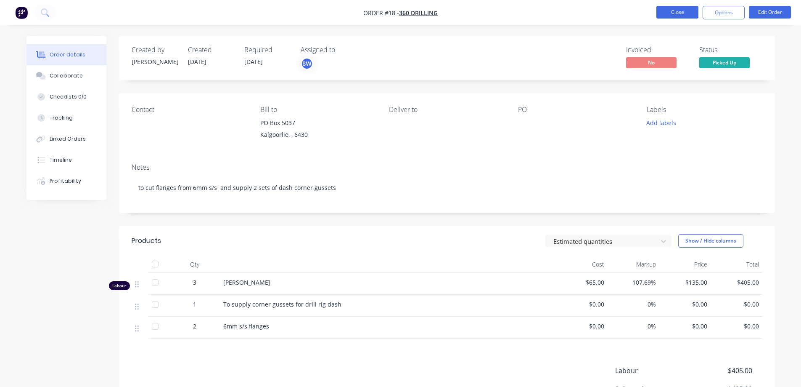
click at [679, 15] on button "Close" at bounding box center [678, 12] width 42 height 13
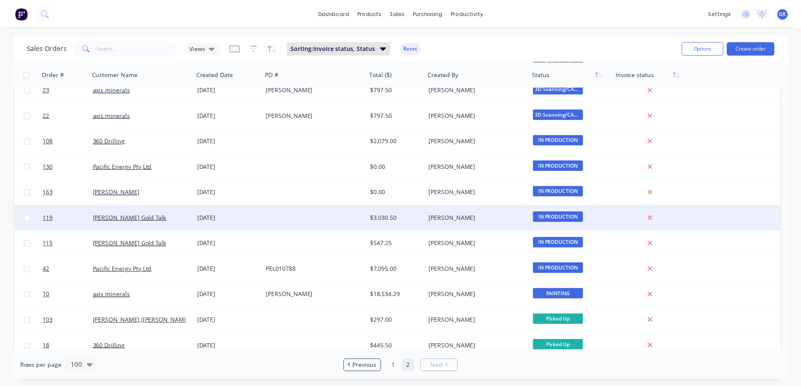
scroll to position [84, 0]
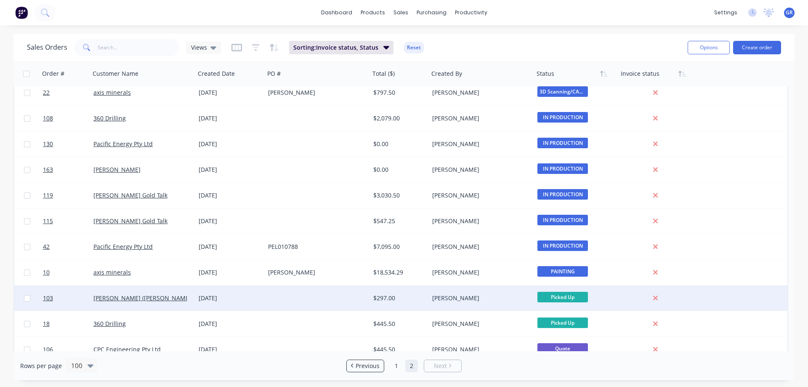
click at [297, 300] on div at bounding box center [317, 297] width 105 height 25
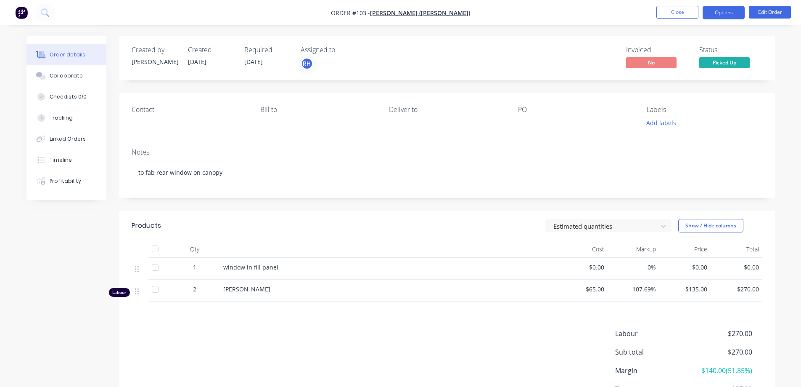
click at [722, 12] on button "Options" at bounding box center [724, 12] width 42 height 13
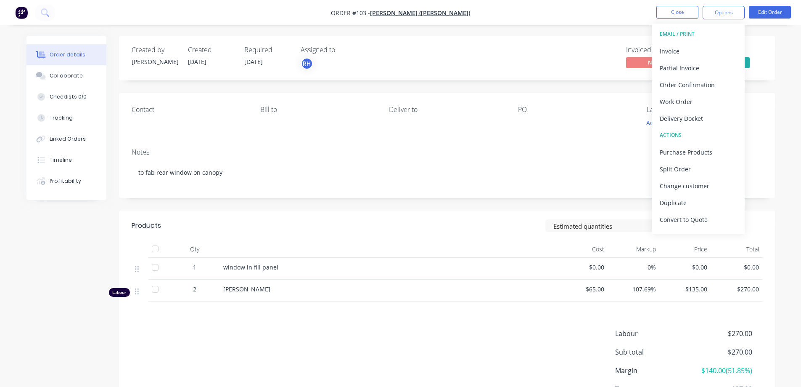
click at [416, 335] on div "Labour $270.00 Sub total $270.00 Margin $140.00 ( 51.85 %) Tax $27.00 Total $29…" at bounding box center [447, 377] width 631 height 98
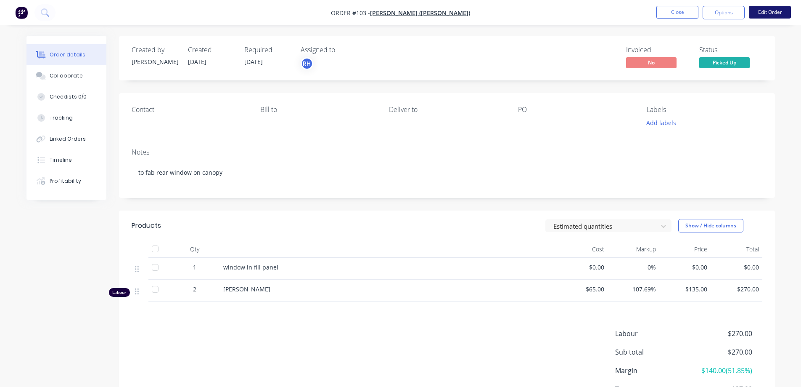
click at [774, 11] on button "Edit Order" at bounding box center [770, 12] width 42 height 13
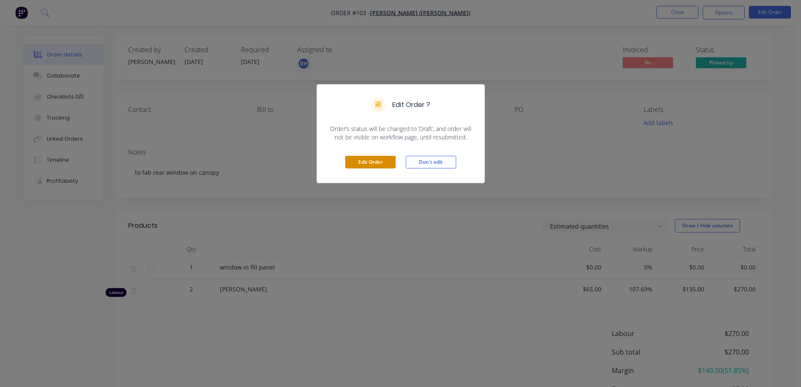
click at [366, 162] on button "Edit Order" at bounding box center [370, 162] width 50 height 13
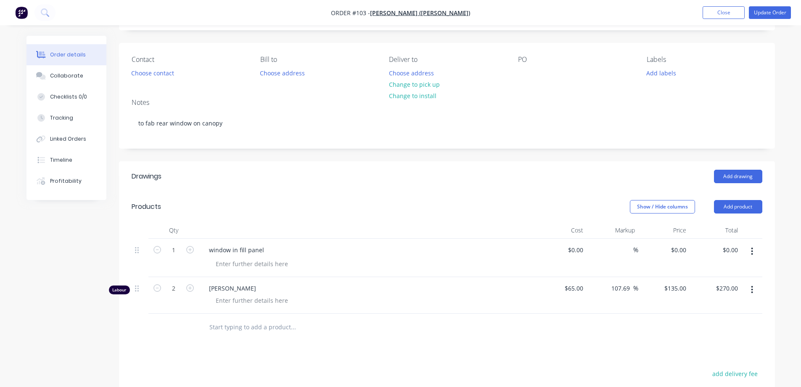
scroll to position [126, 0]
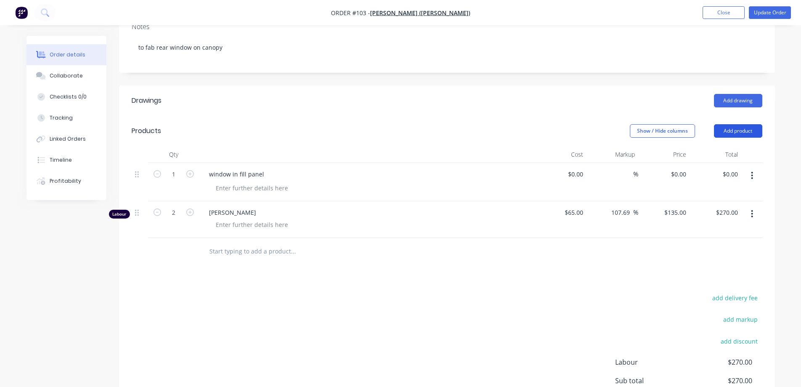
click at [750, 129] on button "Add product" at bounding box center [738, 130] width 48 height 13
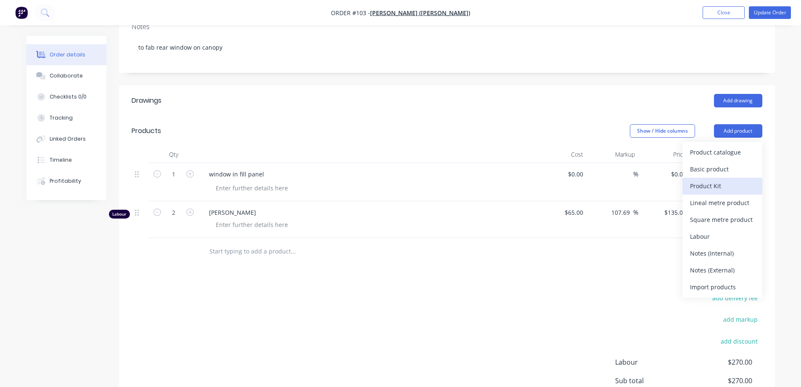
click at [721, 186] on div "Product Kit" at bounding box center [722, 186] width 65 height 12
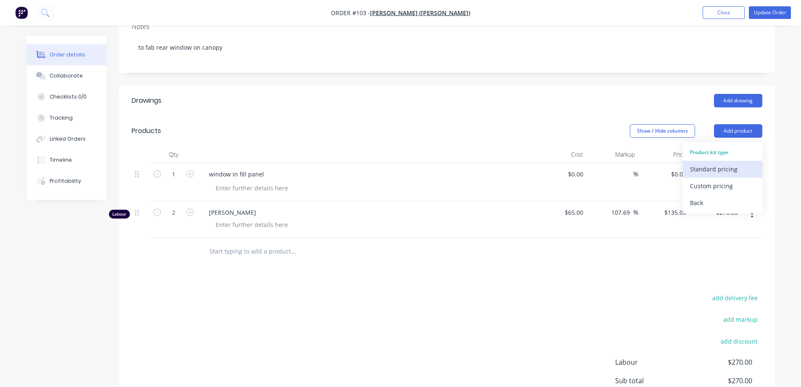
click at [717, 170] on div "Standard pricing" at bounding box center [722, 169] width 65 height 12
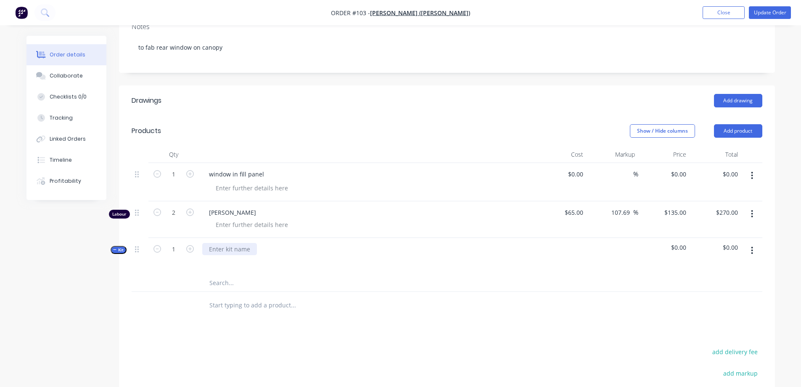
click at [227, 247] on div at bounding box center [229, 249] width 55 height 12
click at [749, 249] on button "button" at bounding box center [753, 250] width 20 height 15
click at [722, 292] on div "Add product to kit" at bounding box center [722, 289] width 65 height 12
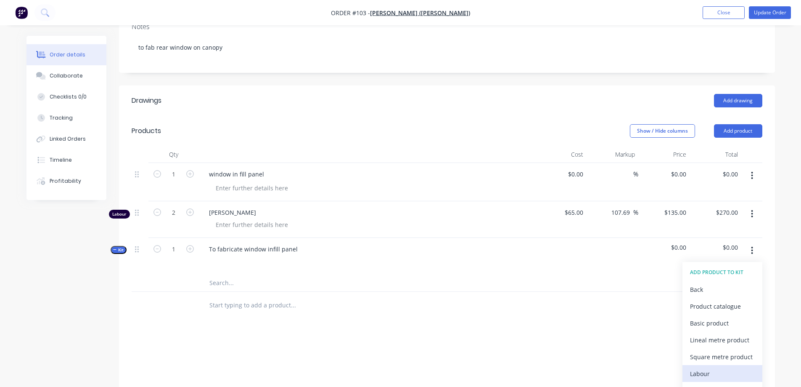
click at [707, 370] on div "Labour" at bounding box center [722, 373] width 65 height 12
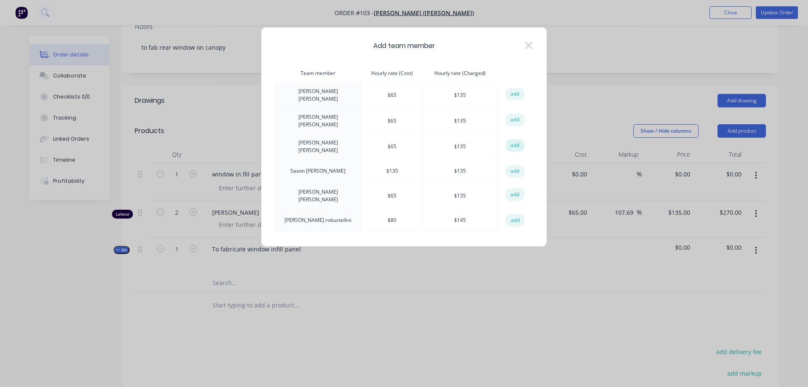
click at [512, 139] on button "add" at bounding box center [515, 145] width 19 height 13
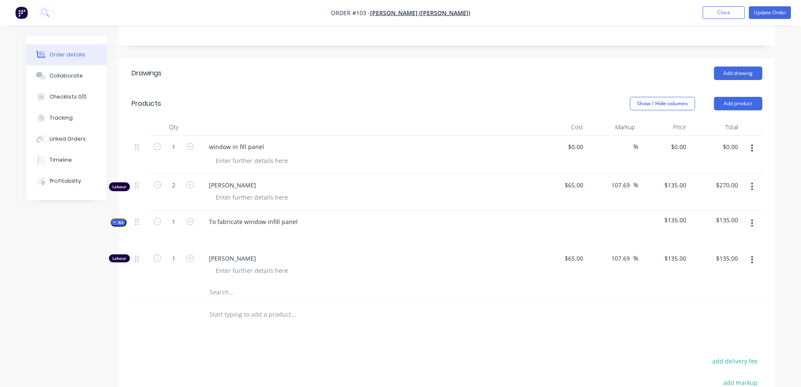
scroll to position [210, 0]
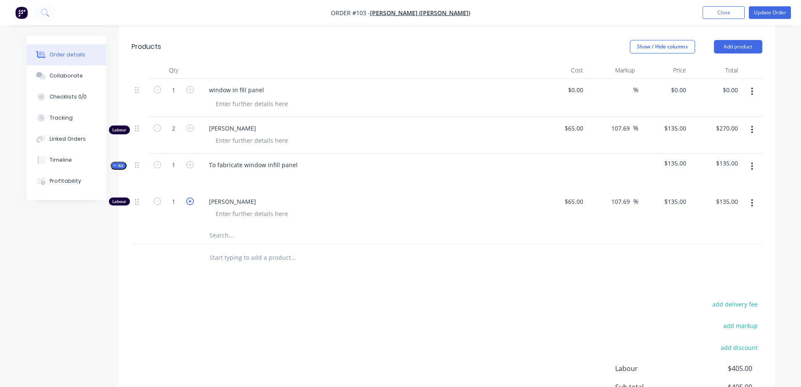
click at [189, 200] on icon "button" at bounding box center [190, 201] width 8 height 8
type input "2"
type input "$270.00"
click at [189, 200] on icon "button" at bounding box center [190, 201] width 8 height 8
type input "3"
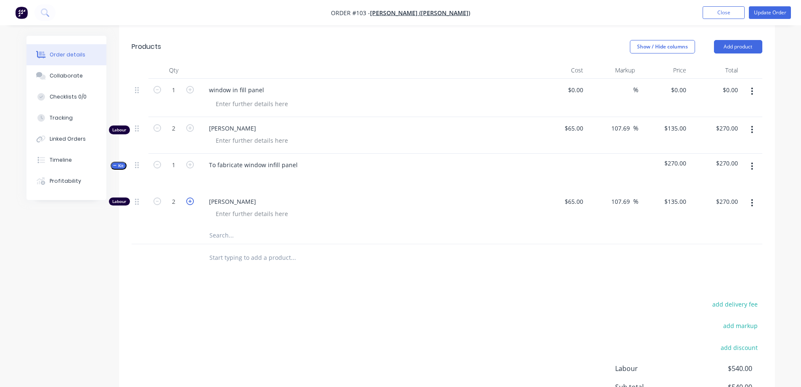
type input "$405.00"
click at [160, 198] on icon "button" at bounding box center [158, 201] width 8 height 8
type input "2"
type input "$270.00"
click at [751, 127] on button "button" at bounding box center [753, 129] width 20 height 15
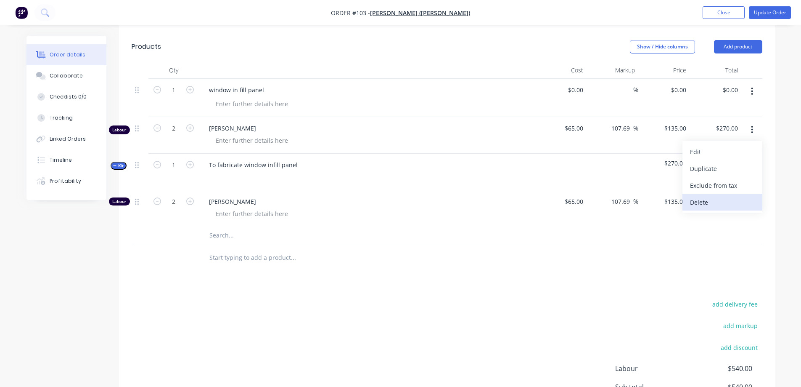
click at [724, 197] on div "Delete" at bounding box center [722, 202] width 65 height 12
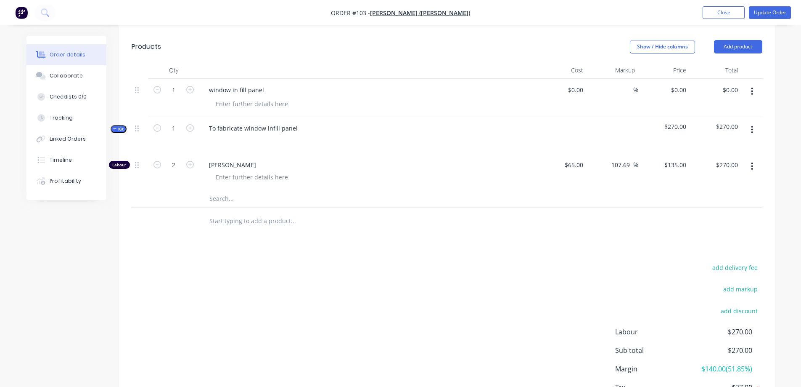
click at [753, 91] on icon "button" at bounding box center [753, 92] width 2 height 8
click at [714, 160] on div "Delete" at bounding box center [722, 164] width 65 height 12
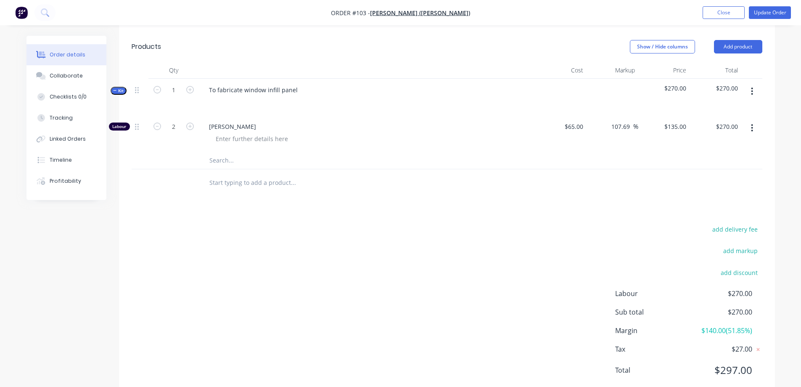
click at [754, 91] on button "button" at bounding box center [753, 91] width 20 height 15
click at [719, 132] on div "Add product to kit" at bounding box center [722, 130] width 65 height 12
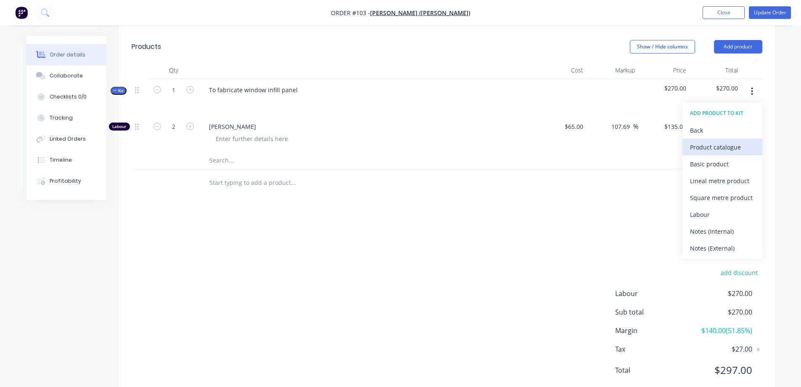
click at [702, 149] on div "Product catalogue" at bounding box center [722, 147] width 65 height 12
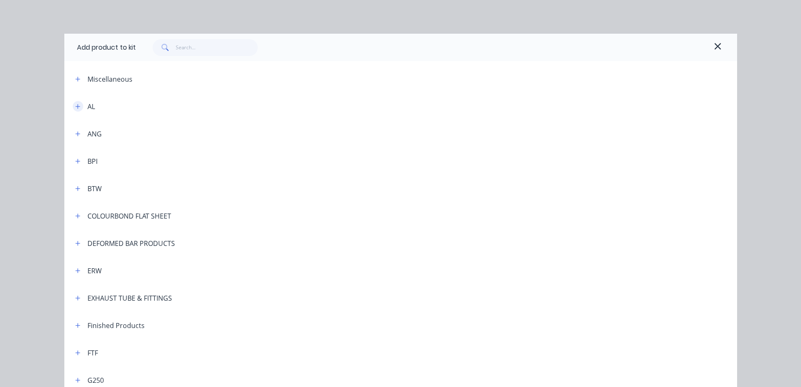
click at [76, 108] on icon "button" at bounding box center [77, 107] width 5 height 6
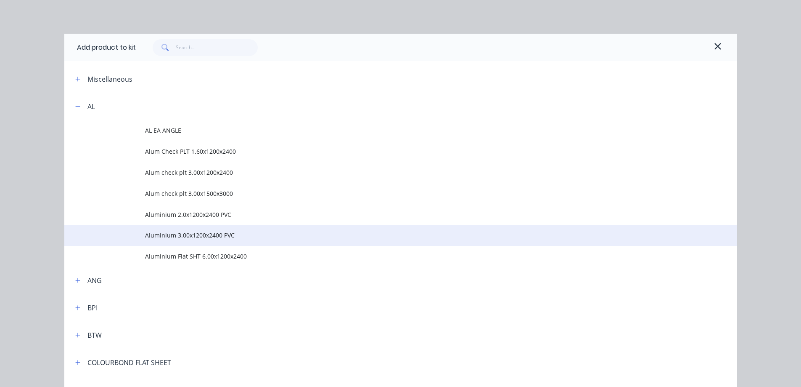
click at [161, 233] on span "Aluminium 3.00x1200x2400 PVC" at bounding box center [382, 235] width 474 height 9
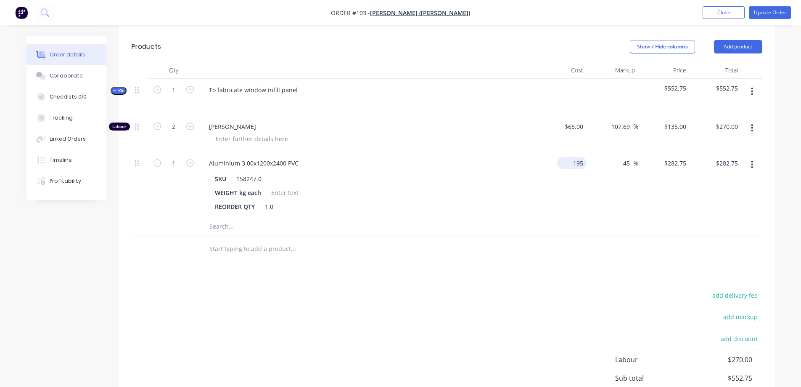
click at [565, 164] on div "195 $195.00" at bounding box center [562, 185] width 52 height 66
type input "$50.00"
type input "$72.50"
click at [547, 207] on div "$50.00 50" at bounding box center [562, 185] width 52 height 66
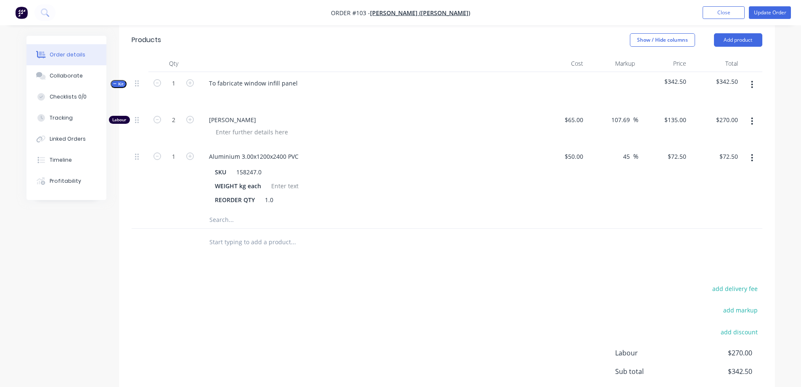
scroll to position [217, 0]
click at [577, 156] on input "50" at bounding box center [575, 157] width 23 height 12
type input "$25.00"
type input "$36.25"
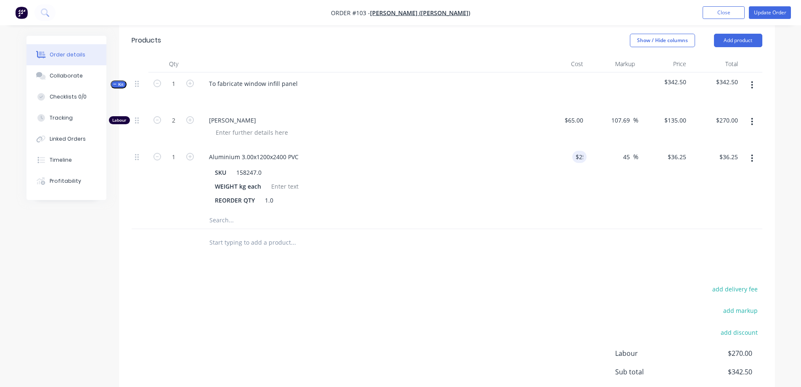
click at [550, 182] on div "$25.00 25" at bounding box center [562, 179] width 52 height 66
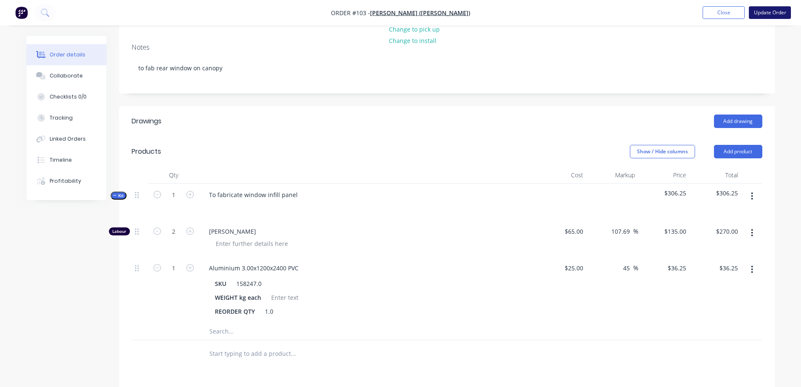
scroll to position [90, 0]
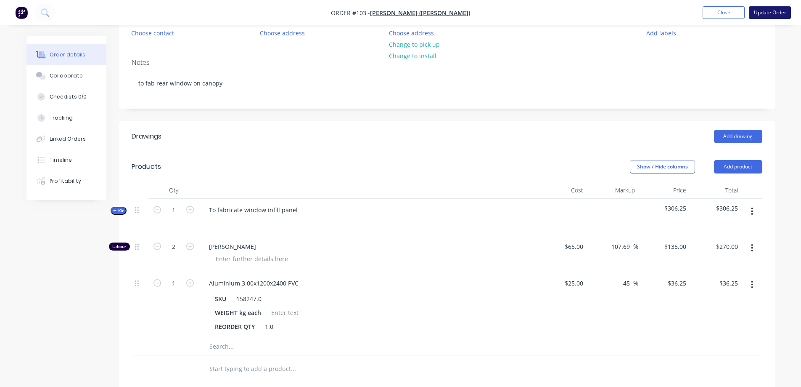
click at [759, 14] on button "Update Order" at bounding box center [770, 12] width 42 height 13
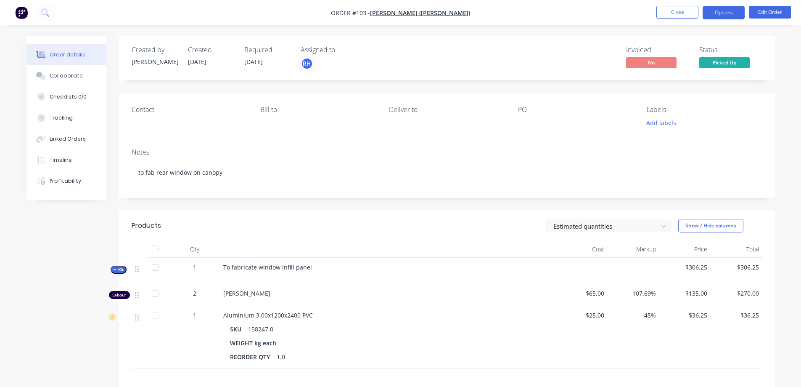
click at [718, 13] on button "Options" at bounding box center [724, 12] width 42 height 13
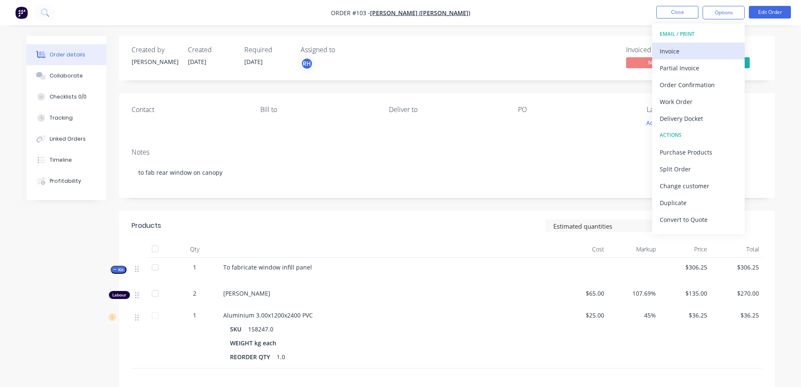
click at [696, 54] on div "Invoice" at bounding box center [698, 51] width 77 height 12
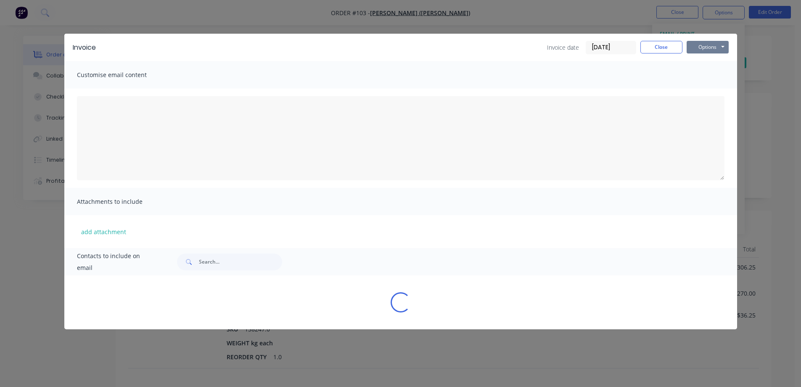
click at [702, 45] on button "Options" at bounding box center [708, 47] width 42 height 13
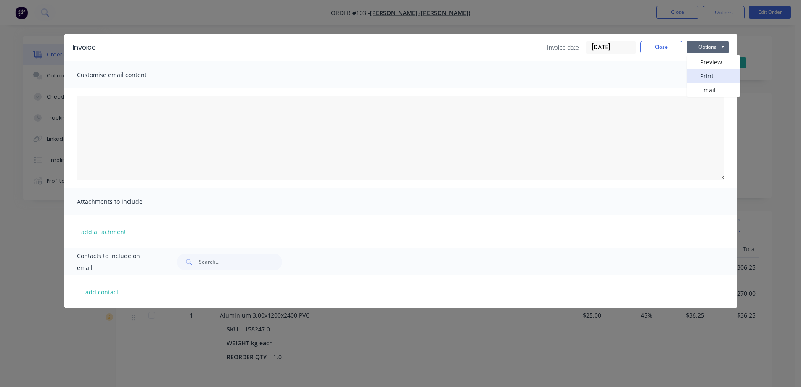
click at [703, 79] on button "Print" at bounding box center [714, 76] width 54 height 14
click at [673, 50] on button "Close" at bounding box center [662, 47] width 42 height 13
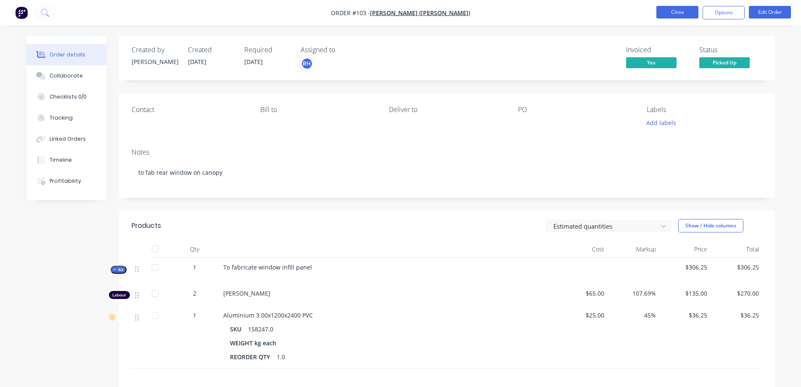
click at [686, 13] on button "Close" at bounding box center [678, 12] width 42 height 13
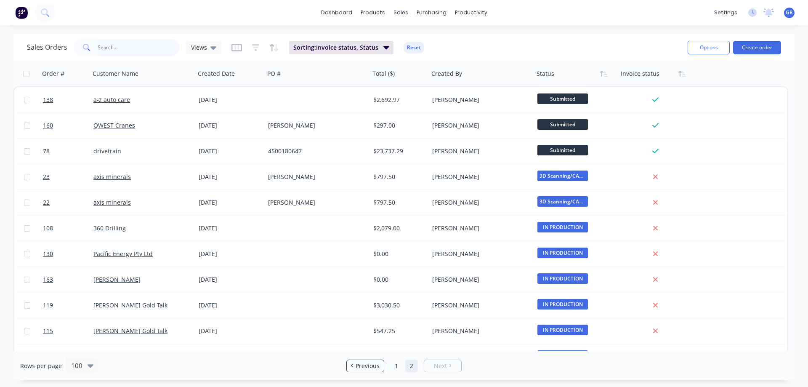
click at [106, 45] on input "text" at bounding box center [139, 47] width 82 height 17
type input "drivetrain"
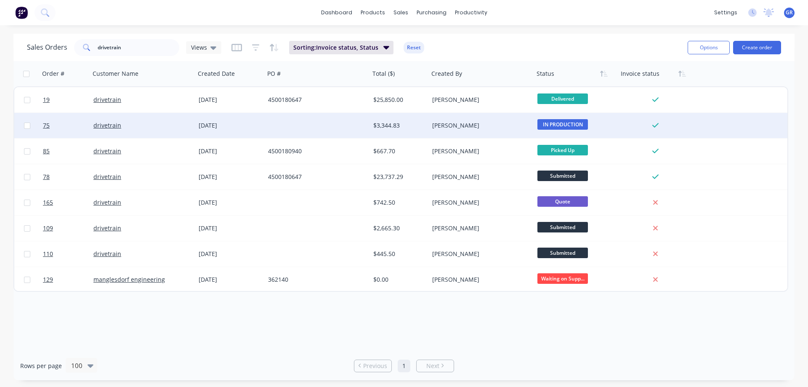
click at [273, 125] on div at bounding box center [317, 125] width 105 height 25
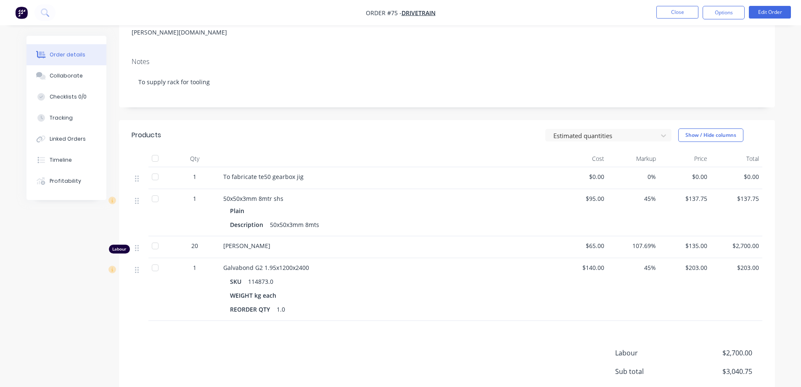
scroll to position [126, 0]
click at [777, 11] on button "Edit Order" at bounding box center [770, 12] width 42 height 13
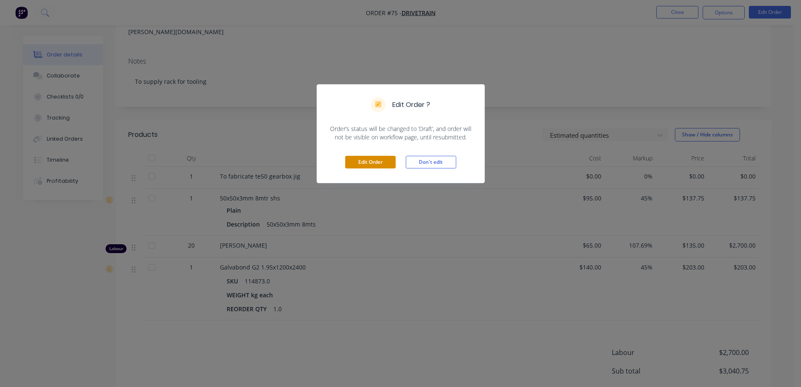
click at [374, 160] on button "Edit Order" at bounding box center [370, 162] width 50 height 13
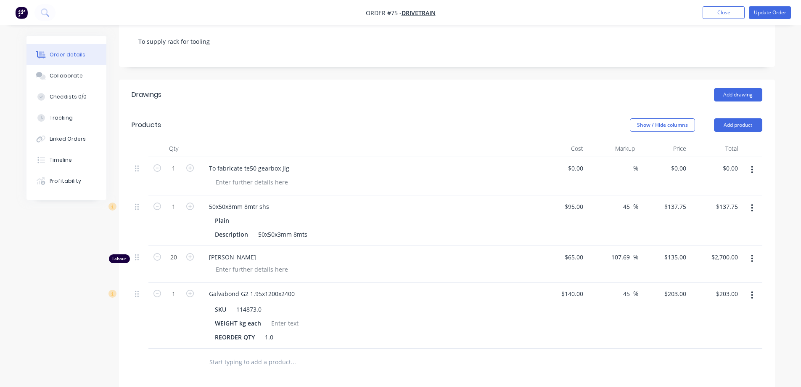
scroll to position [210, 0]
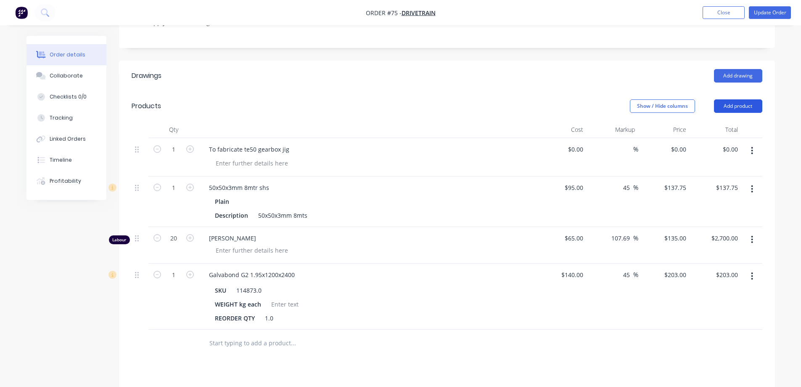
click at [731, 99] on button "Add product" at bounding box center [738, 105] width 48 height 13
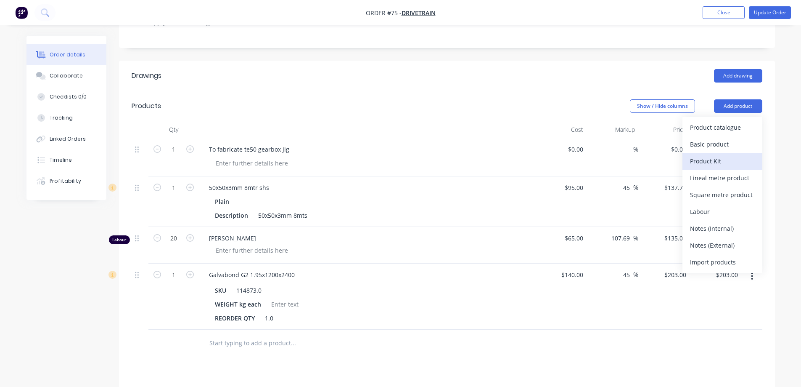
click at [713, 155] on div "Product Kit" at bounding box center [722, 161] width 65 height 12
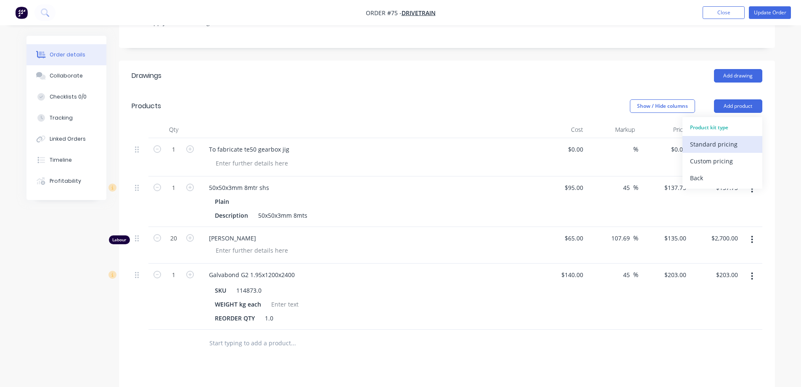
click at [714, 138] on div "Standard pricing" at bounding box center [722, 144] width 65 height 12
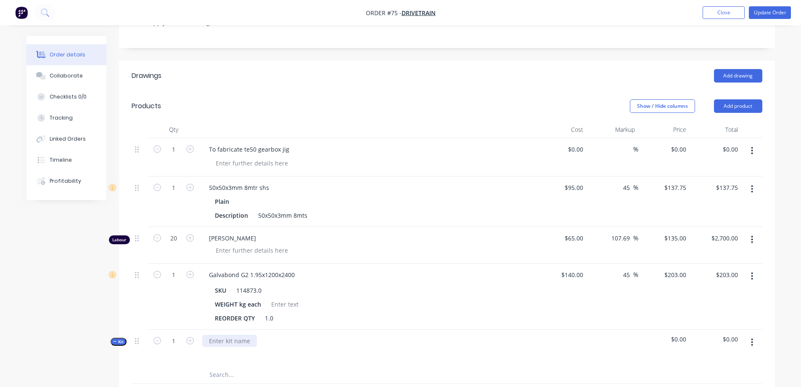
click at [219, 334] on div at bounding box center [229, 340] width 55 height 12
click at [301, 329] on div "To fabricate TE50 gearbox jig" at bounding box center [367, 347] width 337 height 37
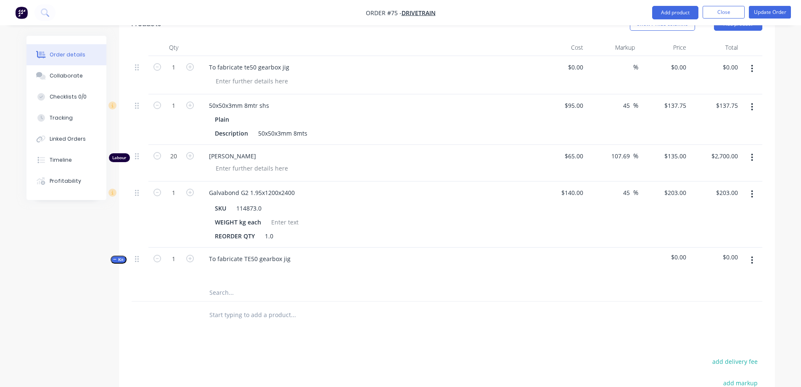
scroll to position [295, 0]
click at [754, 250] on button "button" at bounding box center [753, 257] width 20 height 15
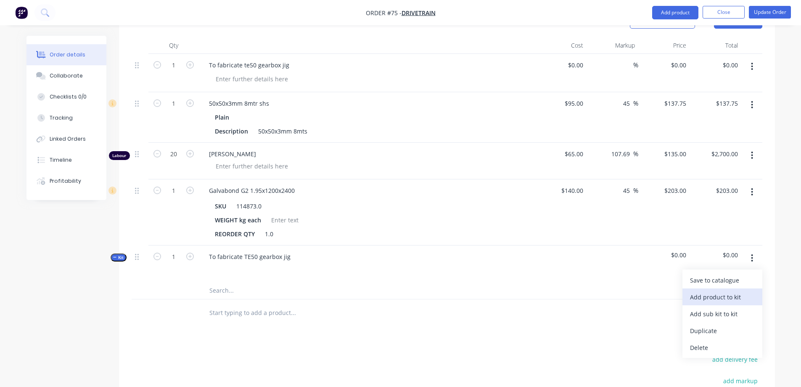
click at [732, 291] on div "Add product to kit" at bounding box center [722, 297] width 65 height 12
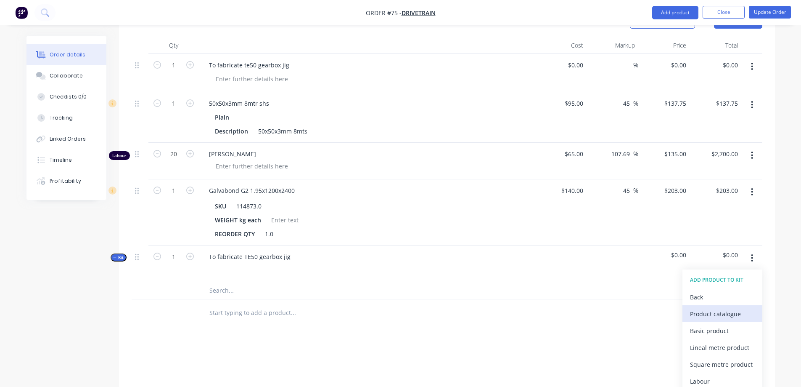
click at [716, 308] on div "Product catalogue" at bounding box center [722, 314] width 65 height 12
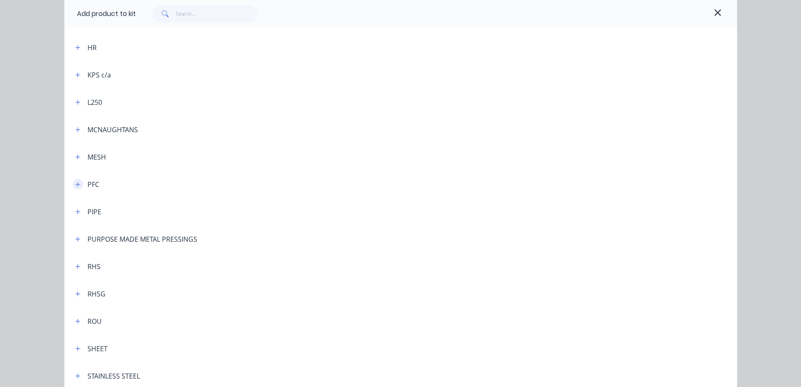
scroll to position [505, 0]
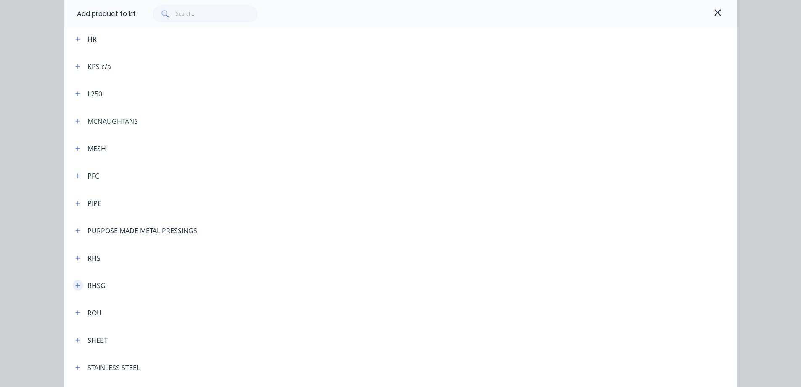
click at [75, 284] on icon "button" at bounding box center [77, 285] width 5 height 5
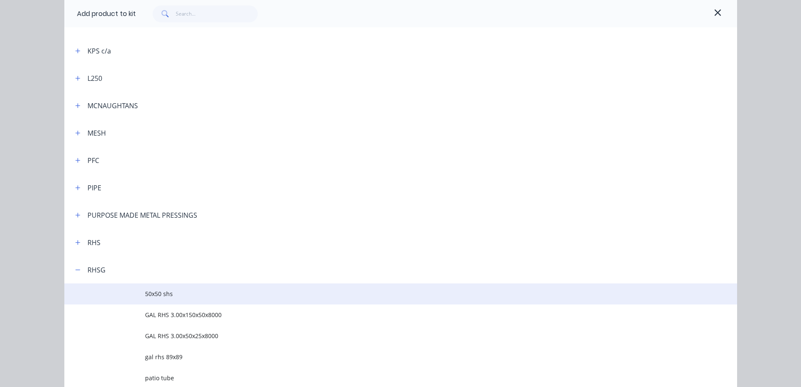
scroll to position [547, 0]
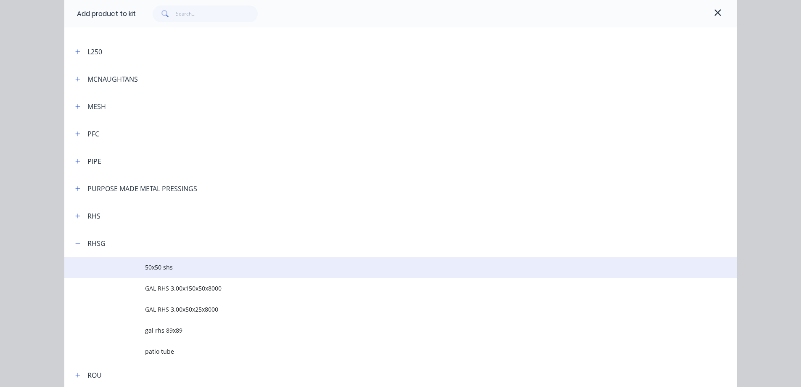
click at [159, 273] on td "50x50 shs" at bounding box center [441, 267] width 592 height 21
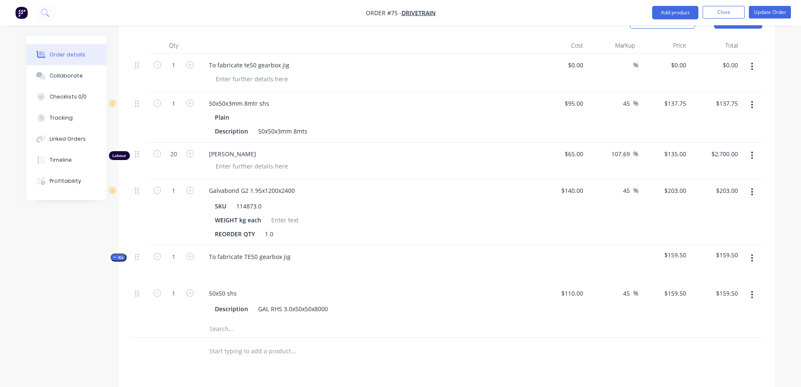
click at [754, 97] on button "button" at bounding box center [753, 104] width 20 height 15
click at [707, 171] on div "Delete" at bounding box center [722, 177] width 65 height 12
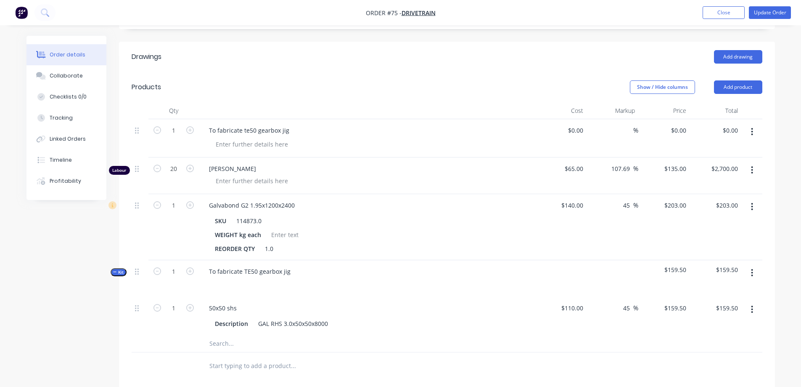
scroll to position [210, 0]
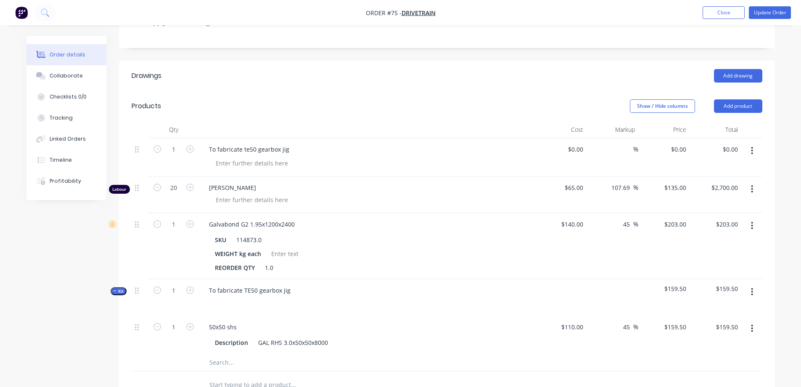
click at [753, 146] on icon "button" at bounding box center [752, 150] width 2 height 9
click at [730, 217] on div "Delete" at bounding box center [722, 223] width 65 height 12
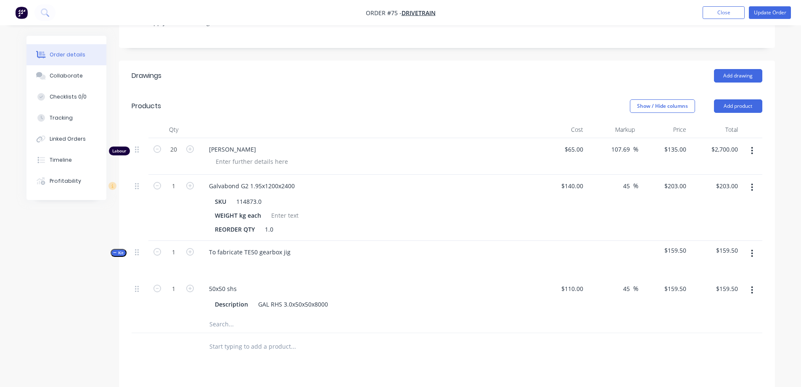
click at [756, 246] on button "button" at bounding box center [753, 253] width 20 height 15
click at [726, 286] on div "Add product to kit" at bounding box center [722, 292] width 65 height 12
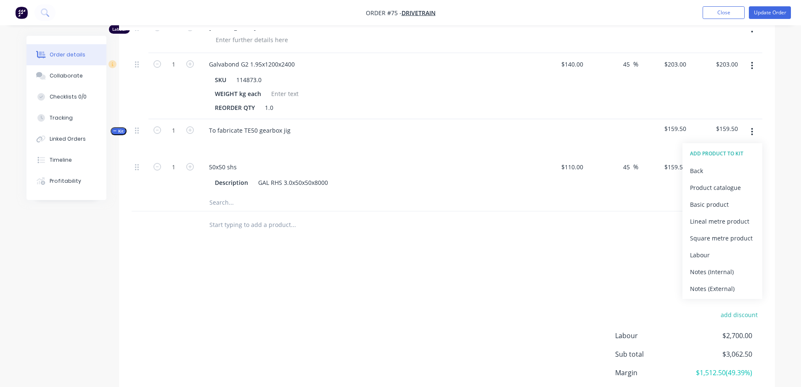
scroll to position [337, 0]
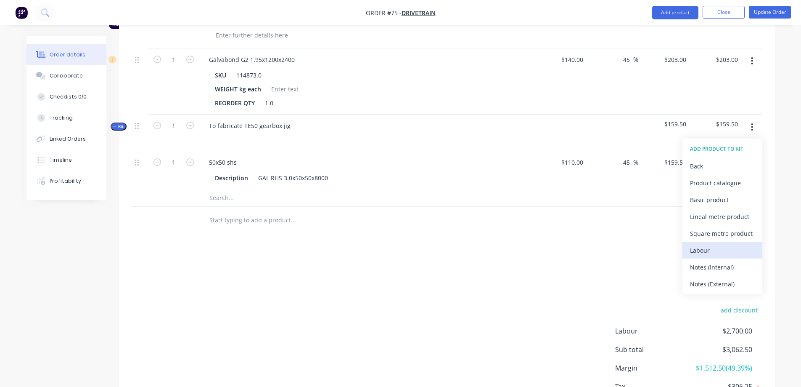
click at [700, 244] on div "Labour" at bounding box center [722, 250] width 65 height 12
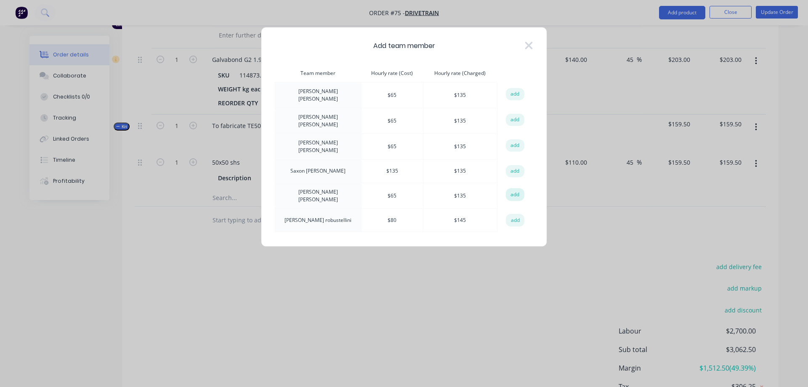
click at [514, 188] on button "add" at bounding box center [515, 194] width 19 height 13
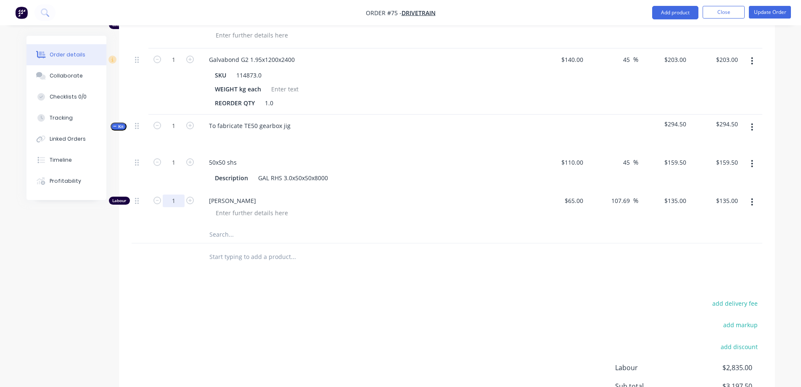
click at [172, 194] on input "1" at bounding box center [174, 200] width 22 height 13
type input "20"
type input "$2,700.00"
click at [317, 226] on input "text" at bounding box center [293, 234] width 168 height 17
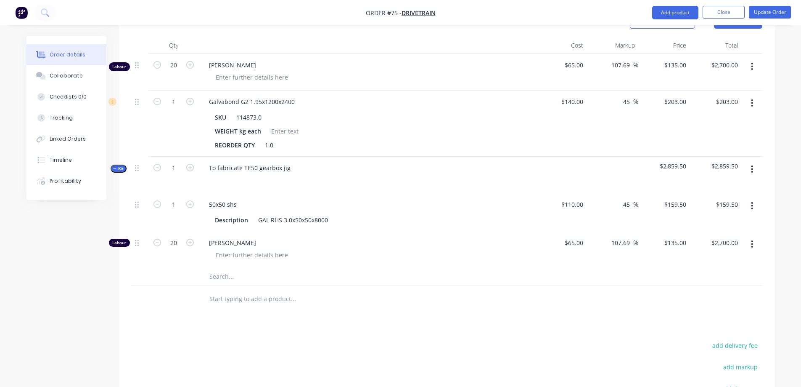
scroll to position [252, 0]
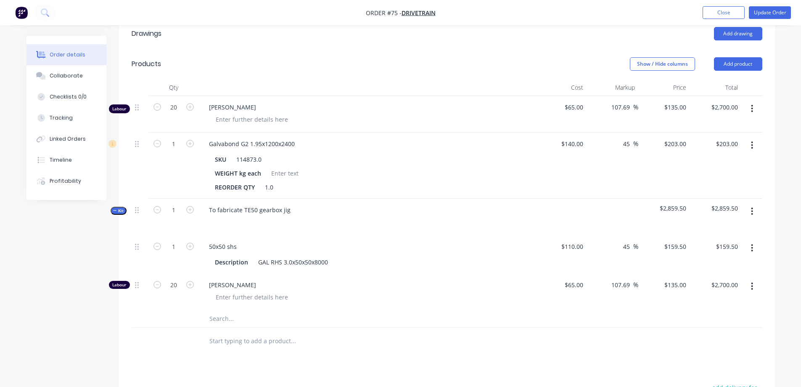
click at [753, 207] on icon "button" at bounding box center [752, 211] width 2 height 9
click at [730, 244] on div "Add product to kit" at bounding box center [722, 250] width 65 height 12
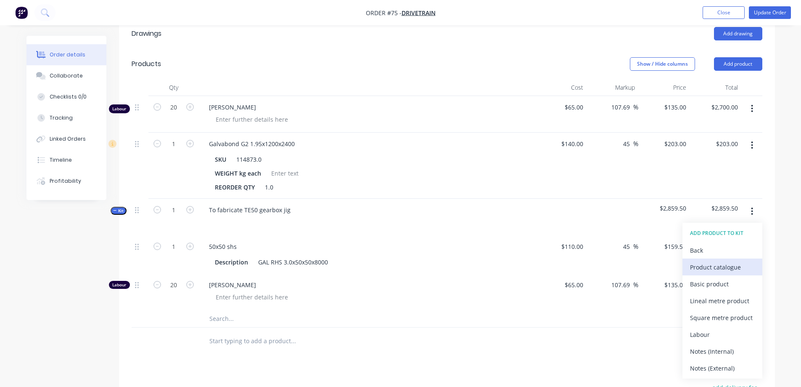
click at [718, 261] on div "Product catalogue" at bounding box center [722, 267] width 65 height 12
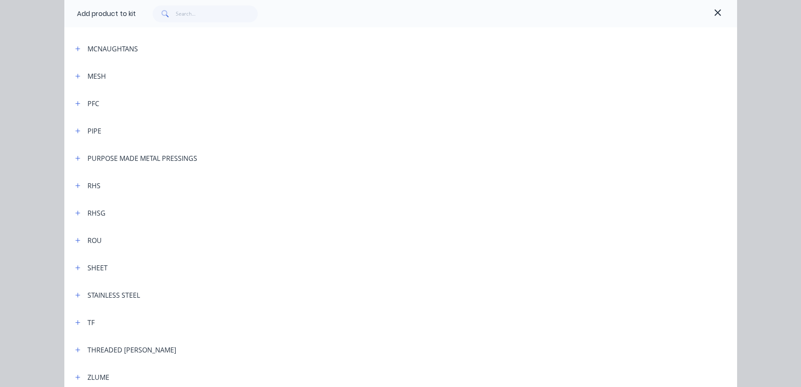
scroll to position [589, 0]
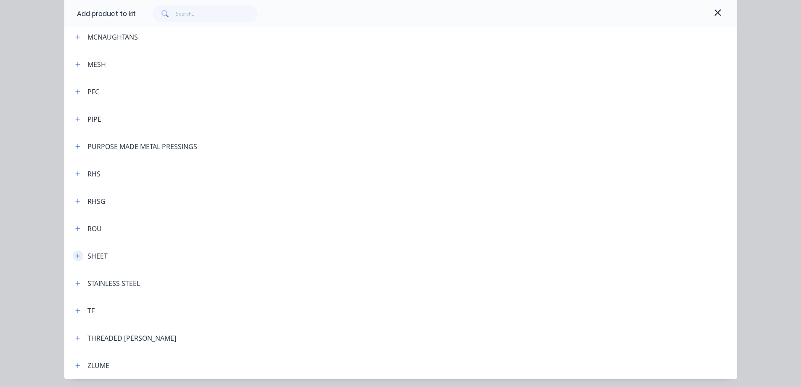
click at [75, 255] on icon "button" at bounding box center [77, 256] width 5 height 6
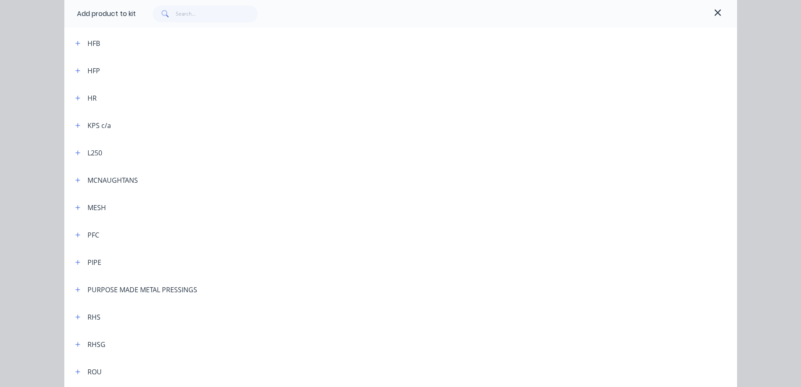
scroll to position [421, 0]
click at [72, 183] on header "L250" at bounding box center [400, 177] width 673 height 27
click at [75, 179] on icon "button" at bounding box center [77, 177] width 5 height 5
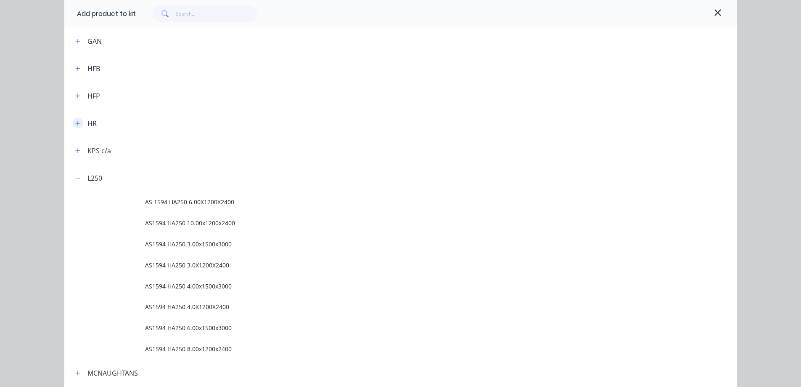
click at [76, 126] on button "button" at bounding box center [78, 123] width 11 height 11
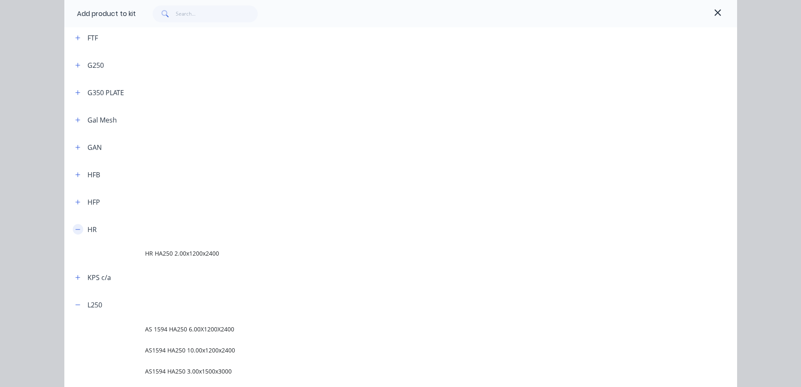
scroll to position [295, 0]
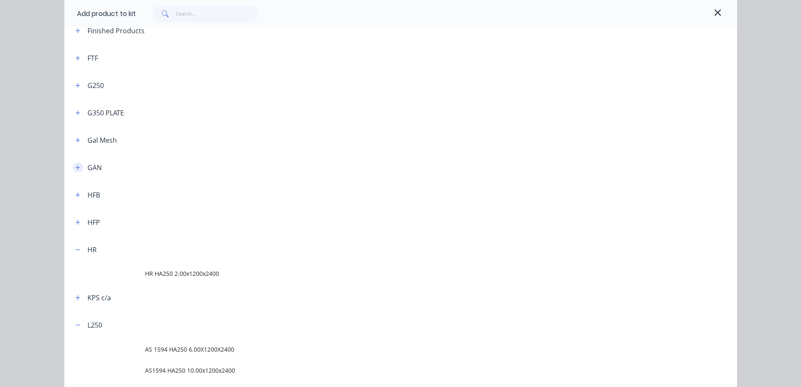
click at [76, 169] on icon "button" at bounding box center [77, 168] width 5 height 6
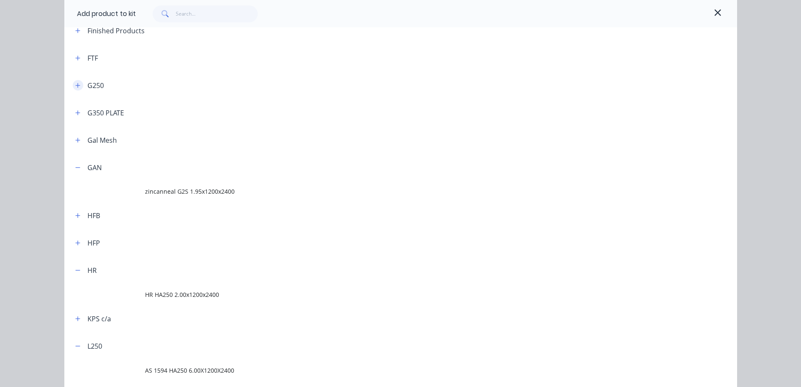
click at [75, 87] on icon "button" at bounding box center [77, 85] width 5 height 6
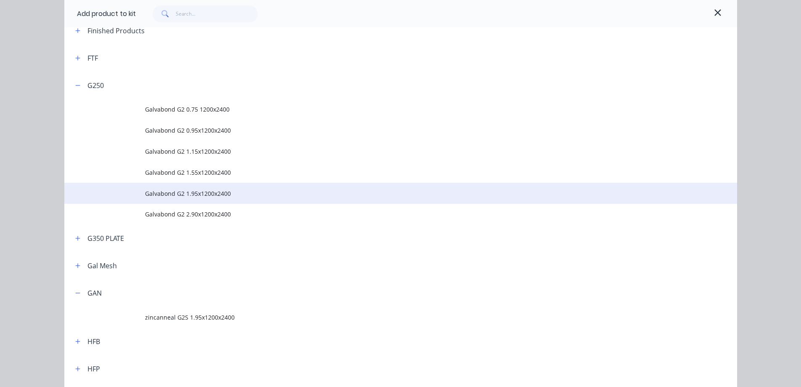
click at [194, 192] on span "Galvabond G2 1.95x1200x2400" at bounding box center [382, 193] width 474 height 9
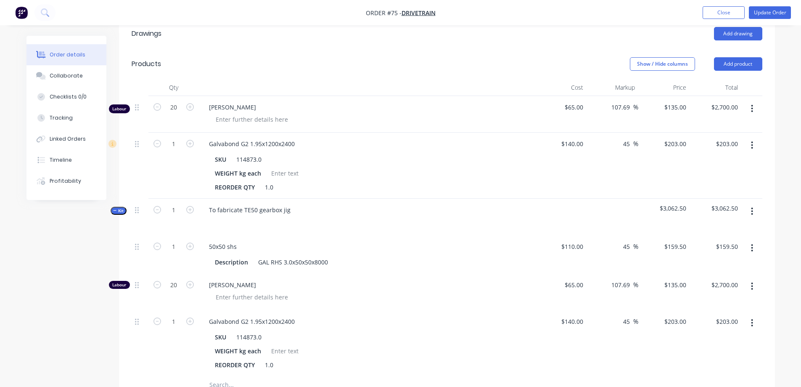
click at [753, 141] on icon "button" at bounding box center [753, 145] width 2 height 8
click at [723, 212] on div "Delete" at bounding box center [722, 218] width 65 height 12
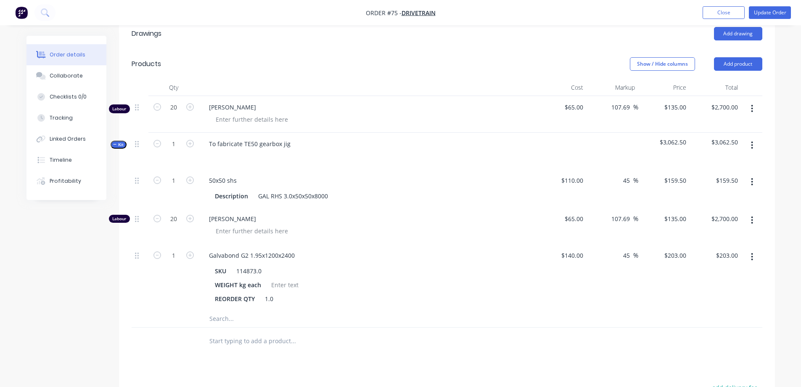
click at [754, 101] on button "button" at bounding box center [753, 108] width 20 height 15
click at [736, 175] on div "Delete" at bounding box center [722, 181] width 65 height 12
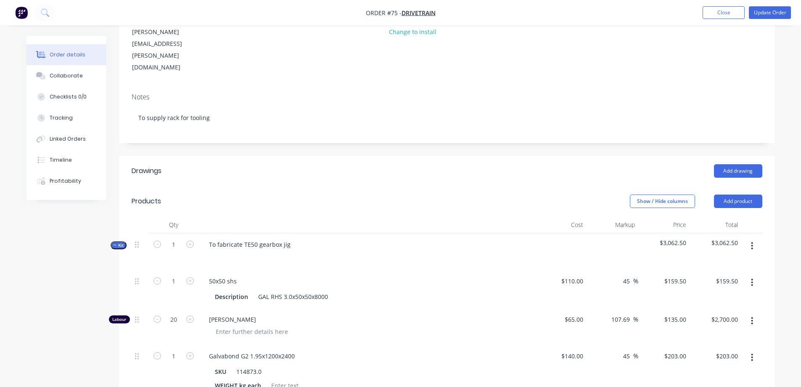
scroll to position [111, 0]
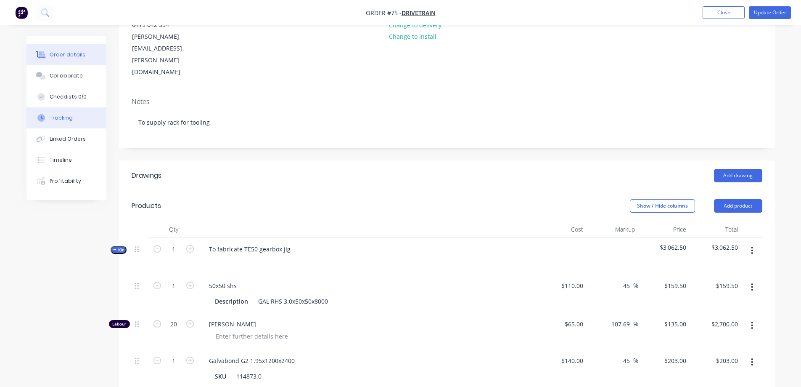
click at [54, 111] on button "Tracking" at bounding box center [67, 117] width 80 height 21
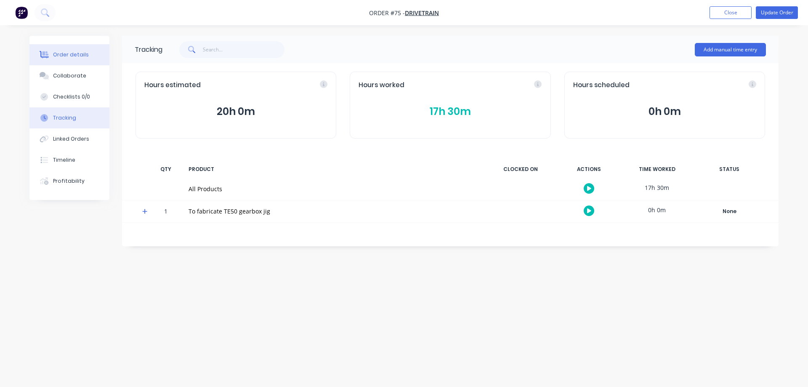
click at [54, 54] on div "Order details" at bounding box center [71, 55] width 36 height 8
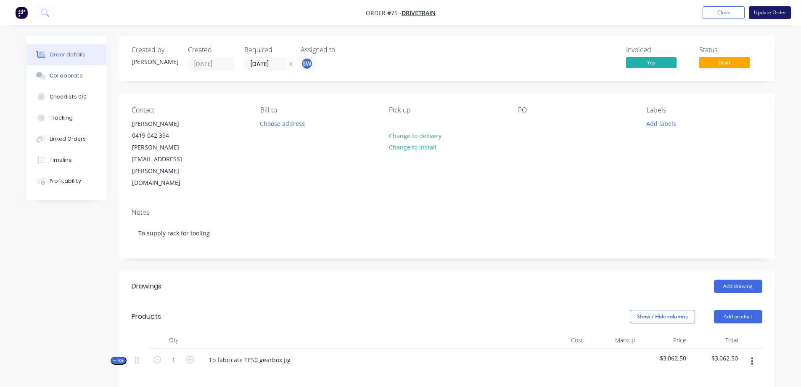
click at [774, 12] on button "Update Order" at bounding box center [770, 12] width 42 height 13
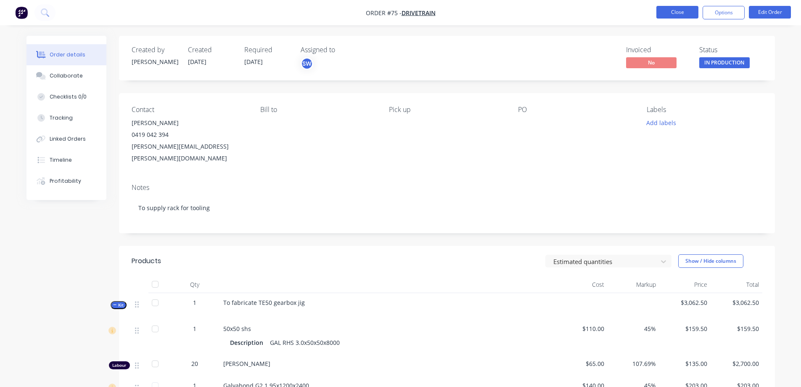
click at [685, 11] on button "Close" at bounding box center [678, 12] width 42 height 13
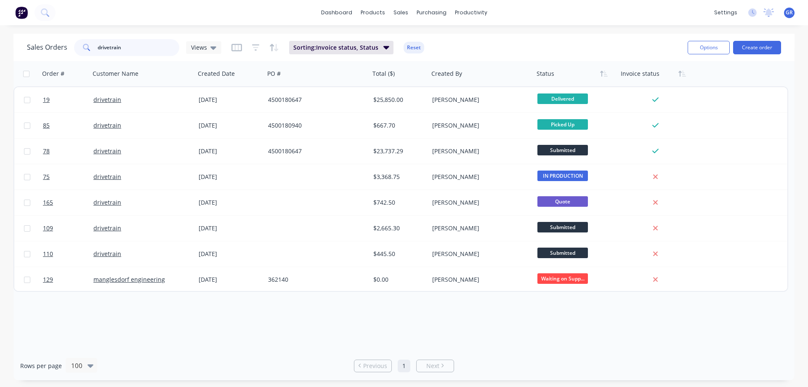
click at [148, 48] on input "drivetrain" at bounding box center [139, 47] width 82 height 17
type input "d"
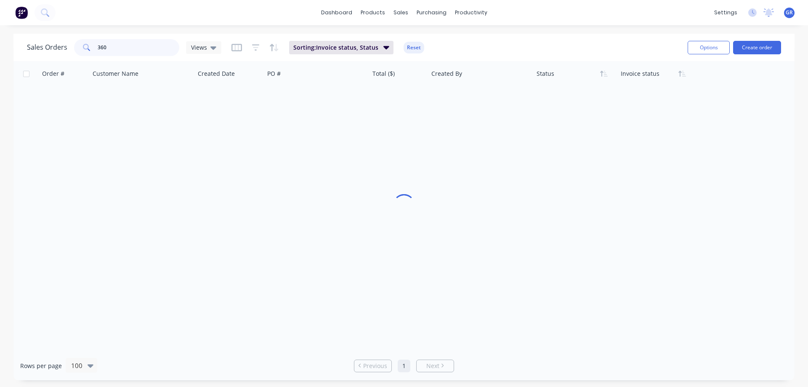
type input "360"
click at [193, 124] on div at bounding box center [403, 206] width 781 height 290
